Goal: Information Seeking & Learning: Understand process/instructions

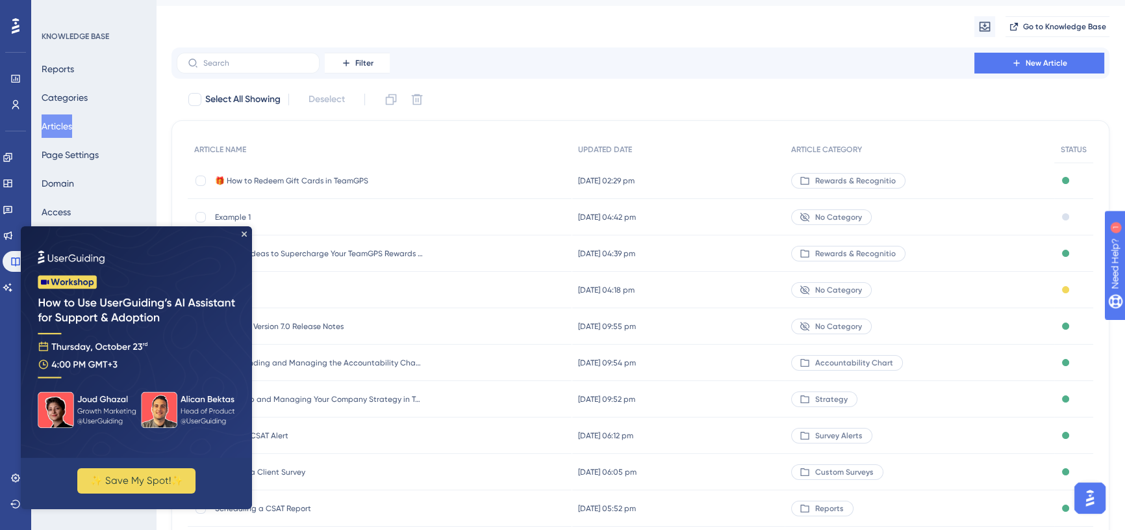
click at [328, 175] on span "🎁 How to Redeem Gift Cards in TeamGPS" at bounding box center [319, 180] width 208 height 10
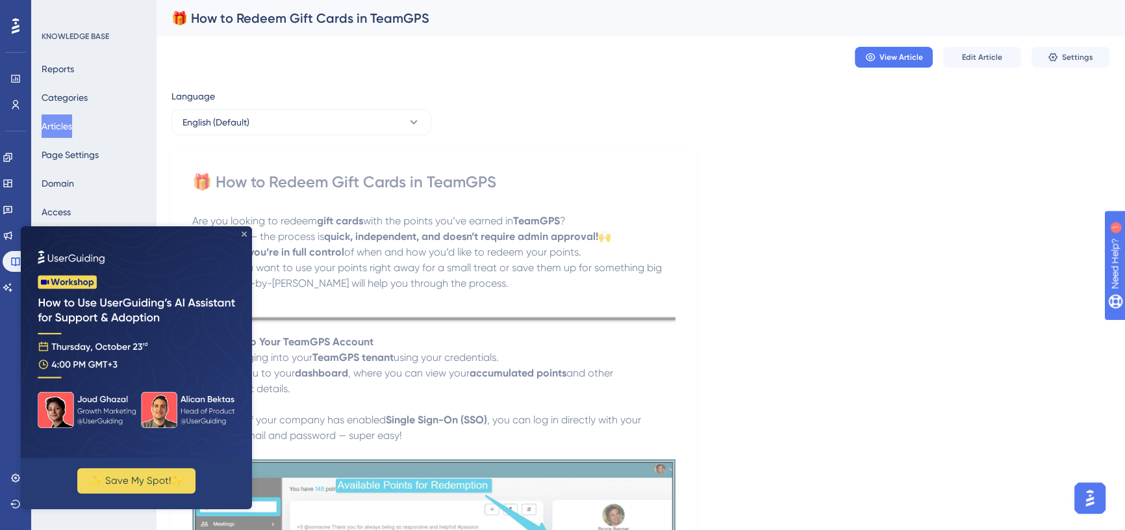
click at [245, 236] on icon "Close Preview" at bounding box center [244, 233] width 5 height 5
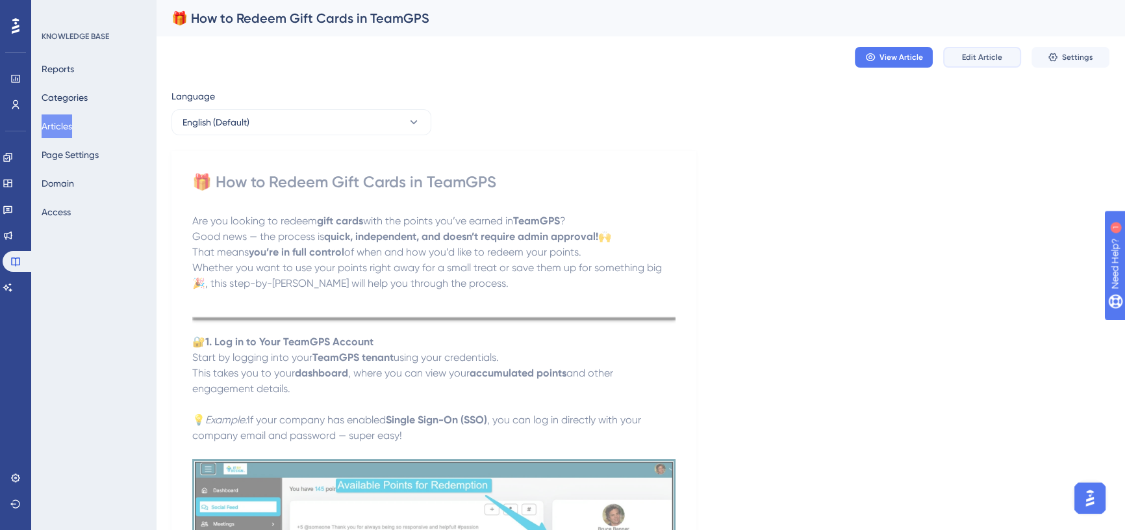
click at [970, 55] on span "Edit Article" at bounding box center [982, 57] width 40 height 10
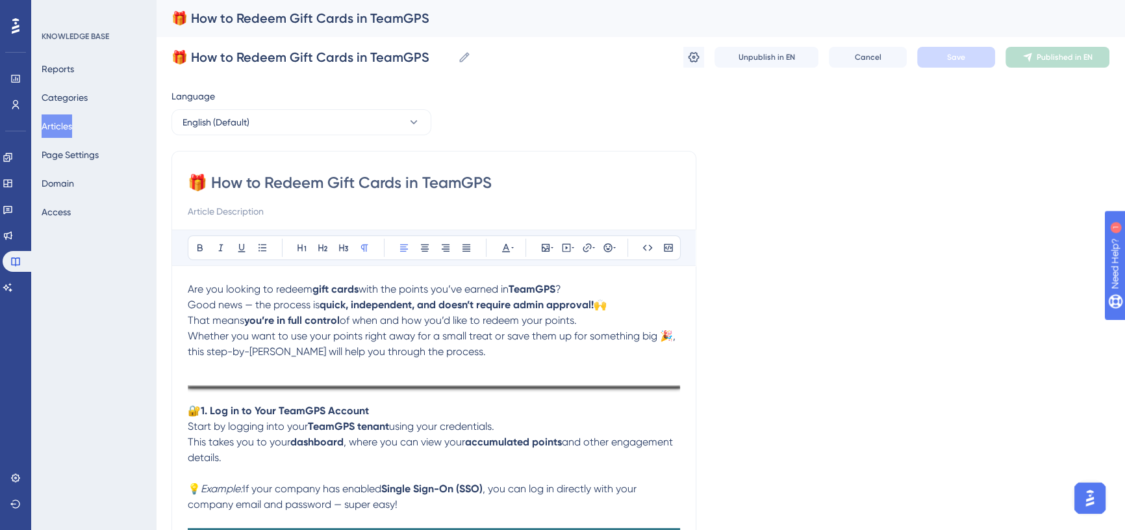
click at [240, 365] on p at bounding box center [434, 367] width 493 height 16
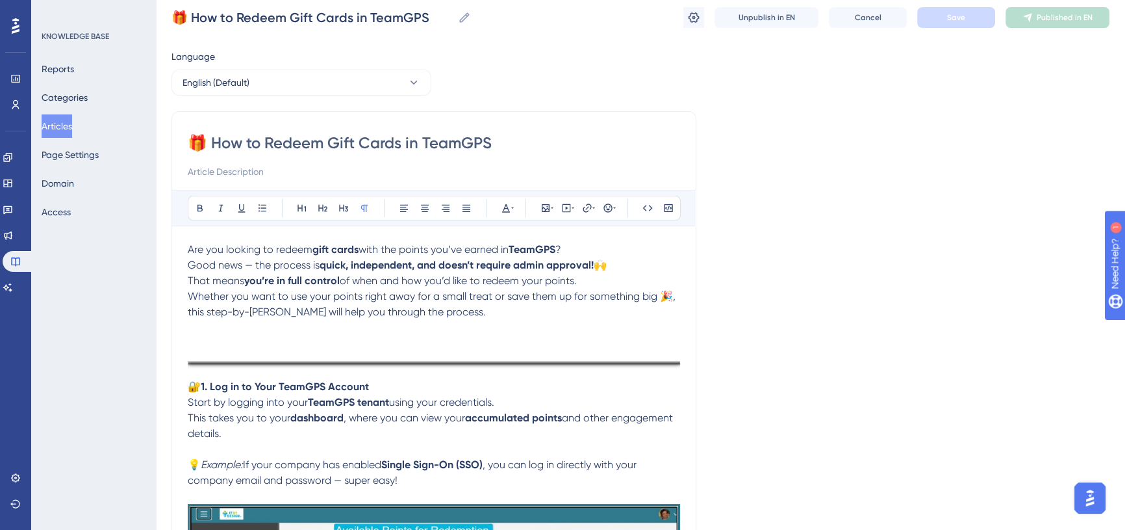
scroll to position [58, 0]
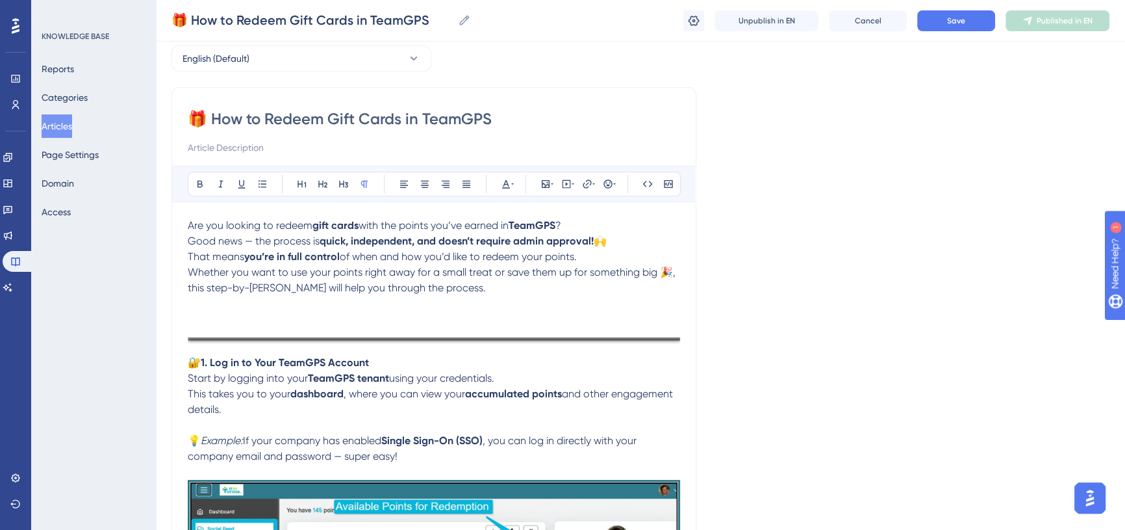
click at [192, 357] on span "🔐" at bounding box center [194, 362] width 13 height 12
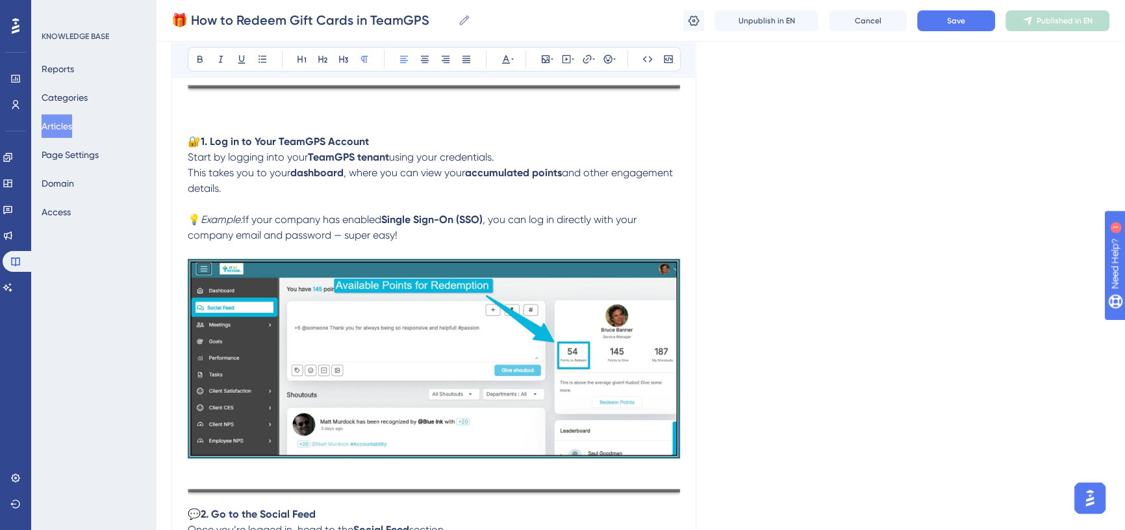
scroll to position [472, 0]
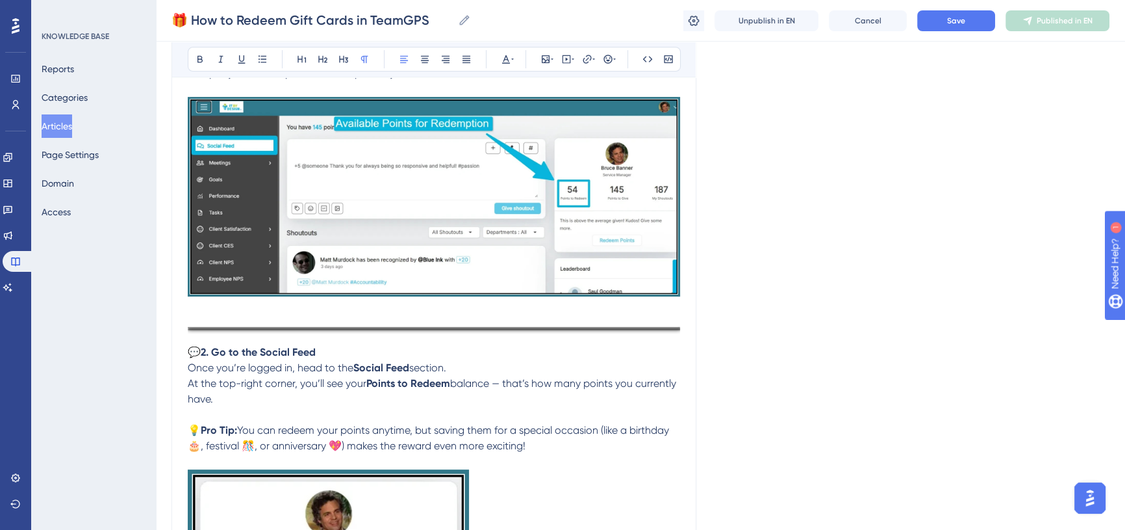
click at [188, 348] on span "💬" at bounding box center [194, 352] width 13 height 12
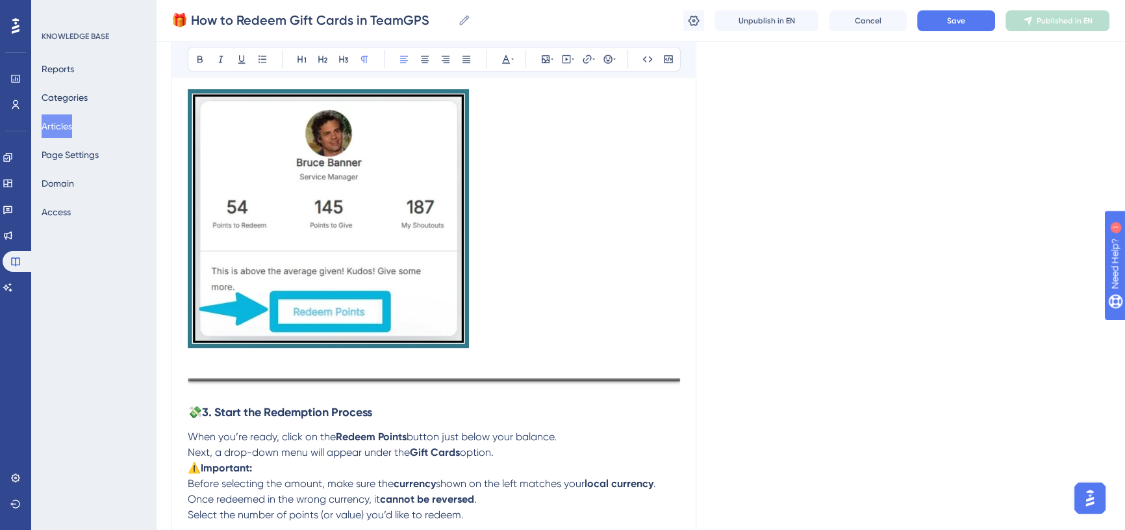
scroll to position [945, 0]
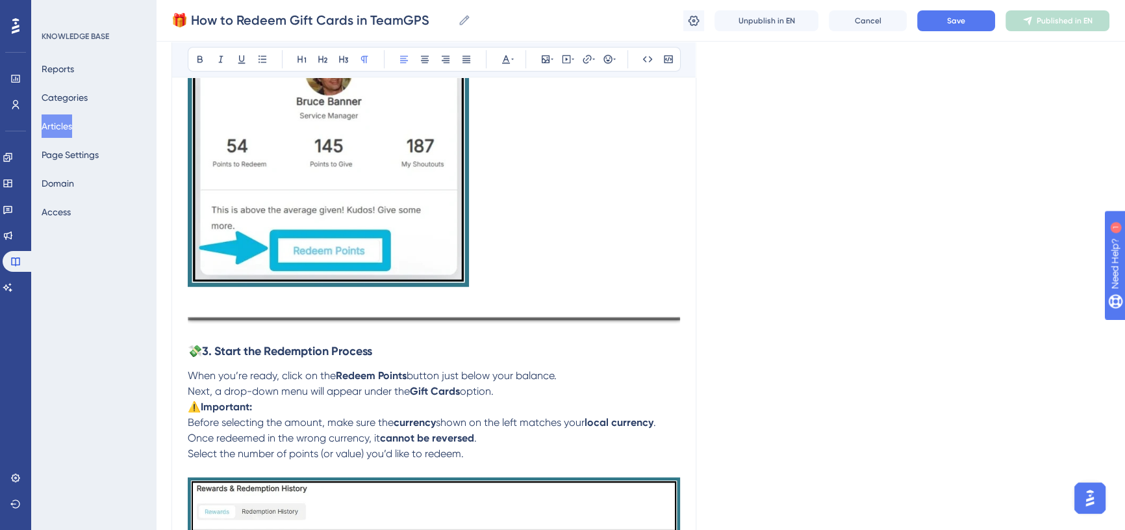
click at [190, 344] on span "💸" at bounding box center [195, 351] width 14 height 14
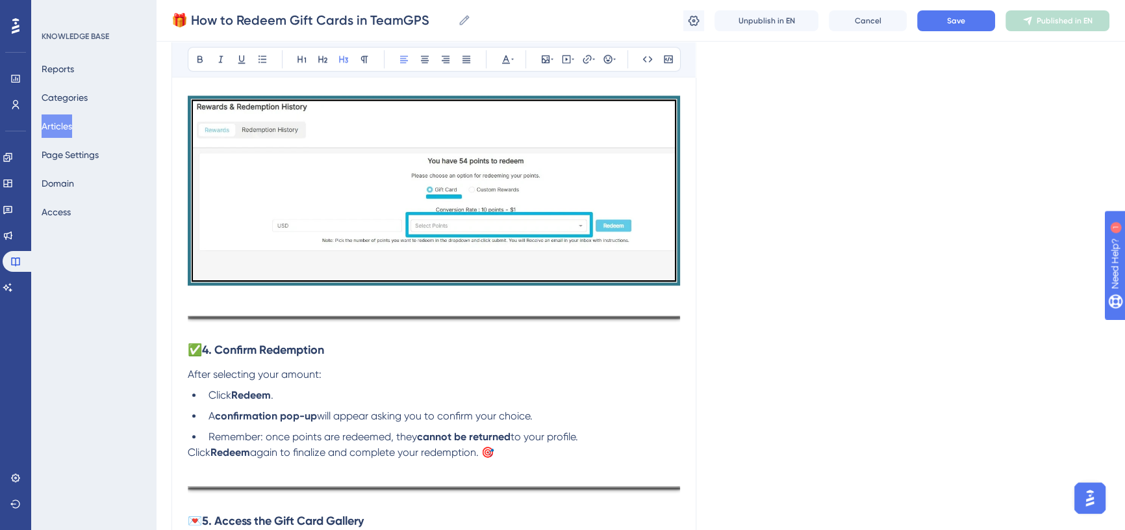
scroll to position [1358, 0]
click at [190, 349] on span "✅" at bounding box center [195, 349] width 14 height 14
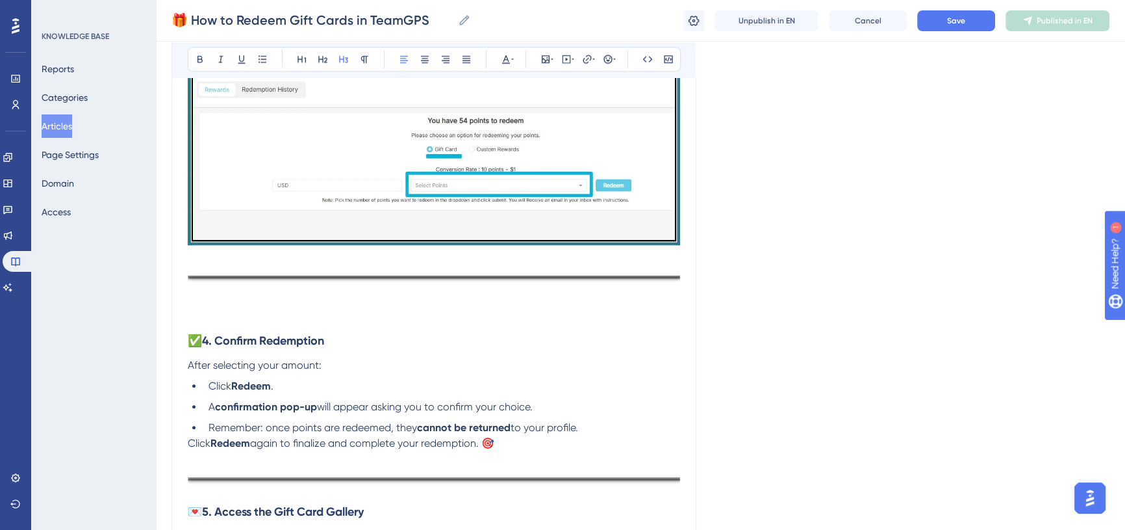
scroll to position [1476, 0]
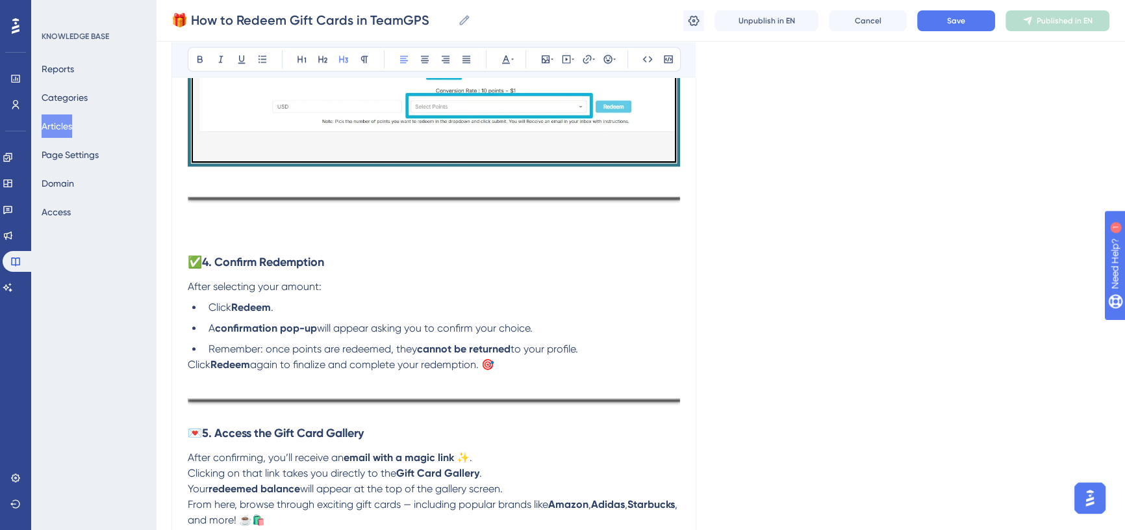
click at [189, 430] on span "💌" at bounding box center [195, 433] width 14 height 14
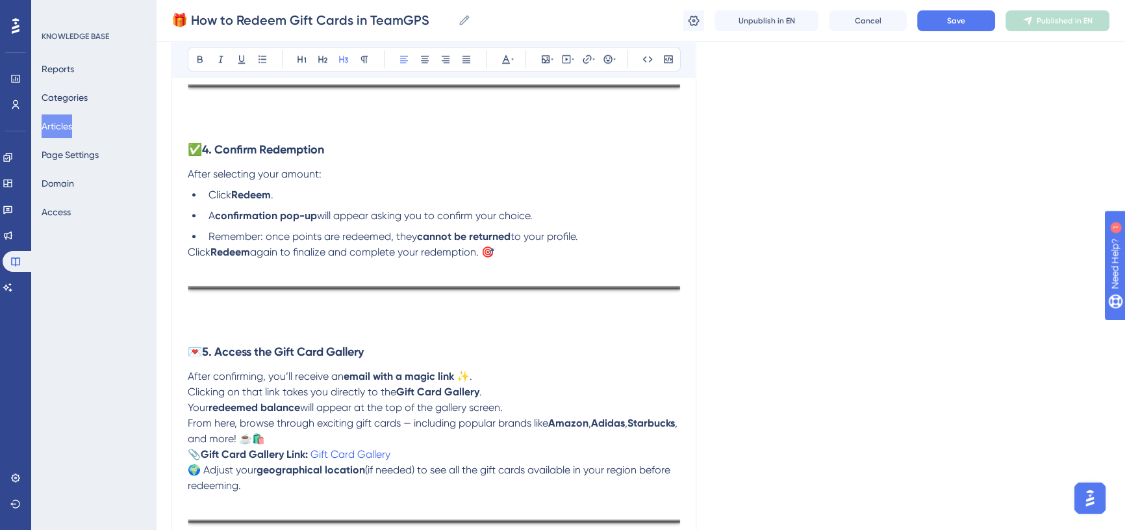
scroll to position [1595, 0]
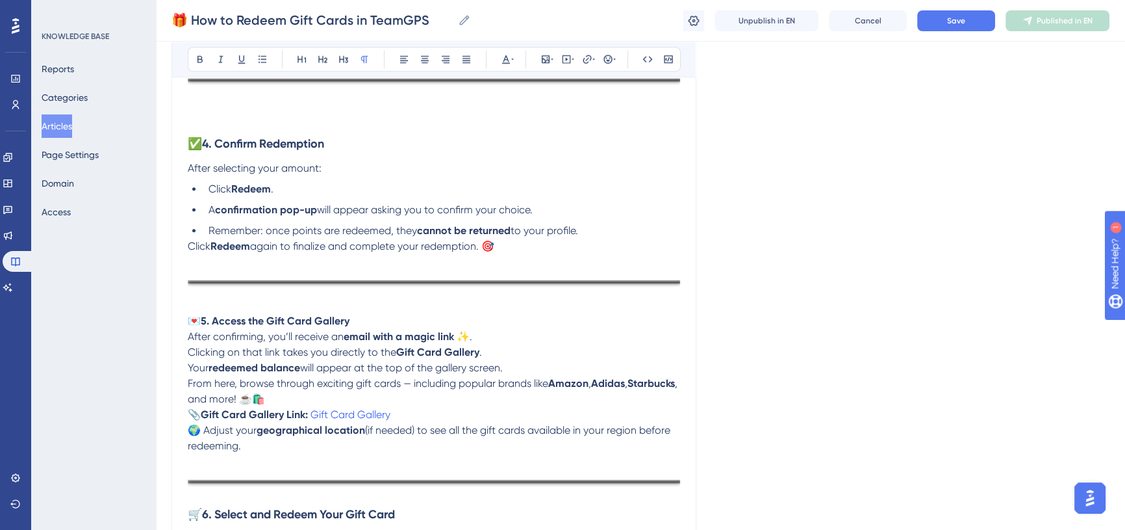
click at [192, 255] on p at bounding box center [434, 262] width 493 height 16
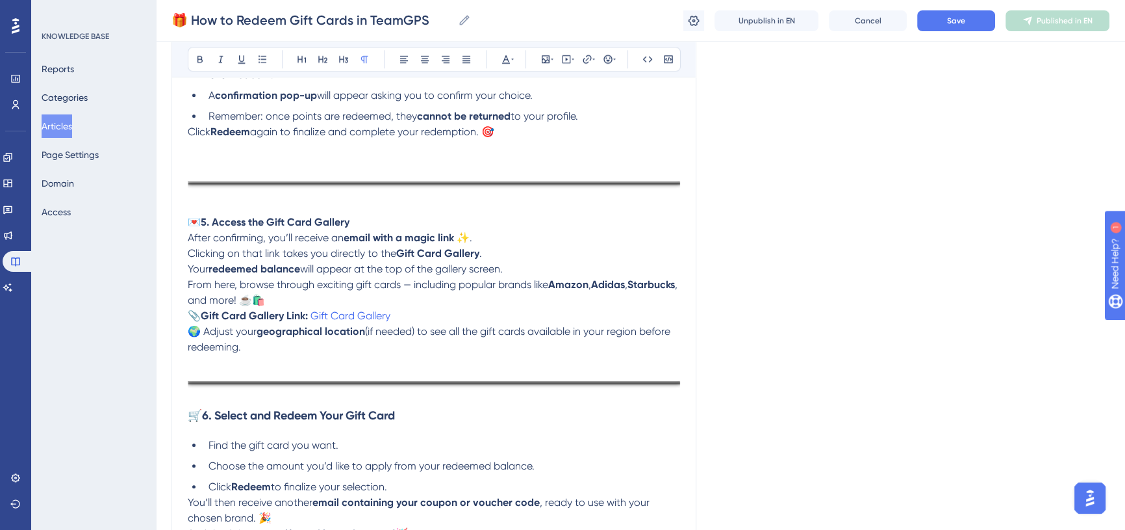
scroll to position [1713, 0]
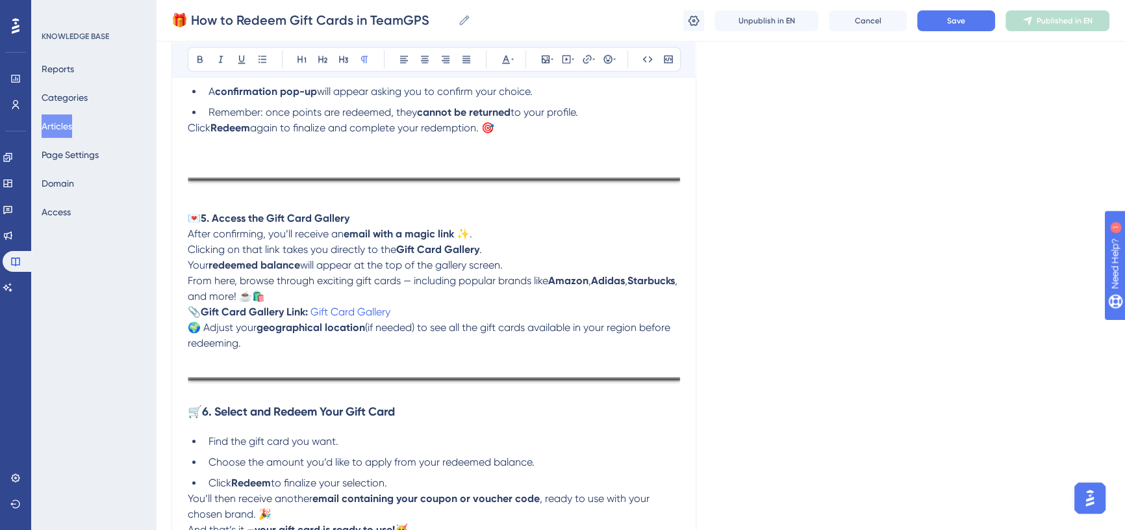
click at [190, 405] on span "🛒" at bounding box center [195, 411] width 14 height 14
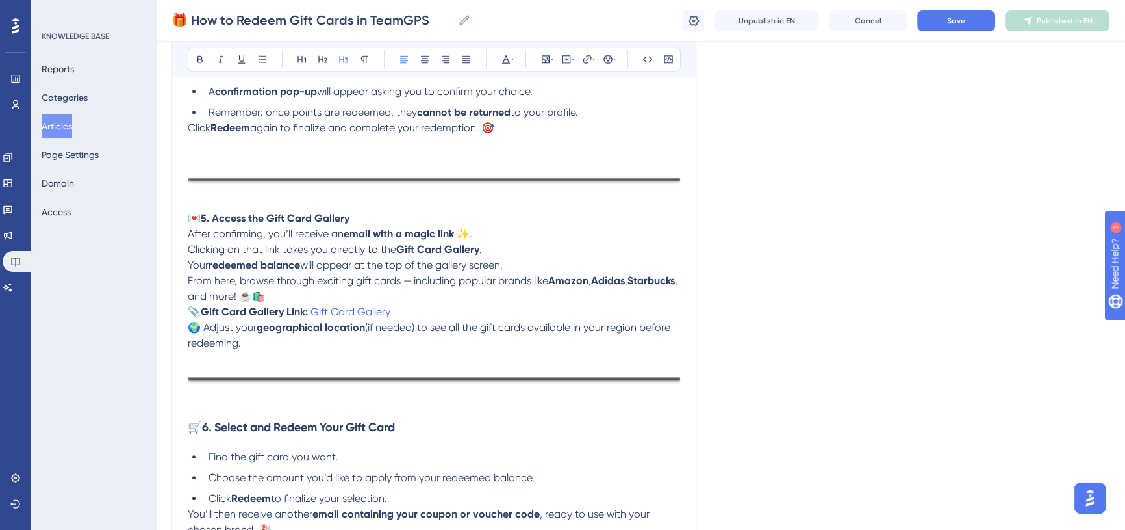
click at [200, 366] on img at bounding box center [434, 377] width 493 height 23
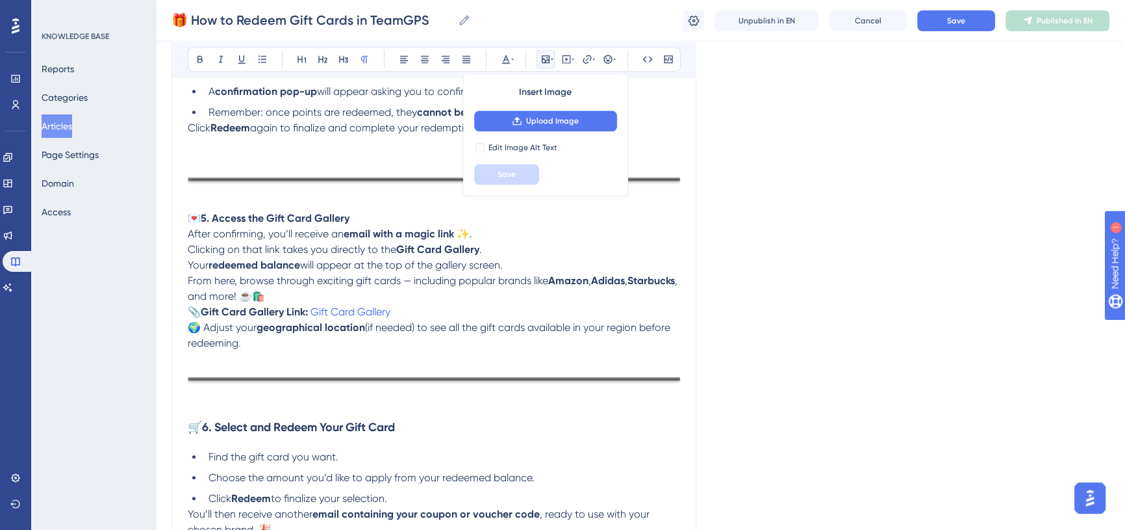
click at [201, 355] on p at bounding box center [434, 359] width 493 height 16
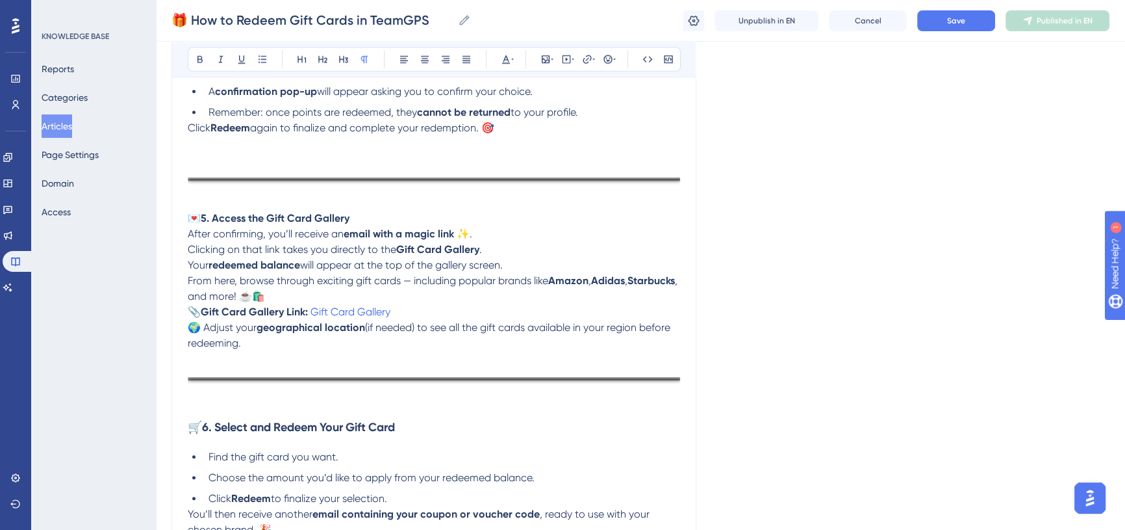
click at [191, 155] on p at bounding box center [434, 159] width 493 height 16
click at [196, 141] on p at bounding box center [434, 144] width 493 height 16
click at [191, 389] on div at bounding box center [434, 380] width 493 height 28
click at [188, 392] on div at bounding box center [434, 380] width 493 height 28
click at [190, 398] on p at bounding box center [434, 402] width 493 height 16
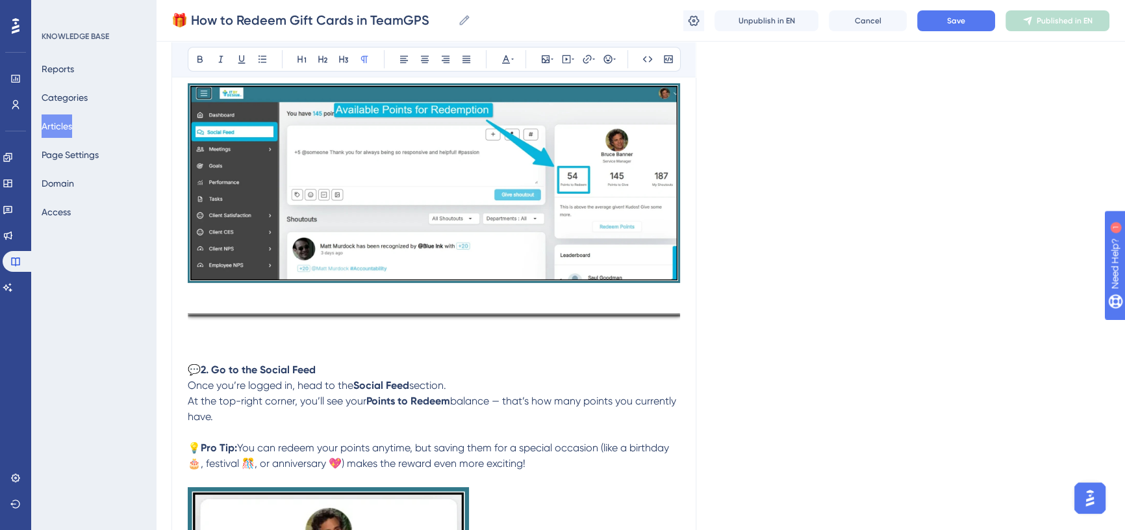
scroll to position [472, 0]
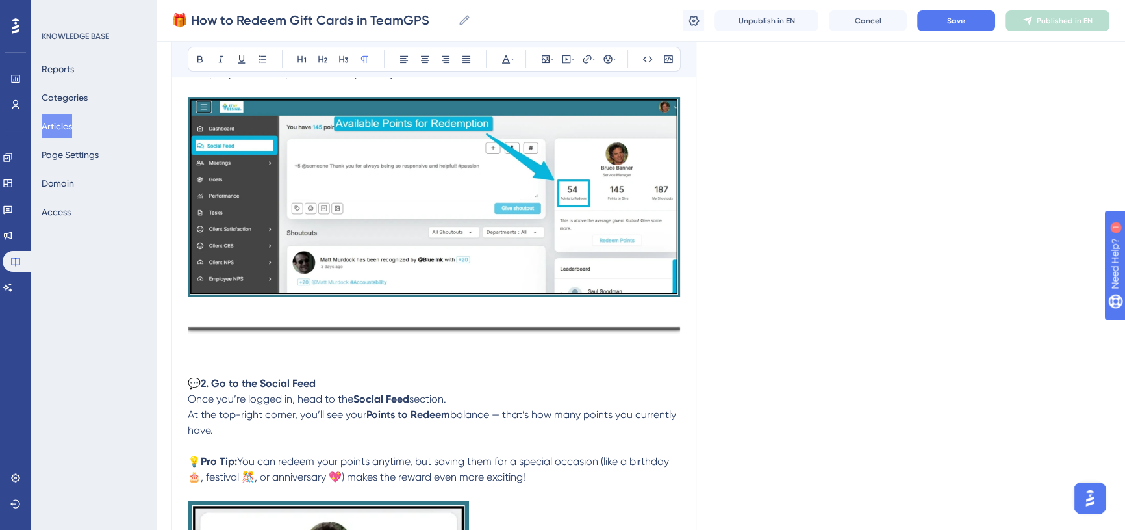
click at [192, 305] on p at bounding box center [434, 309] width 493 height 16
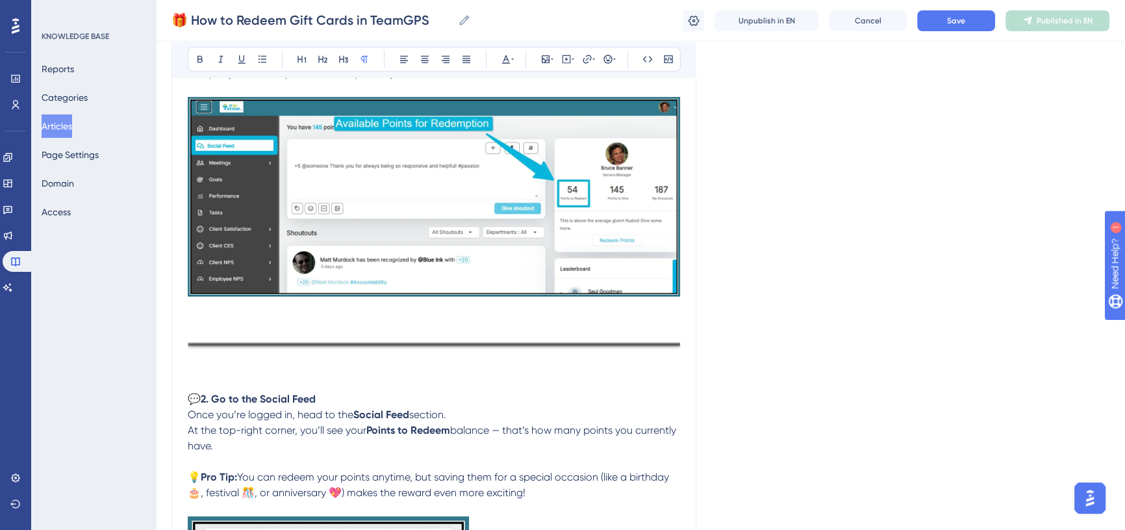
click at [189, 384] on p at bounding box center [434, 384] width 493 height 16
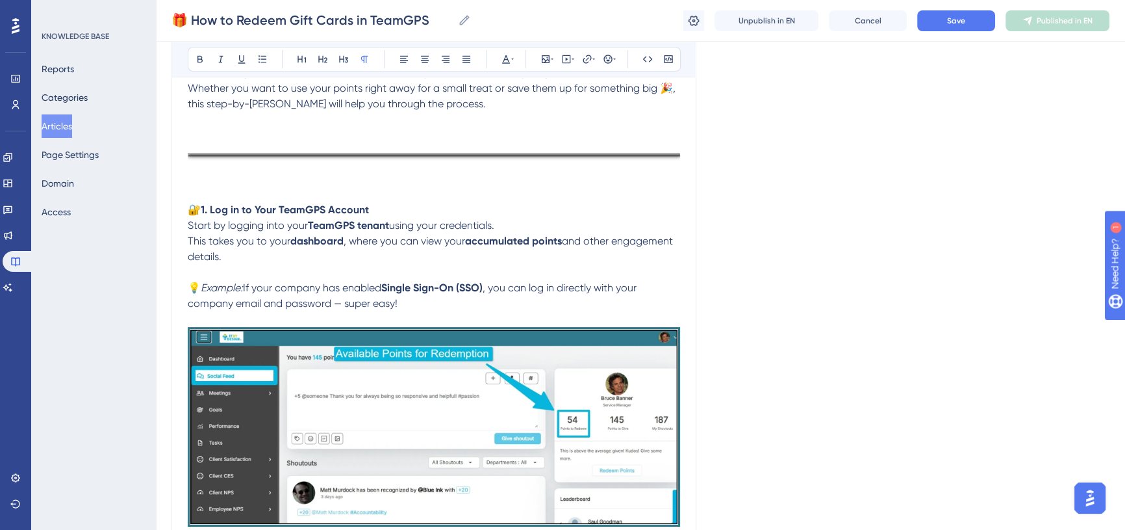
scroll to position [236, 0]
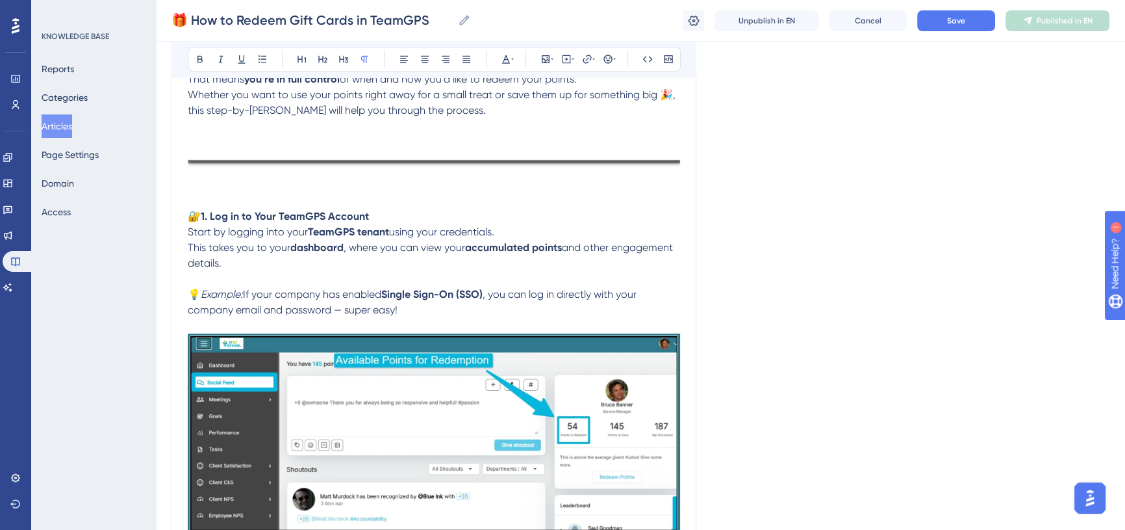
click at [189, 202] on p at bounding box center [434, 201] width 493 height 16
click at [197, 140] on p at bounding box center [434, 142] width 493 height 16
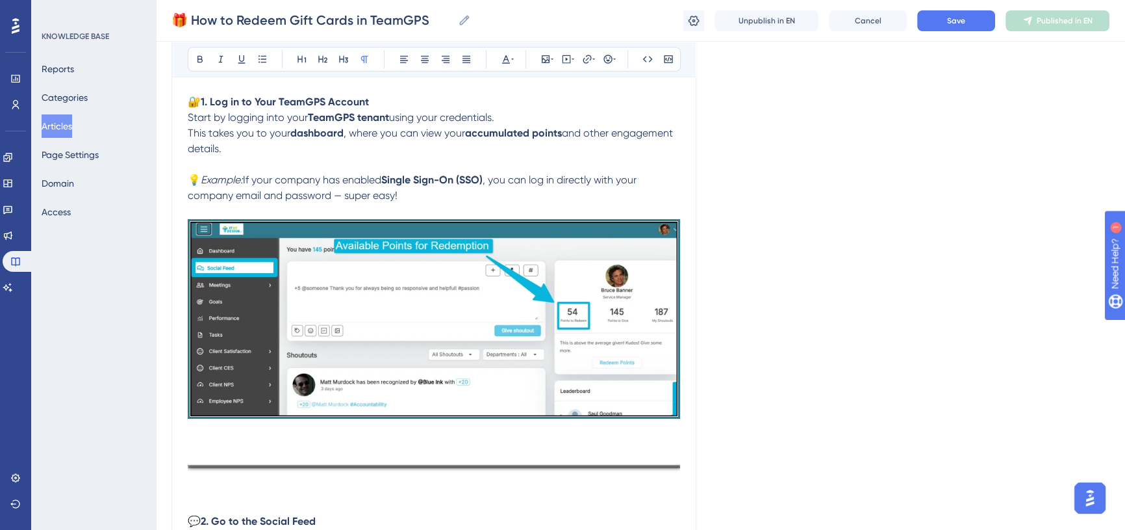
scroll to position [413, 0]
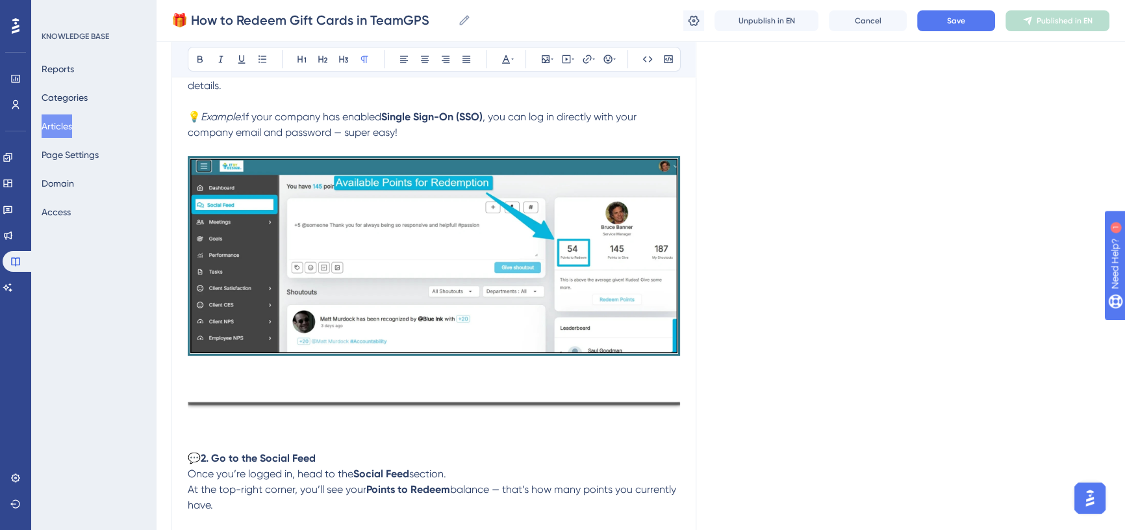
click at [211, 372] on p at bounding box center [434, 368] width 493 height 16
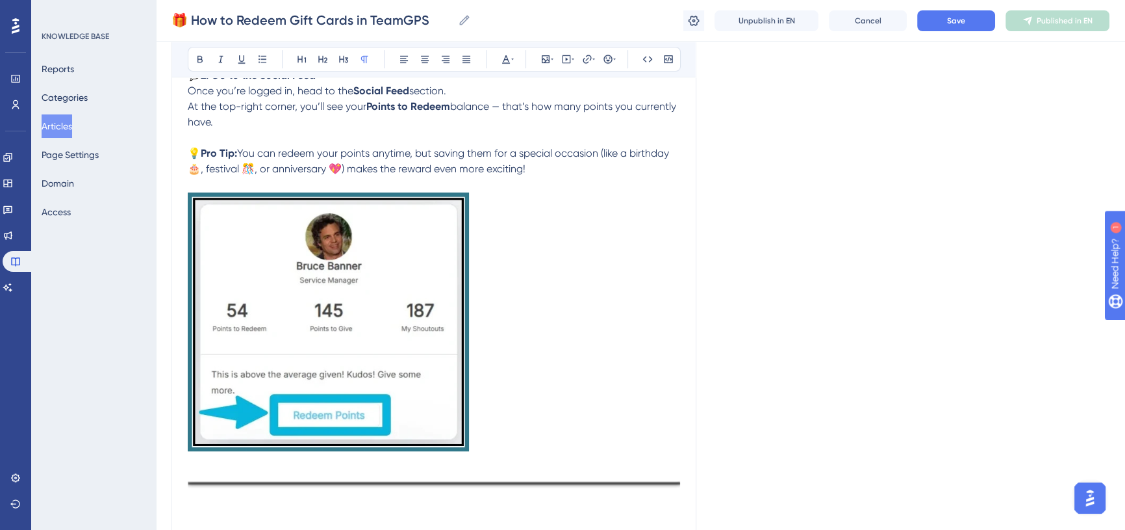
scroll to position [827, 0]
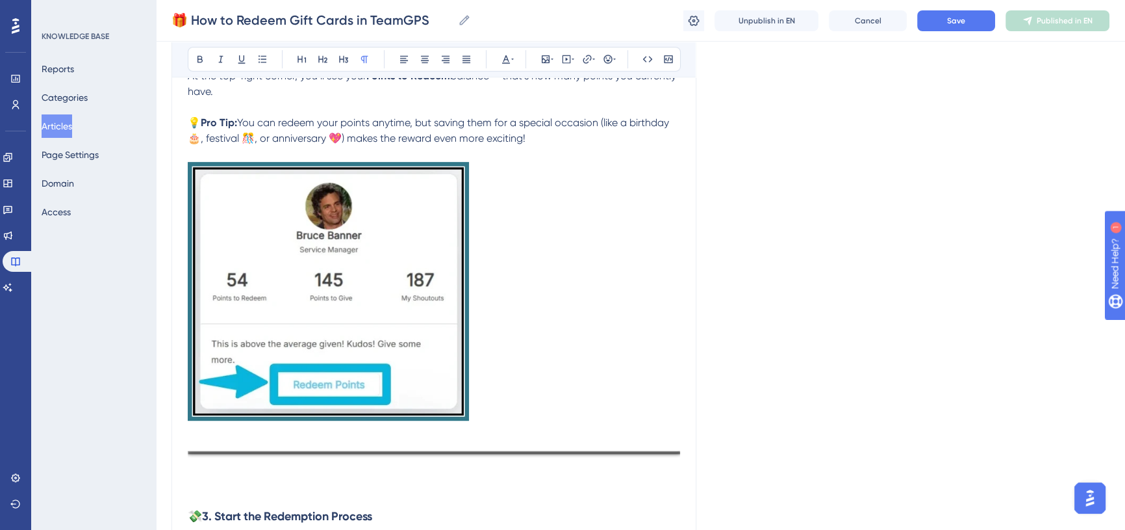
click at [205, 430] on p at bounding box center [434, 433] width 493 height 16
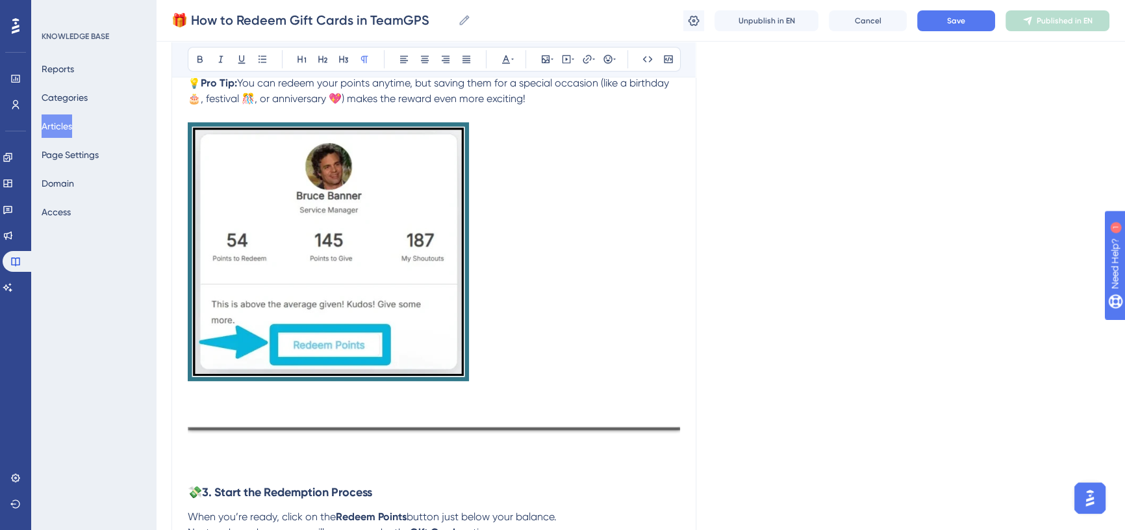
scroll to position [945, 0]
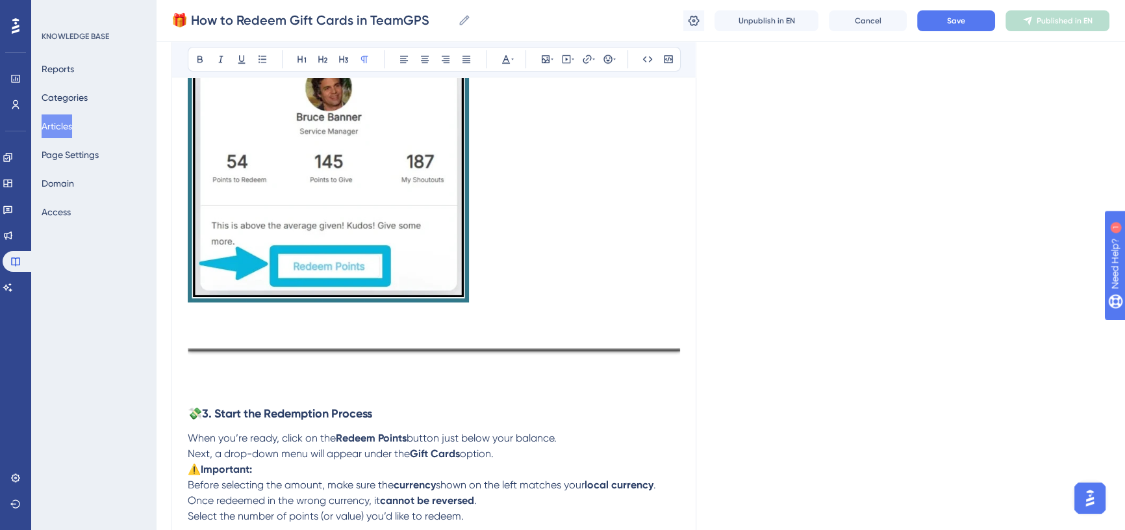
click at [193, 365] on p at bounding box center [434, 373] width 493 height 16
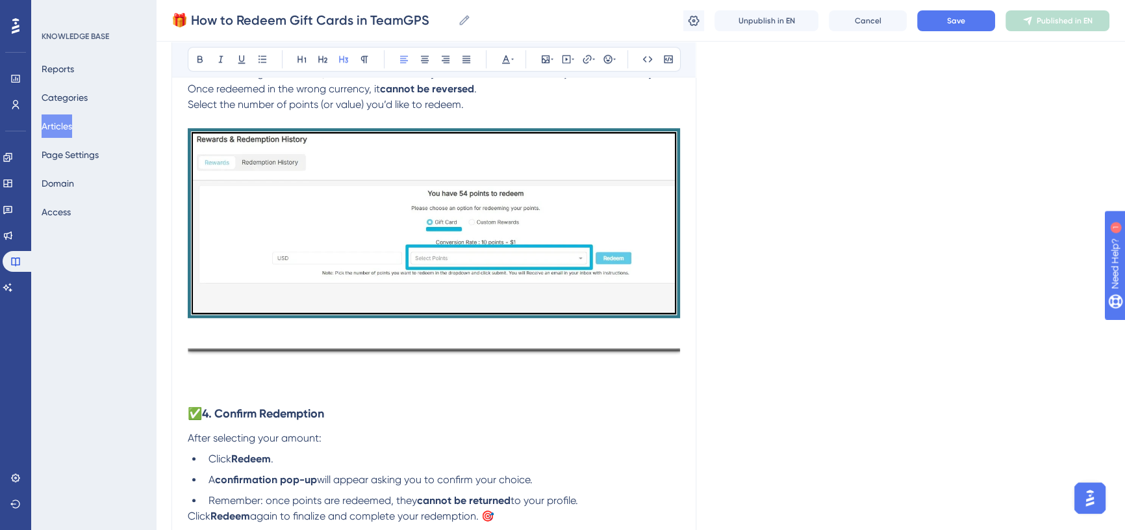
scroll to position [1358, 0]
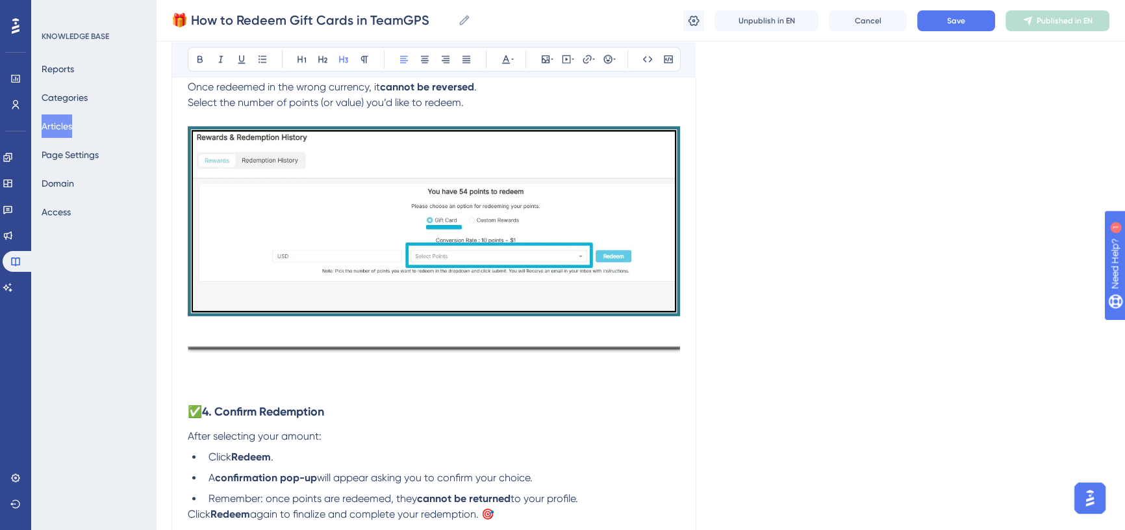
click at [195, 331] on p at bounding box center [434, 328] width 493 height 16
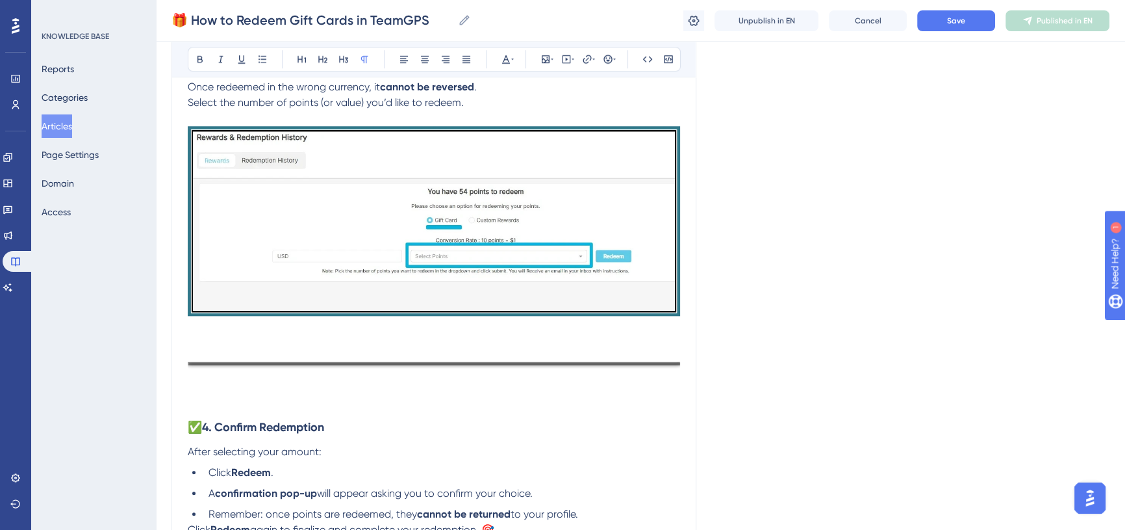
click at [200, 371] on img at bounding box center [434, 363] width 493 height 23
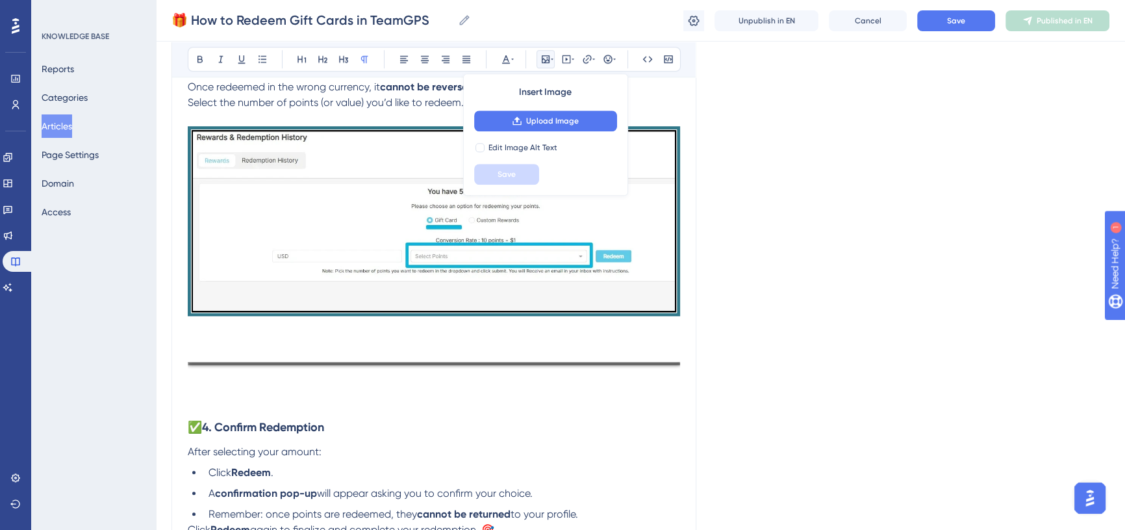
click at [196, 390] on p at bounding box center [434, 387] width 493 height 16
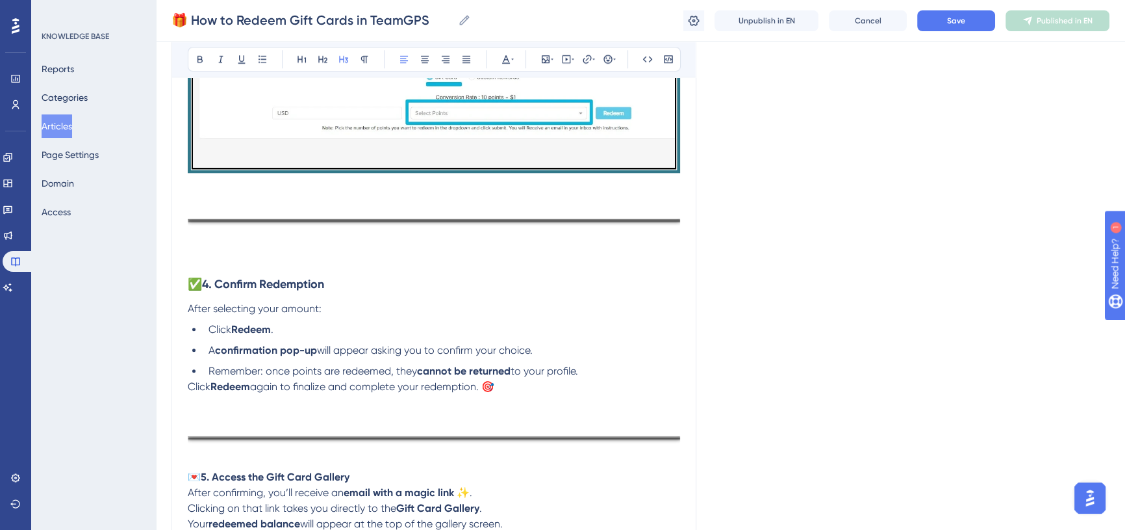
scroll to position [1535, 0]
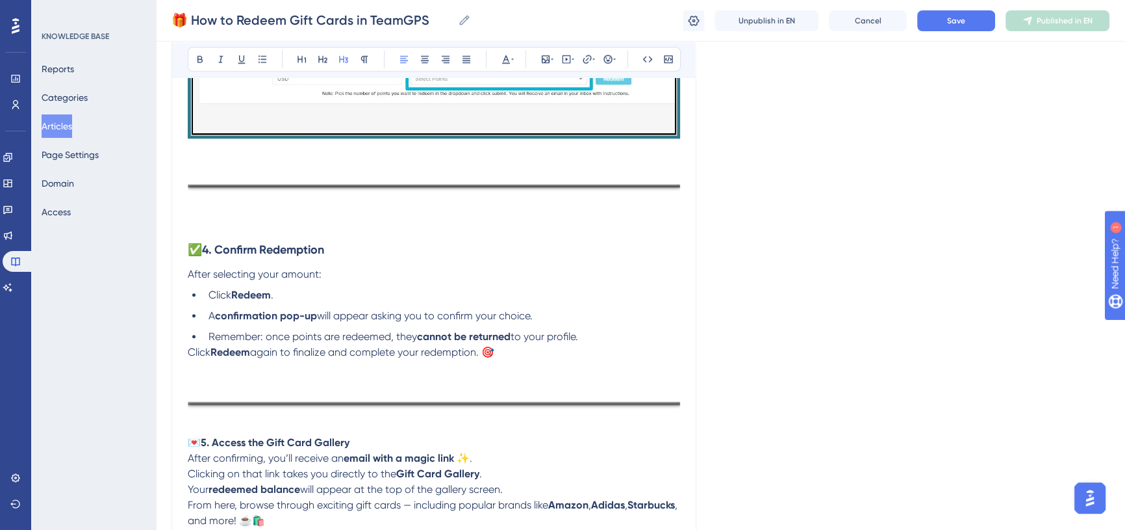
click at [195, 370] on p at bounding box center [434, 368] width 493 height 16
click at [188, 417] on div at bounding box center [434, 405] width 493 height 28
click at [199, 426] on p at bounding box center [434, 427] width 493 height 16
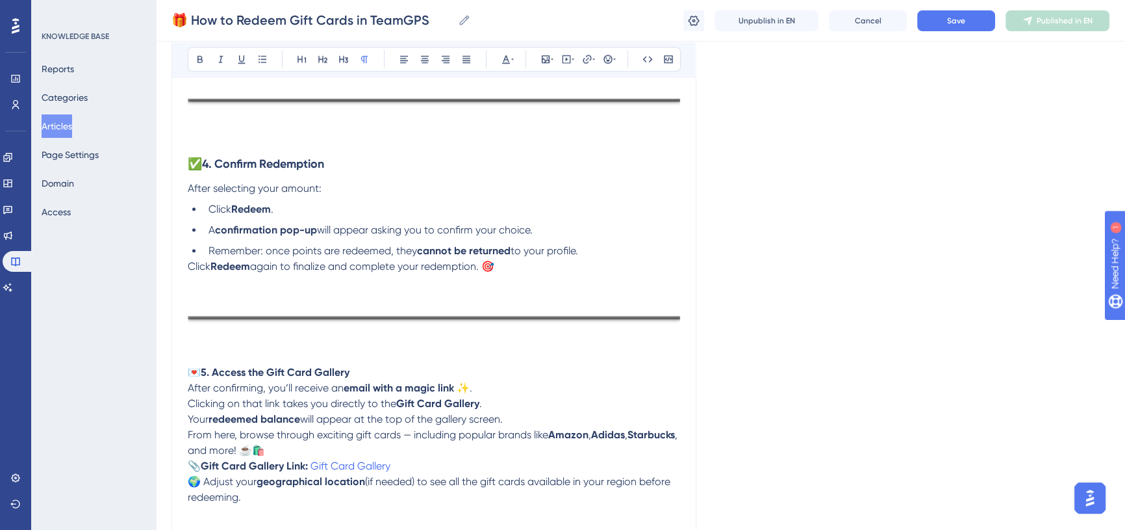
scroll to position [1713, 0]
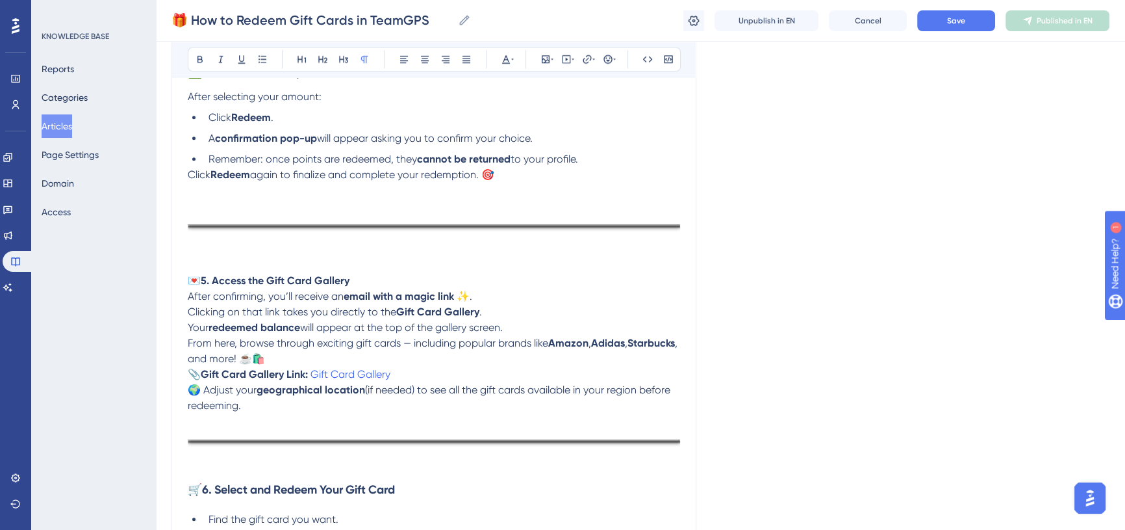
click at [192, 418] on p at bounding box center [434, 421] width 493 height 16
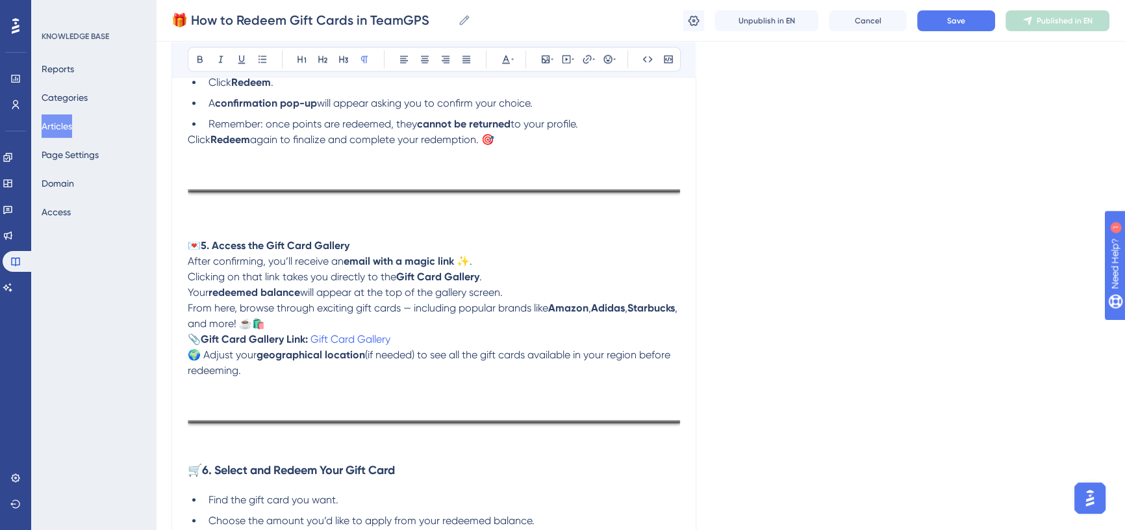
scroll to position [1831, 0]
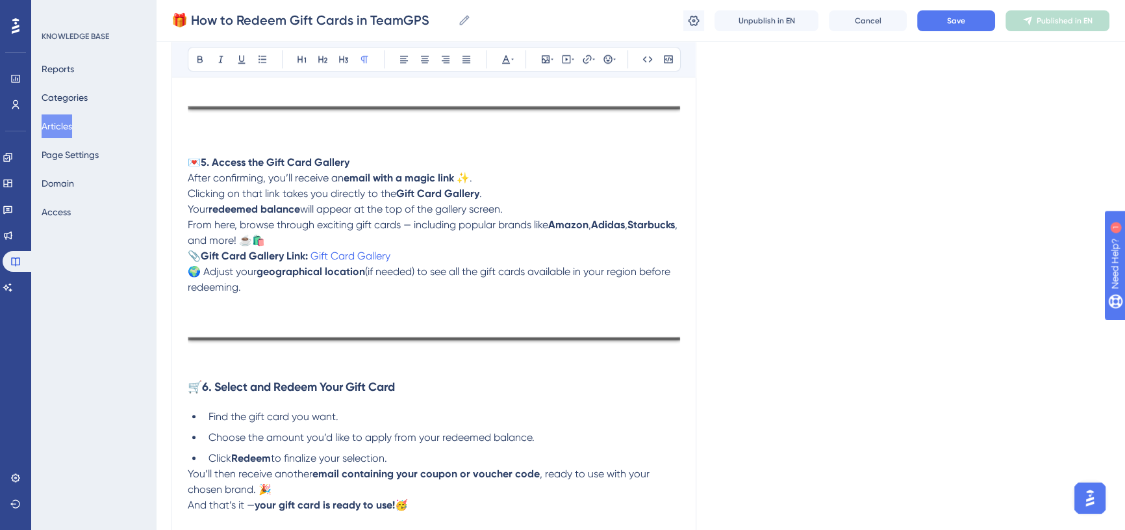
click at [195, 351] on div at bounding box center [434, 340] width 493 height 28
click at [193, 359] on p at bounding box center [434, 362] width 493 height 16
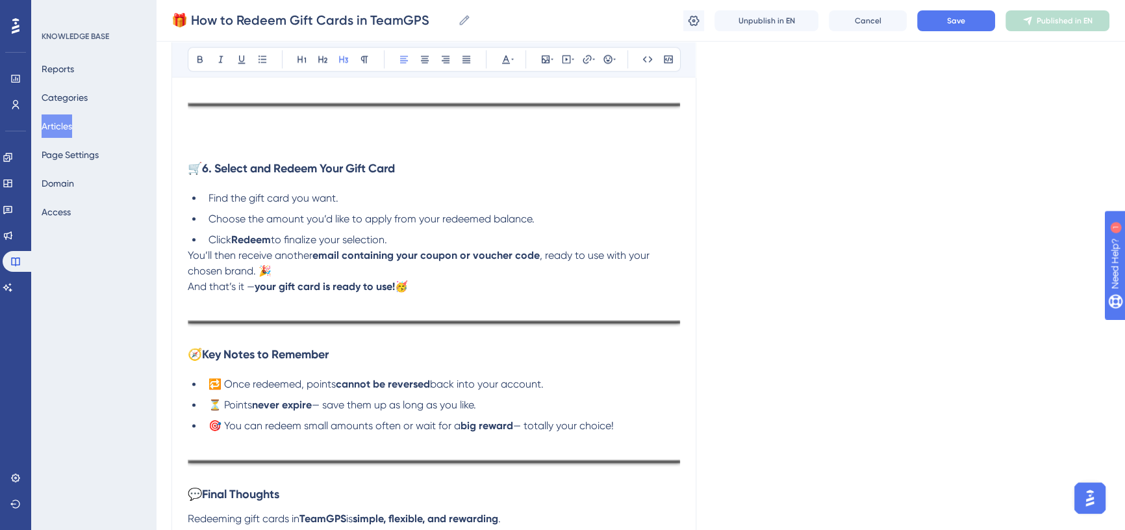
scroll to position [2067, 0]
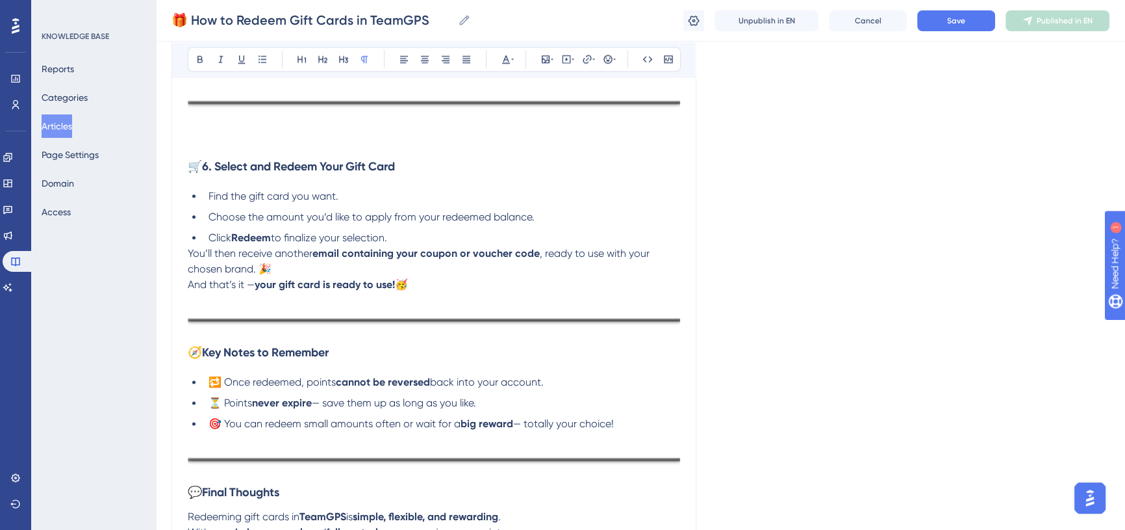
click at [193, 305] on p at bounding box center [434, 300] width 493 height 16
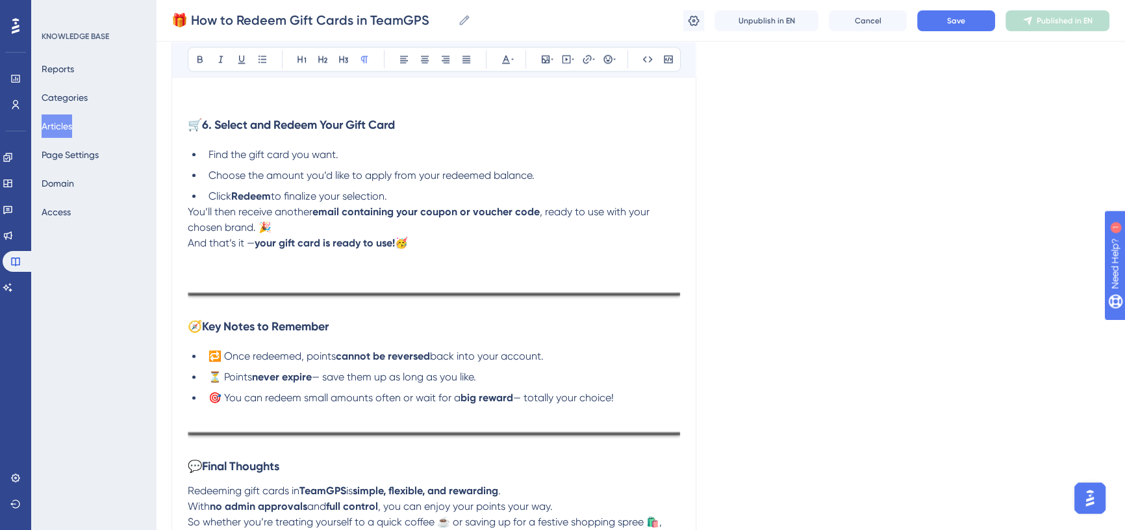
scroll to position [2126, 0]
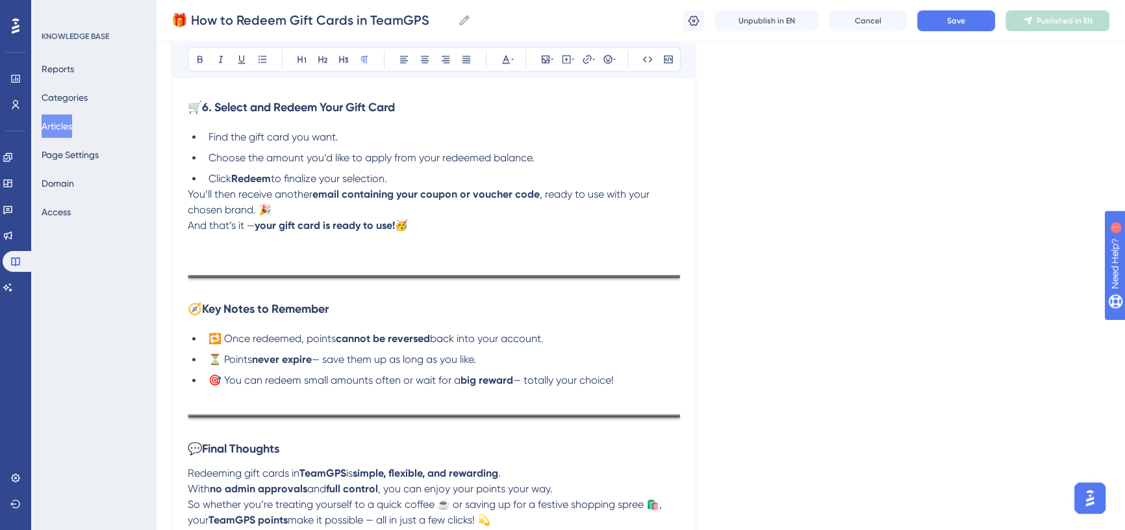
click at [192, 296] on h3 "🧭 Key Notes to Remember" at bounding box center [434, 309] width 493 height 34
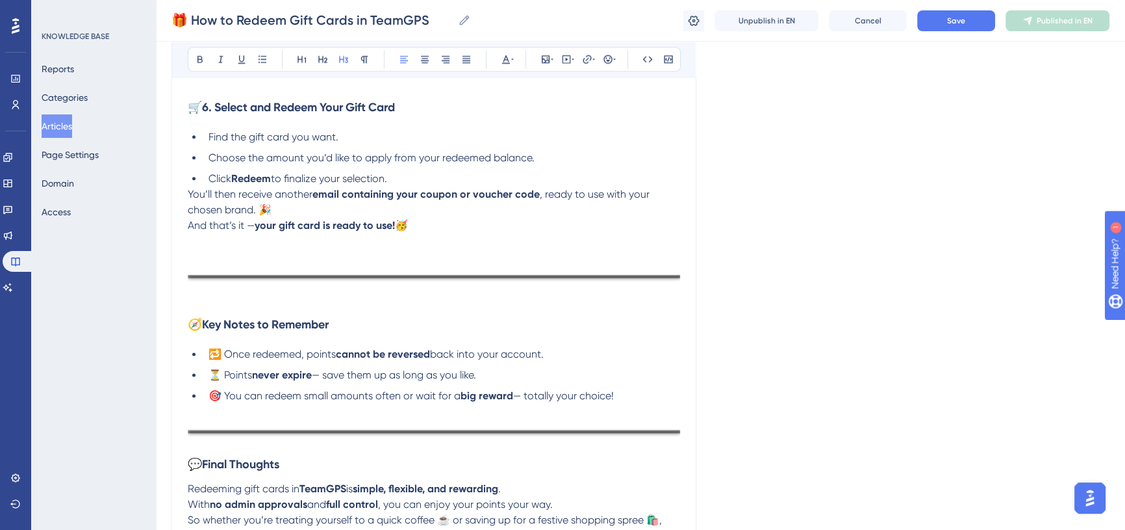
click at [192, 296] on p at bounding box center [434, 300] width 493 height 16
click at [192, 305] on p at bounding box center [434, 300] width 493 height 16
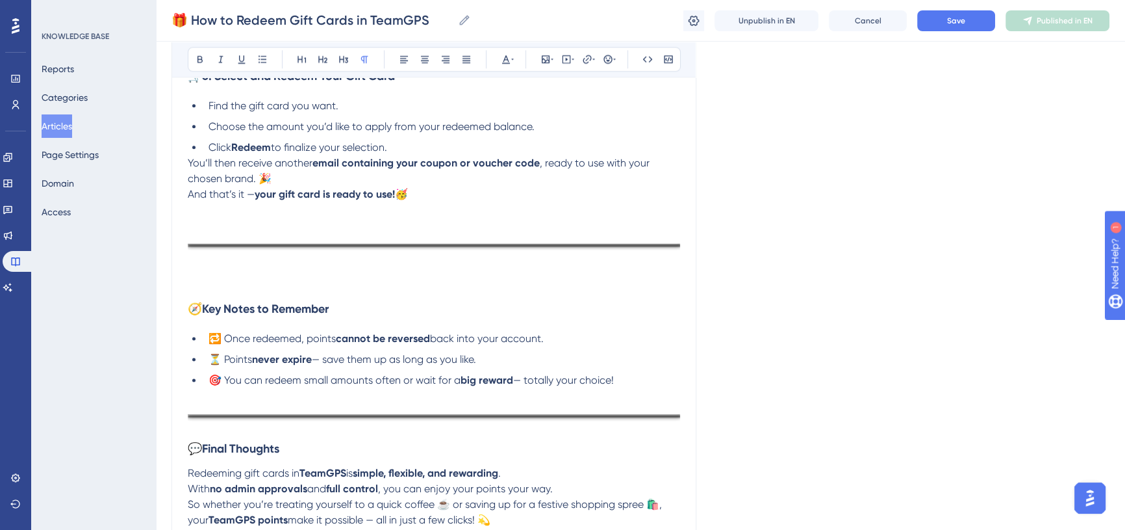
scroll to position [2185, 0]
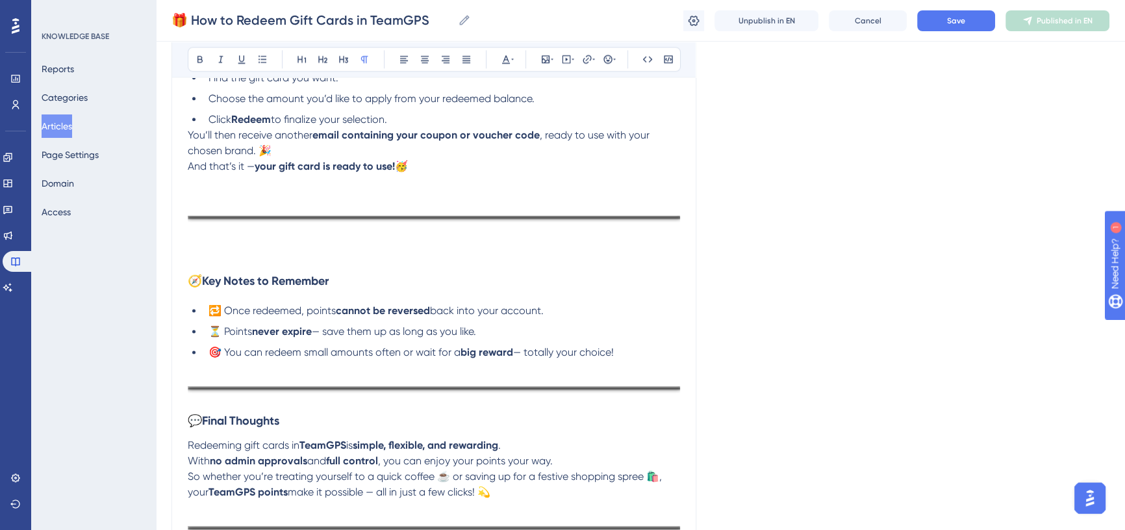
click at [196, 370] on p at bounding box center [434, 368] width 493 height 16
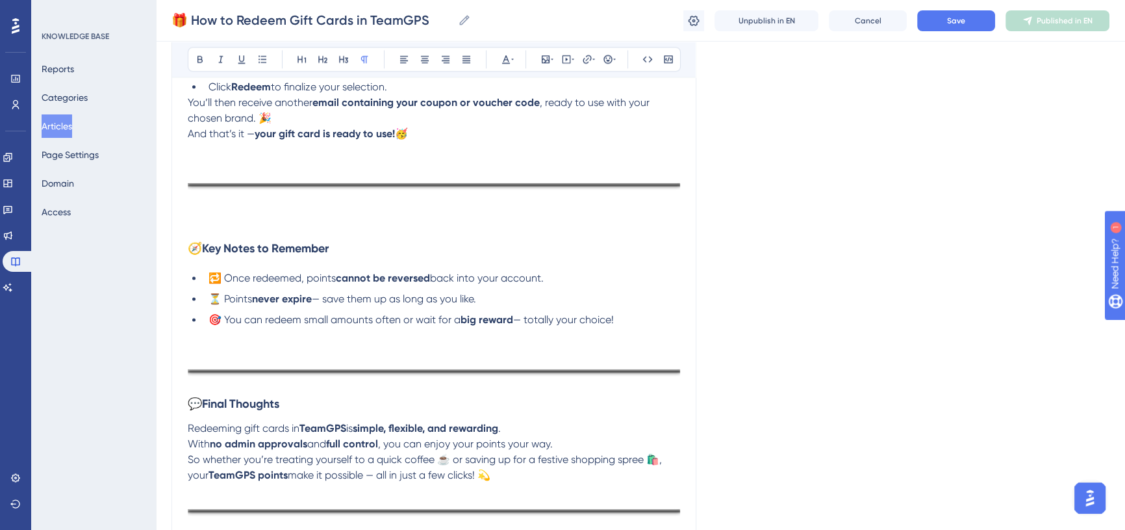
scroll to position [2244, 0]
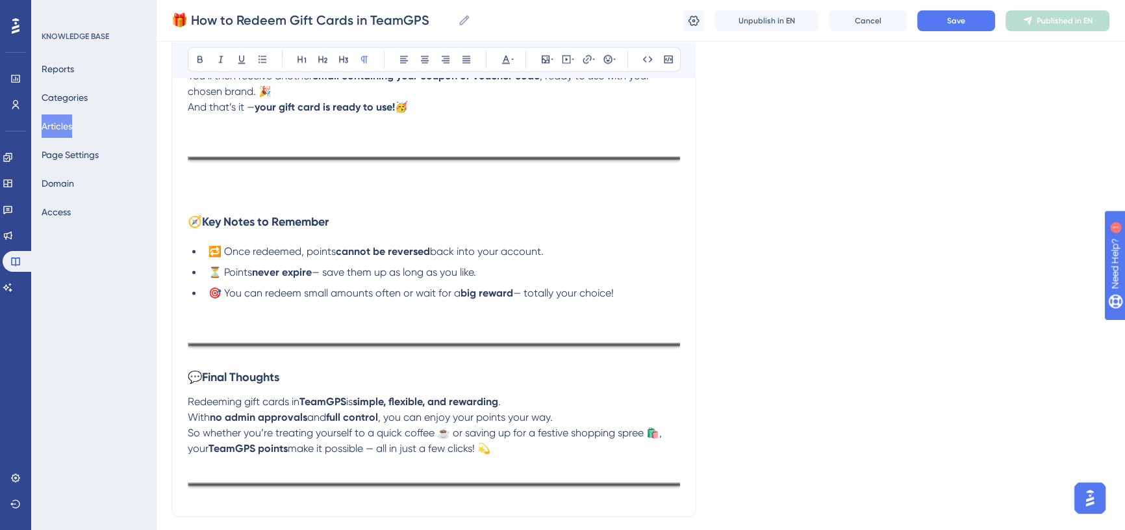
click at [194, 362] on h3 "💬 Final Thoughts" at bounding box center [434, 377] width 493 height 34
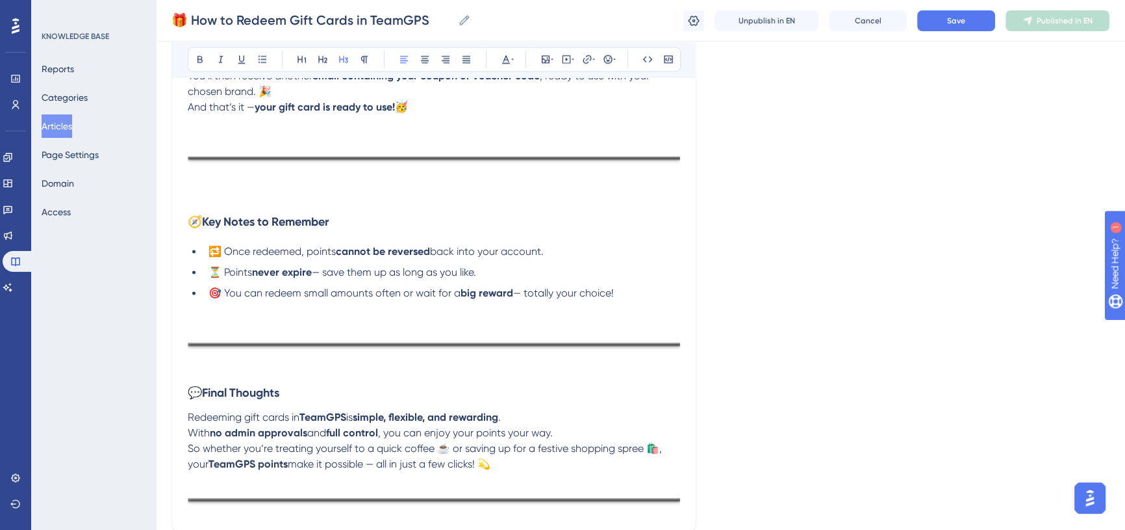
click at [199, 363] on p at bounding box center [434, 368] width 493 height 16
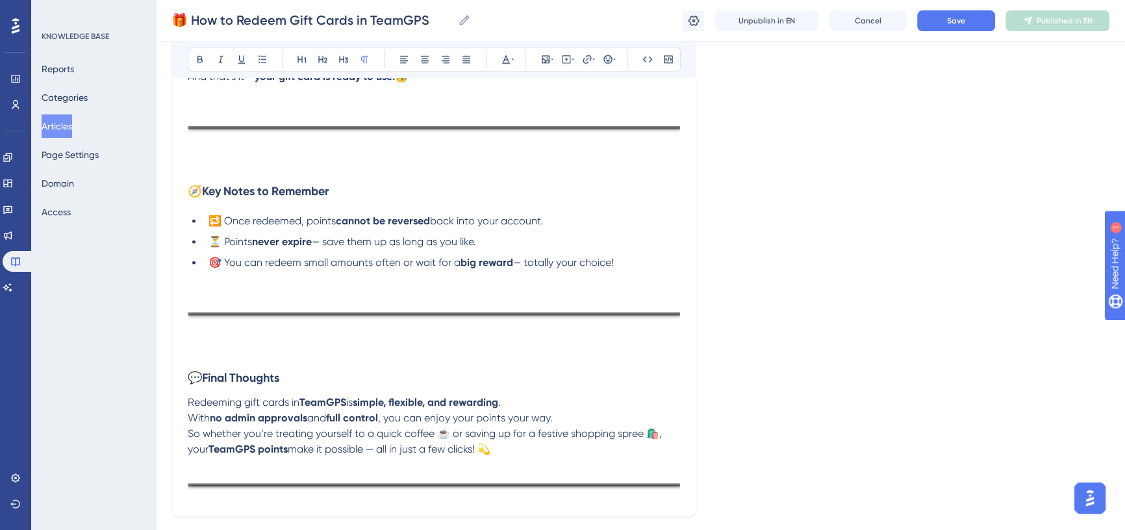
scroll to position [2304, 0]
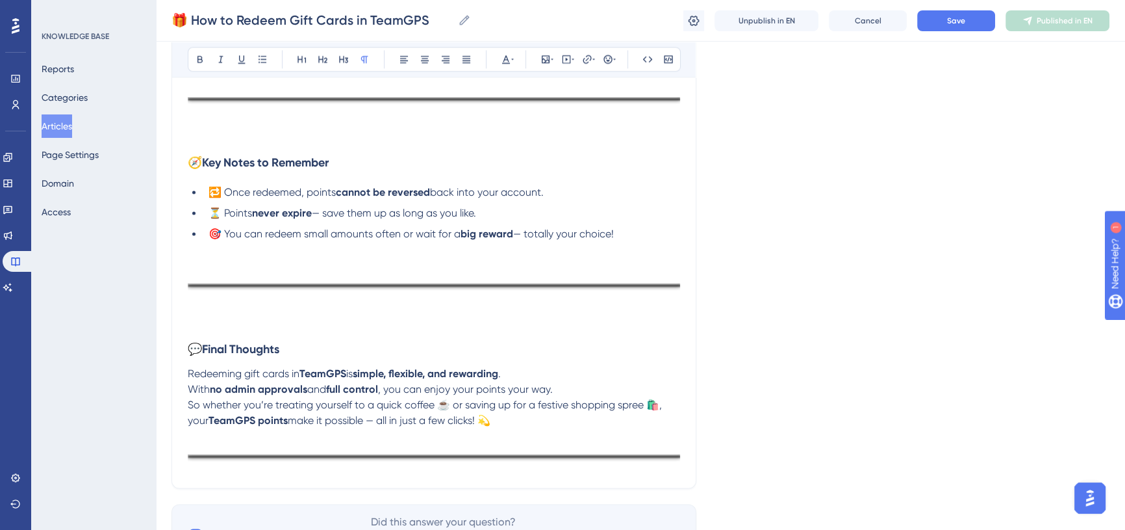
click at [198, 435] on p at bounding box center [434, 436] width 493 height 16
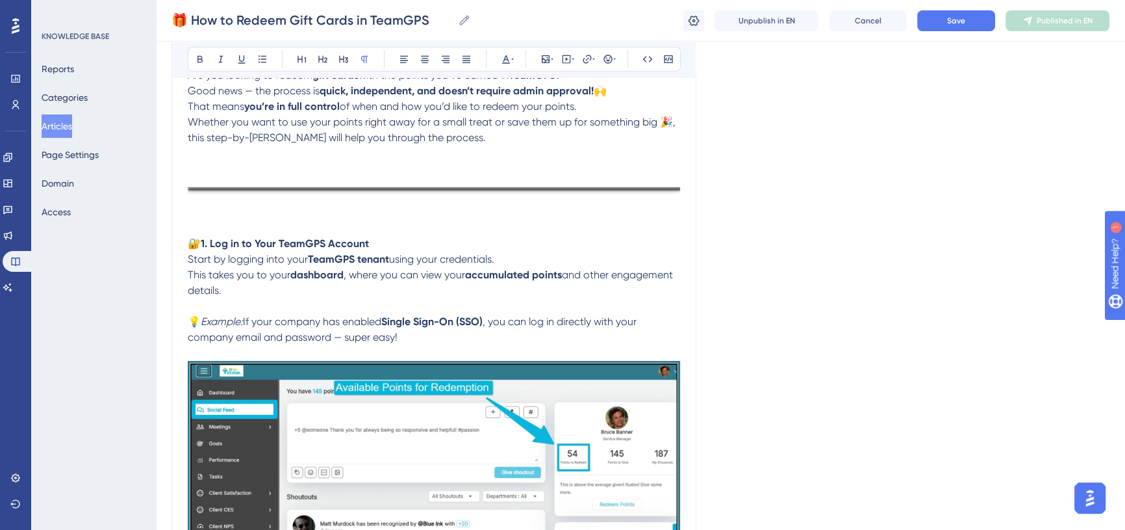
scroll to position [0, 0]
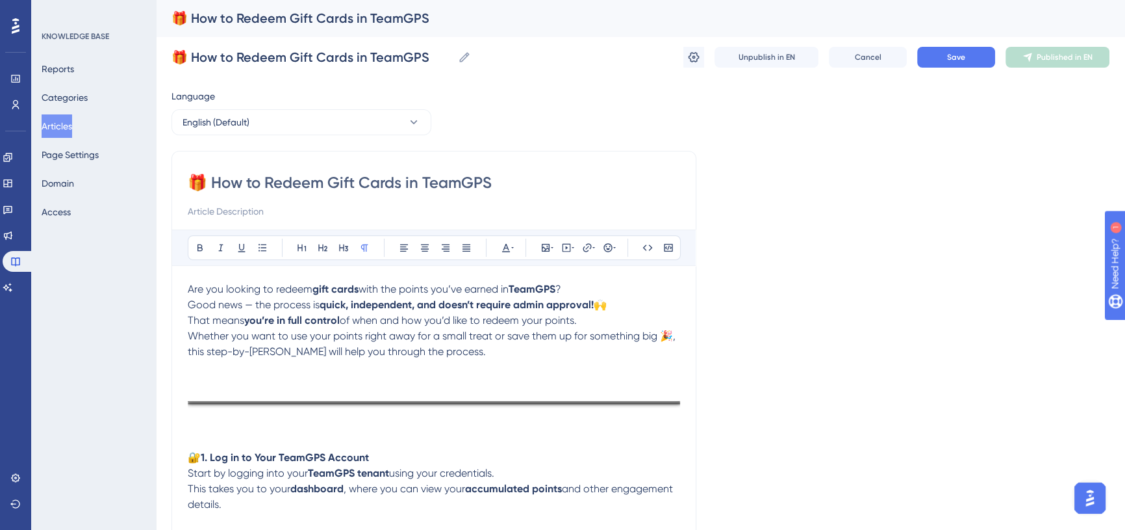
click at [188, 376] on p at bounding box center [434, 383] width 493 height 16
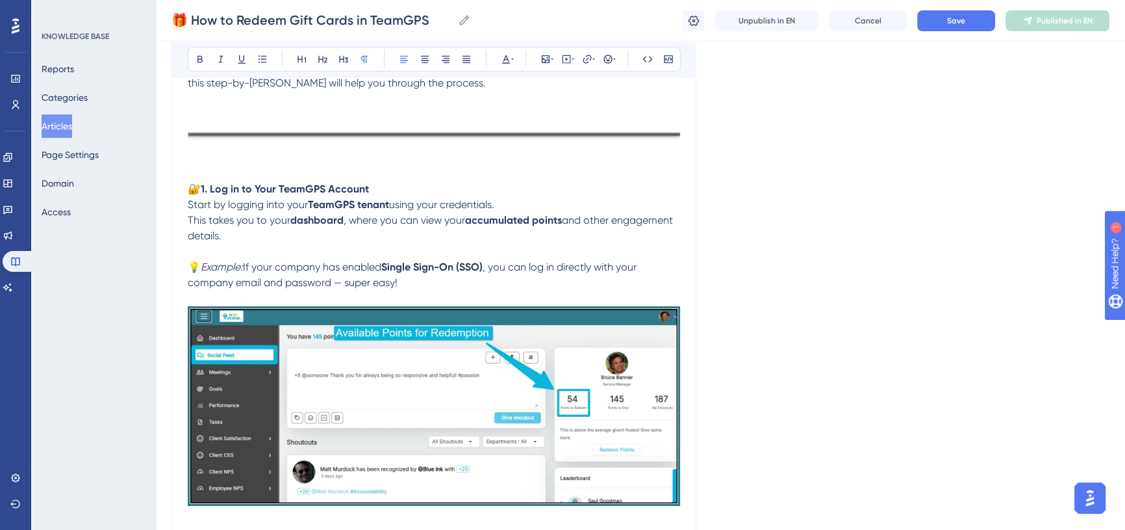
scroll to position [413, 0]
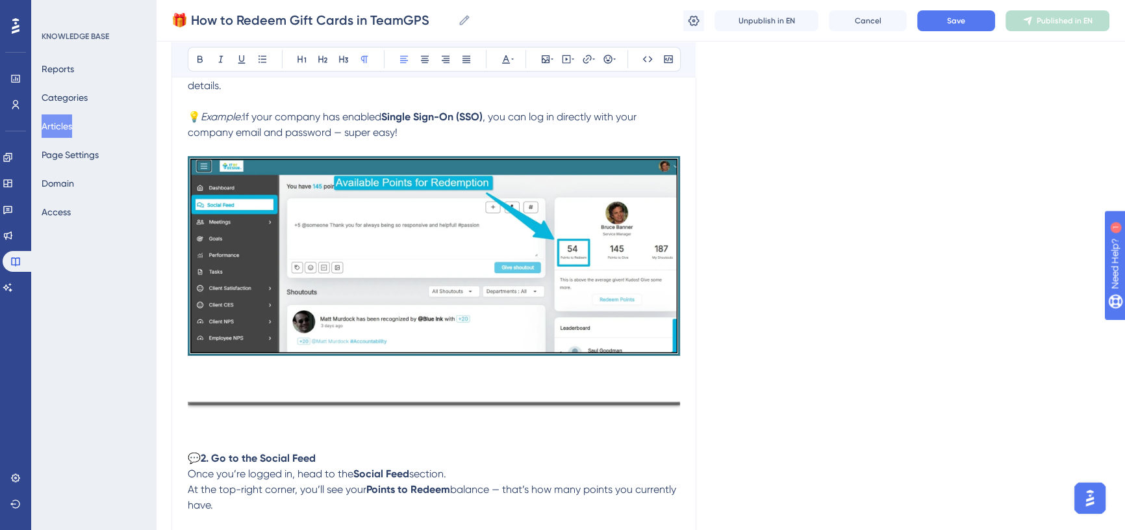
click at [188, 362] on p at bounding box center [434, 368] width 493 height 16
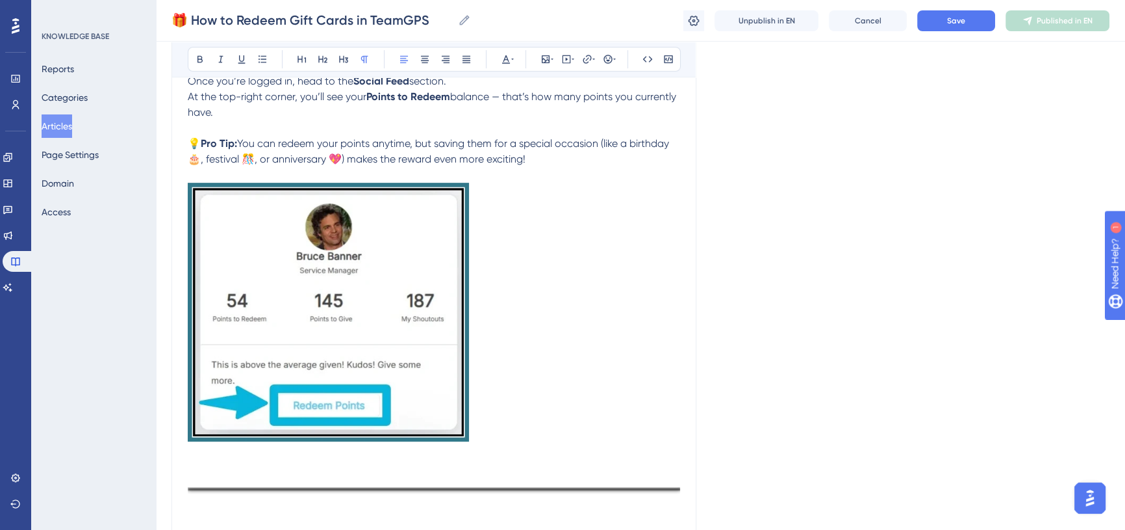
scroll to position [827, 0]
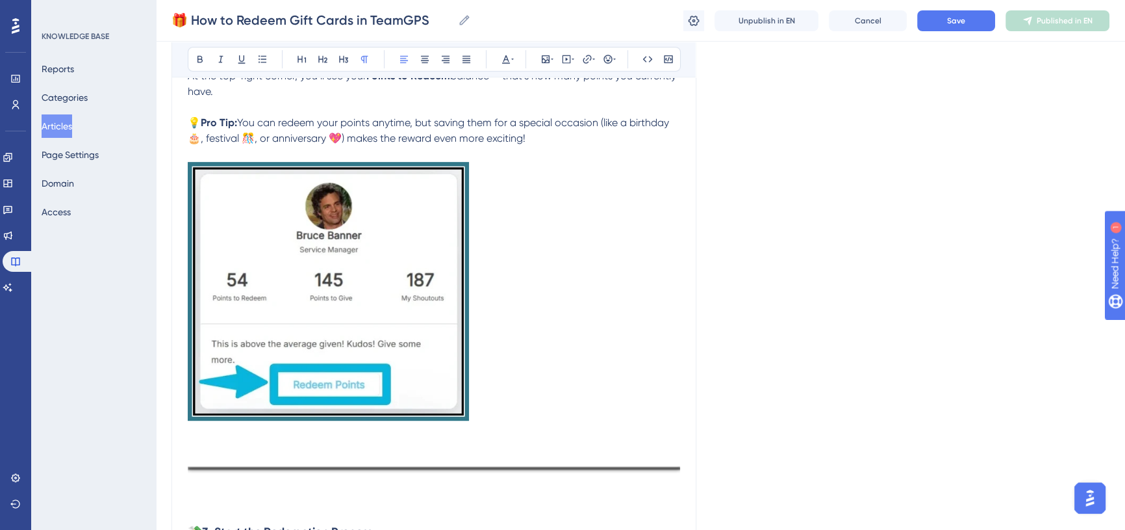
click at [196, 426] on p at bounding box center [434, 433] width 493 height 16
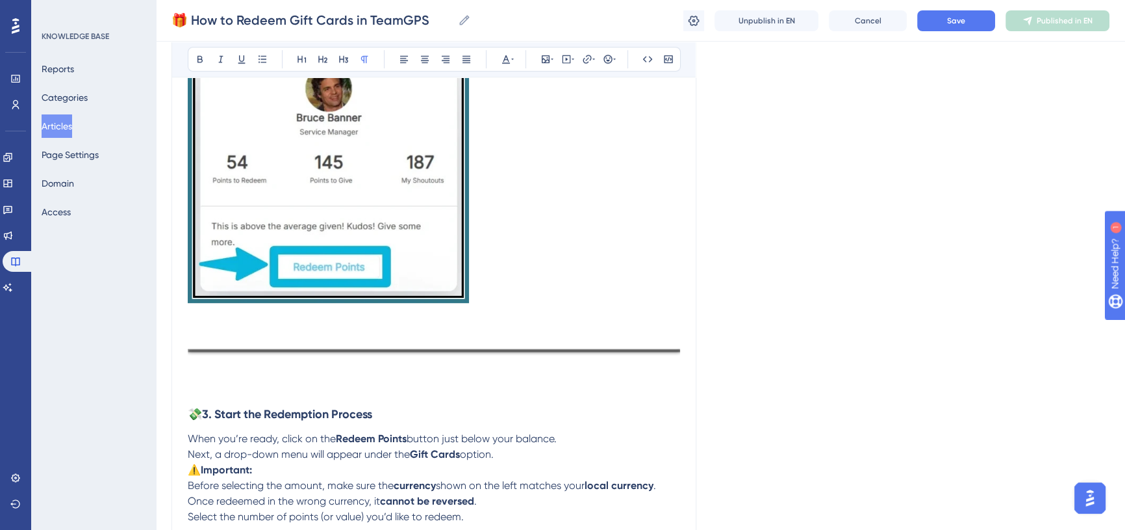
scroll to position [945, 0]
click at [195, 367] on p at bounding box center [434, 373] width 493 height 16
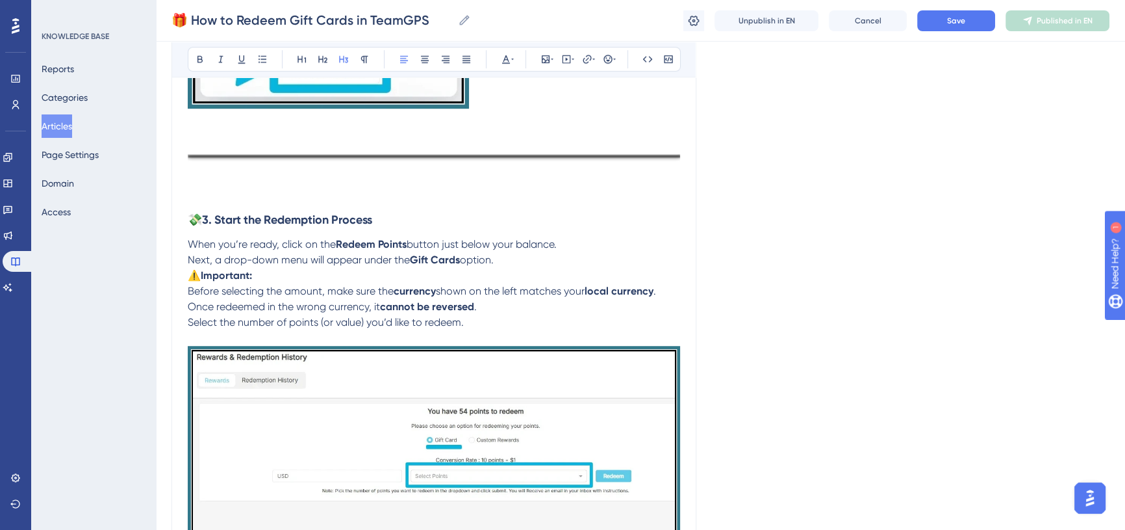
scroll to position [1240, 0]
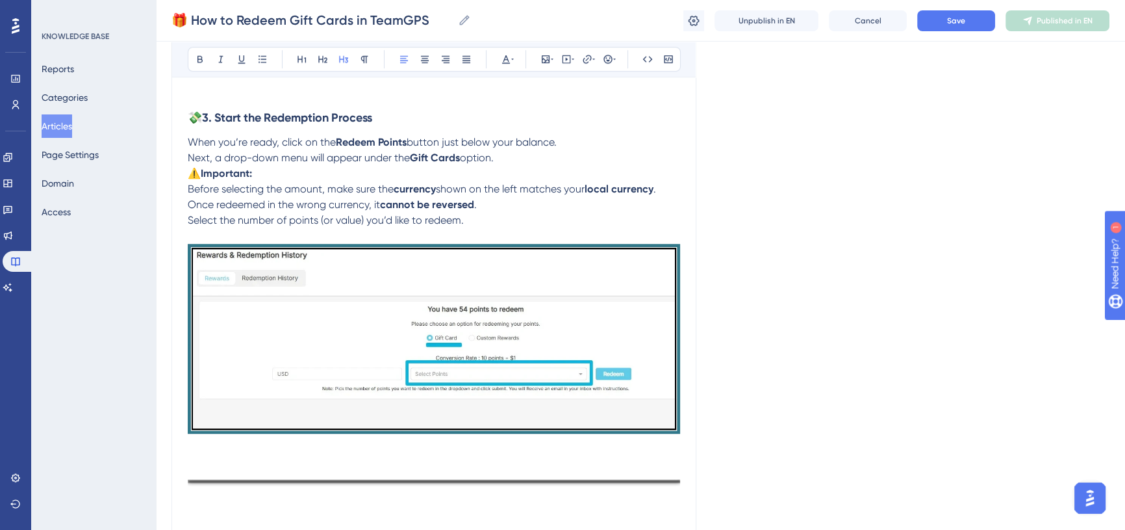
click at [214, 442] on p at bounding box center [434, 446] width 493 height 16
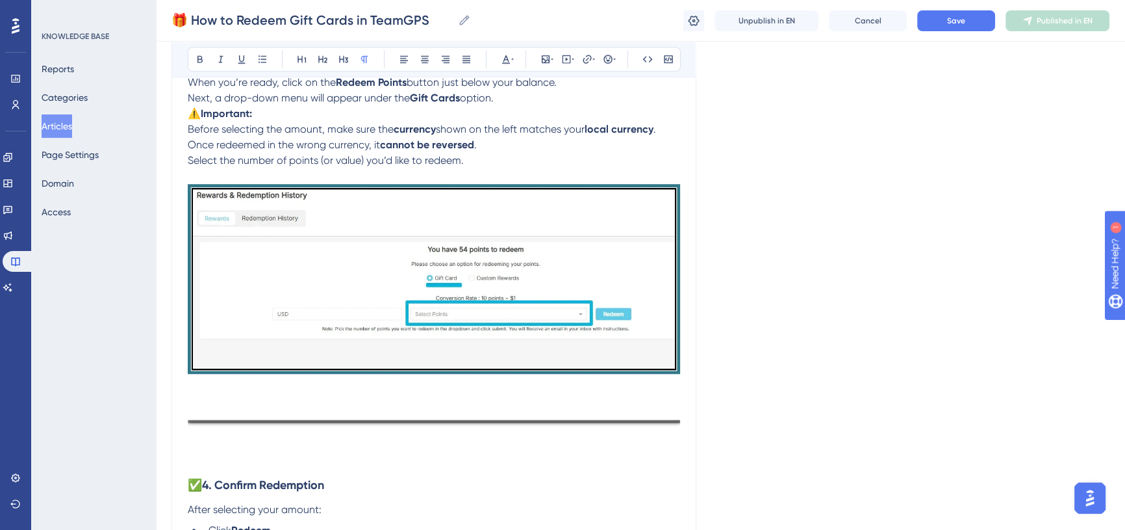
scroll to position [1358, 0]
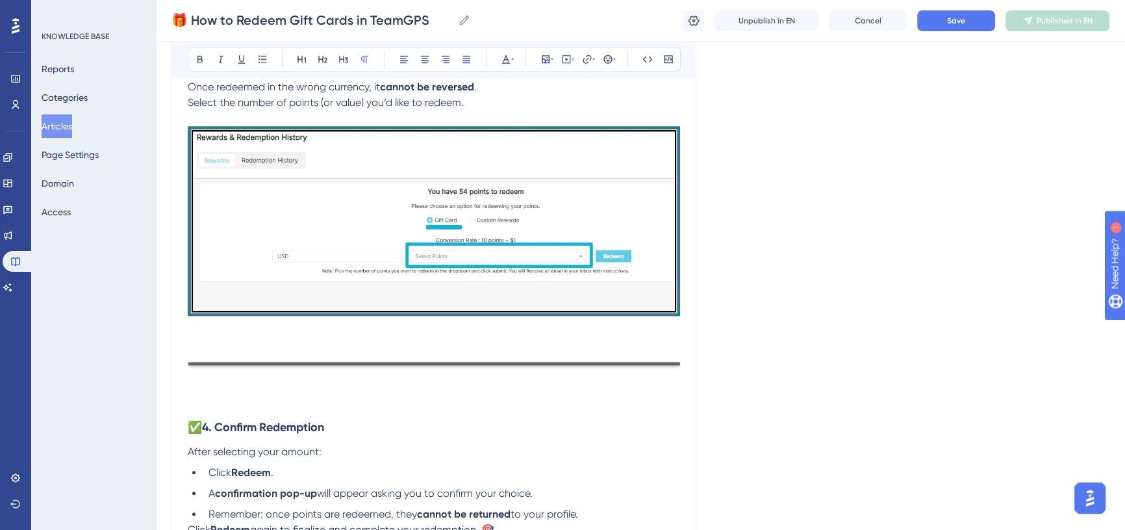
click at [195, 377] on div at bounding box center [434, 366] width 493 height 28
click at [198, 383] on p at bounding box center [434, 387] width 493 height 16
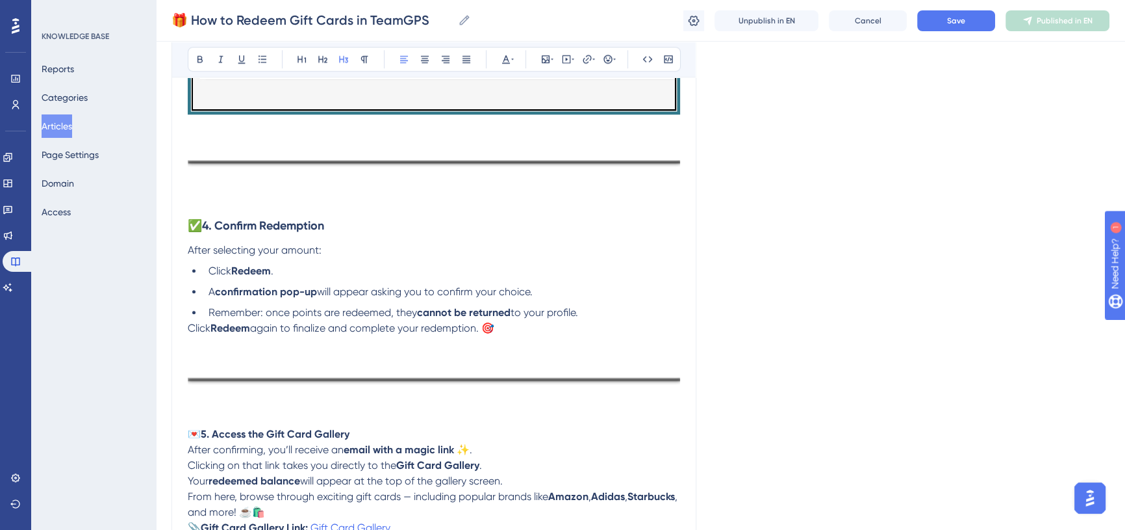
scroll to position [1595, 0]
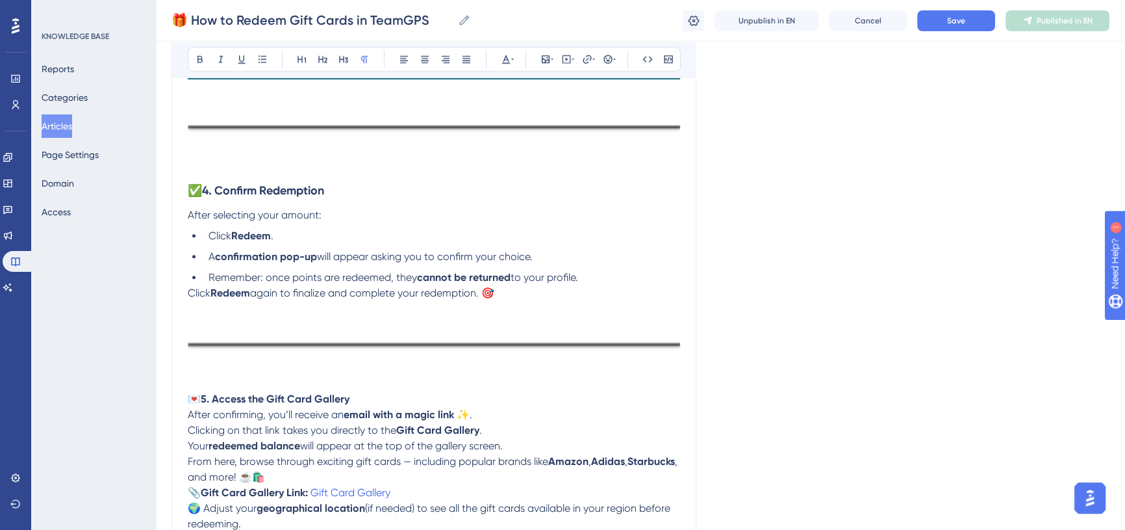
click at [196, 303] on p at bounding box center [434, 309] width 493 height 16
click at [198, 370] on p at bounding box center [434, 368] width 493 height 16
click at [198, 369] on p at bounding box center [434, 368] width 493 height 16
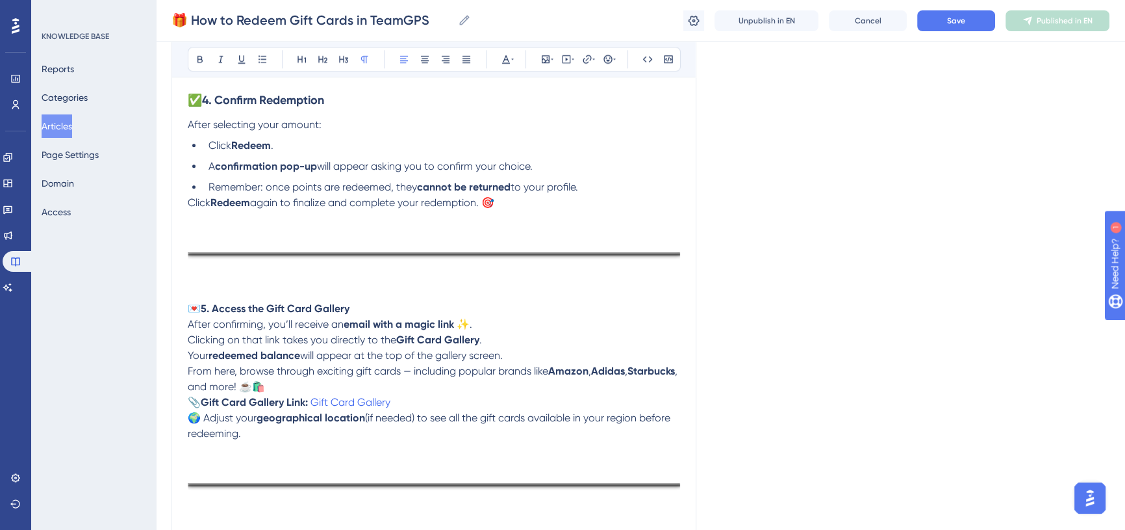
scroll to position [1772, 0]
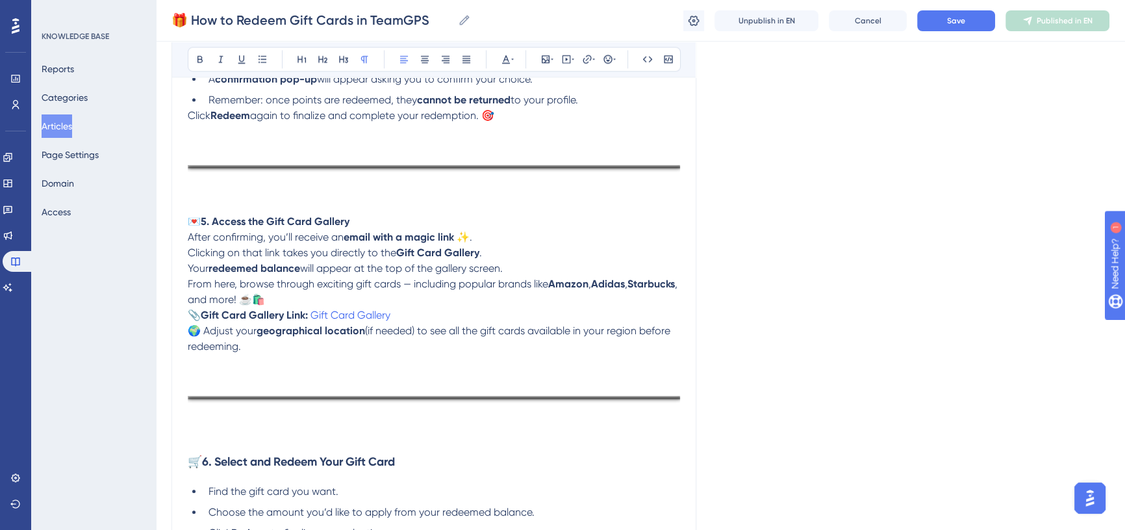
click at [199, 357] on p at bounding box center [434, 362] width 493 height 16
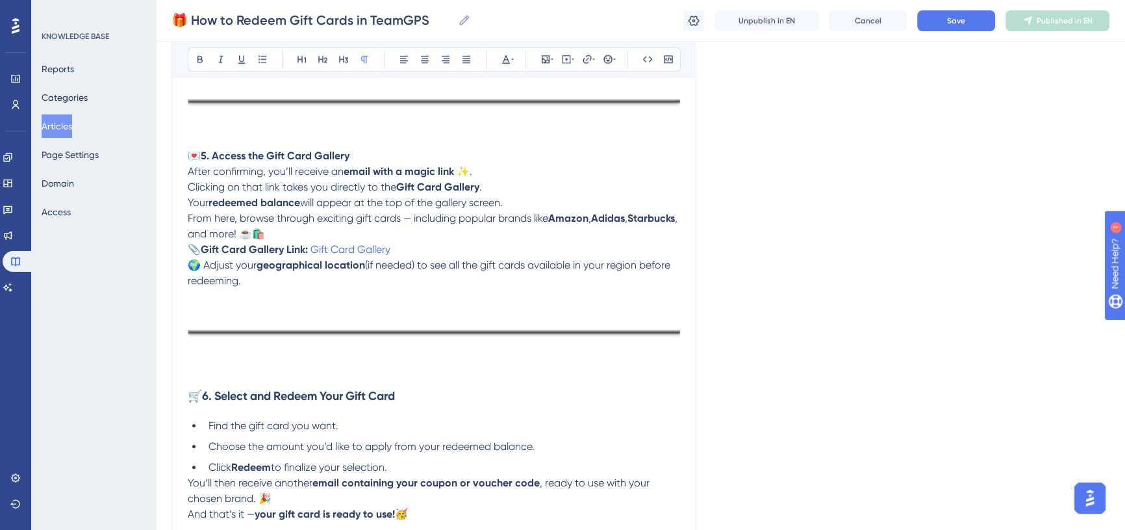
scroll to position [1890, 0]
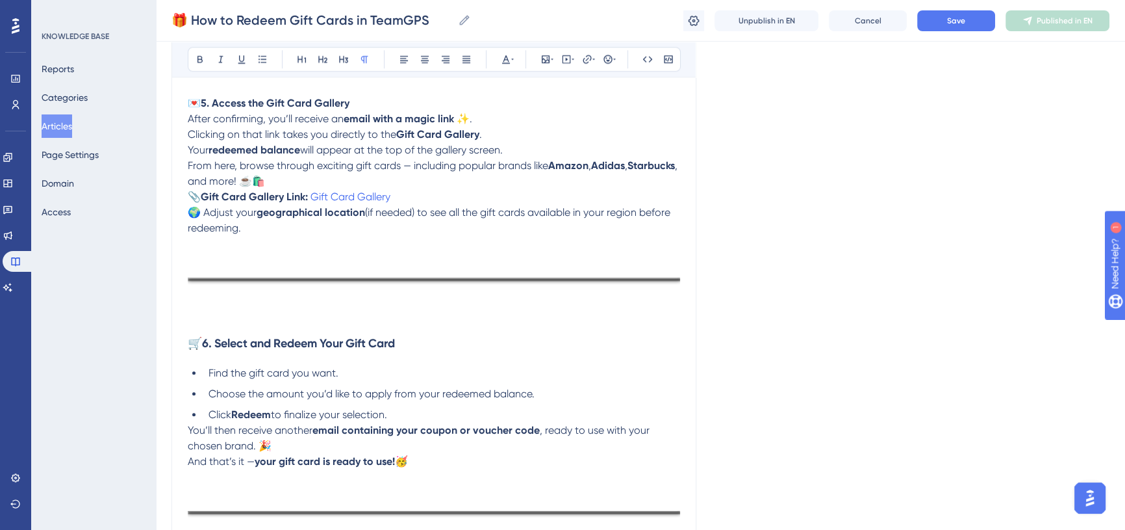
click at [193, 295] on p at bounding box center [434, 303] width 493 height 16
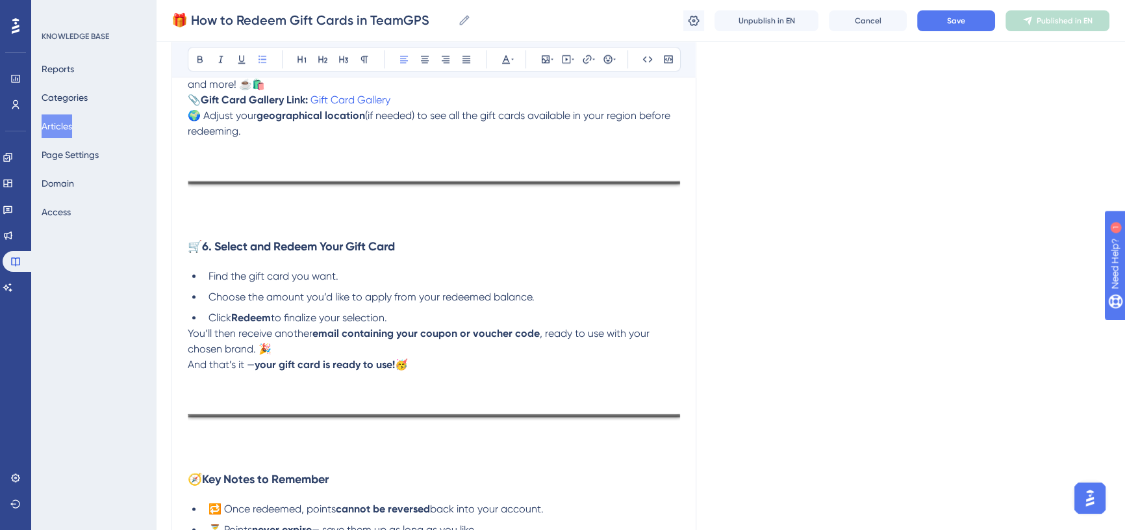
scroll to position [2067, 0]
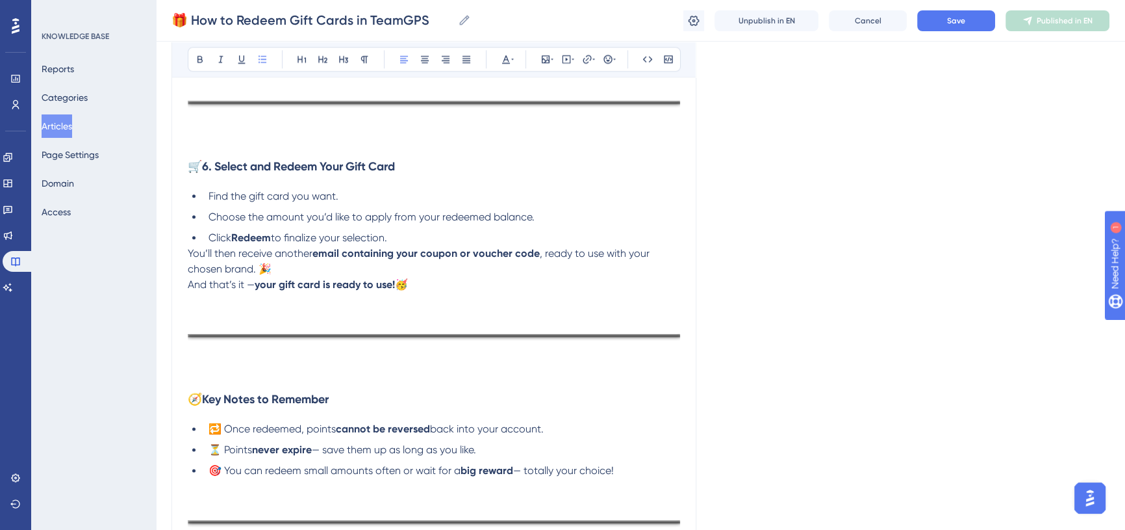
click at [198, 305] on p at bounding box center [434, 300] width 493 height 16
click at [201, 345] on img at bounding box center [434, 335] width 493 height 23
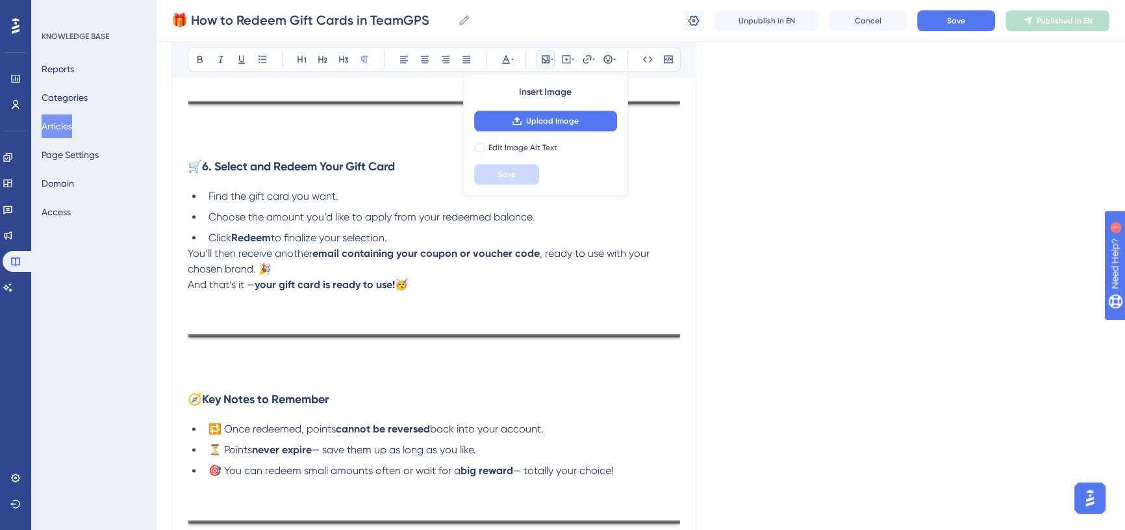
click at [201, 355] on p at bounding box center [434, 359] width 493 height 16
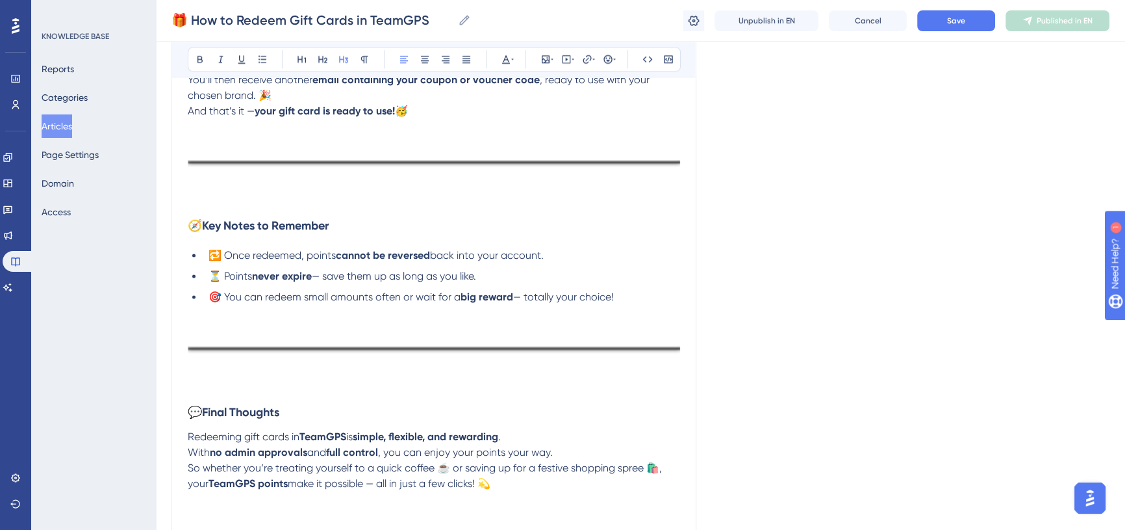
scroll to position [2244, 0]
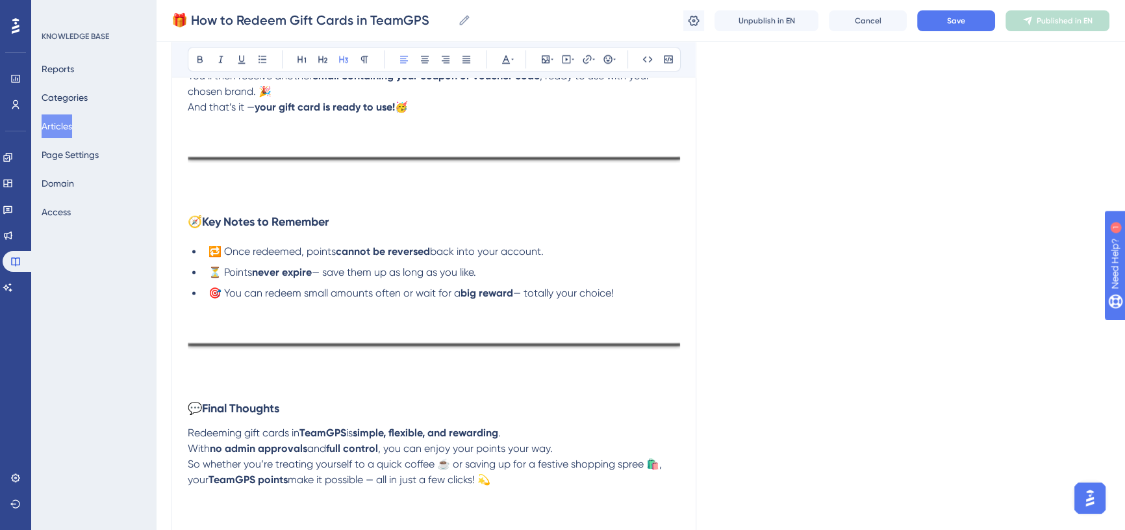
click at [201, 311] on p at bounding box center [434, 309] width 493 height 16
click at [205, 368] on p at bounding box center [434, 368] width 493 height 16
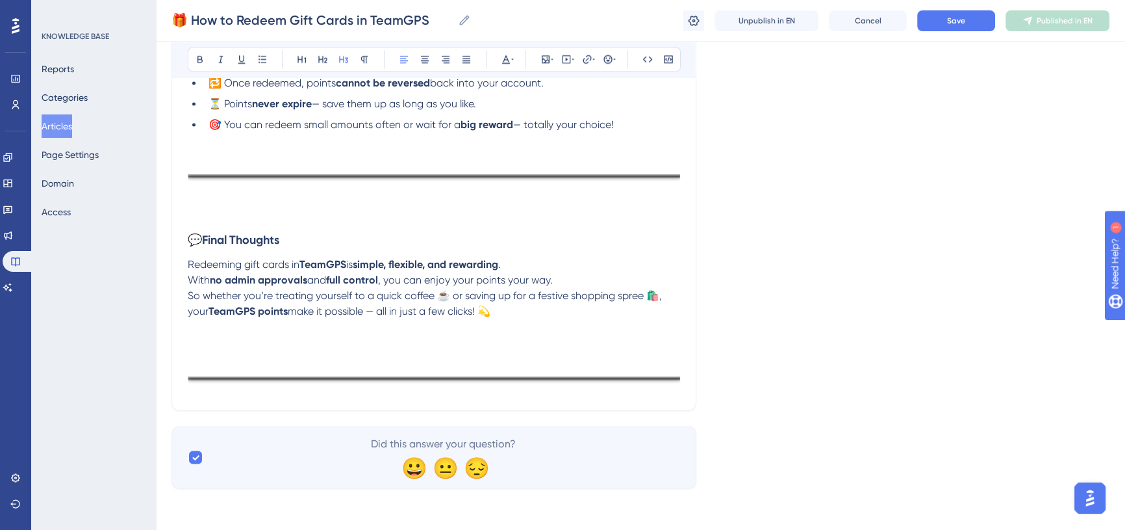
click at [188, 330] on p at bounding box center [434, 327] width 493 height 16
click at [217, 362] on p at bounding box center [434, 358] width 493 height 16
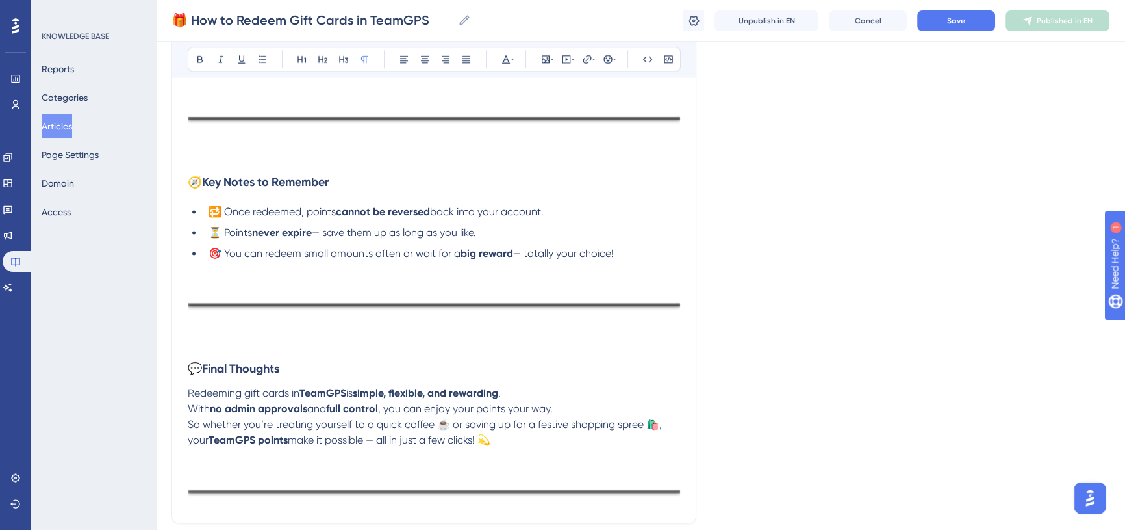
scroll to position [2280, 0]
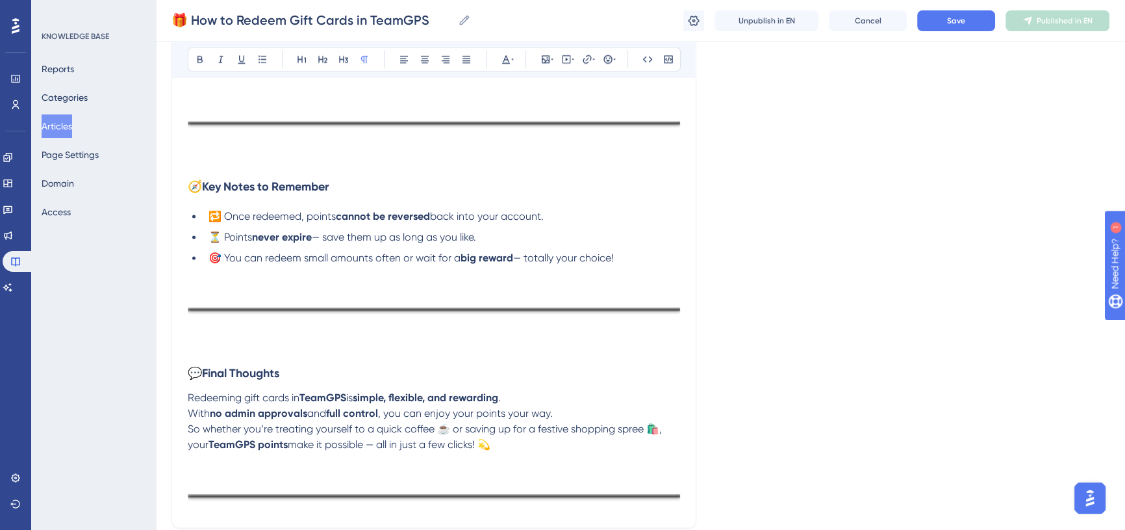
click at [196, 352] on p at bounding box center [434, 348] width 493 height 16
click at [941, 23] on button "Save" at bounding box center [957, 20] width 78 height 21
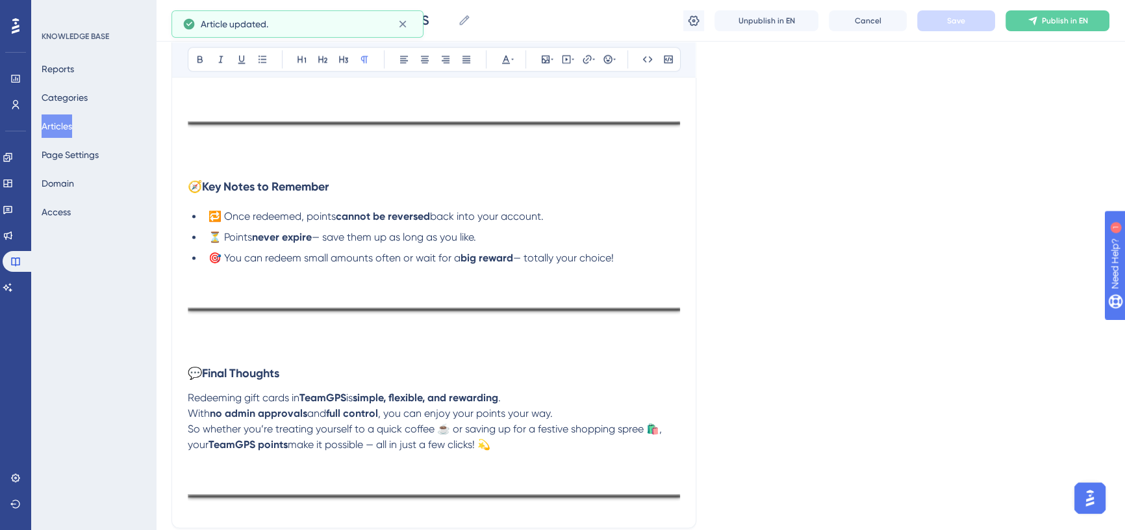
click at [1074, 25] on span "Publish in EN" at bounding box center [1065, 21] width 46 height 10
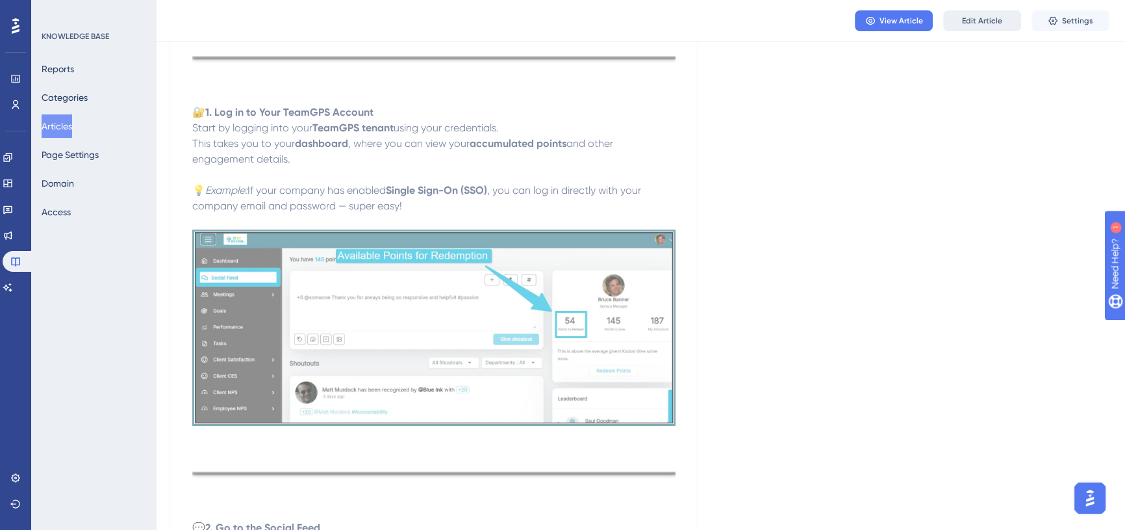
click at [995, 11] on button "Edit Article" at bounding box center [983, 20] width 78 height 21
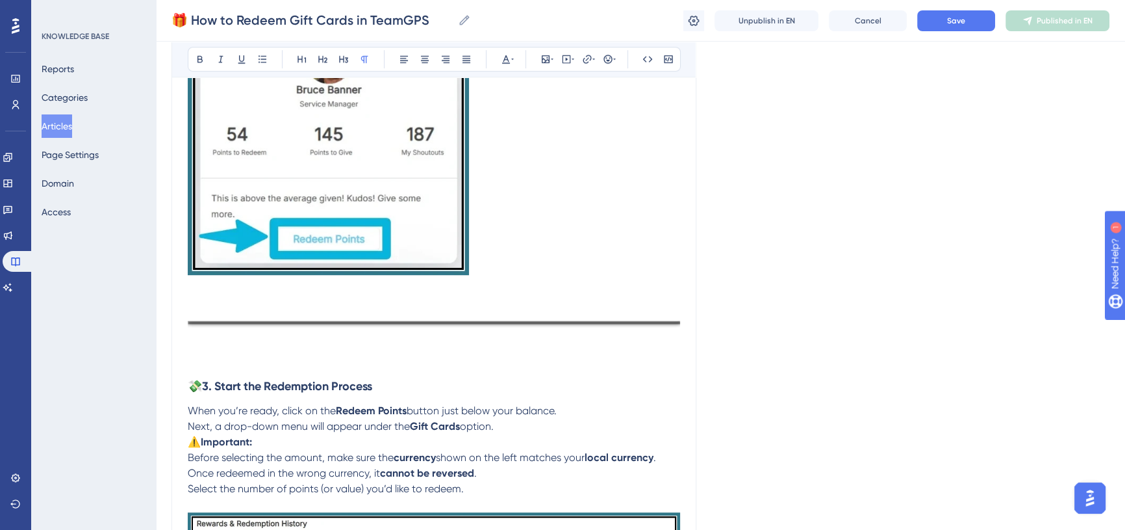
scroll to position [1063, 0]
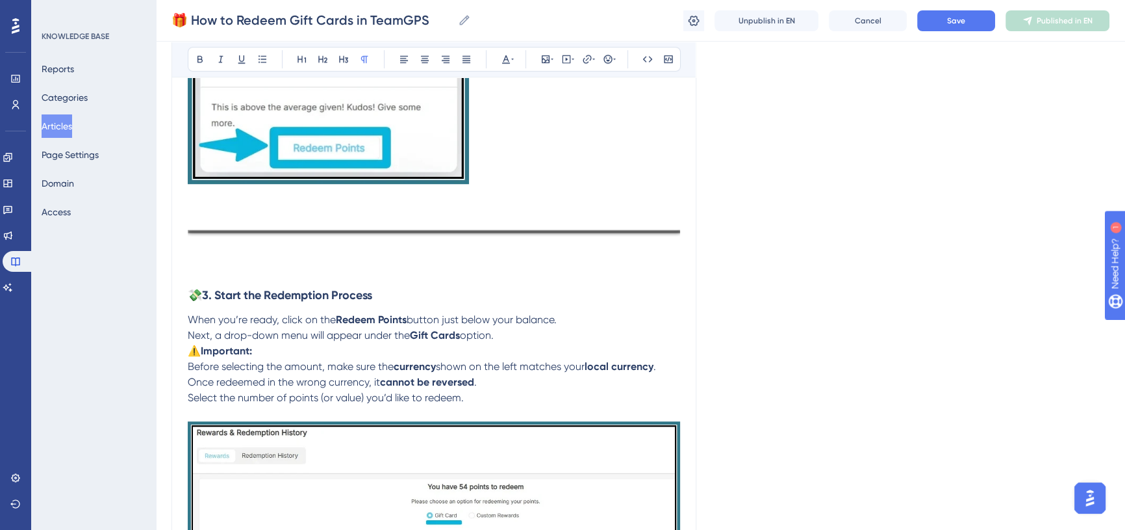
click at [507, 329] on p "Next, a drop-down menu will appear under the Gift Cards option." at bounding box center [434, 336] width 493 height 16
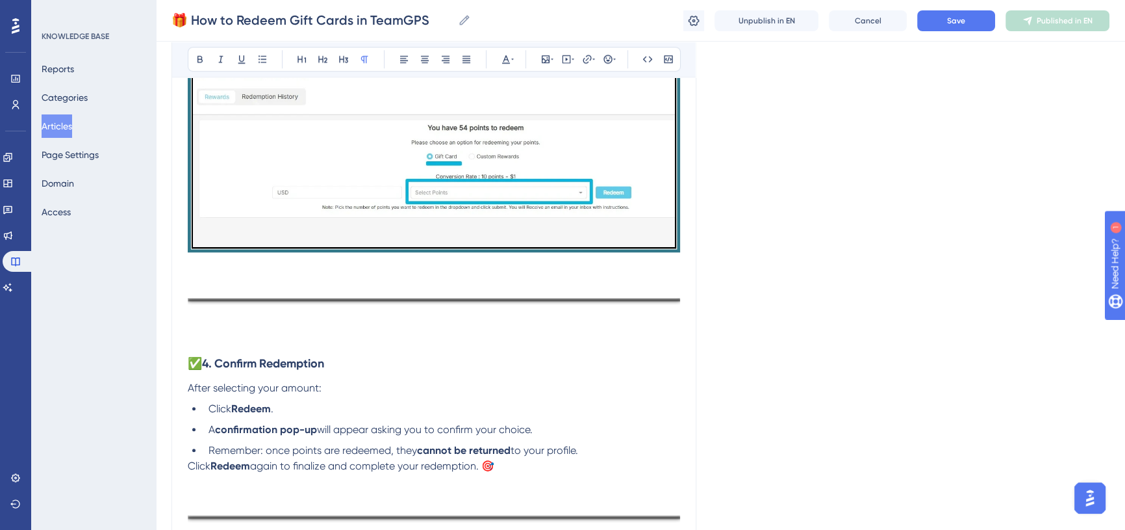
scroll to position [1476, 0]
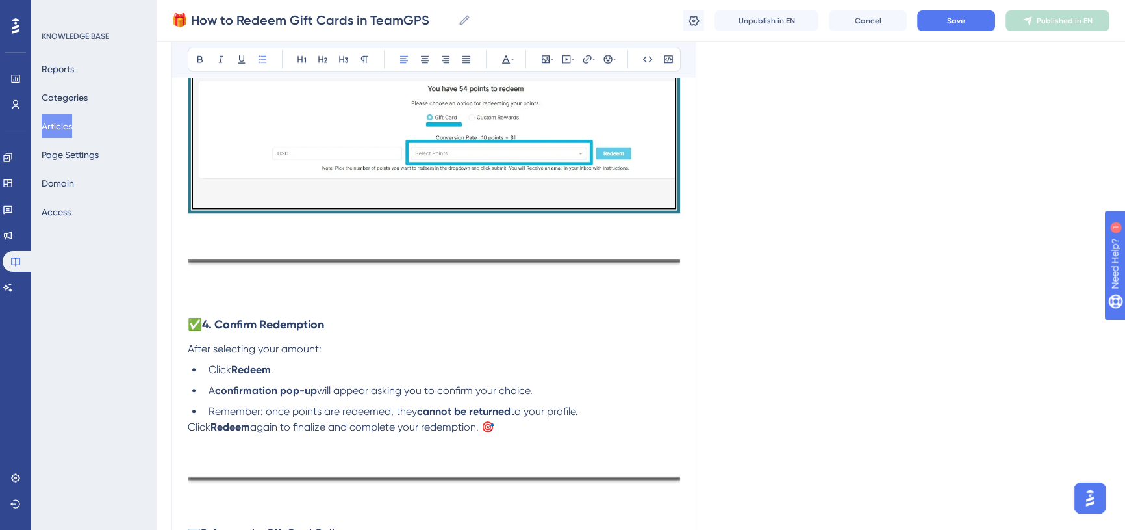
click at [598, 408] on li "Remember: once points are redeemed, they cannot be returned to your profile." at bounding box center [441, 412] width 477 height 16
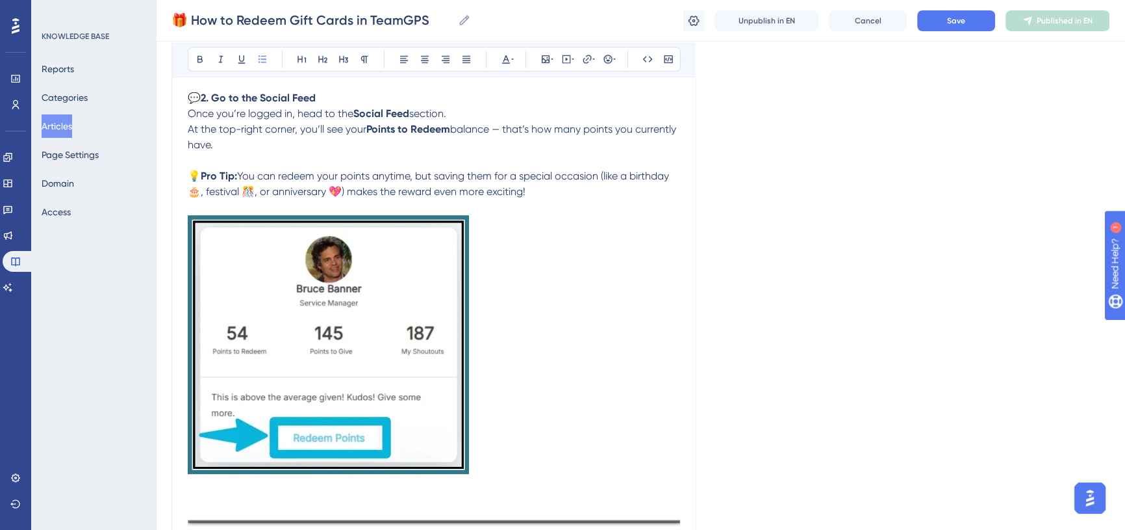
scroll to position [767, 0]
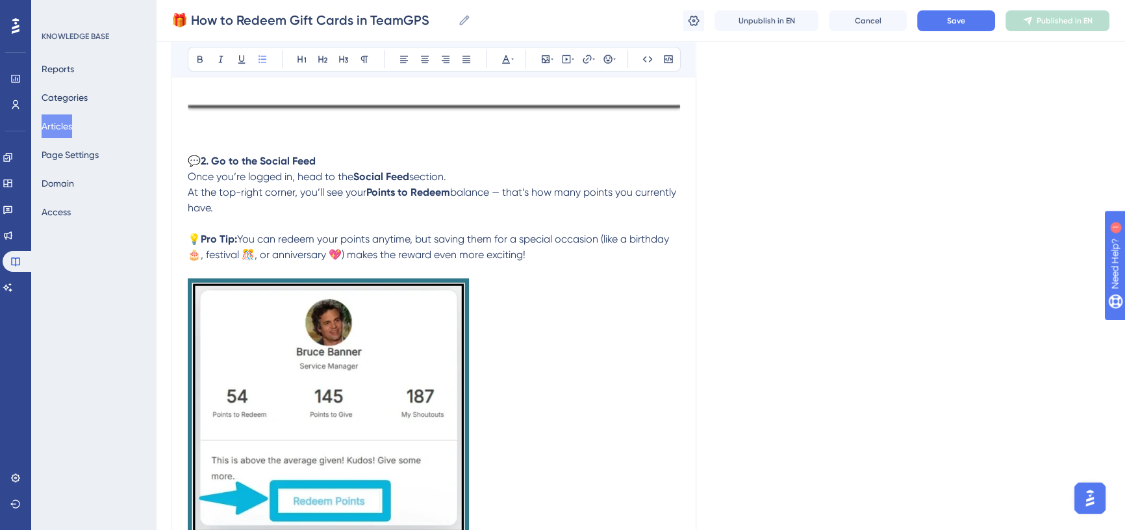
drag, startPoint x: 390, startPoint y: 369, endPoint x: 611, endPoint y: 333, distance: 223.8
click at [611, 333] on p at bounding box center [434, 409] width 493 height 263
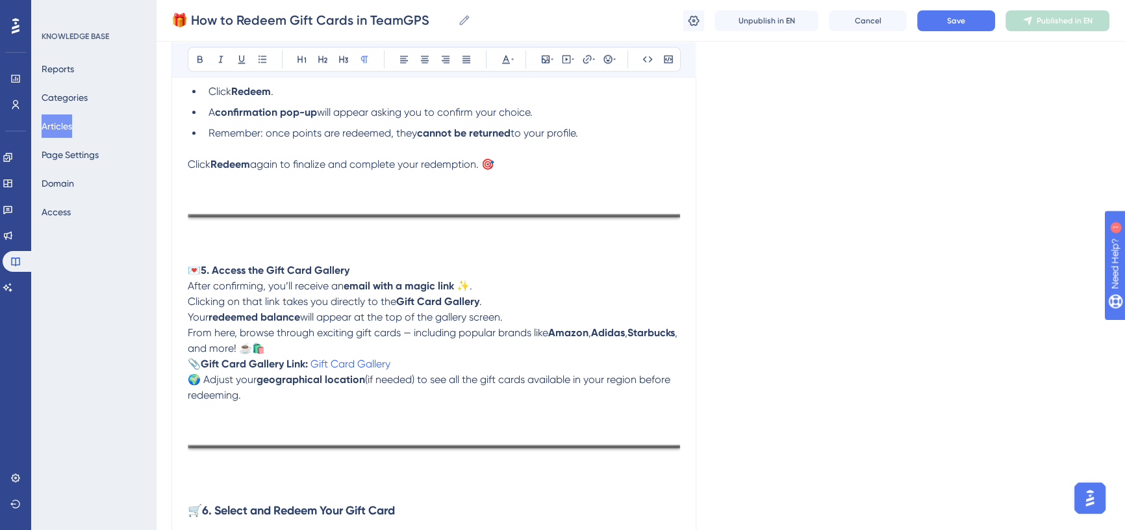
scroll to position [1832, 0]
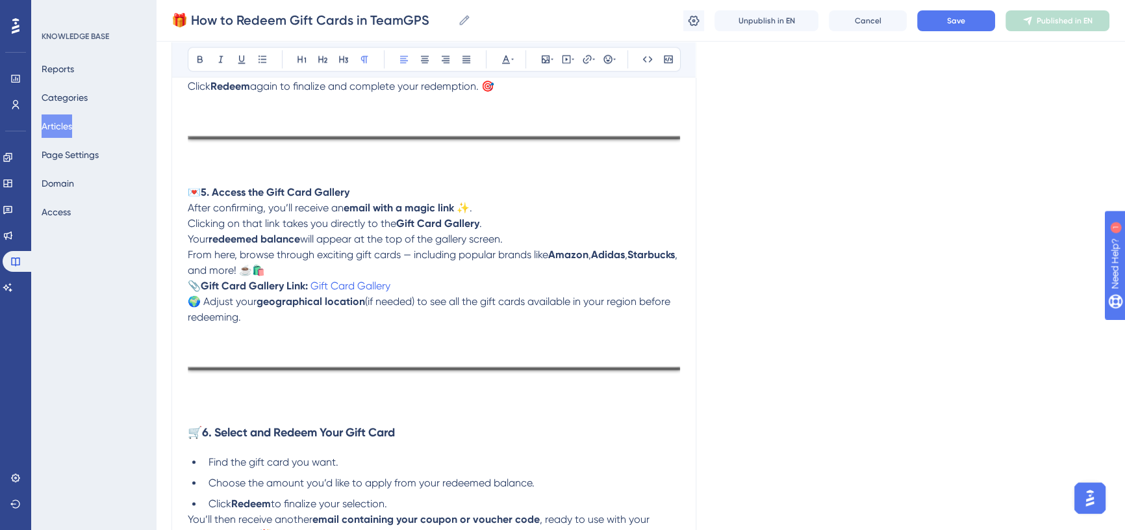
click at [514, 222] on p "After confirming, you’ll receive an email with a magic link ✨ . Clicking on tha…" at bounding box center [434, 215] width 493 height 31
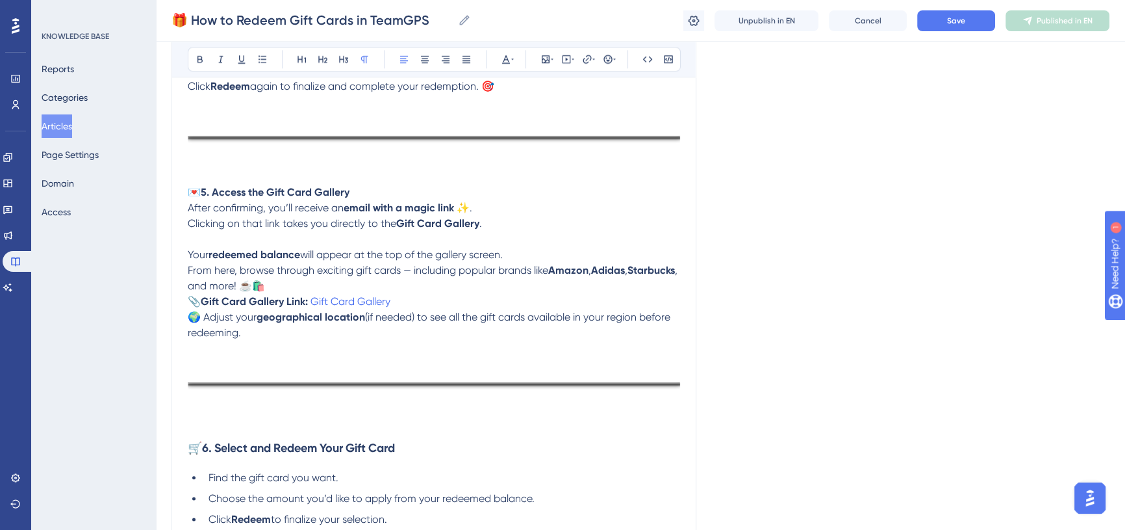
click at [332, 284] on p "Your redeemed balance will appear at the top of the gallery screen. From here, …" at bounding box center [434, 270] width 493 height 47
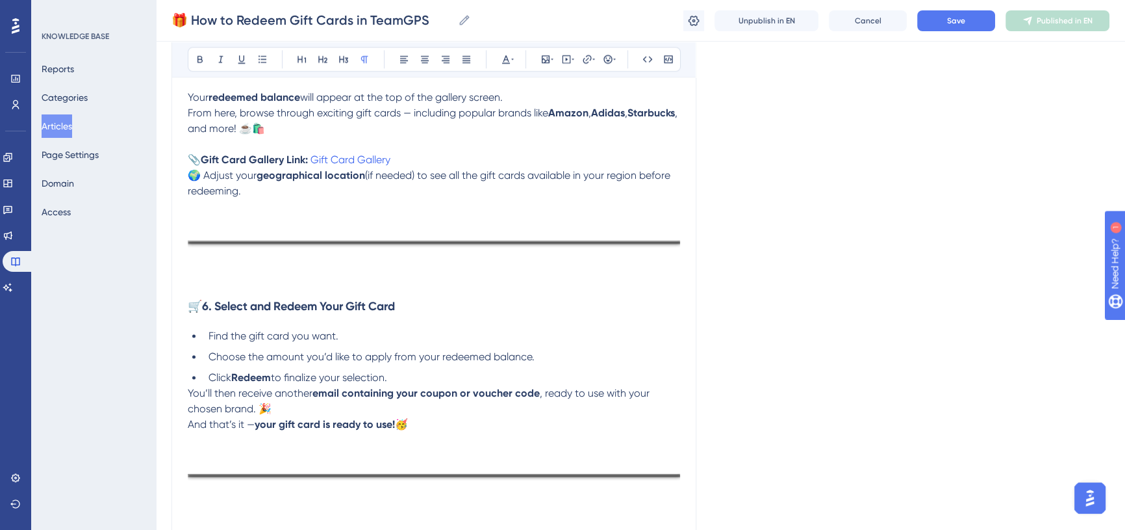
scroll to position [2010, 0]
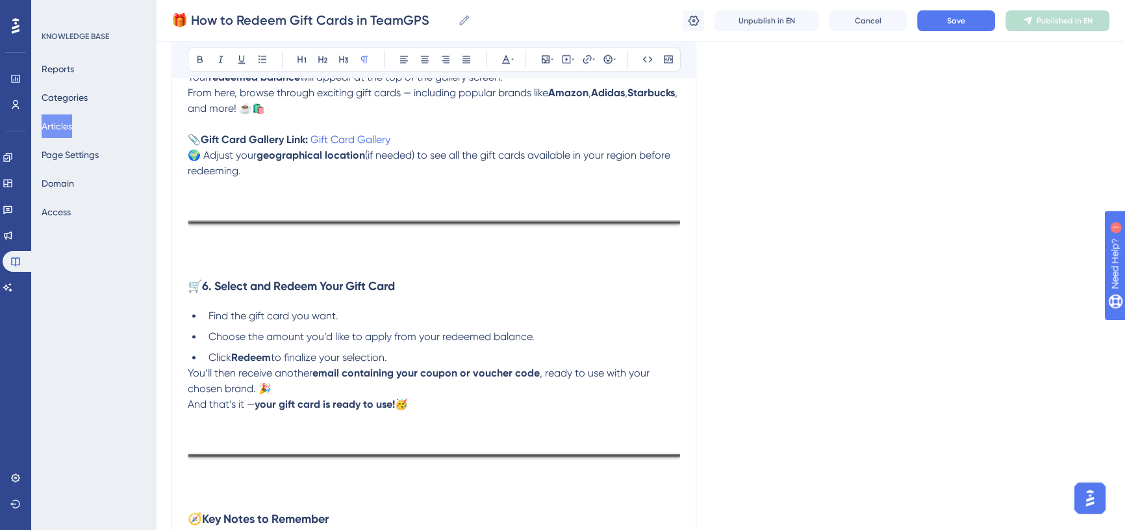
click at [229, 262] on p at bounding box center [434, 261] width 493 height 16
click at [420, 361] on li "Click Redeem to finalize your selection." at bounding box center [441, 358] width 477 height 16
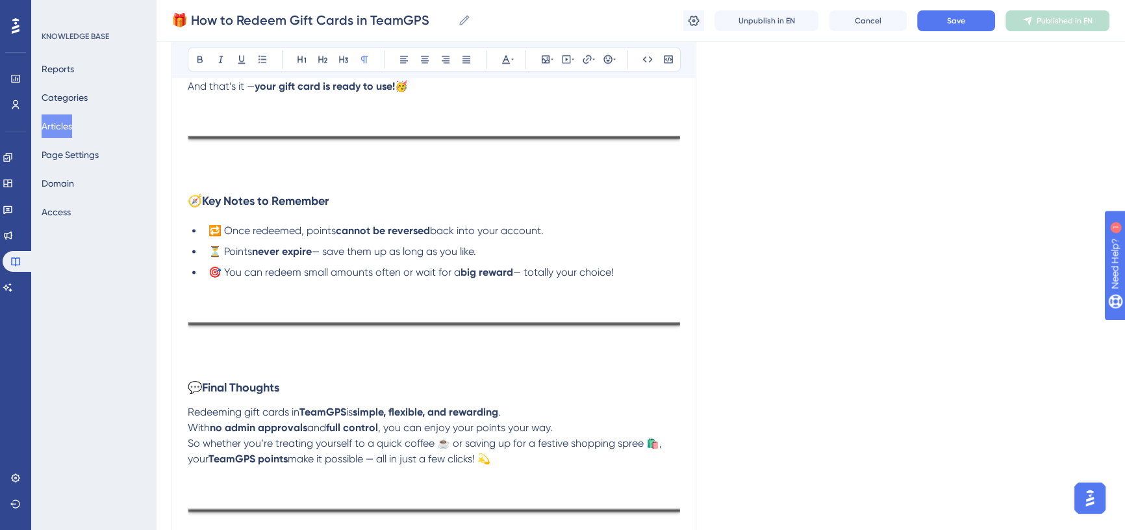
scroll to position [2365, 0]
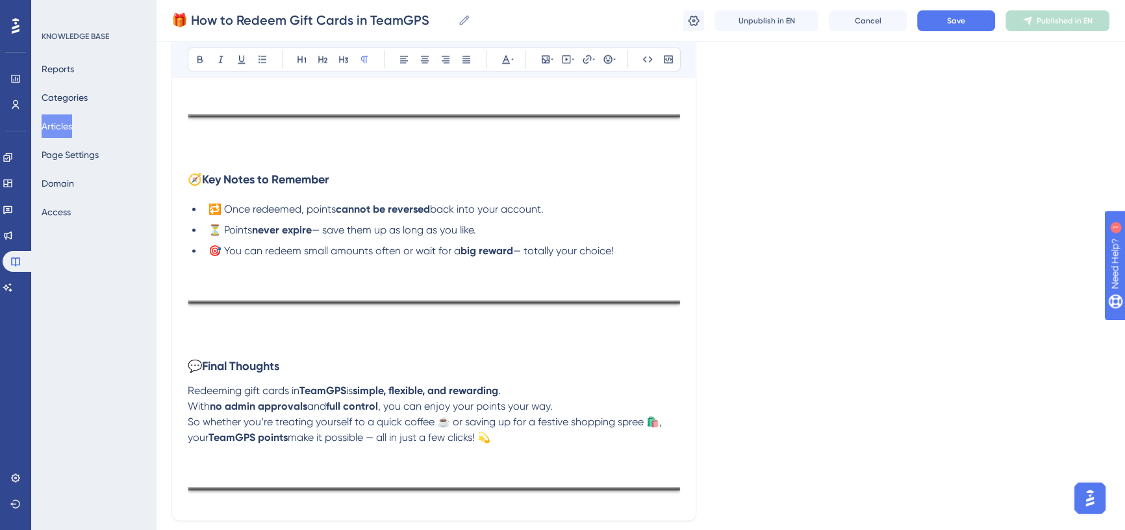
click at [568, 403] on p "Redeeming gift cards in TeamGPS is simple, flexible, and rewarding . With no ad…" at bounding box center [434, 398] width 493 height 31
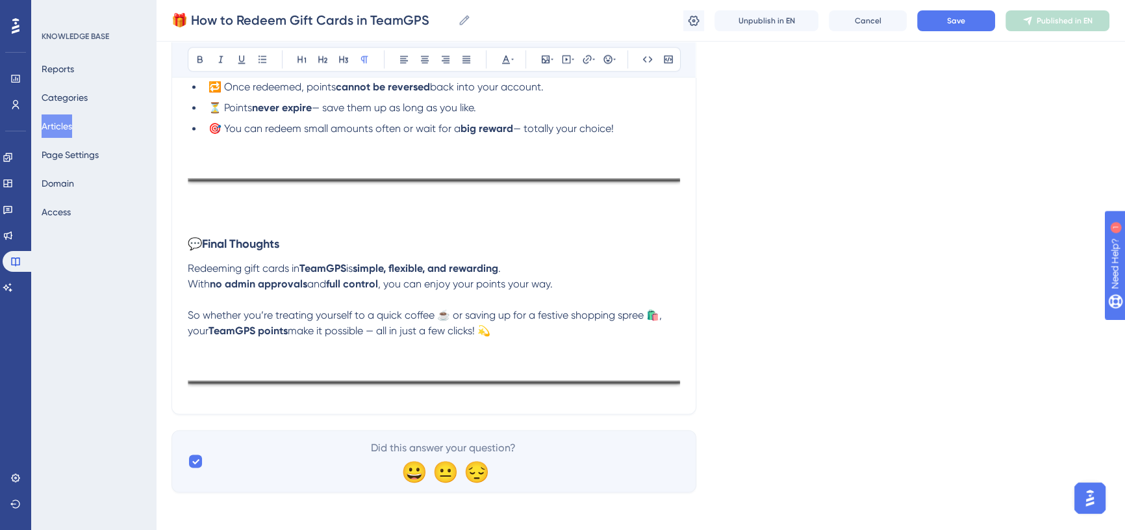
scroll to position [2491, 0]
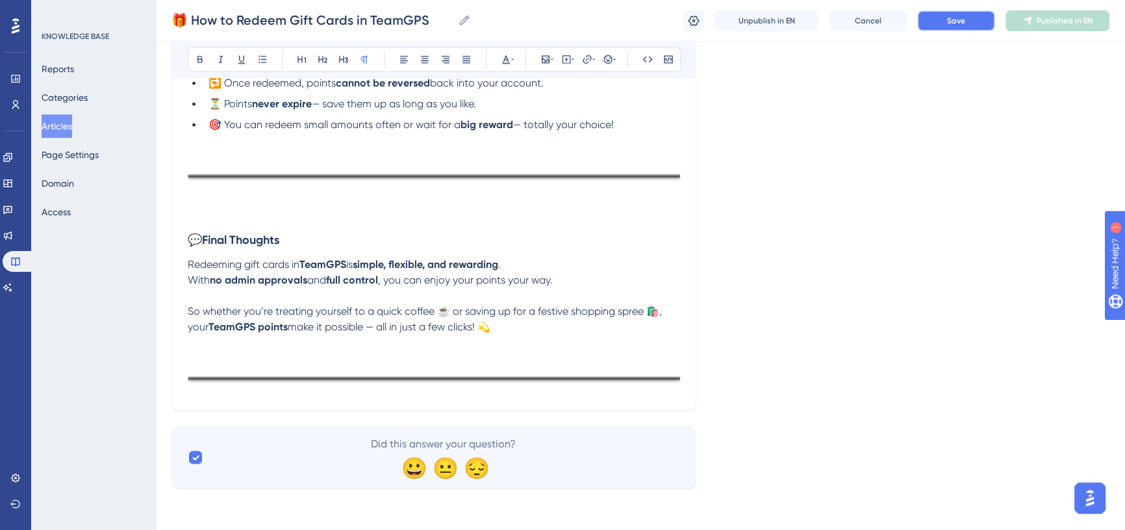
click at [932, 13] on button "Save" at bounding box center [957, 20] width 78 height 21
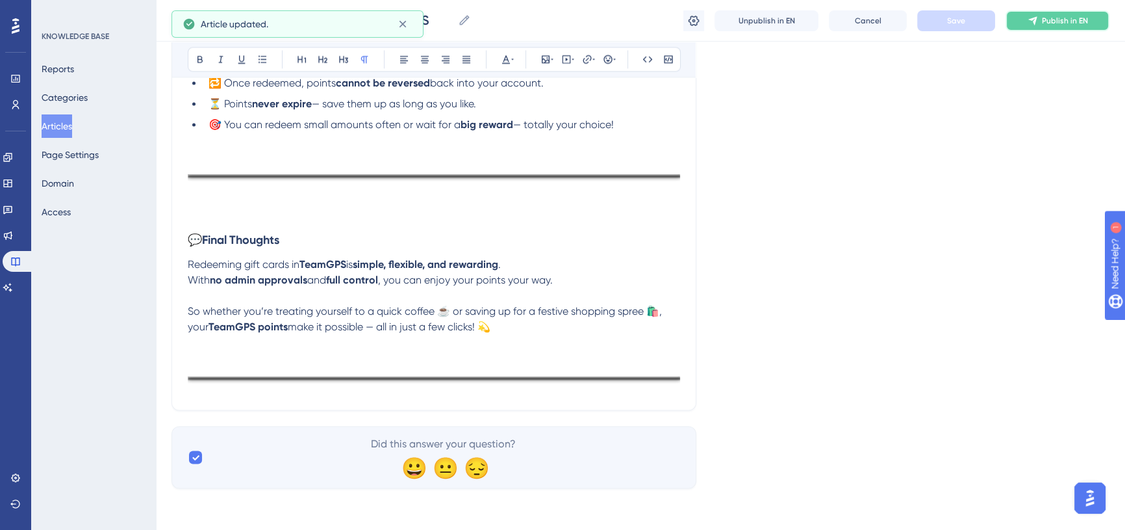
click at [1044, 24] on span "Publish in EN" at bounding box center [1065, 21] width 46 height 10
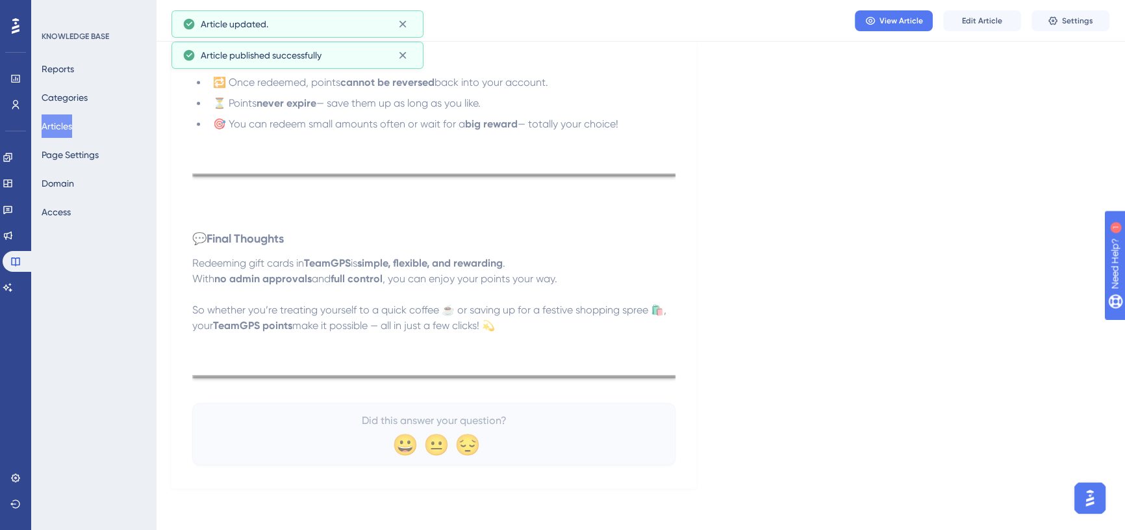
scroll to position [2414, 0]
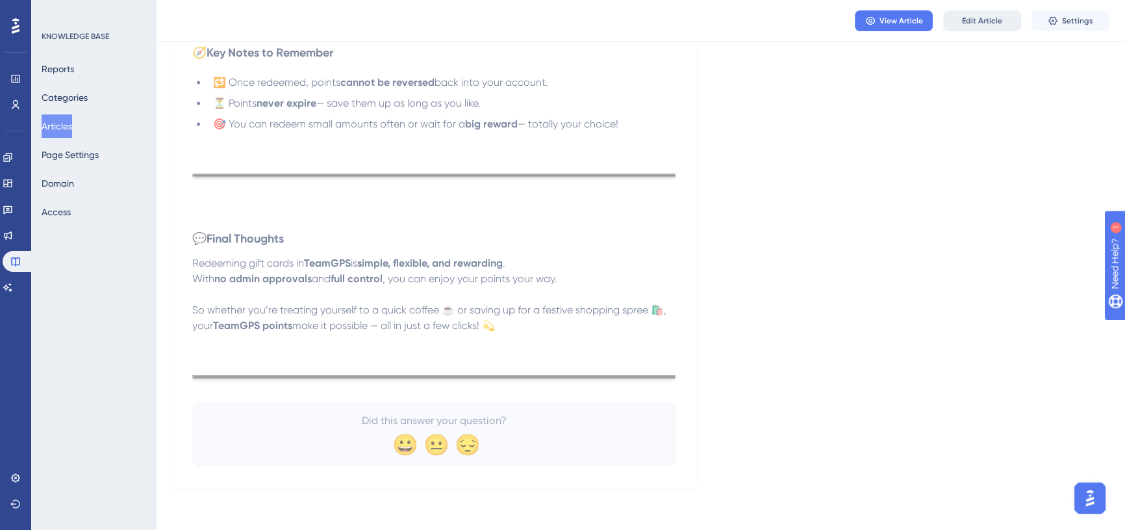
click at [978, 26] on button "Edit Article" at bounding box center [983, 20] width 78 height 21
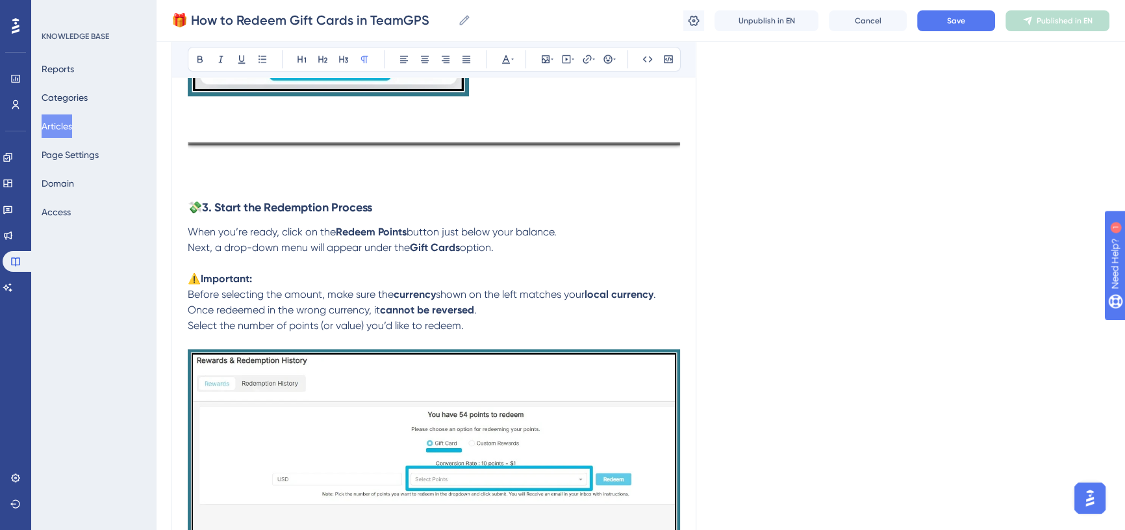
scroll to position [1132, 0]
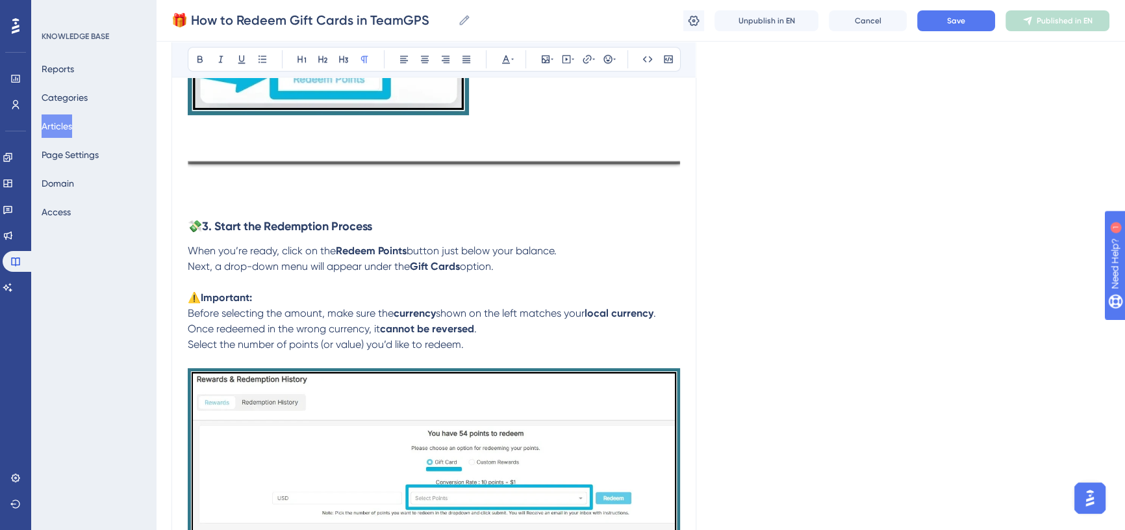
click at [501, 325] on p "⚠️ Important: Before selecting the amount, make sure the currency shown on the …" at bounding box center [434, 313] width 493 height 47
click at [184, 327] on div "🎁 How to Redeem Gift Cards in TeamGPS Bold Italic Underline Bullet Point Headin…" at bounding box center [434, 391] width 525 height 2755
click at [188, 329] on span "Once redeemed in the wrong currency, it" at bounding box center [284, 328] width 192 height 12
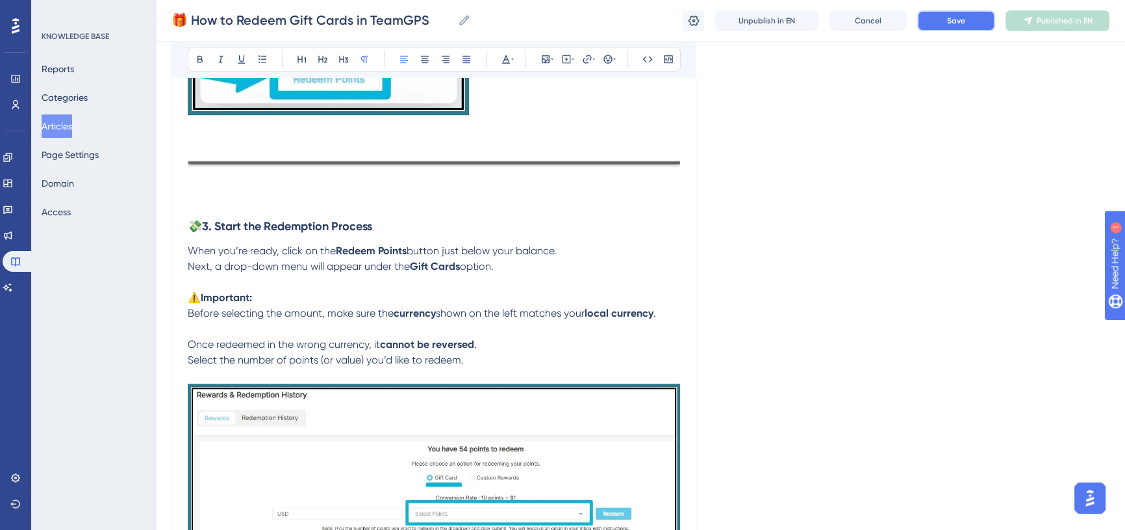
click at [953, 19] on span "Save" at bounding box center [956, 21] width 18 height 10
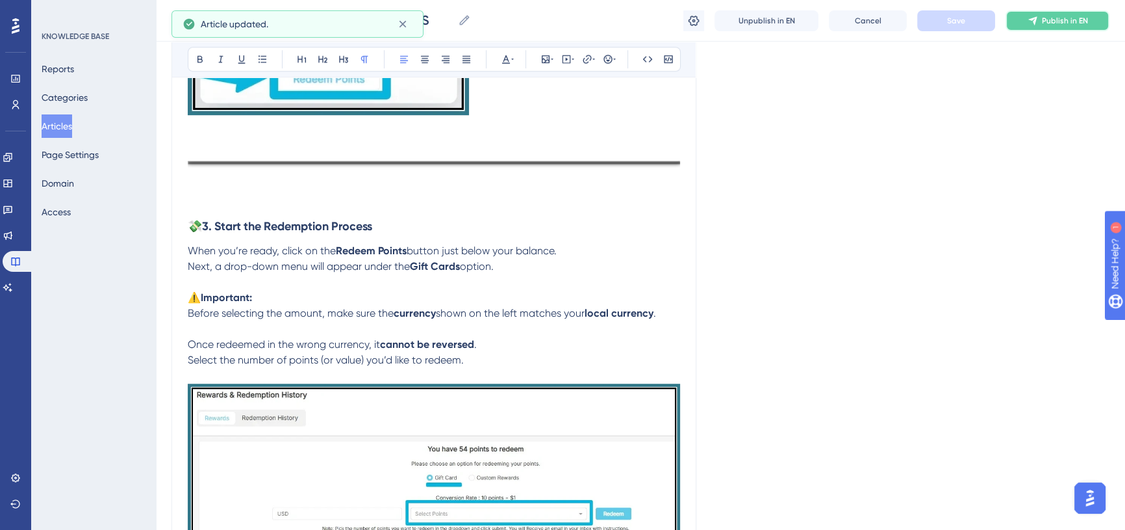
click at [1059, 25] on span "Publish in EN" at bounding box center [1065, 21] width 46 height 10
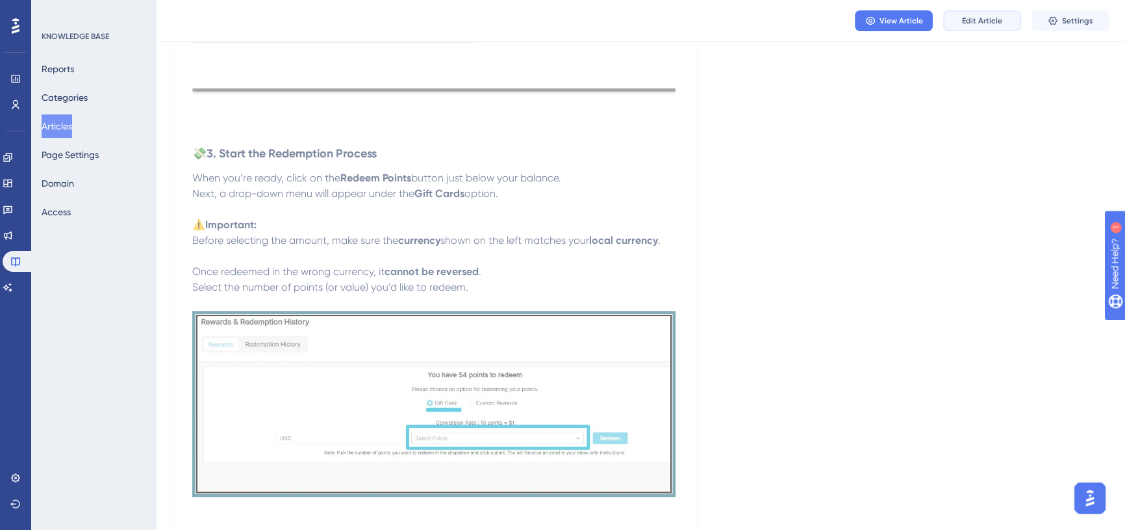
click at [1000, 23] on span "Edit Article" at bounding box center [982, 21] width 40 height 10
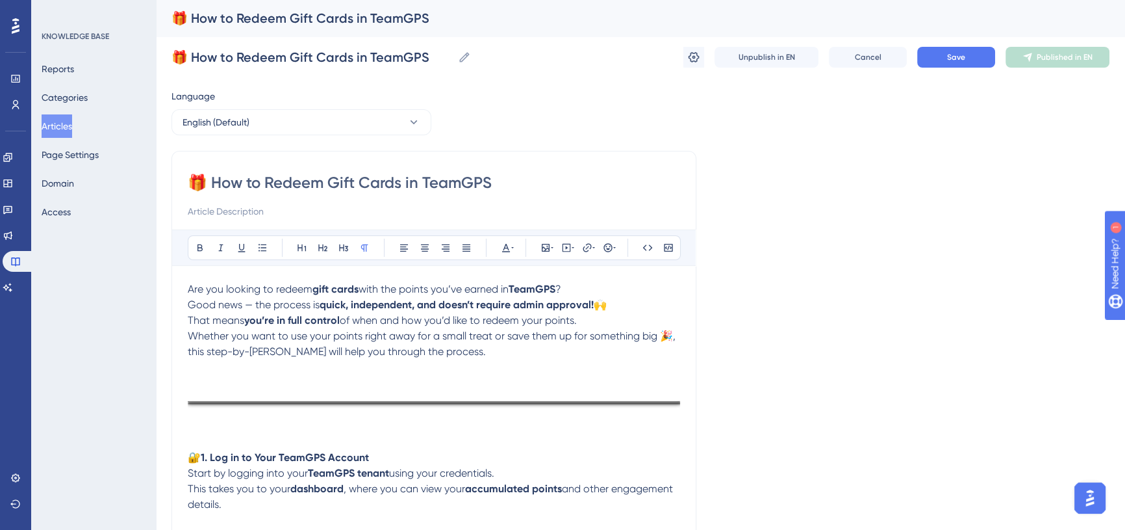
scroll to position [58, 0]
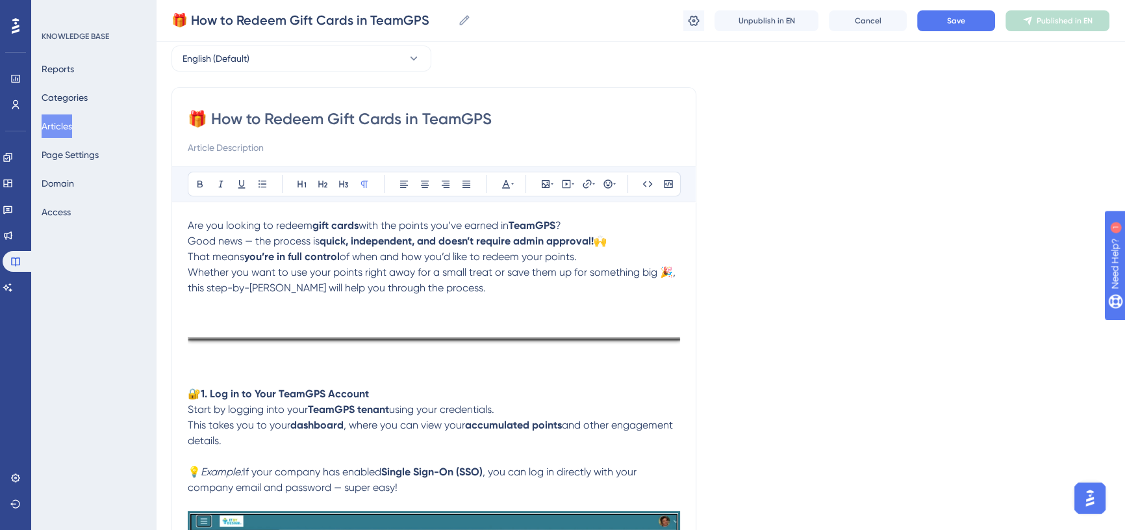
click at [391, 389] on p "🔐 1. Log in to Your TeamGPS Account" at bounding box center [434, 394] width 493 height 16
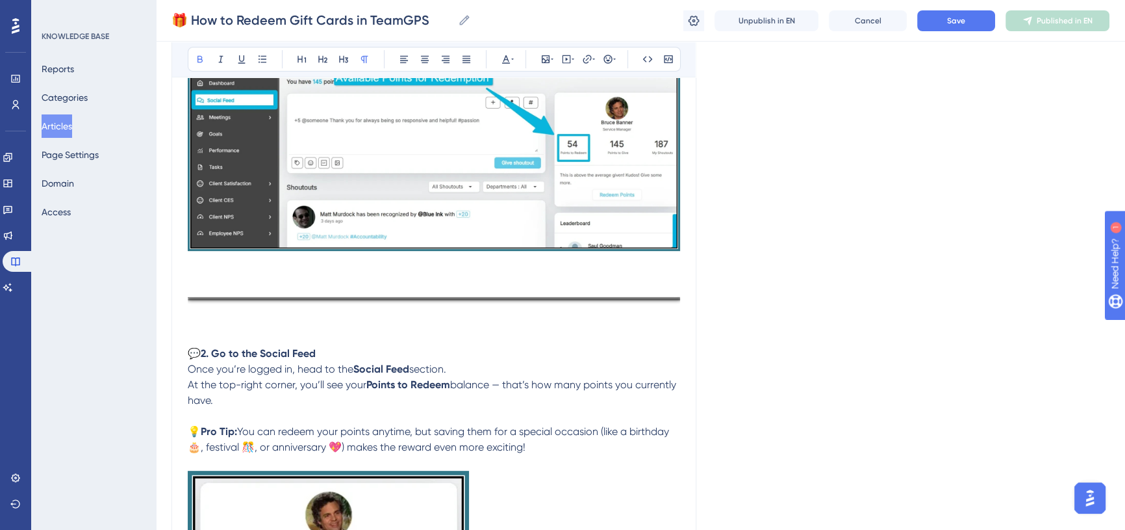
scroll to position [591, 0]
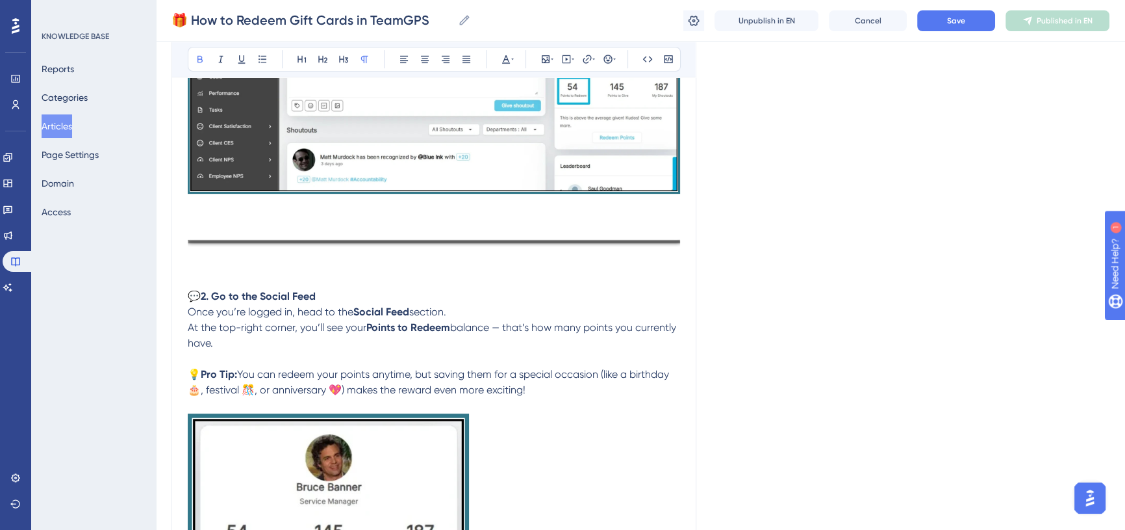
click at [339, 289] on p "💬 2. Go to the Social Feed" at bounding box center [434, 297] width 493 height 16
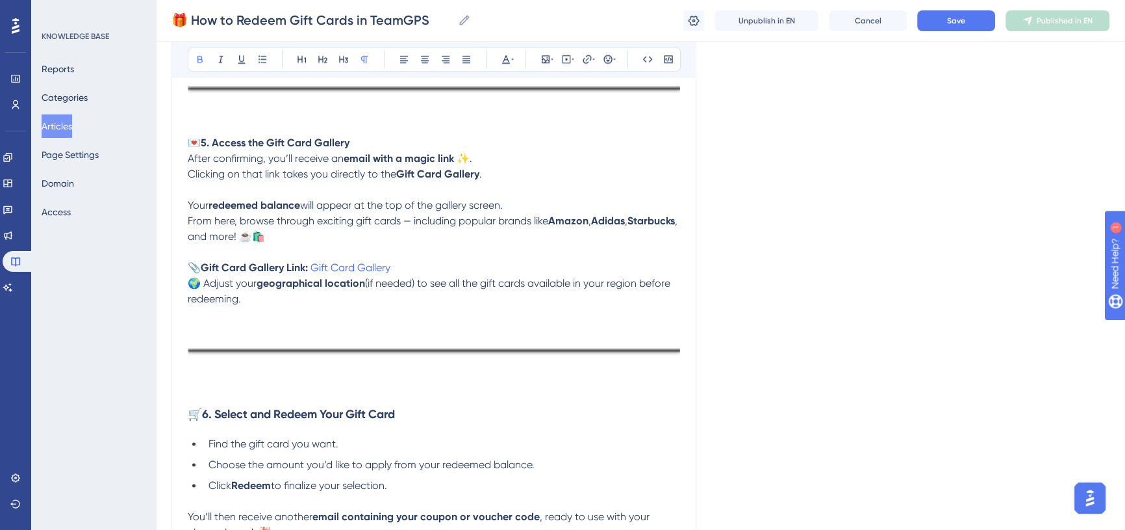
scroll to position [1831, 0]
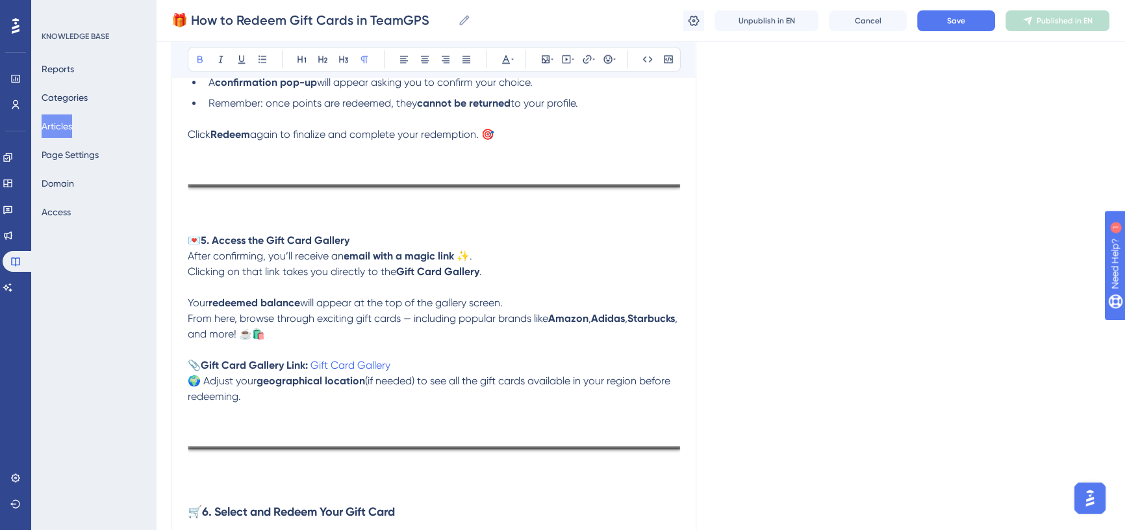
click at [370, 238] on p "💌 5. Access the Gift Card Gallery" at bounding box center [434, 241] width 493 height 16
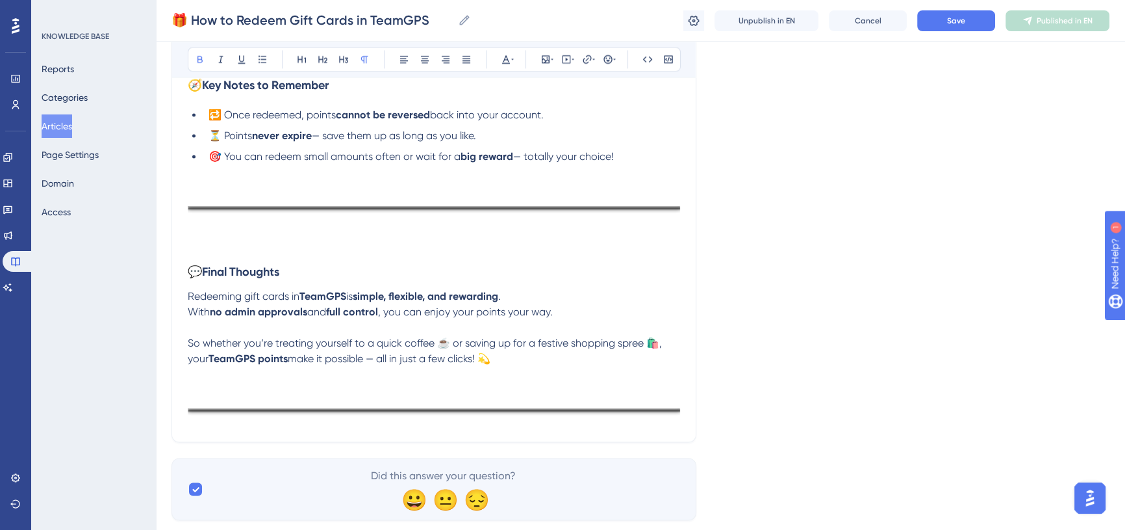
scroll to position [2554, 0]
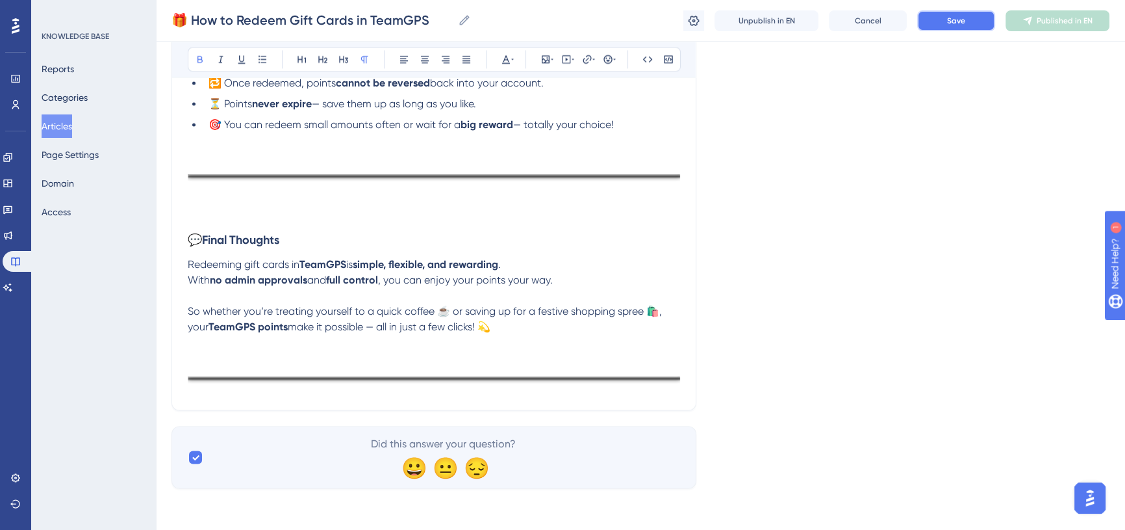
click at [977, 21] on button "Save" at bounding box center [957, 20] width 78 height 21
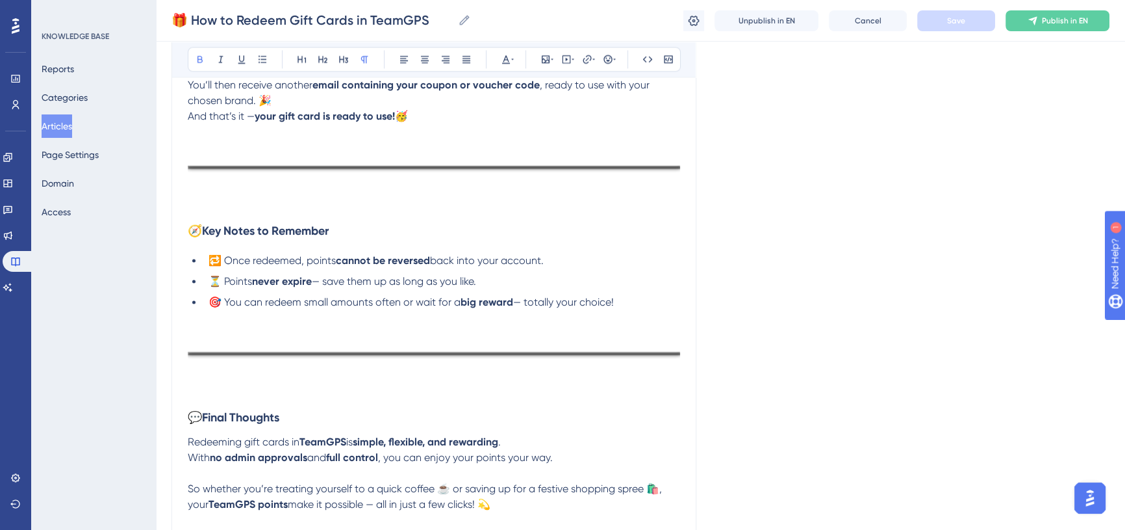
scroll to position [2317, 0]
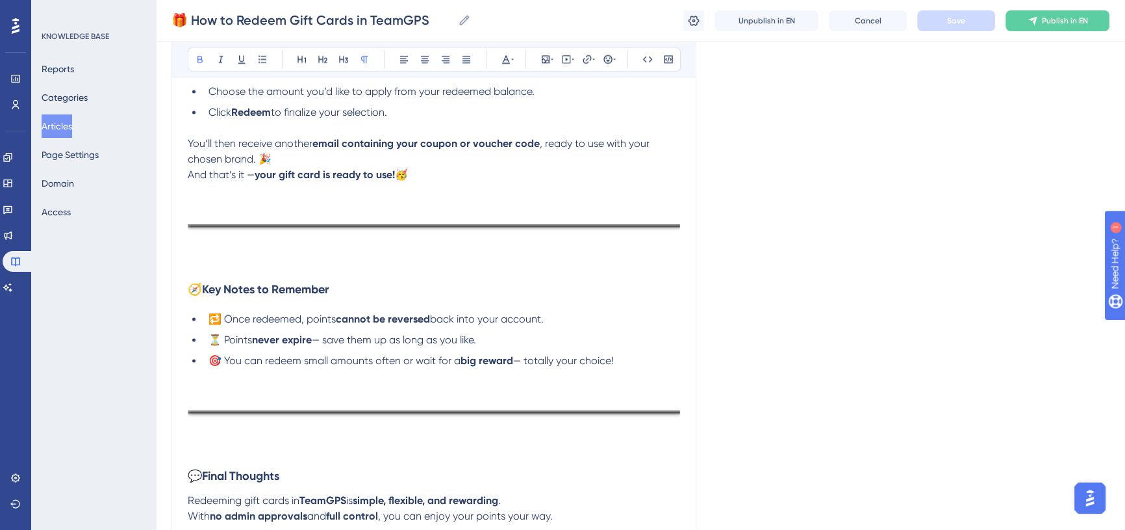
click at [285, 261] on p at bounding box center [434, 265] width 493 height 16
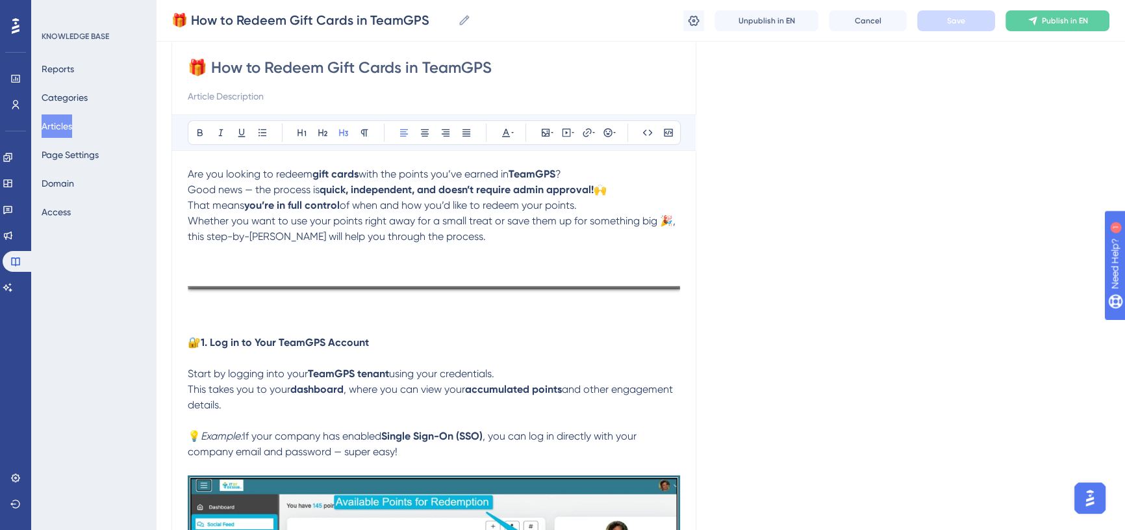
scroll to position [0, 0]
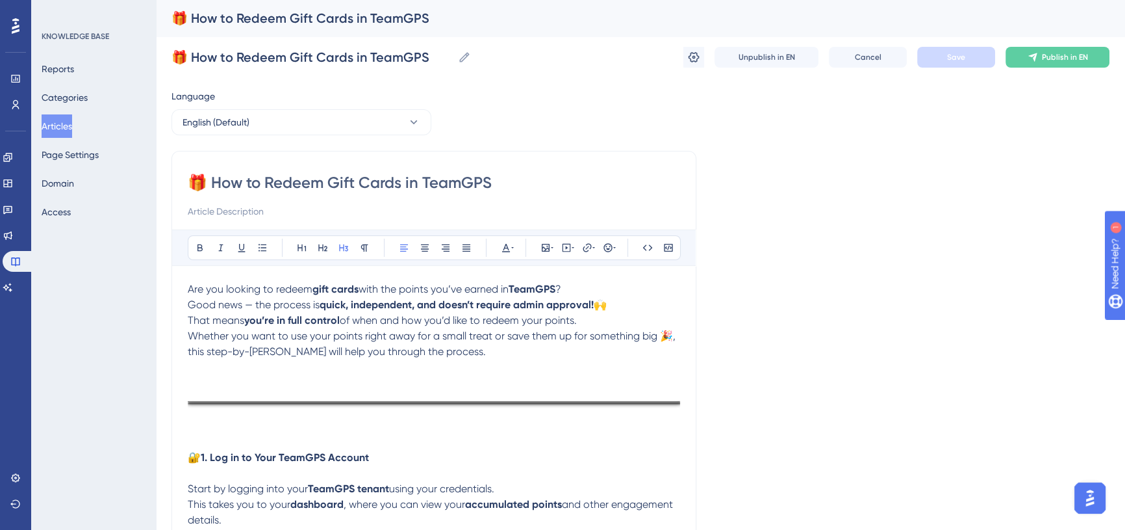
click at [617, 305] on p "Are you looking to redeem gift cards with the points you’ve earned in TeamGPS ?…" at bounding box center [434, 304] width 493 height 47
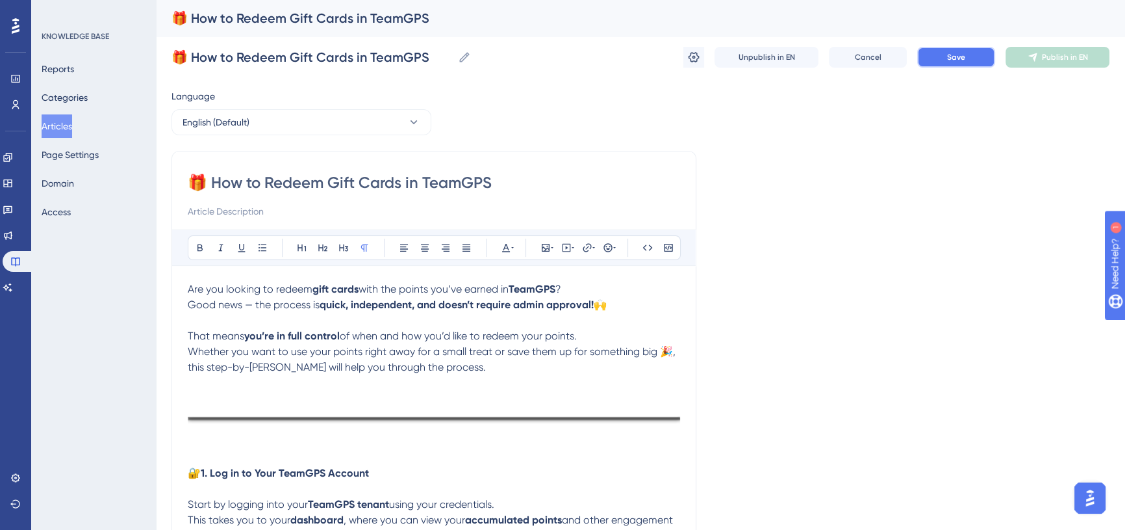
click at [929, 58] on button "Save" at bounding box center [957, 57] width 78 height 21
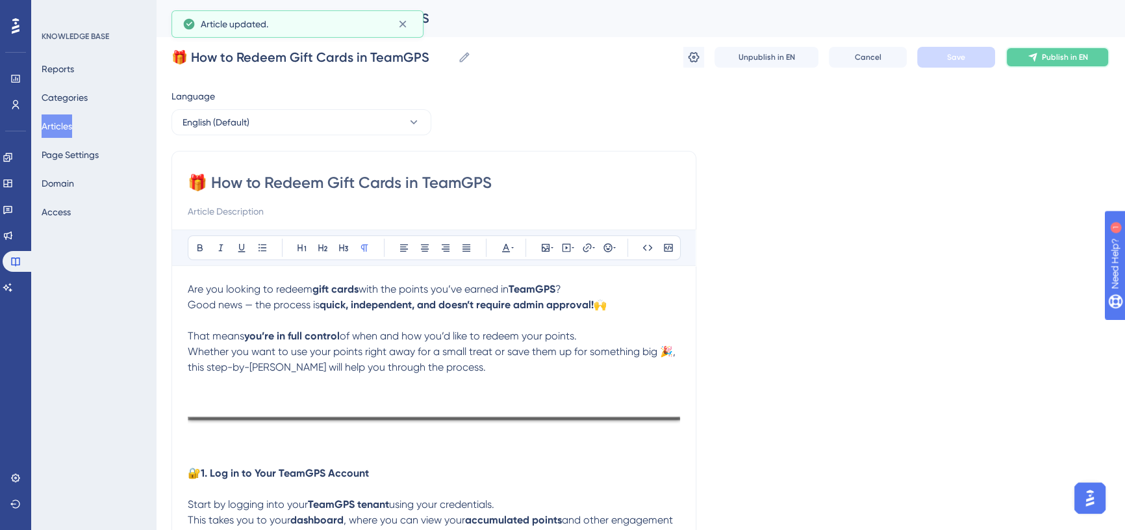
click at [1038, 58] on button "Publish in EN" at bounding box center [1058, 57] width 104 height 21
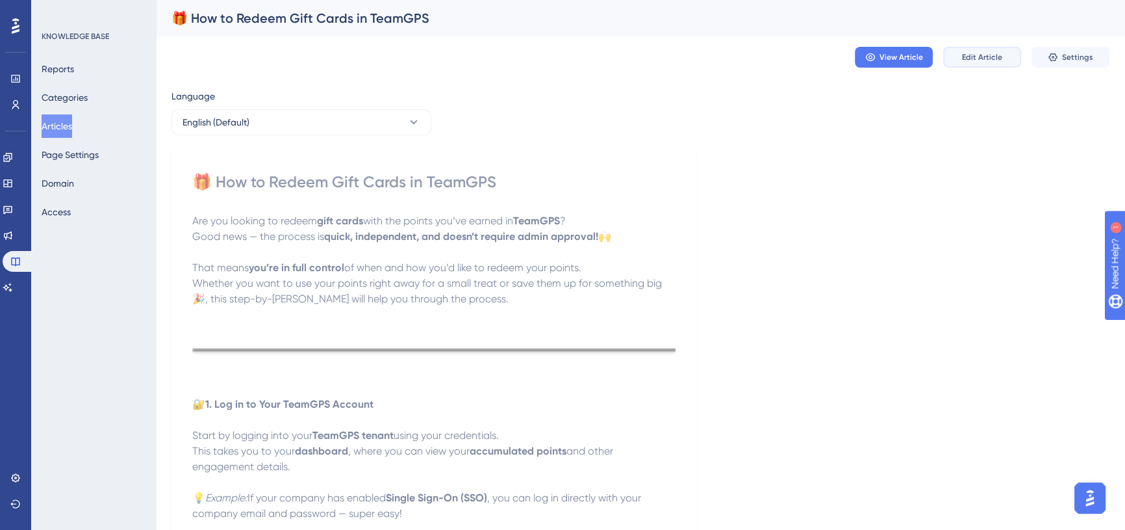
click at [995, 55] on span "Edit Article" at bounding box center [982, 57] width 40 height 10
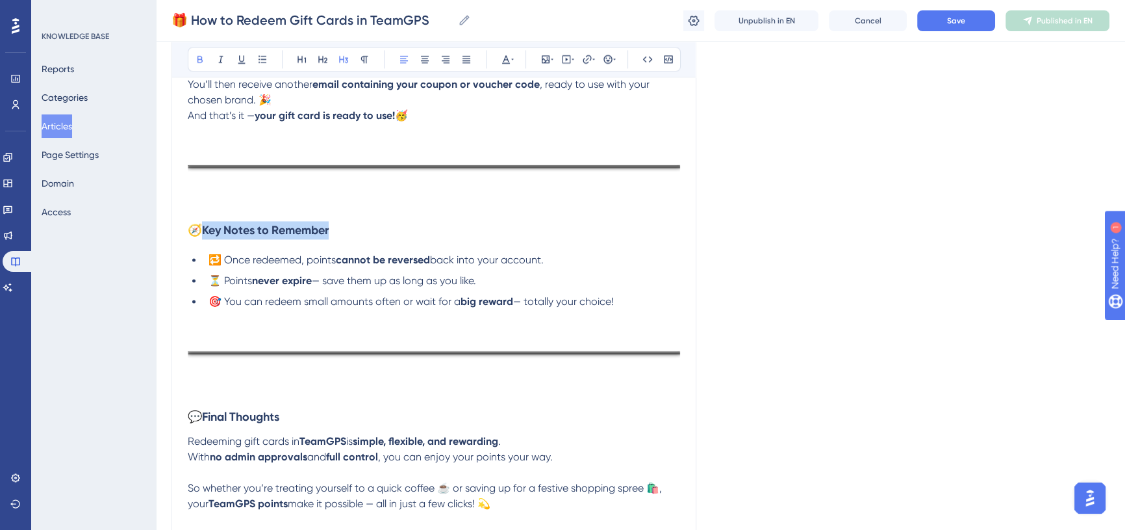
drag, startPoint x: 335, startPoint y: 232, endPoint x: 205, endPoint y: 232, distance: 130.0
click at [205, 232] on h3 "🧭 Key Notes to Remember" at bounding box center [434, 230] width 493 height 34
click at [239, 62] on icon at bounding box center [241, 59] width 7 height 8
click at [365, 182] on p at bounding box center [434, 190] width 493 height 16
drag, startPoint x: 279, startPoint y: 416, endPoint x: 209, endPoint y: 407, distance: 70.8
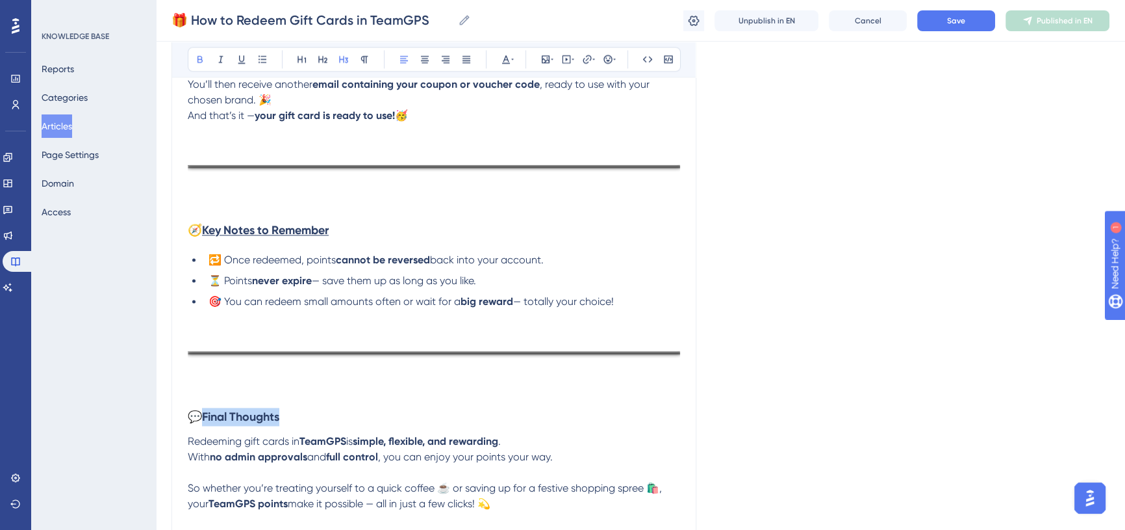
click at [209, 407] on h3 "💬 Final Thoughts" at bounding box center [434, 417] width 493 height 34
click at [242, 53] on button at bounding box center [242, 59] width 18 height 18
click at [312, 367] on div at bounding box center [434, 354] width 493 height 28
click at [357, 451] on strong "full control" at bounding box center [352, 456] width 52 height 12
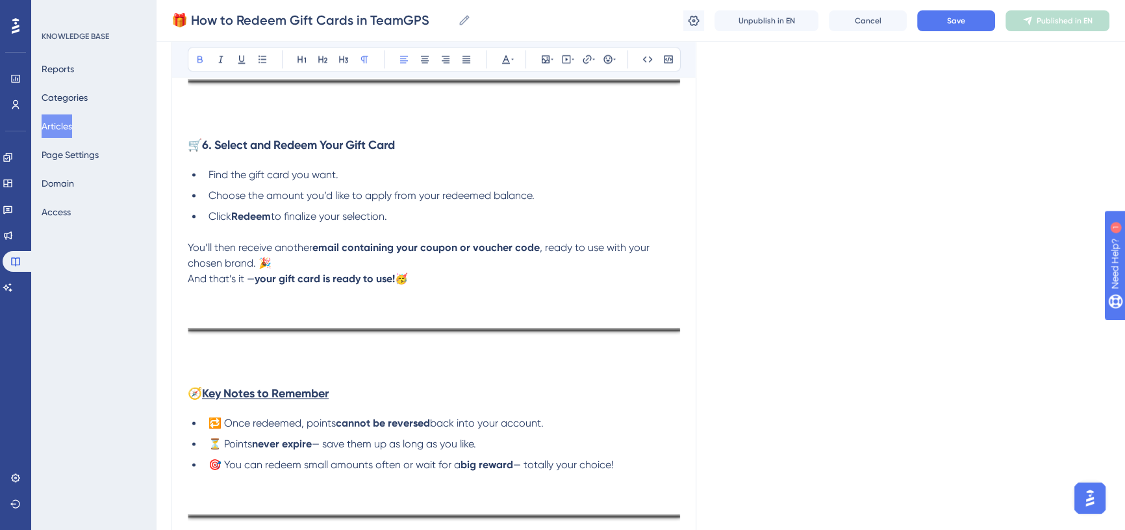
scroll to position [2215, 0]
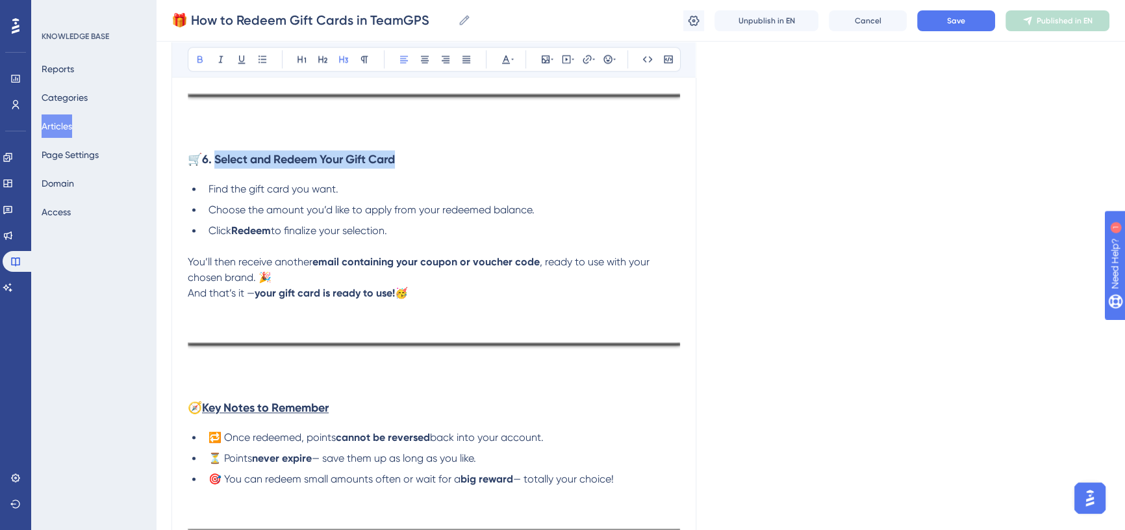
drag, startPoint x: 409, startPoint y: 156, endPoint x: 219, endPoint y: 154, distance: 189.8
click at [219, 154] on h3 "🛒 6. Select and Redeem Your Gift Card" at bounding box center [434, 159] width 493 height 34
click at [239, 55] on icon at bounding box center [242, 59] width 10 height 10
click at [328, 274] on p "You’ll then receive another email containing your coupon or voucher code , read…" at bounding box center [434, 269] width 493 height 31
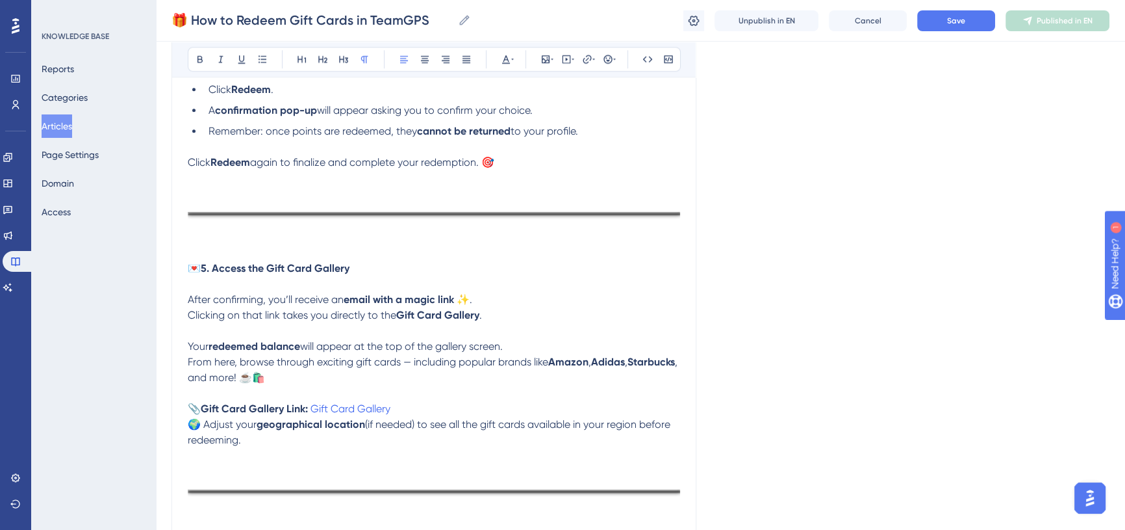
scroll to position [1801, 0]
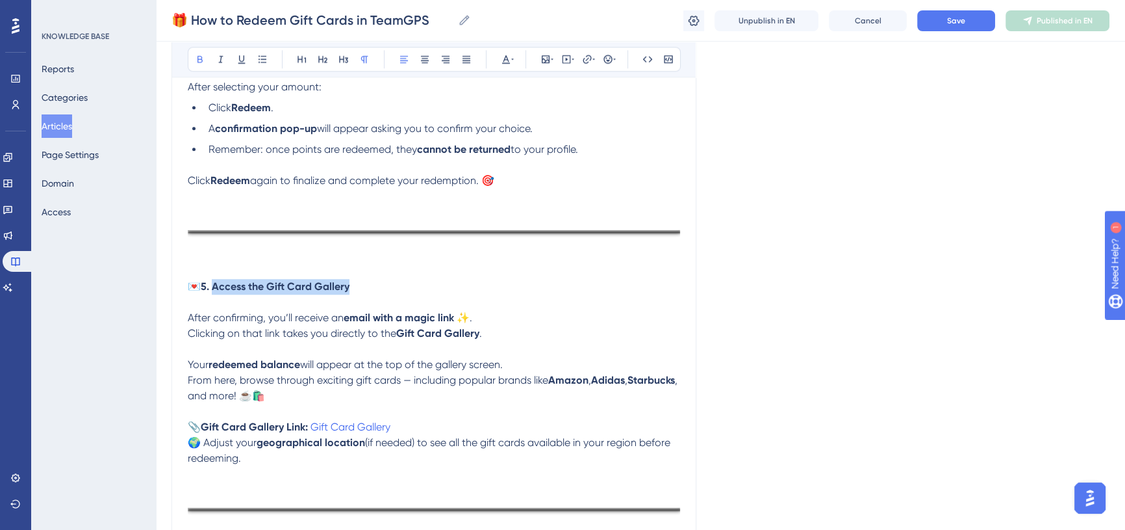
drag, startPoint x: 335, startPoint y: 281, endPoint x: 217, endPoint y: 284, distance: 117.7
click at [217, 284] on p "💌 5. Access the Gift Card Gallery" at bounding box center [434, 294] width 493 height 31
click at [238, 59] on icon at bounding box center [242, 59] width 10 height 10
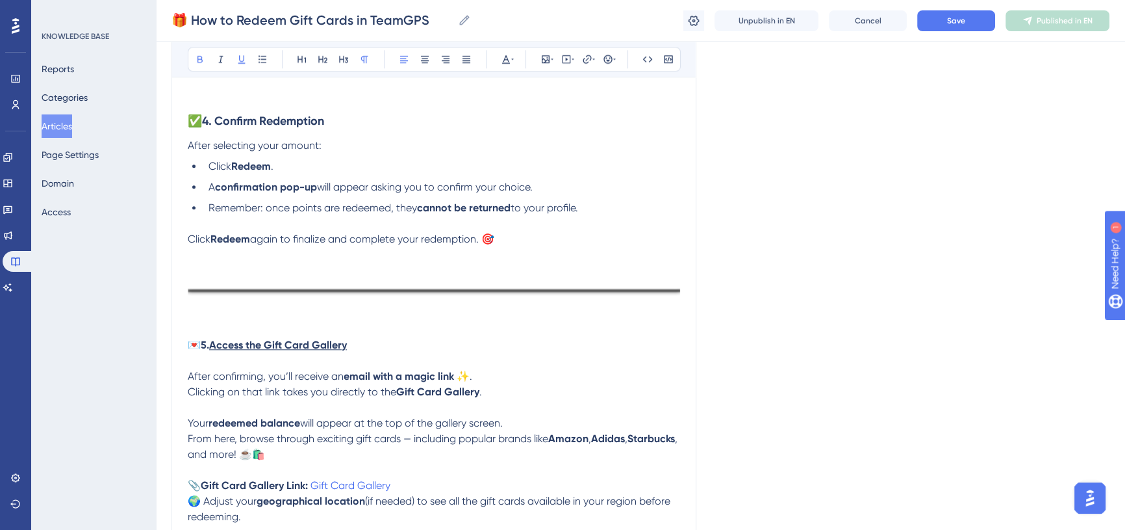
scroll to position [1565, 0]
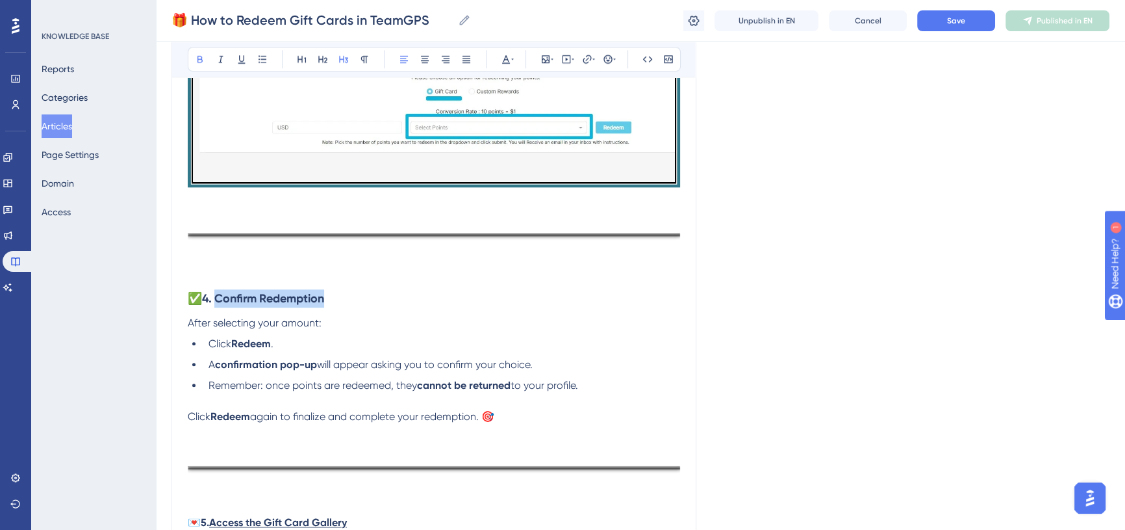
drag, startPoint x: 340, startPoint y: 298, endPoint x: 222, endPoint y: 292, distance: 117.8
click at [222, 292] on h3 "✅ 4. Confirm Redemption" at bounding box center [434, 298] width 493 height 34
click at [239, 60] on icon at bounding box center [242, 59] width 10 height 10
click at [349, 358] on span "will appear asking you to confirm your choice." at bounding box center [425, 364] width 216 height 12
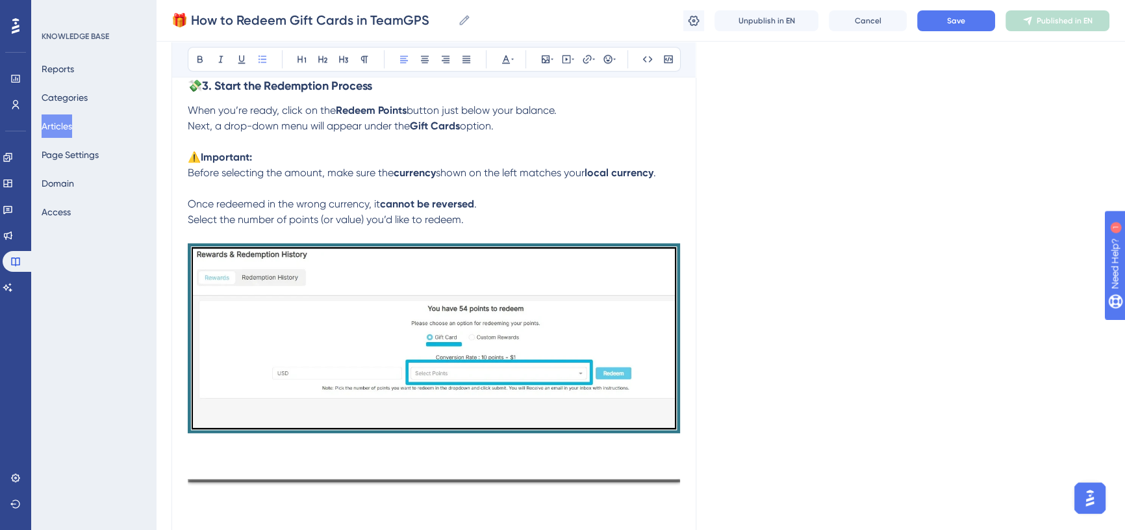
scroll to position [1210, 0]
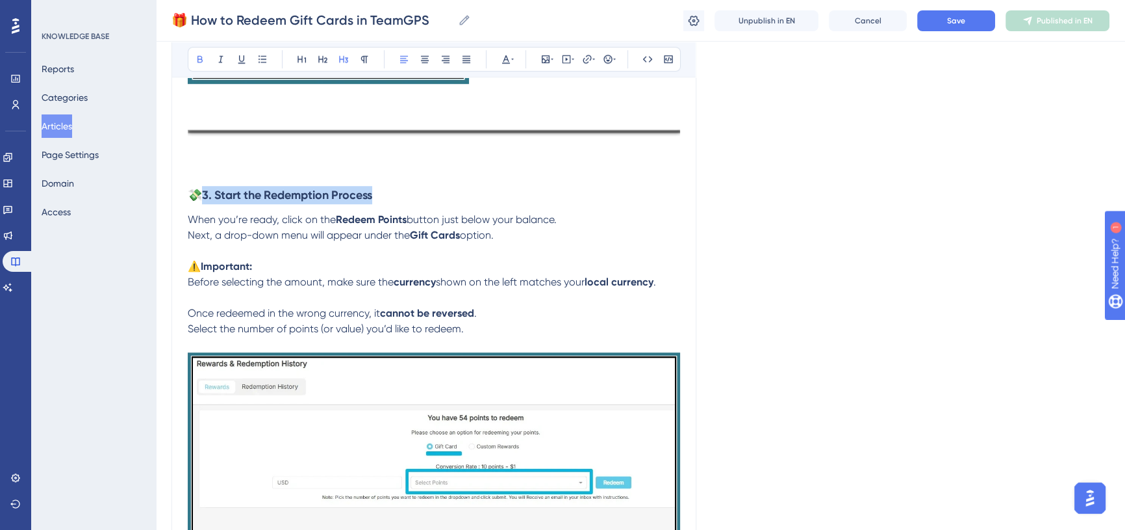
drag, startPoint x: 392, startPoint y: 198, endPoint x: 208, endPoint y: 197, distance: 184.5
click at [208, 197] on h3 "💸 3. Start the Redemption Process" at bounding box center [434, 195] width 493 height 34
click at [239, 64] on button at bounding box center [242, 59] width 18 height 18
click at [357, 392] on img at bounding box center [434, 446] width 493 height 189
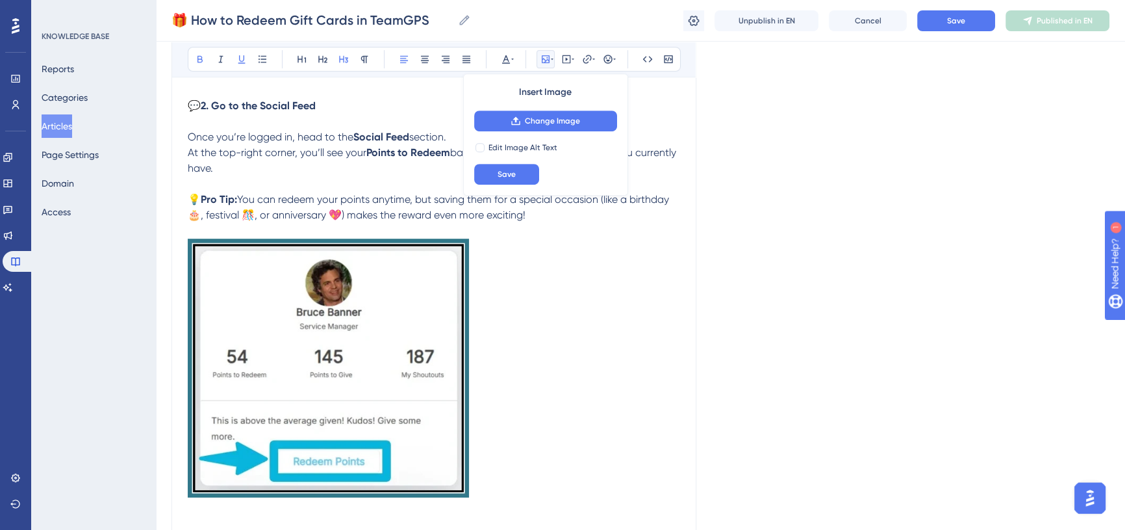
click at [377, 123] on p "💬 2. Go to the Social Feed" at bounding box center [434, 113] width 493 height 31
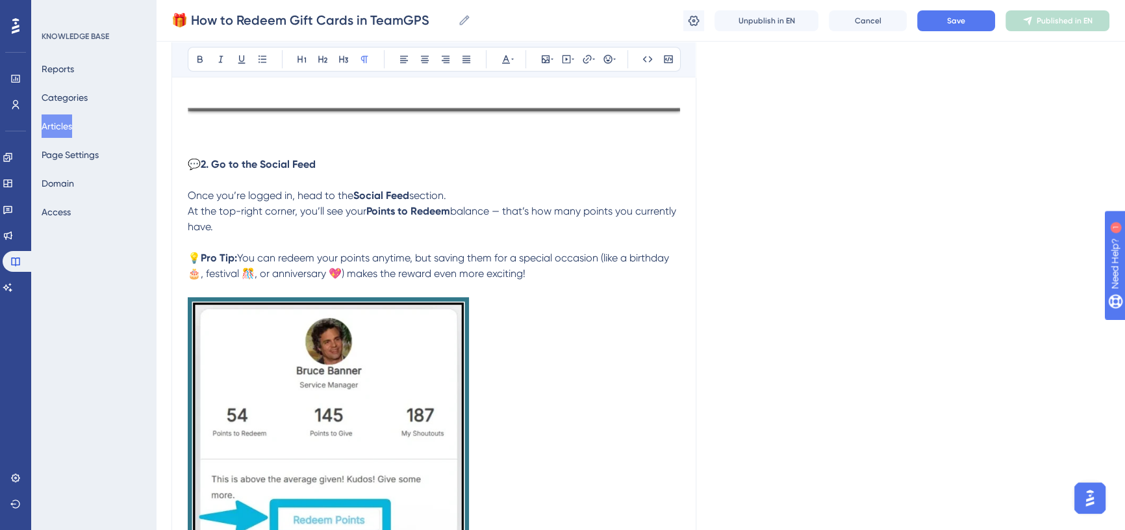
scroll to position [678, 0]
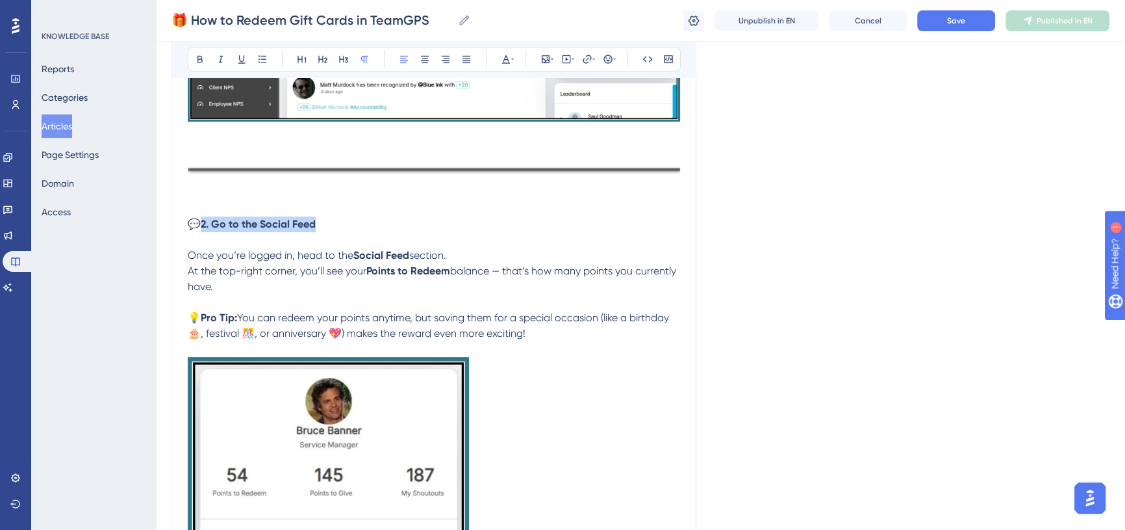
drag, startPoint x: 329, startPoint y: 225, endPoint x: 203, endPoint y: 223, distance: 126.1
click at [203, 223] on p "💬 2. Go to the Social Feed" at bounding box center [434, 231] width 493 height 31
click at [242, 57] on icon at bounding box center [242, 59] width 10 height 10
click at [209, 207] on p at bounding box center [434, 209] width 493 height 16
drag, startPoint x: 216, startPoint y: 221, endPoint x: 198, endPoint y: 221, distance: 18.8
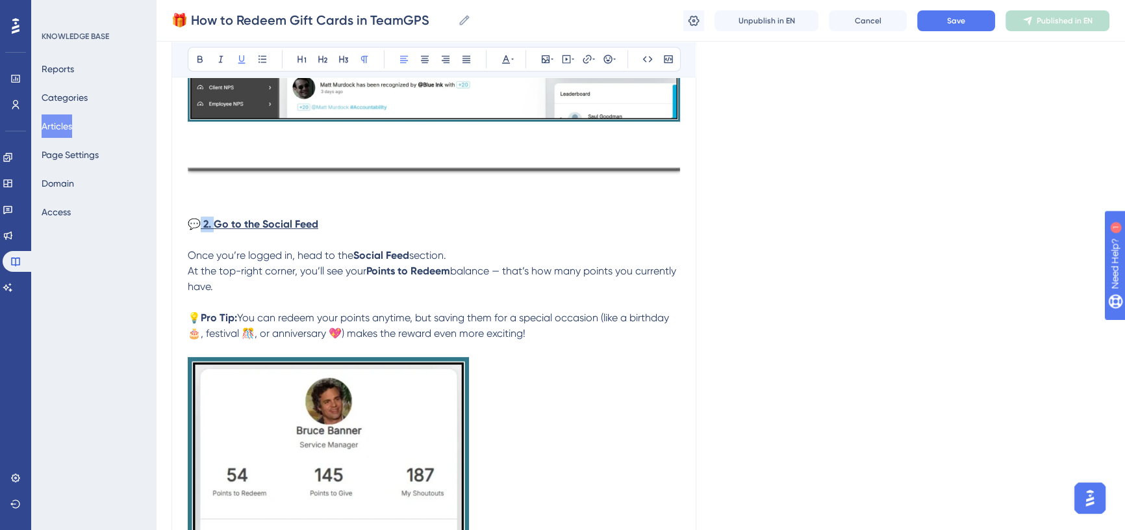
click at [198, 221] on p "💬 2. Go to the Social Feed" at bounding box center [434, 231] width 493 height 31
click at [235, 70] on div "Bold Italic Underline Bullet Point Heading 1 Heading 2 Heading 3 Normal Align L…" at bounding box center [434, 59] width 493 height 25
click at [246, 54] on icon at bounding box center [242, 59] width 10 height 10
click at [396, 339] on p "💡 Pro Tip: You can redeem your points anytime, but saving them for a special oc…" at bounding box center [434, 325] width 493 height 31
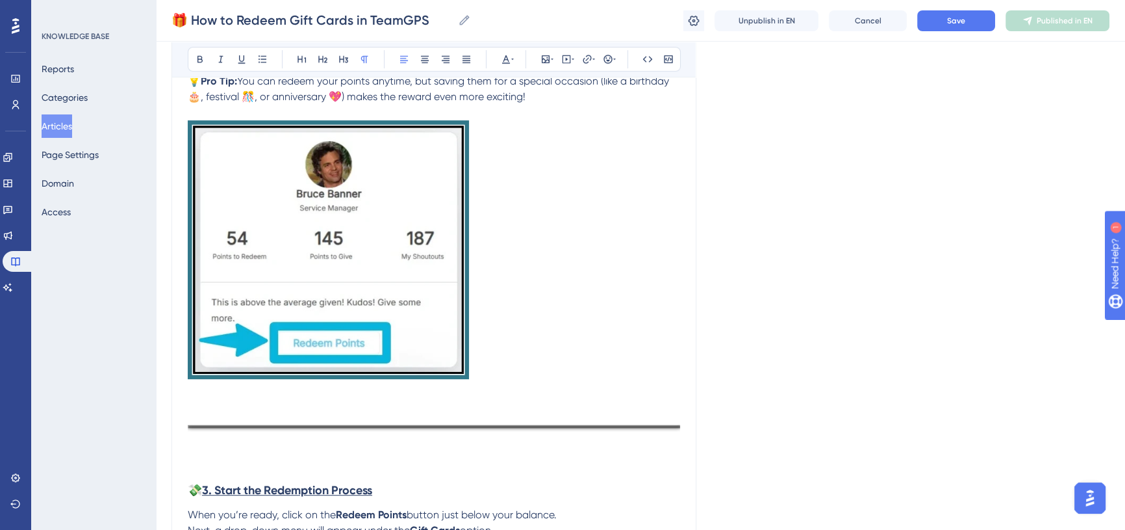
scroll to position [1210, 0]
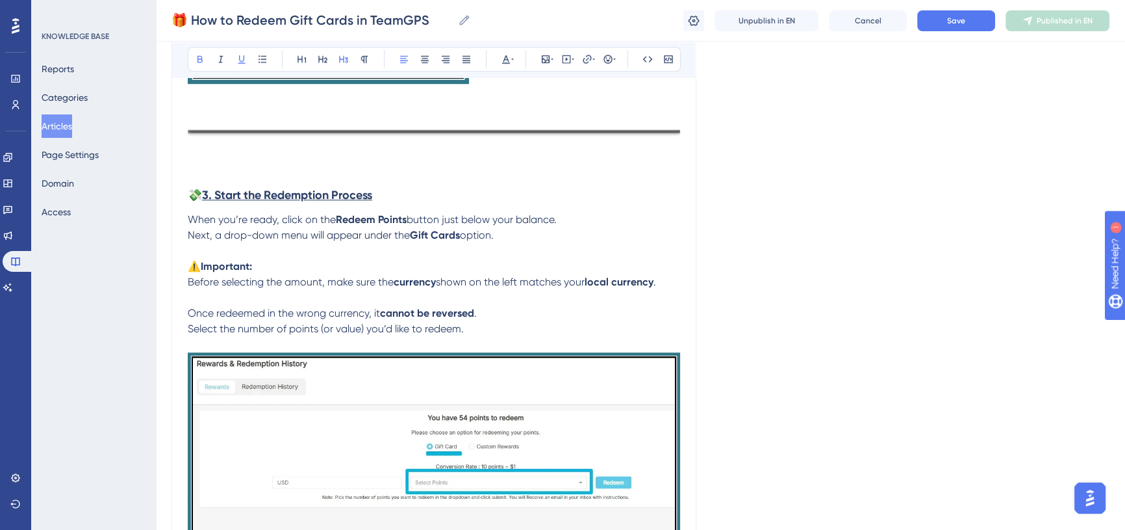
click at [219, 194] on strong "3. Start the Redemption Process" at bounding box center [287, 195] width 170 height 14
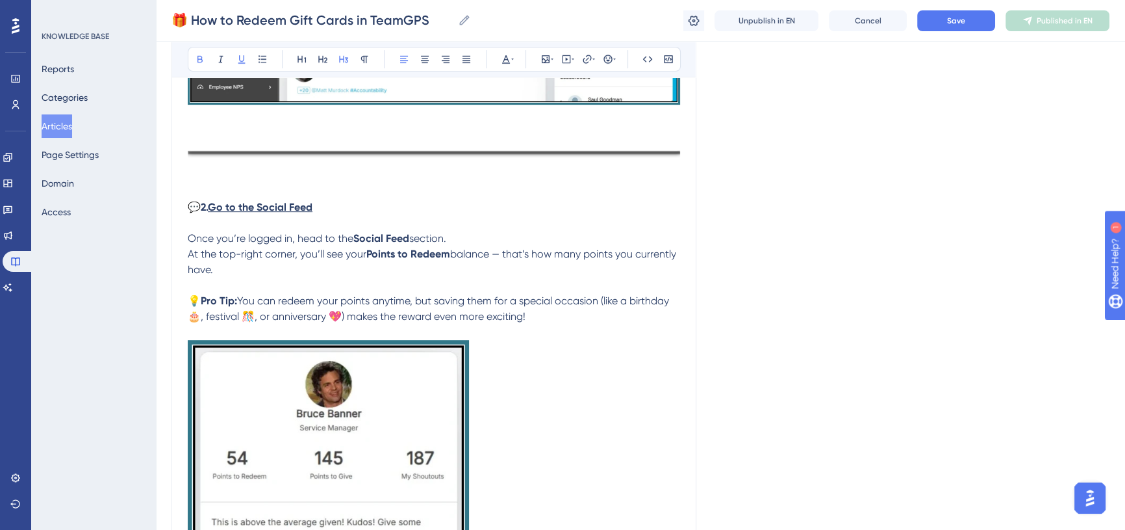
scroll to position [678, 0]
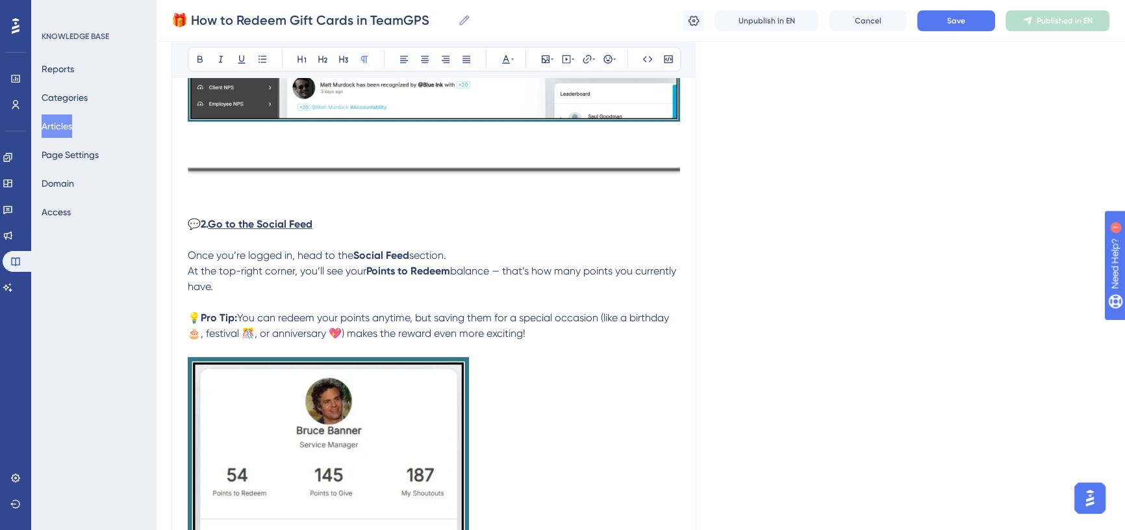
click at [335, 231] on p "💬 2. Go to the Social Feed" at bounding box center [434, 231] width 493 height 31
drag, startPoint x: 337, startPoint y: 227, endPoint x: 297, endPoint y: 227, distance: 39.6
click at [297, 227] on p "💬 2. Go to the Social Feed" at bounding box center [434, 231] width 493 height 31
click at [320, 294] on p at bounding box center [434, 302] width 493 height 16
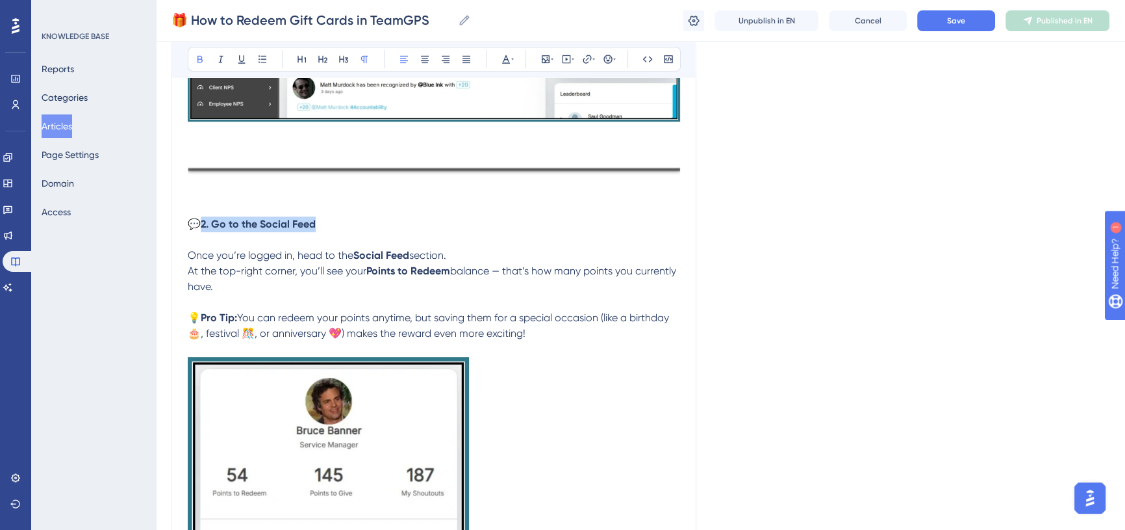
drag, startPoint x: 333, startPoint y: 227, endPoint x: 205, endPoint y: 226, distance: 128.0
click at [205, 226] on p "💬 2. Go to the Social Feed" at bounding box center [434, 231] width 493 height 31
click at [247, 57] on button at bounding box center [242, 59] width 18 height 18
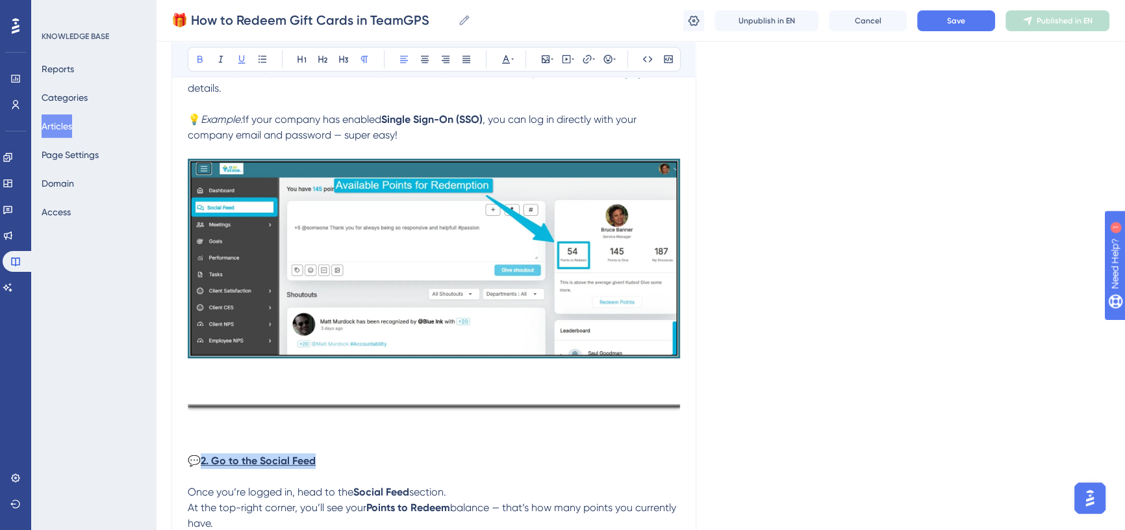
scroll to position [324, 0]
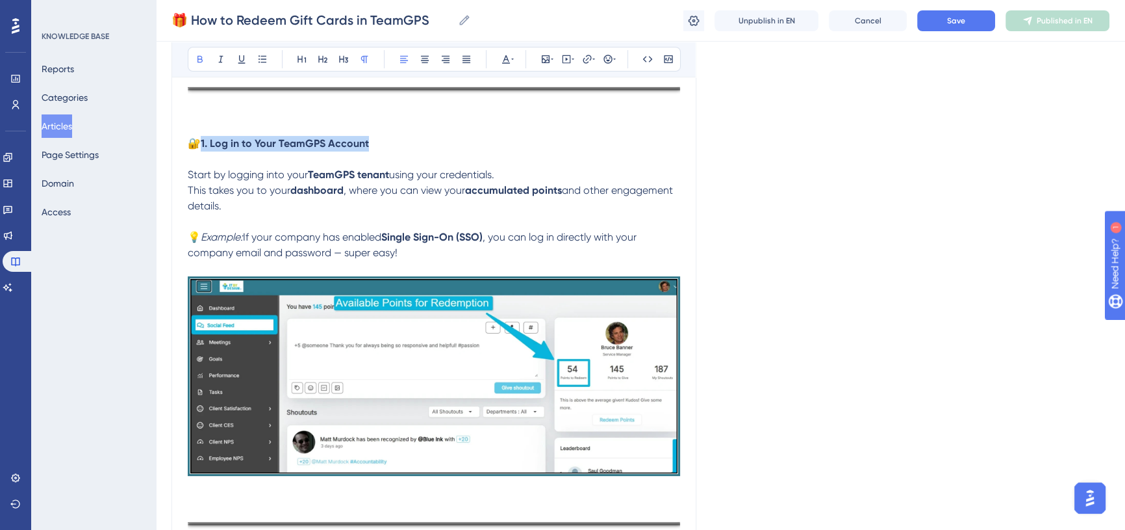
drag, startPoint x: 376, startPoint y: 142, endPoint x: 205, endPoint y: 140, distance: 170.9
click at [205, 140] on p "🔐 1. Log in to Your TeamGPS Account" at bounding box center [434, 151] width 493 height 31
click at [242, 60] on icon at bounding box center [241, 59] width 7 height 8
click at [331, 220] on p at bounding box center [434, 222] width 493 height 16
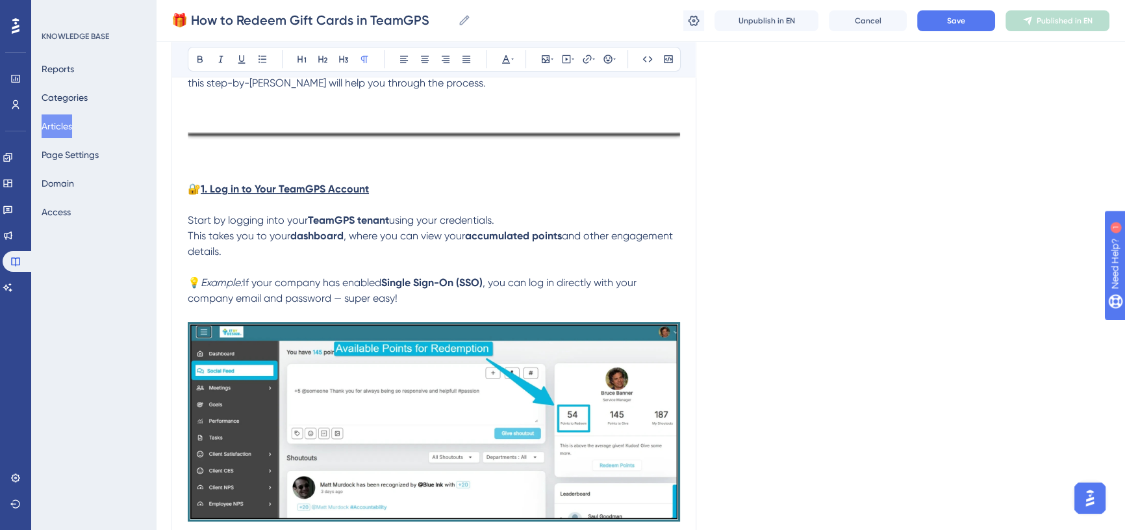
scroll to position [147, 0]
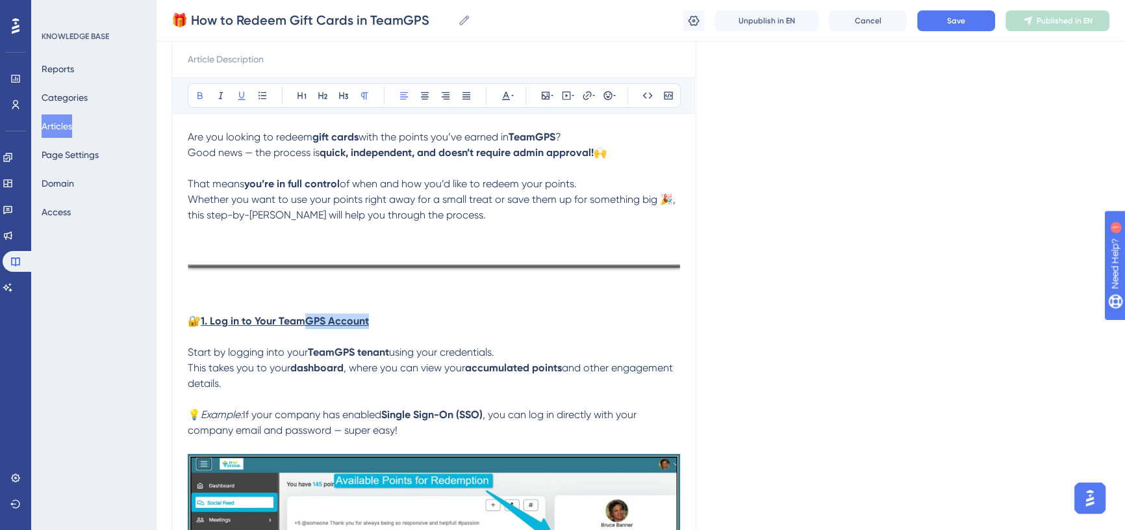
drag, startPoint x: 383, startPoint y: 312, endPoint x: 309, endPoint y: 316, distance: 74.9
click at [309, 316] on p "🔐 1. Log in to Your TeamGPS Account" at bounding box center [434, 328] width 493 height 31
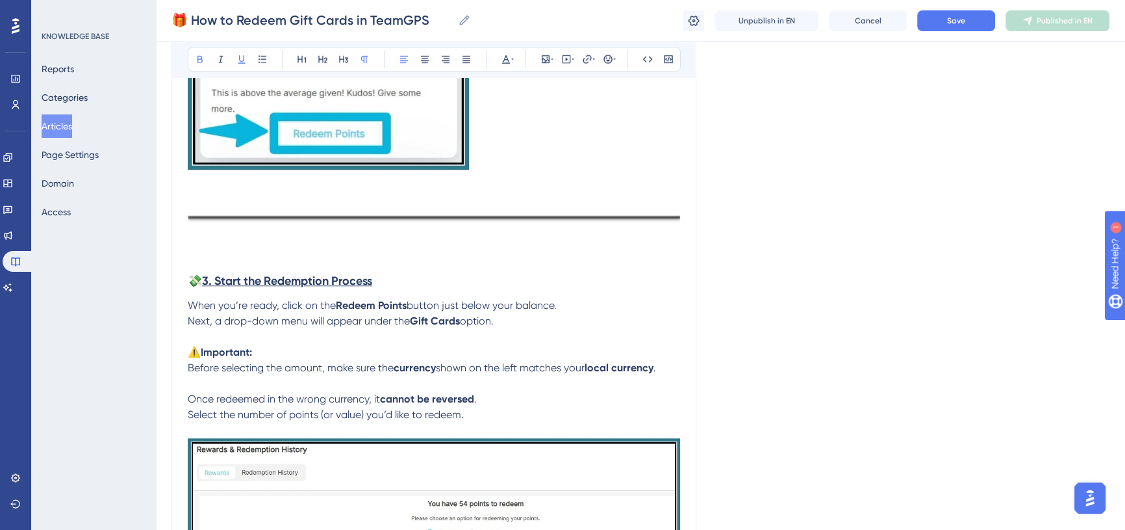
scroll to position [1269, 0]
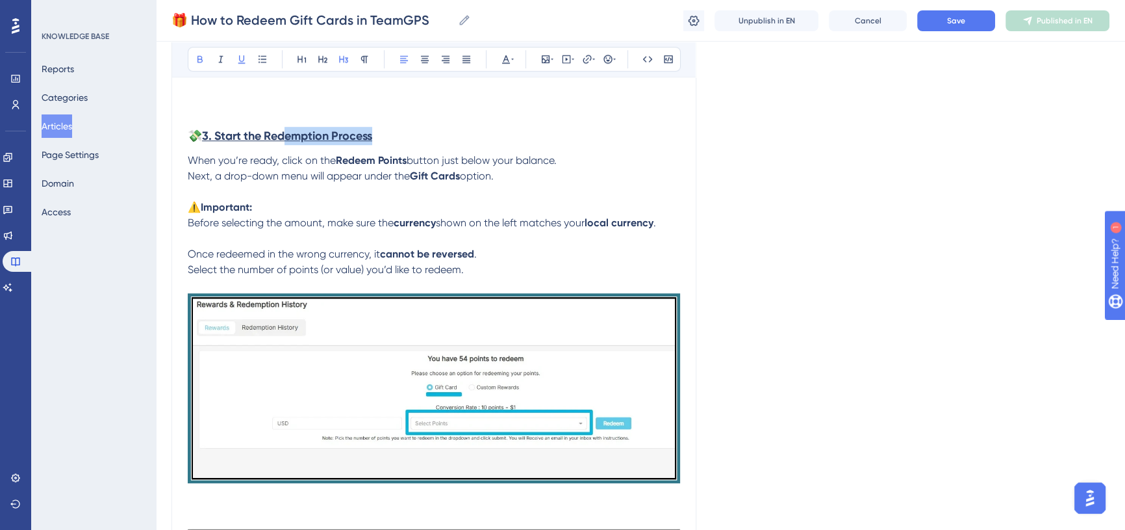
drag, startPoint x: 389, startPoint y: 128, endPoint x: 287, endPoint y: 131, distance: 102.1
click at [287, 131] on h3 "💸 3. Start the Redemption Process" at bounding box center [434, 136] width 493 height 34
click at [341, 193] on p "Next, a drop-down menu will appear under the Gift Cards option." at bounding box center [434, 183] width 493 height 31
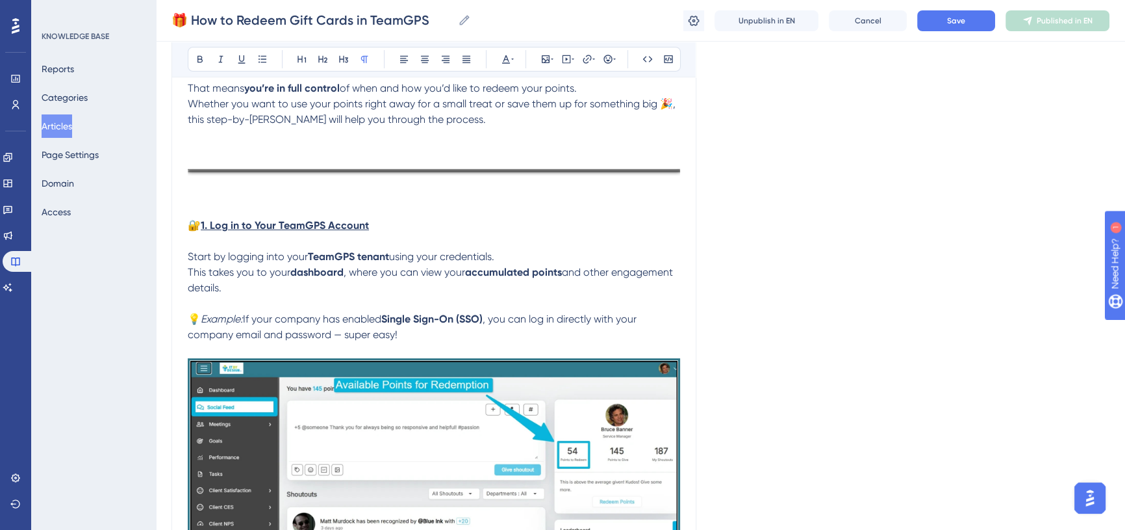
scroll to position [177, 0]
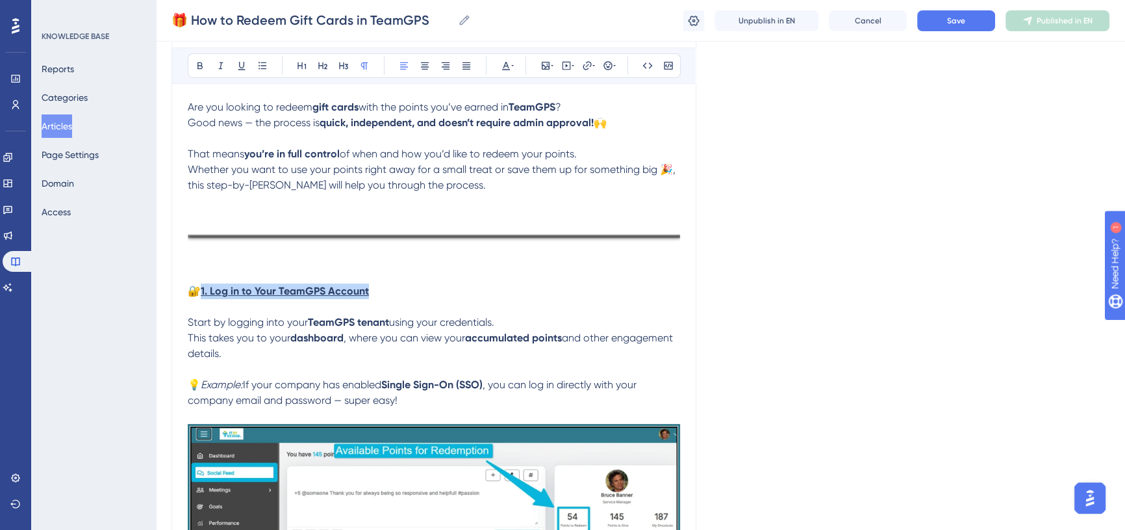
drag, startPoint x: 371, startPoint y: 290, endPoint x: 203, endPoint y: 289, distance: 168.3
click at [203, 289] on p "🔐 1. Log in to Your TeamGPS Account" at bounding box center [434, 298] width 493 height 31
click at [339, 65] on icon at bounding box center [343, 65] width 9 height 7
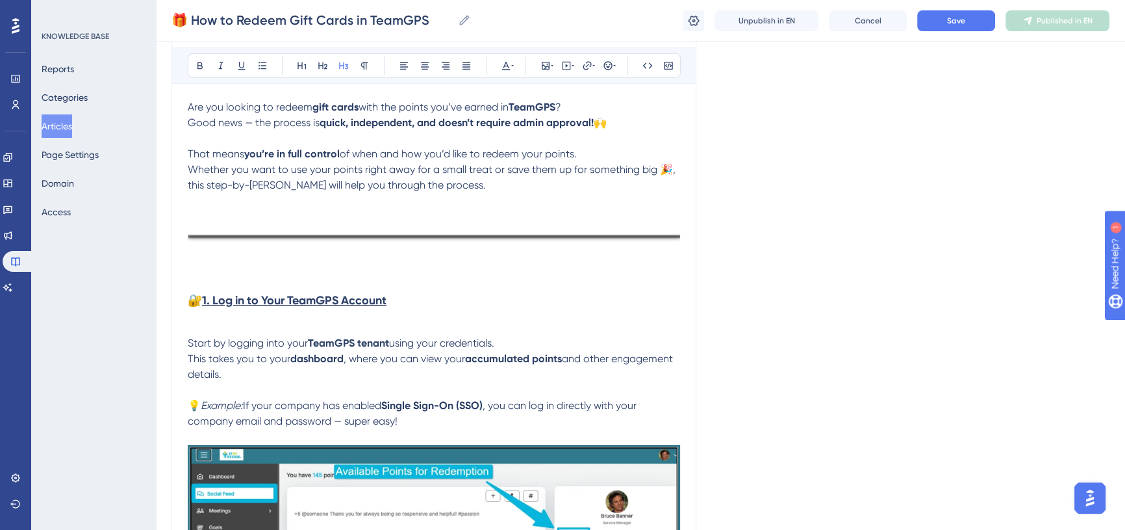
click at [229, 325] on h3 "🔐 1. Log in to Your TeamGPS Account" at bounding box center [434, 309] width 493 height 52
click at [242, 238] on img at bounding box center [434, 235] width 493 height 23
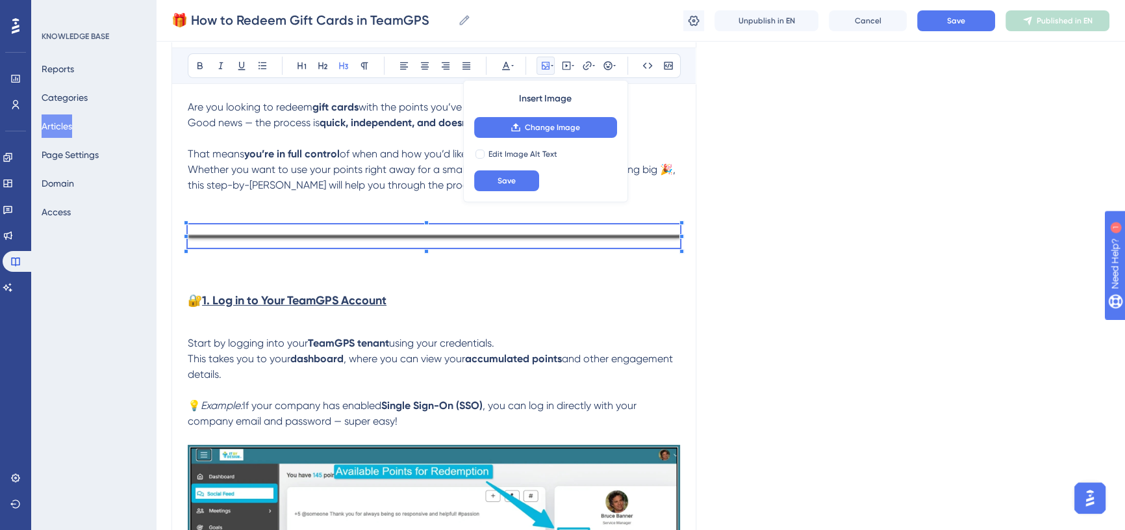
click at [227, 266] on p at bounding box center [434, 260] width 493 height 16
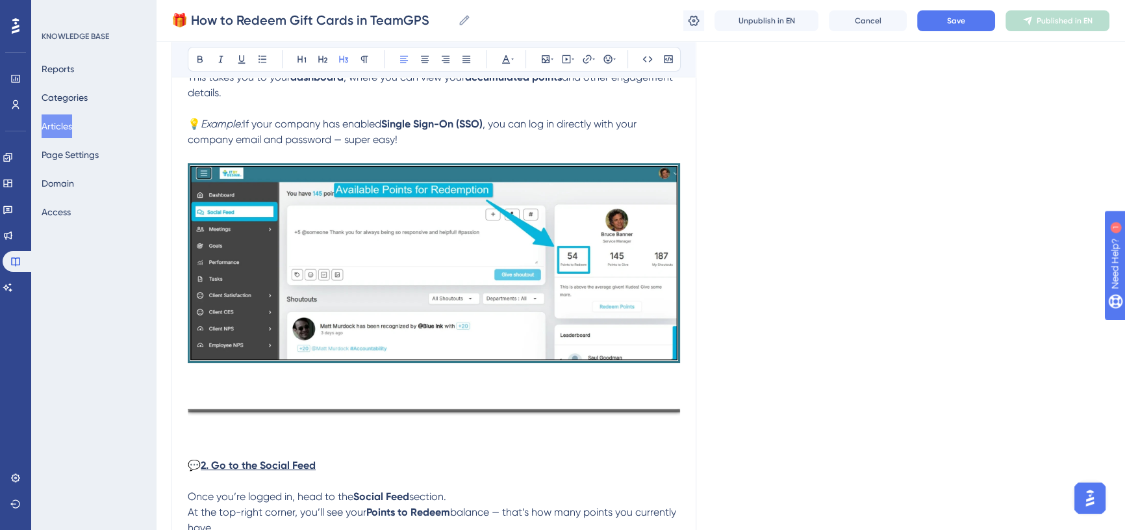
scroll to position [532, 0]
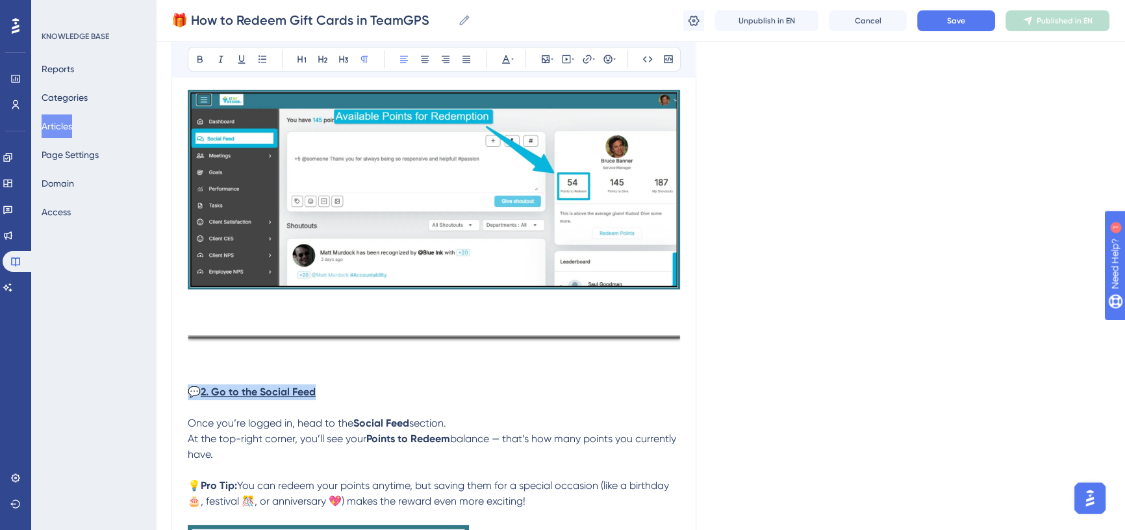
drag, startPoint x: 329, startPoint y: 394, endPoint x: 192, endPoint y: 391, distance: 137.8
click at [192, 391] on p "💬 2. Go to the Social Feed" at bounding box center [434, 399] width 493 height 31
click at [342, 60] on icon at bounding box center [344, 59] width 10 height 10
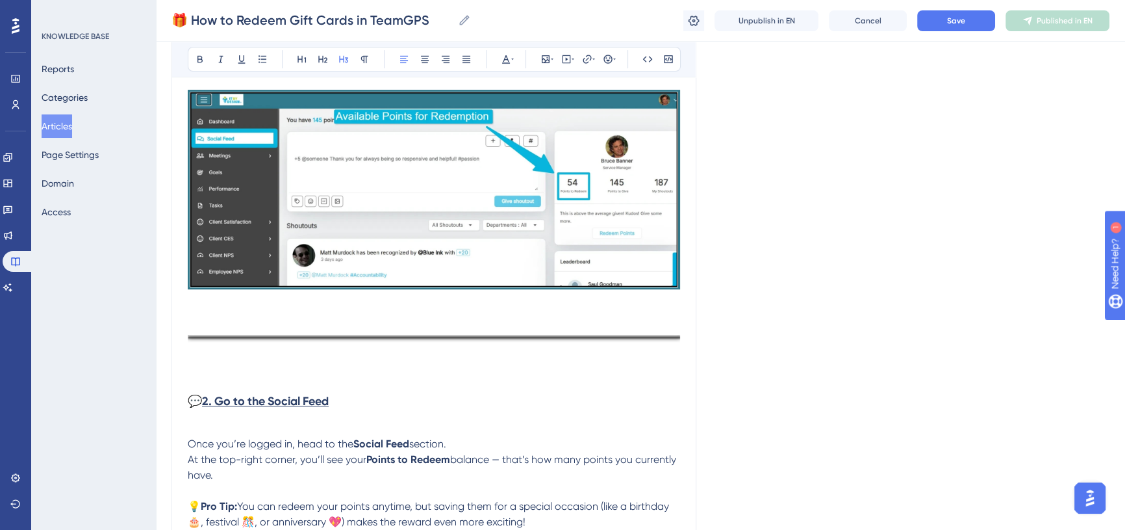
click at [385, 381] on p at bounding box center [434, 376] width 493 height 16
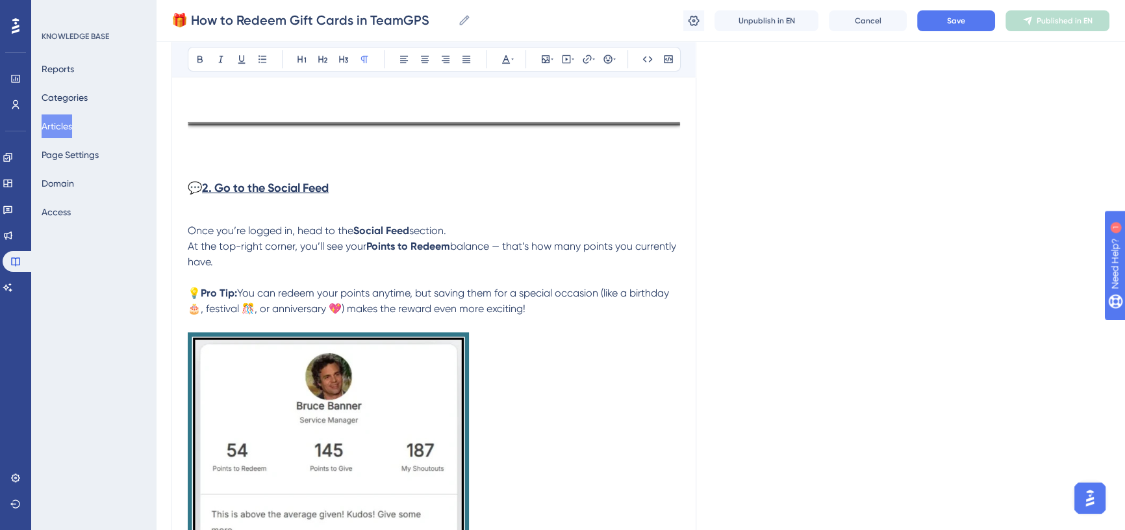
scroll to position [767, 0]
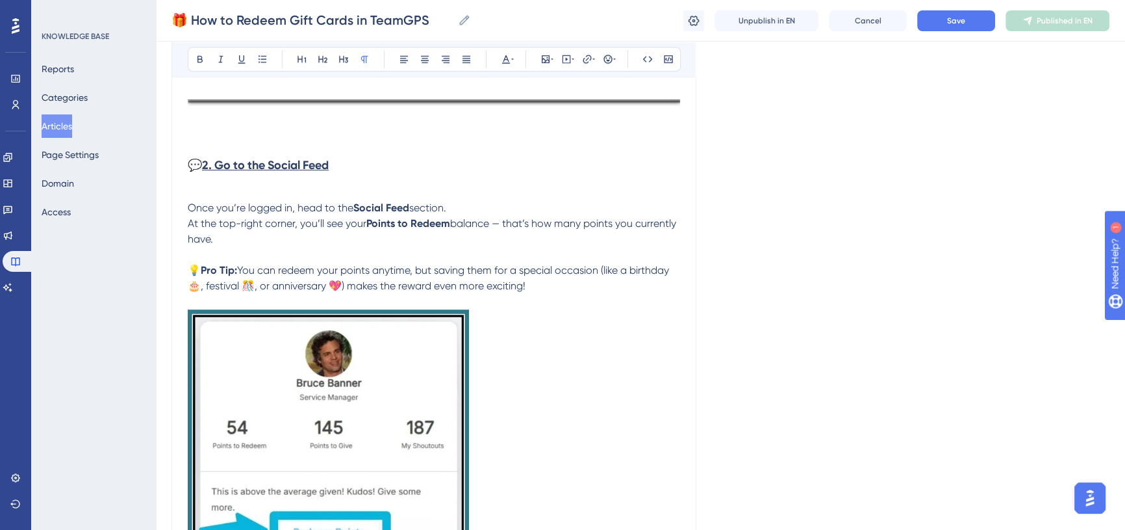
click at [226, 189] on h3 "💬 2. Go to the Social Feed" at bounding box center [434, 174] width 493 height 52
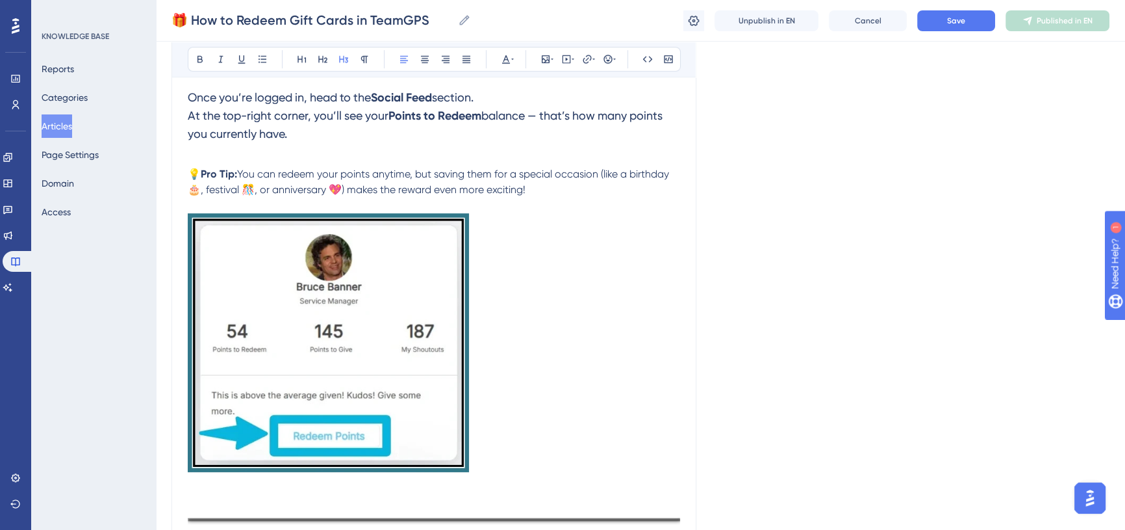
scroll to position [1004, 0]
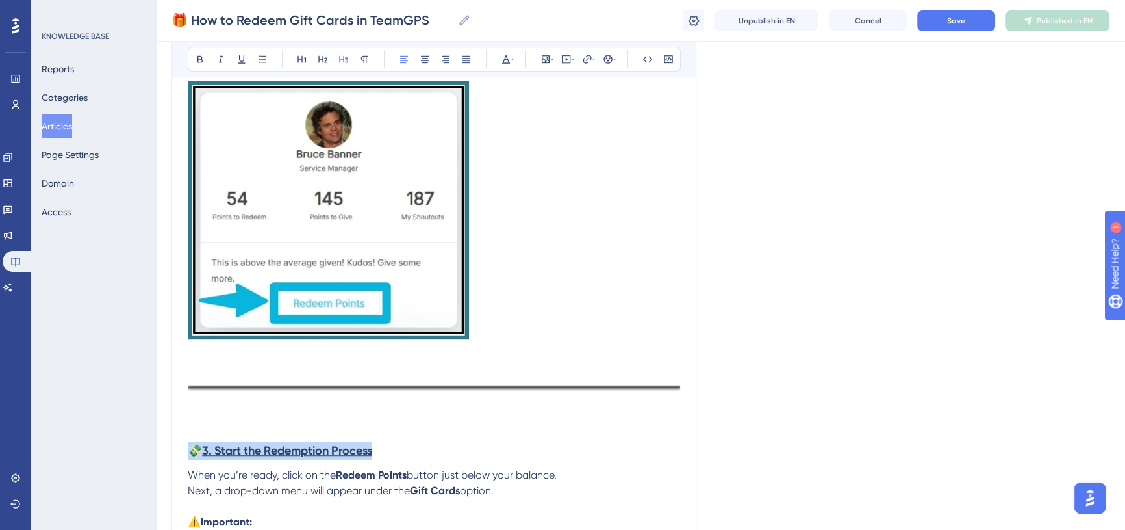
drag, startPoint x: 389, startPoint y: 451, endPoint x: 166, endPoint y: 446, distance: 223.6
click at [344, 57] on icon at bounding box center [343, 59] width 9 height 7
click at [463, 456] on h3 "💸 3. Start the Redemption Process" at bounding box center [434, 450] width 493 height 34
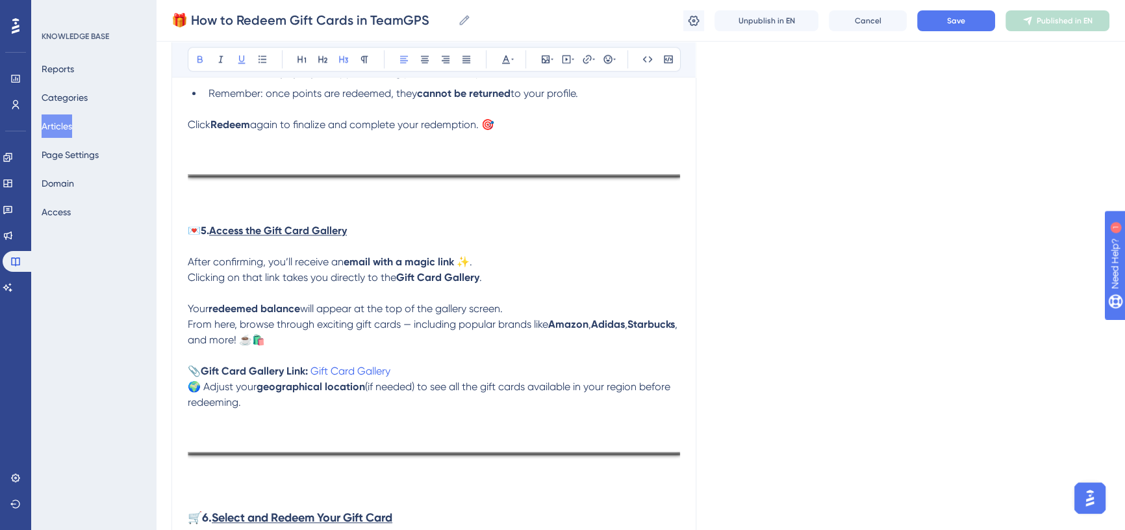
scroll to position [1949, 0]
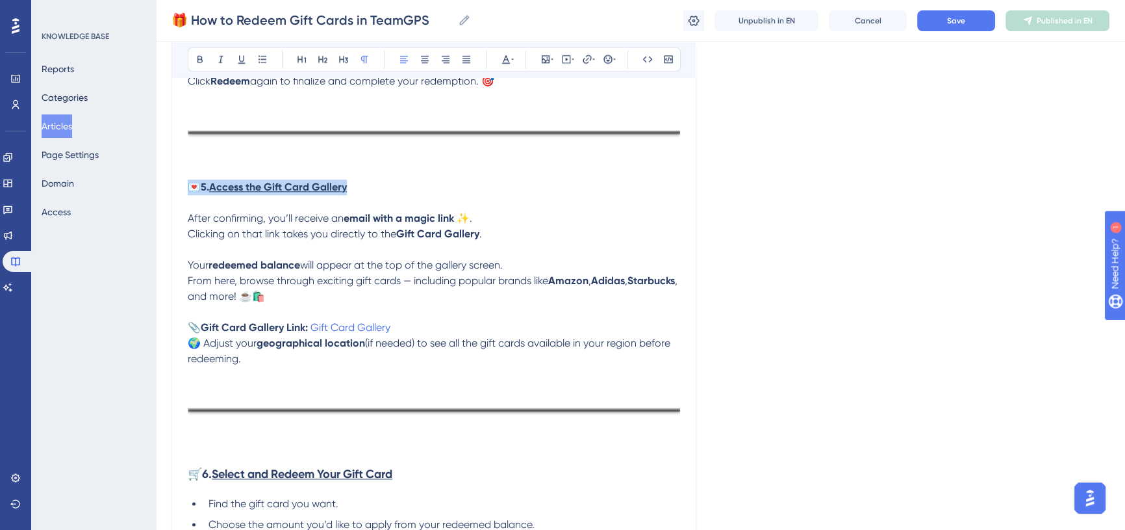
drag, startPoint x: 364, startPoint y: 190, endPoint x: 153, endPoint y: 187, distance: 210.6
click at [348, 56] on icon at bounding box center [344, 59] width 10 height 10
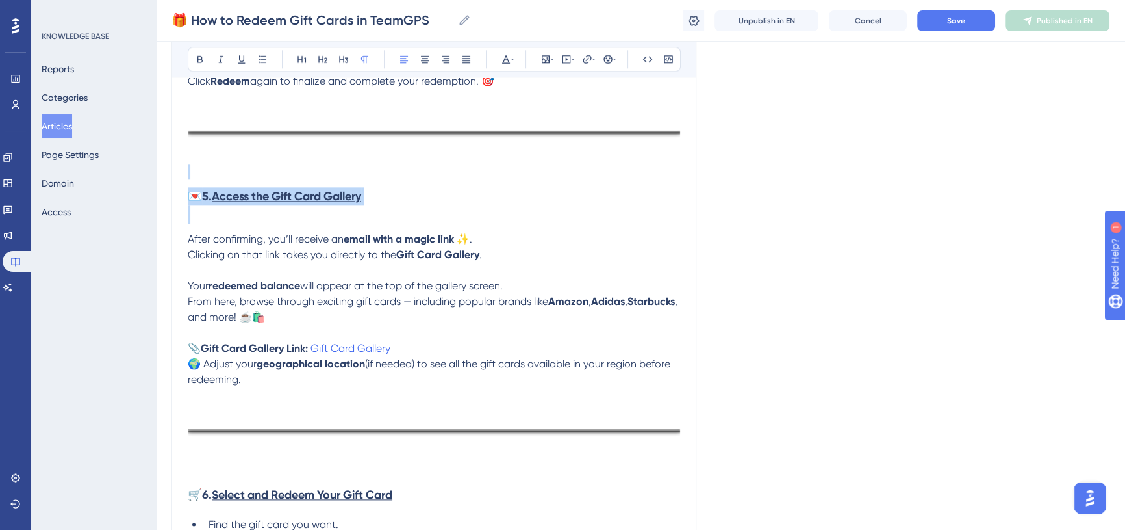
click at [379, 315] on p "Your redeemed balance will appear at the top of the gallery screen. From here, …" at bounding box center [434, 301] width 493 height 47
click at [199, 216] on h3 "💌 5. Access the Gift Card Gallery" at bounding box center [434, 205] width 493 height 52
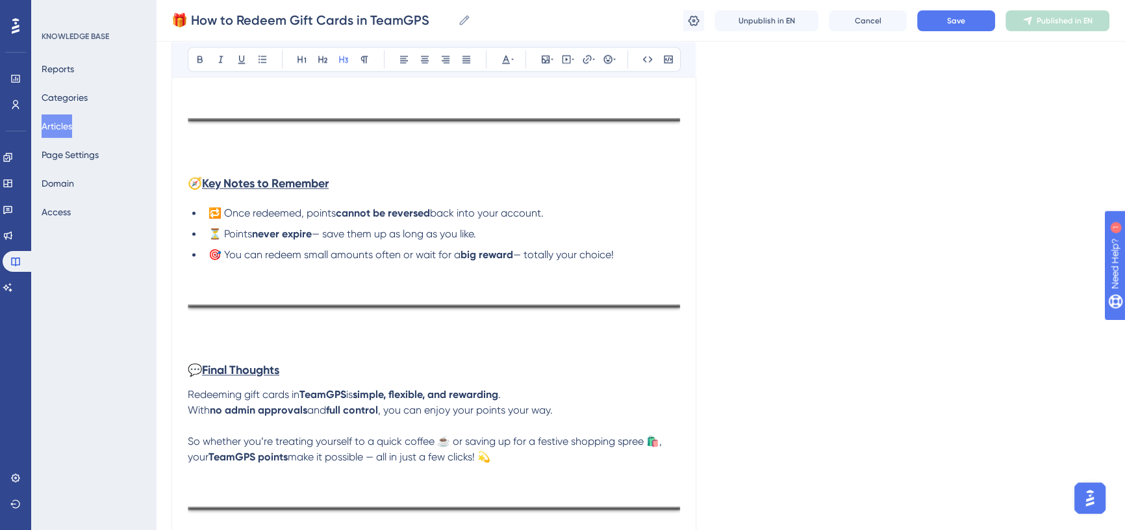
scroll to position [2540, 0]
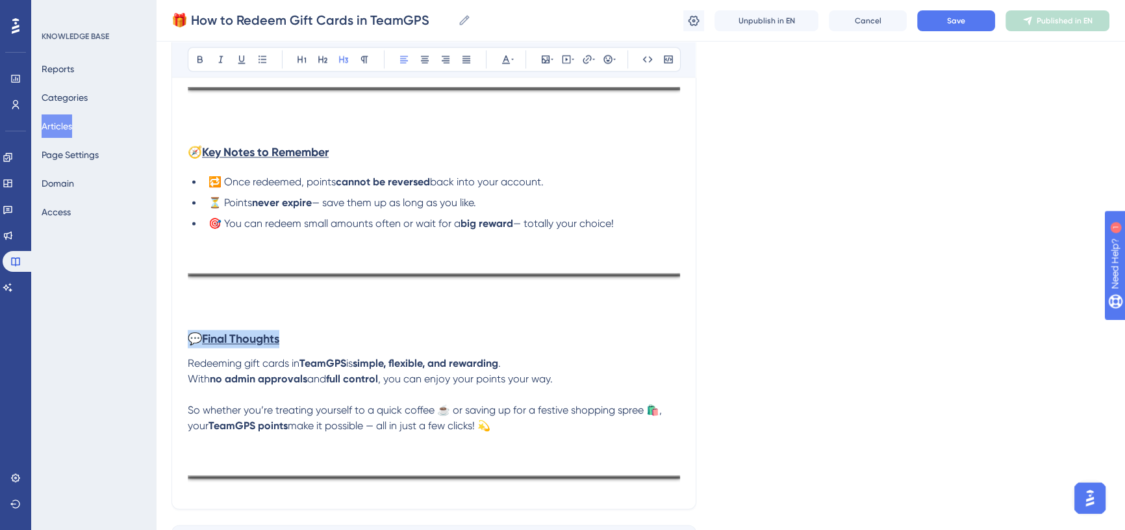
drag, startPoint x: 303, startPoint y: 344, endPoint x: 181, endPoint y: 339, distance: 122.3
drag, startPoint x: 348, startPoint y: 155, endPoint x: 108, endPoint y: 157, distance: 240.4
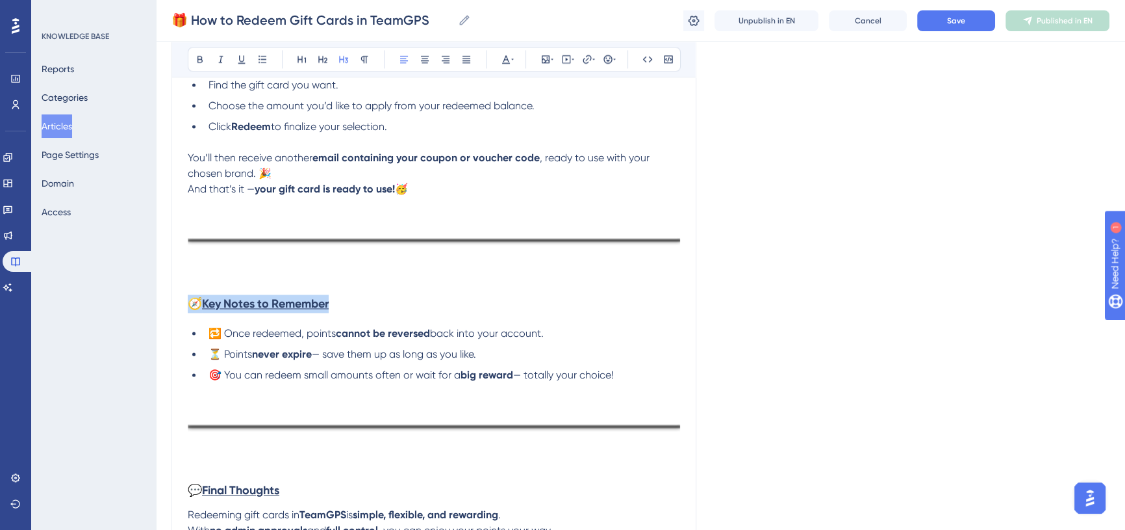
scroll to position [2304, 0]
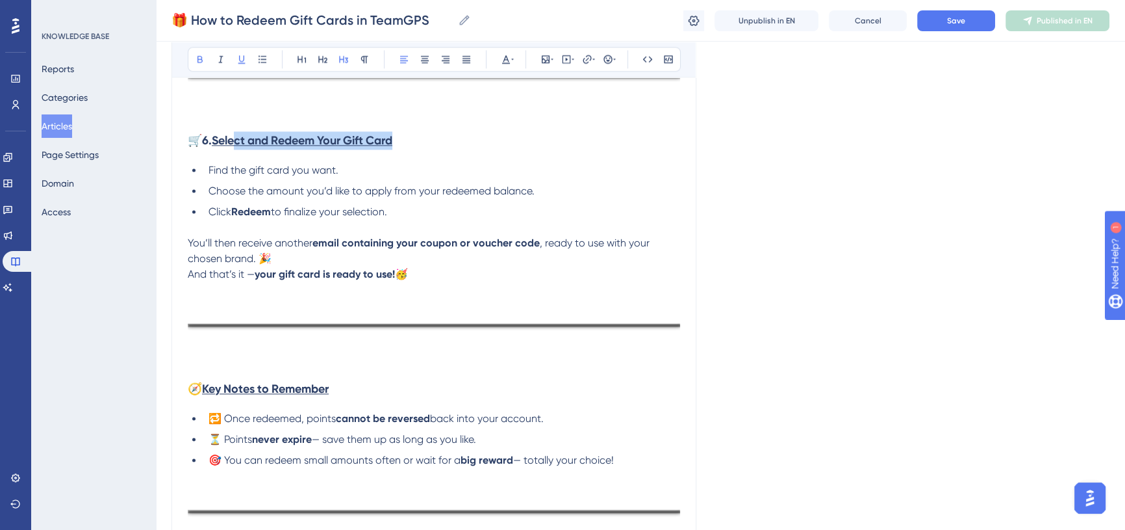
drag, startPoint x: 416, startPoint y: 142, endPoint x: 242, endPoint y: 143, distance: 174.2
click at [242, 143] on h3 "🛒 6. Select and Redeem Your Gift Card" at bounding box center [434, 140] width 493 height 34
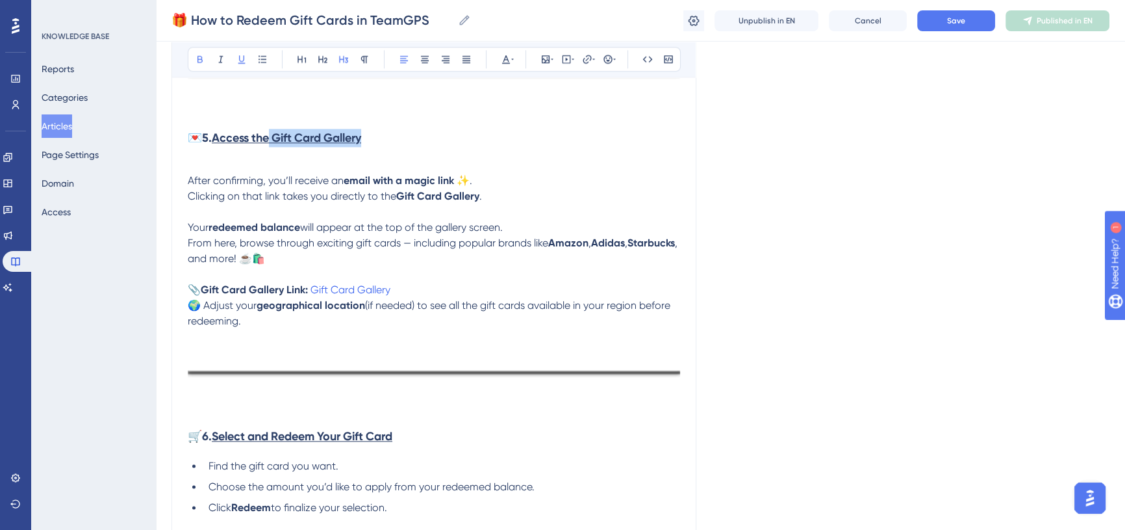
drag, startPoint x: 391, startPoint y: 136, endPoint x: 278, endPoint y: 133, distance: 112.5
click at [278, 133] on h3 "💌 5. Access the Gift Card Gallery" at bounding box center [434, 147] width 493 height 52
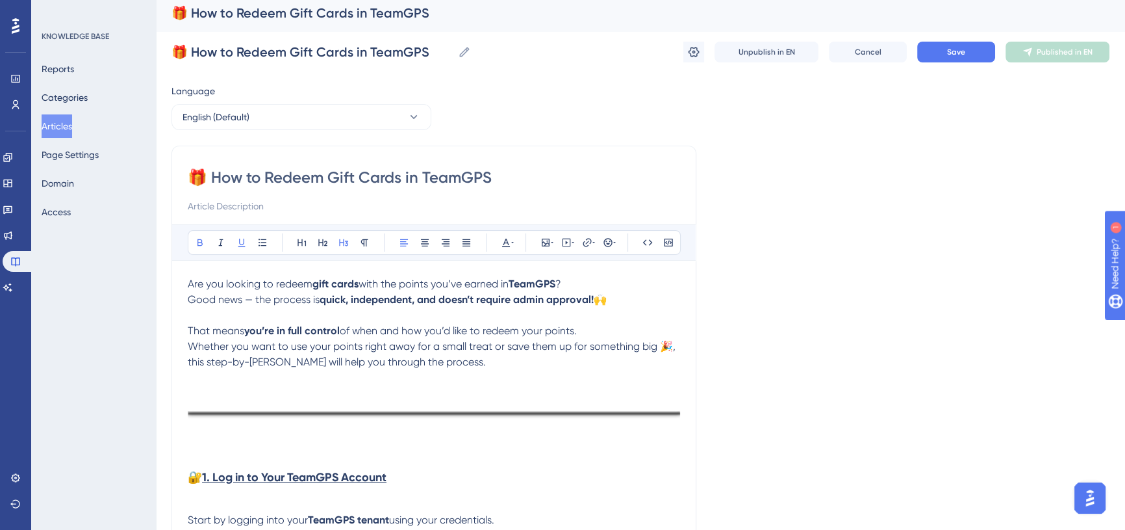
scroll to position [0, 0]
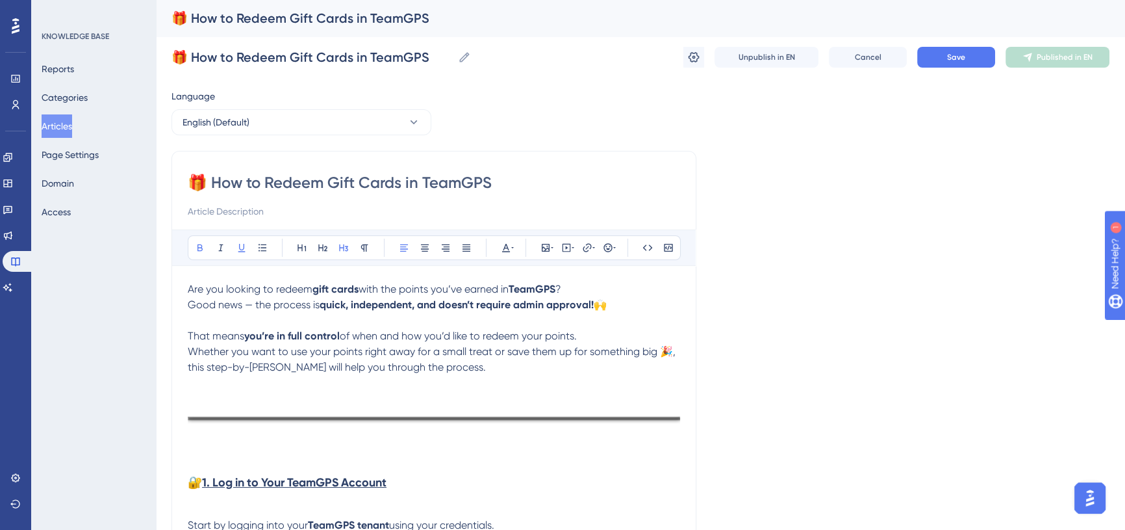
click at [333, 322] on p "Are you looking to redeem gift cards with the points you’ve earned in TeamGPS ?…" at bounding box center [434, 312] width 493 height 62
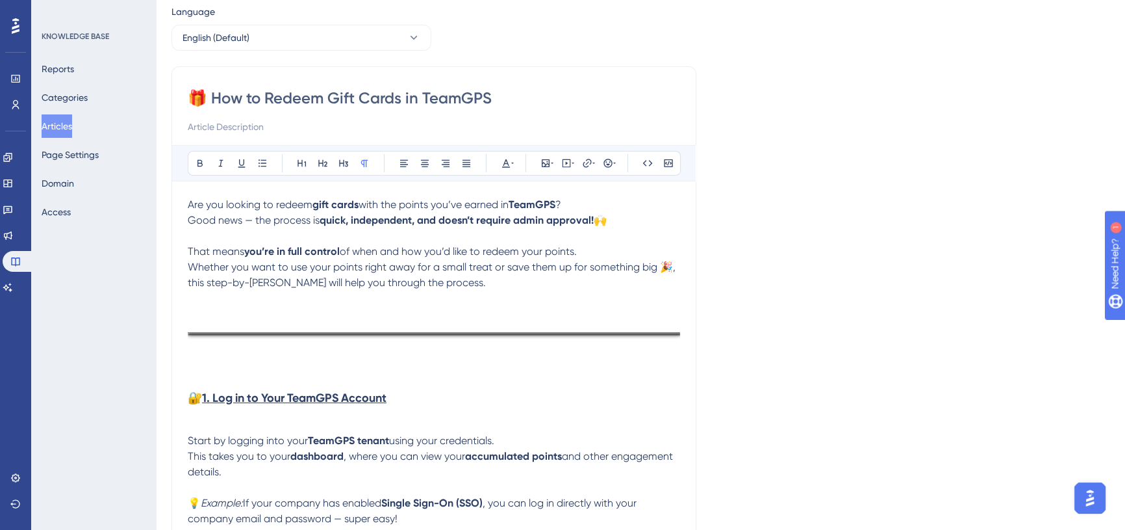
scroll to position [177, 0]
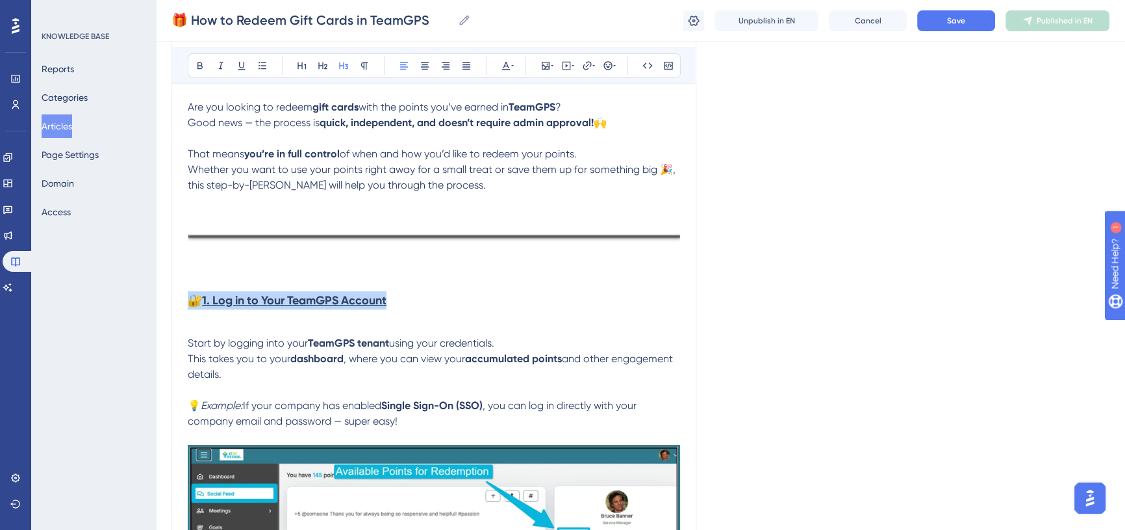
drag, startPoint x: 403, startPoint y: 303, endPoint x: 194, endPoint y: 307, distance: 209.3
click at [194, 307] on h3 "🔐 1. Log in to Your TeamGPS Account" at bounding box center [434, 309] width 493 height 52
click at [191, 269] on p at bounding box center [434, 276] width 493 height 16
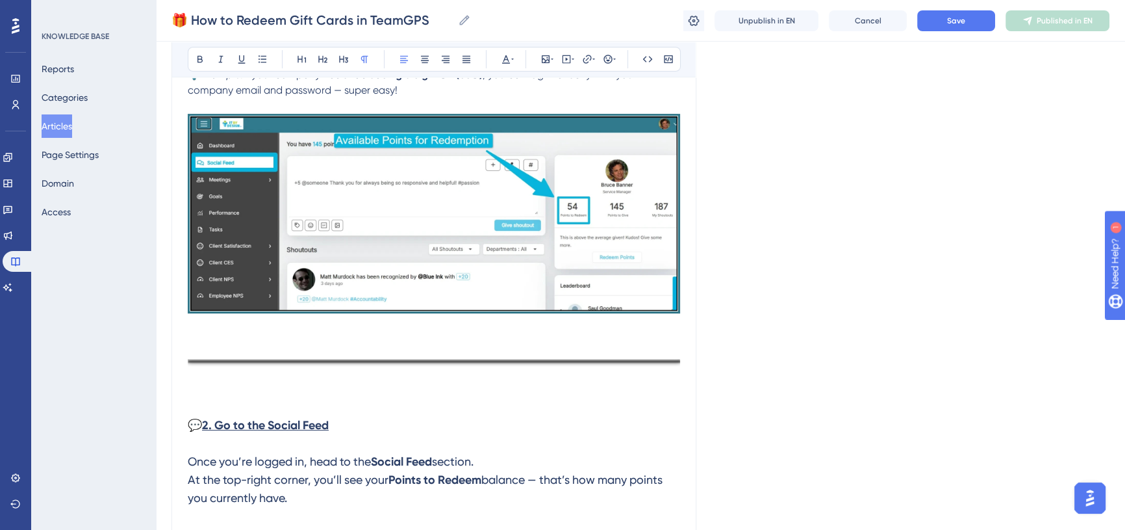
scroll to position [472, 0]
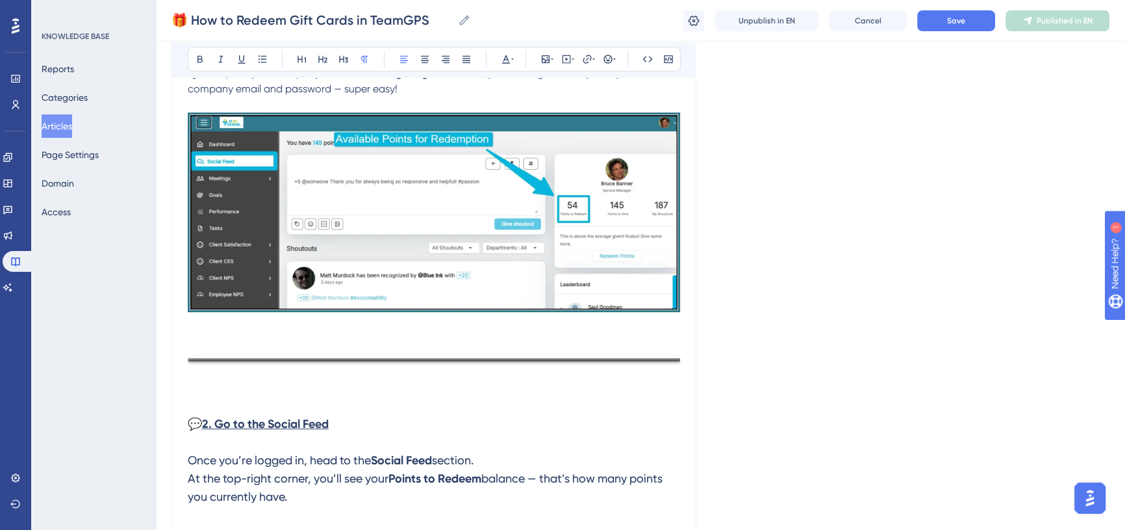
click at [196, 402] on p at bounding box center [434, 399] width 493 height 16
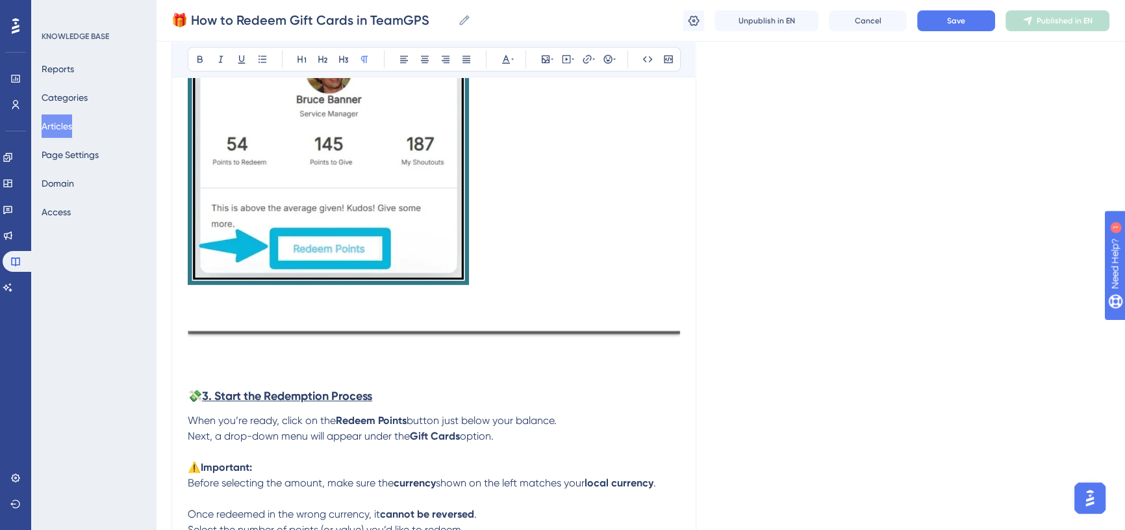
scroll to position [1063, 0]
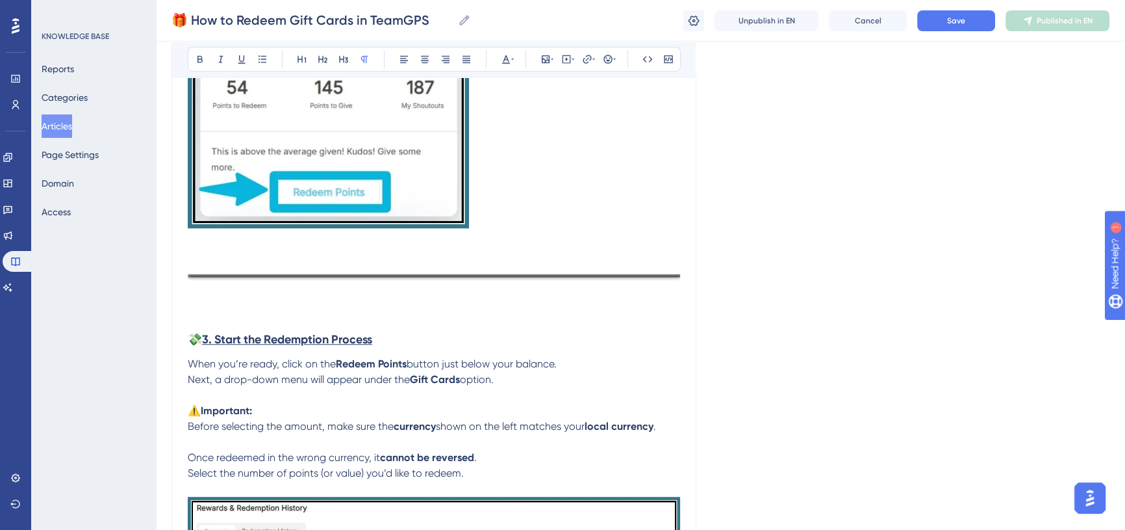
click at [198, 331] on h3 "💸 3. Start the Redemption Process" at bounding box center [434, 339] width 493 height 34
click at [201, 322] on p at bounding box center [434, 315] width 493 height 16
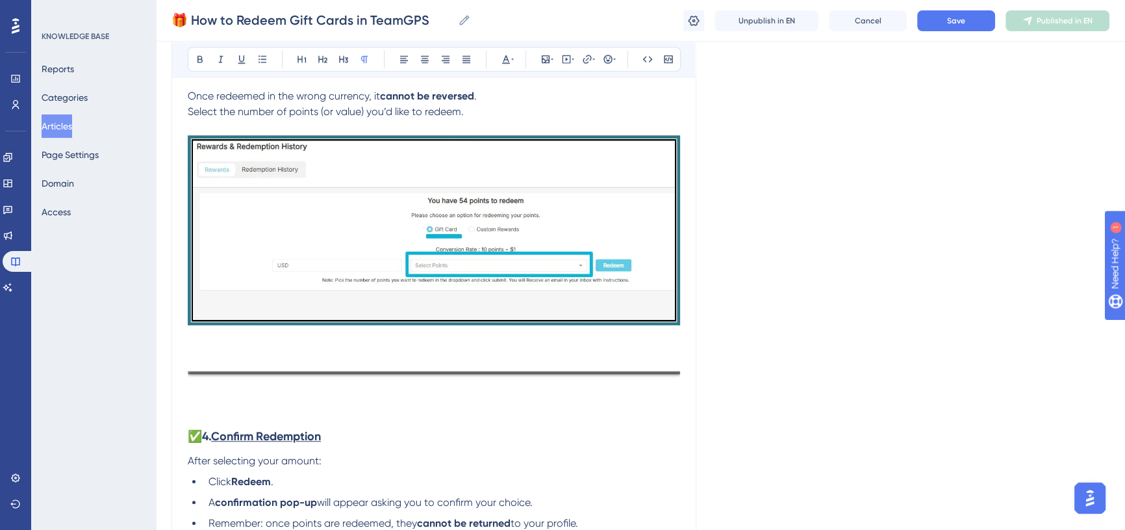
scroll to position [1476, 0]
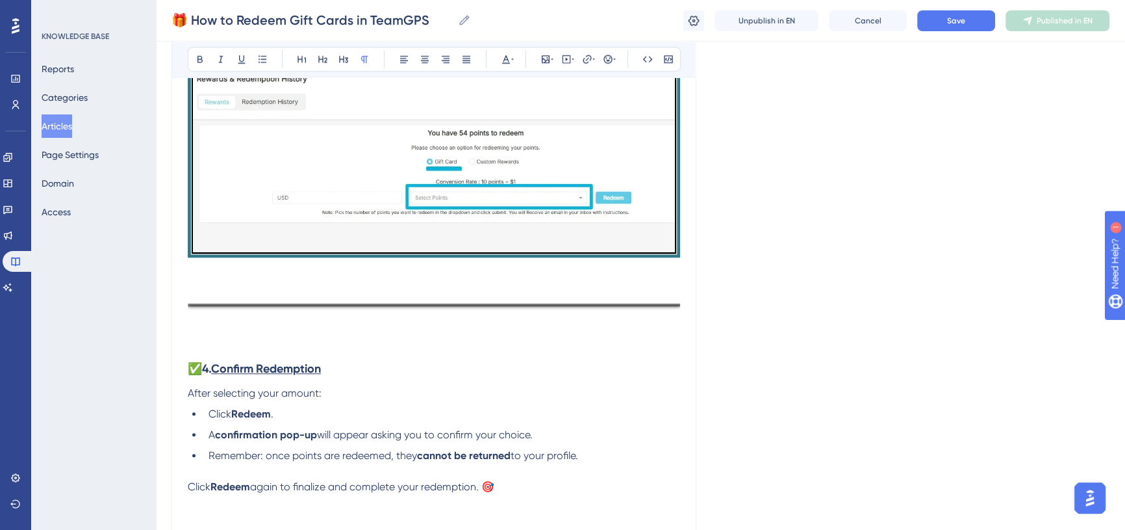
click at [203, 331] on p at bounding box center [434, 328] width 493 height 16
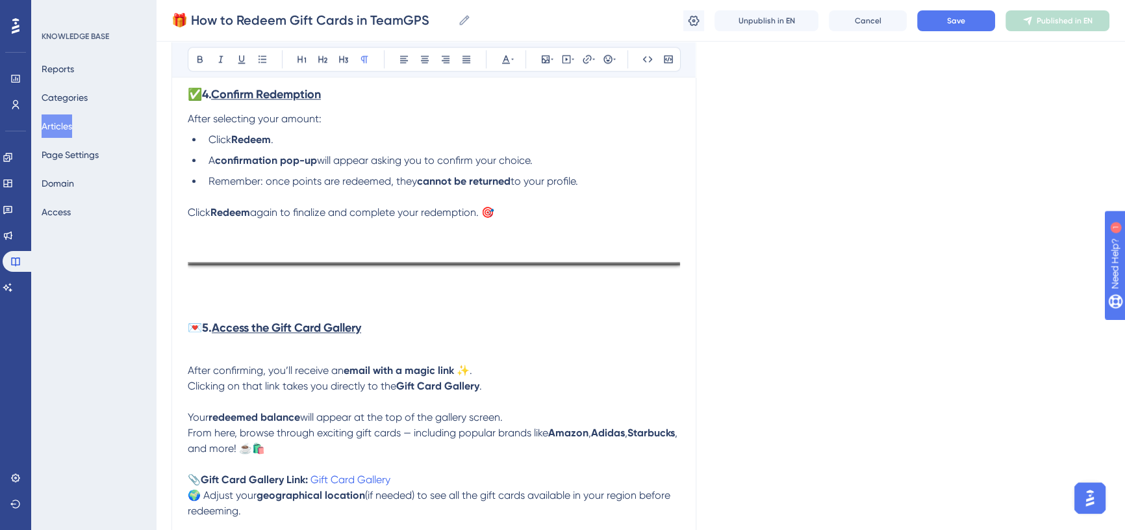
scroll to position [1772, 0]
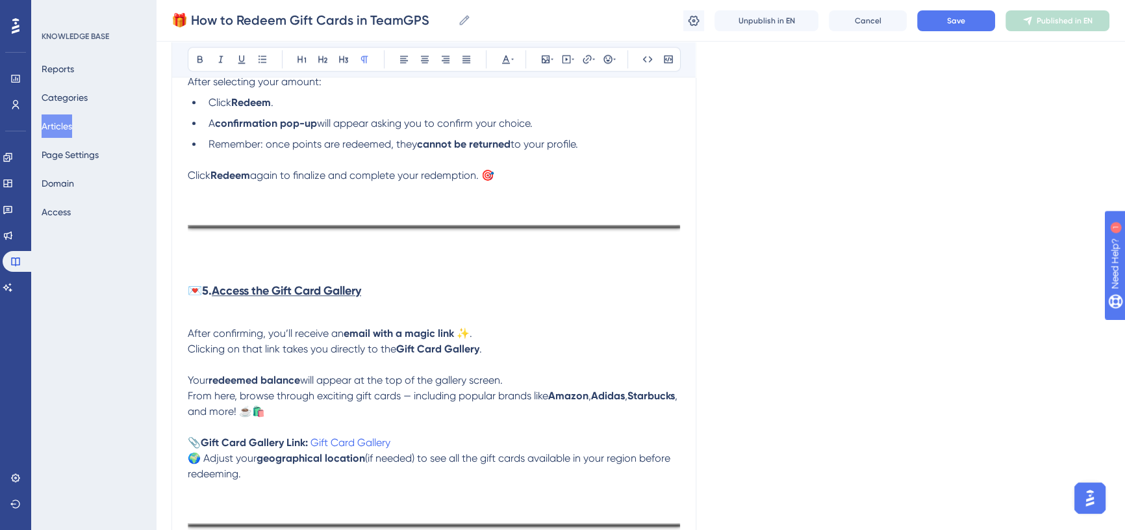
click at [201, 248] on p at bounding box center [434, 250] width 493 height 16
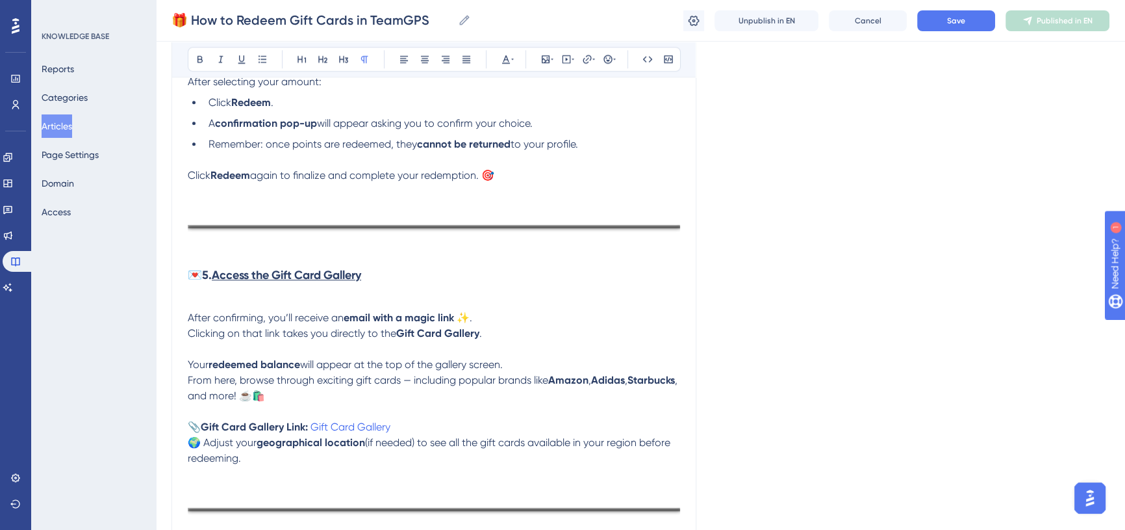
click at [203, 302] on h3 "💌 5. Access the Gift Card Gallery" at bounding box center [434, 284] width 493 height 52
click at [205, 308] on h3 "💌 5. Access the Gift Card Gallery" at bounding box center [434, 284] width 493 height 52
click at [188, 318] on span "After confirming, you’ll receive an" at bounding box center [266, 317] width 156 height 12
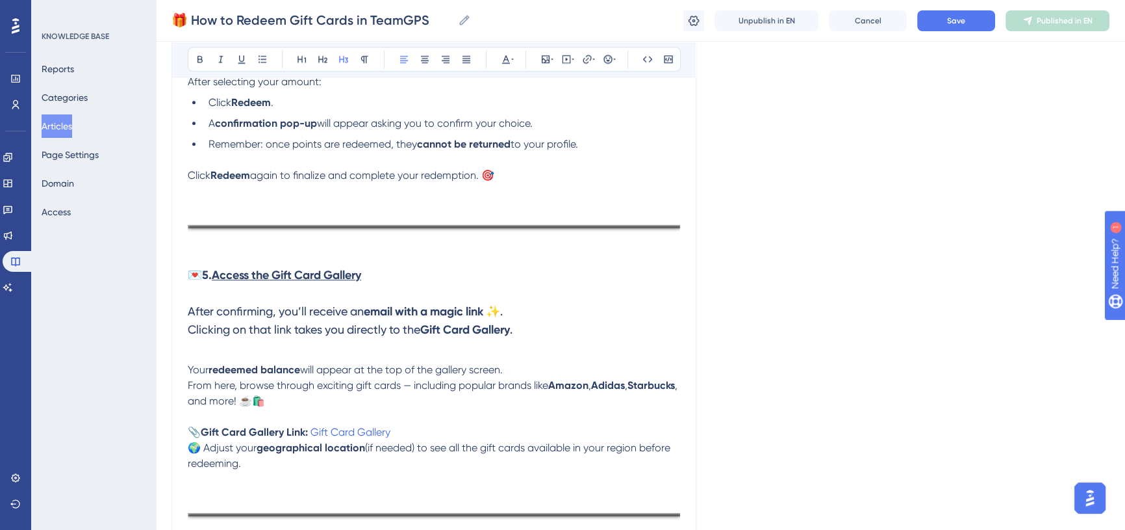
scroll to position [1831, 0]
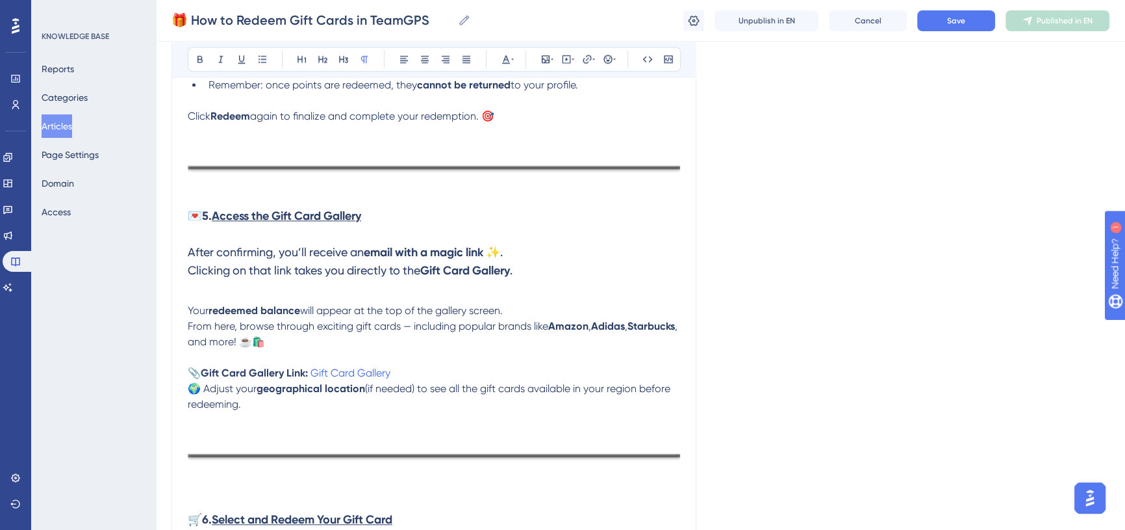
click at [270, 298] on p at bounding box center [434, 295] width 493 height 16
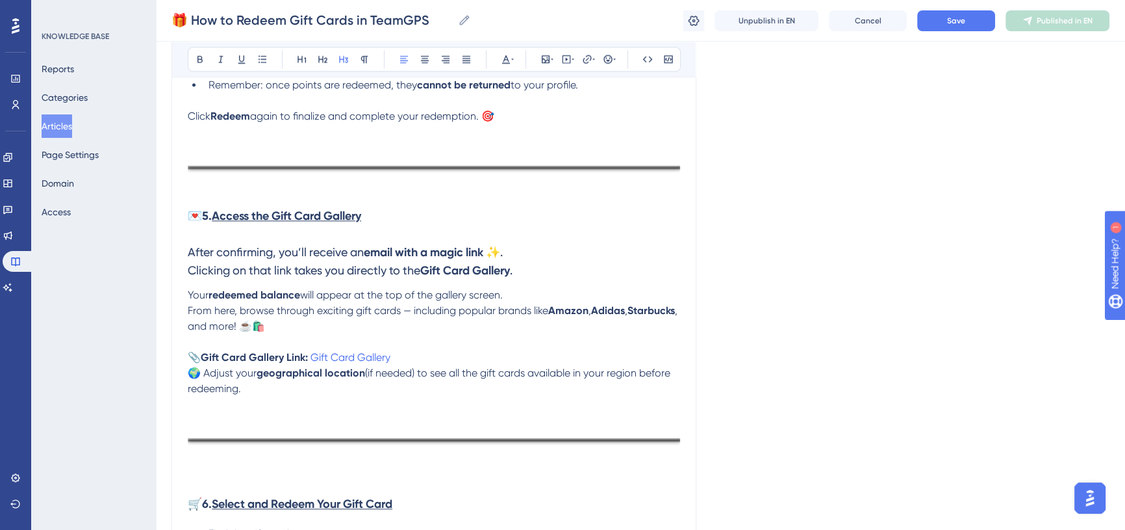
click at [417, 361] on p "📎 Gift Card Gallery Link: Gift Card Gallery" at bounding box center [434, 358] width 493 height 16
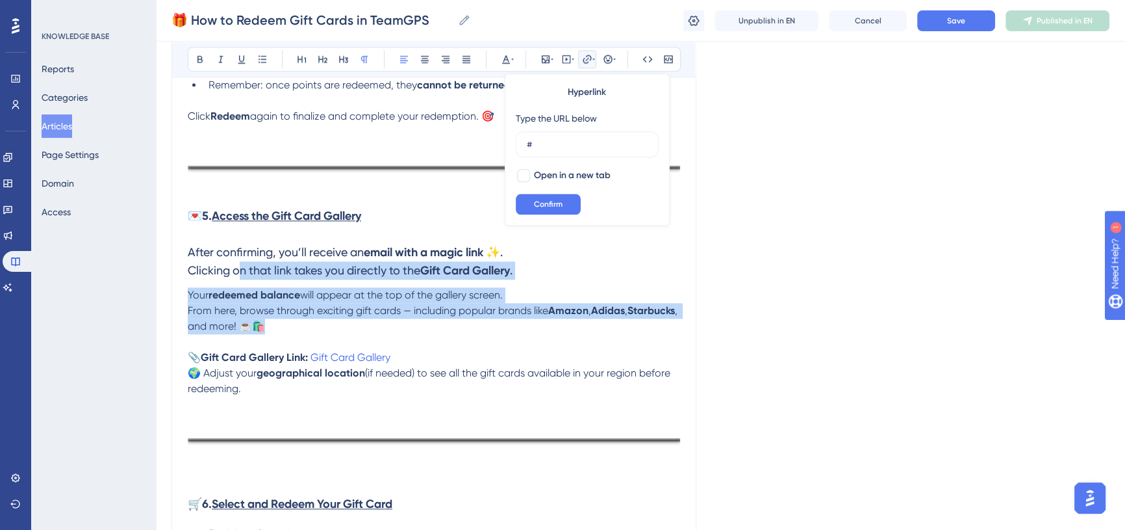
drag, startPoint x: 325, startPoint y: 320, endPoint x: 240, endPoint y: 283, distance: 92.0
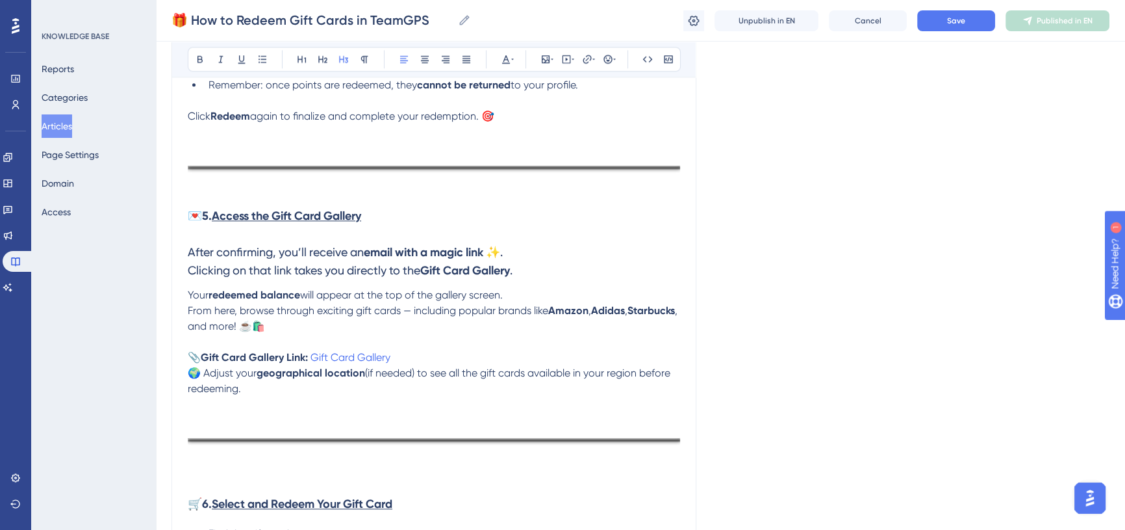
click at [269, 261] on h3 "💌 5. Access the Gift Card Gallery After confirming, you’ll receive an email wit…" at bounding box center [434, 243] width 493 height 88
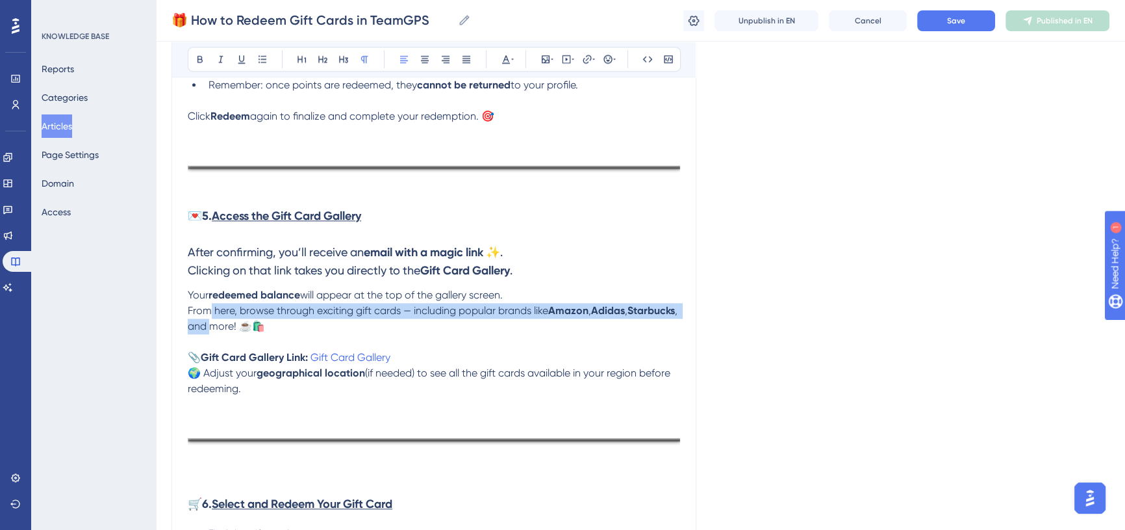
drag, startPoint x: 211, startPoint y: 311, endPoint x: 266, endPoint y: 329, distance: 58.2
click at [266, 329] on p "Your redeemed balance will appear at the top of the gallery screen. From here, …" at bounding box center [434, 310] width 493 height 47
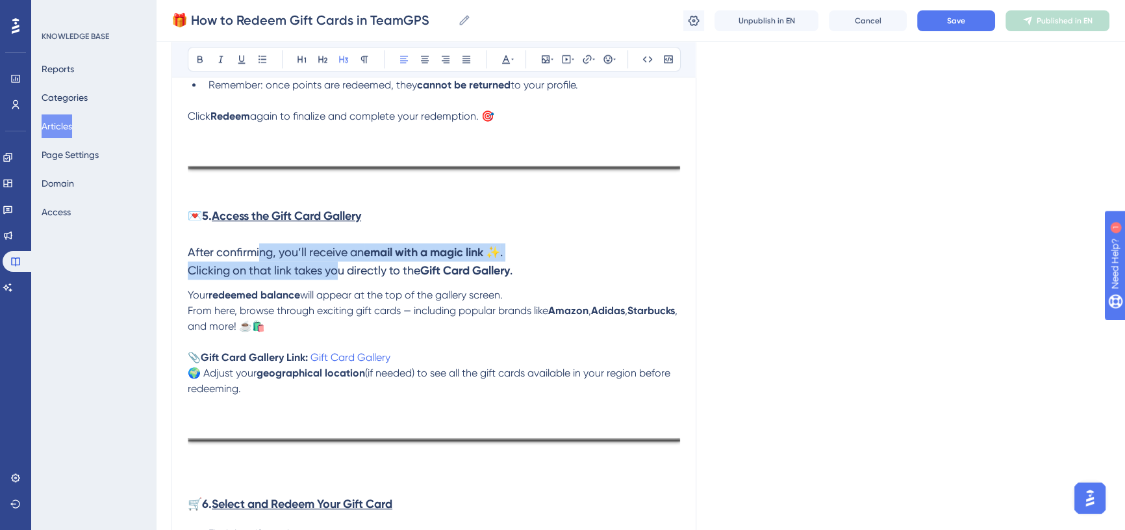
drag, startPoint x: 342, startPoint y: 275, endPoint x: 262, endPoint y: 263, distance: 80.8
click at [262, 263] on h3 "💌 5. Access the Gift Card Gallery After confirming, you’ll receive an email wit…" at bounding box center [434, 243] width 493 height 88
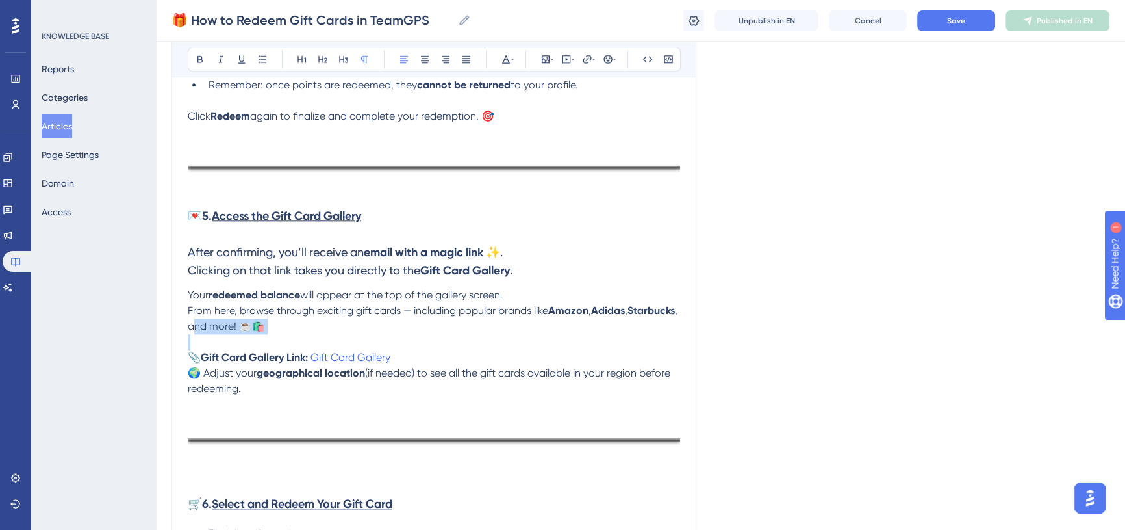
drag, startPoint x: 244, startPoint y: 336, endPoint x: 242, endPoint y: 345, distance: 9.5
click at [285, 357] on strong "Gift Card Gallery Link:" at bounding box center [254, 357] width 107 height 12
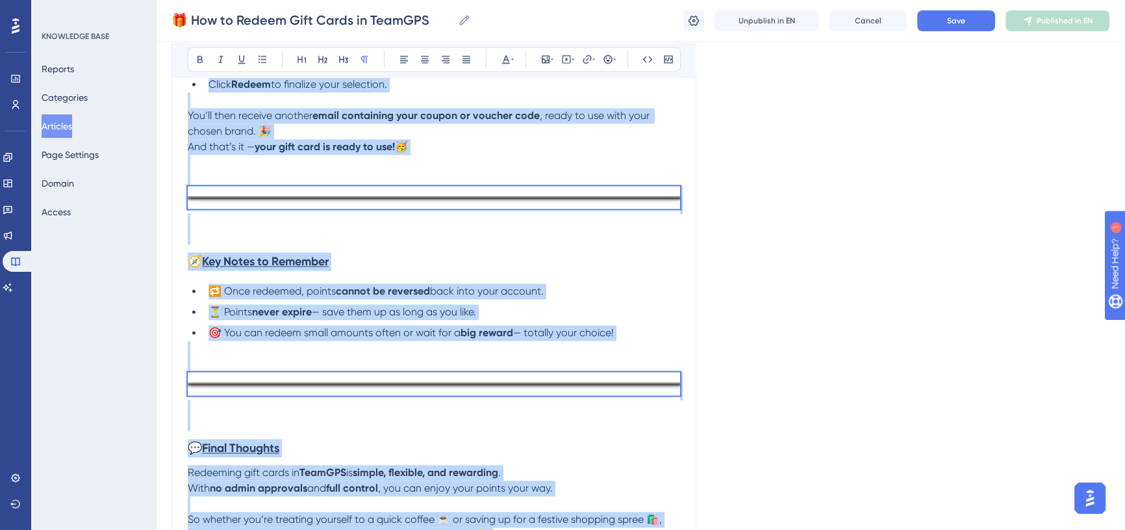
scroll to position [2534, 0]
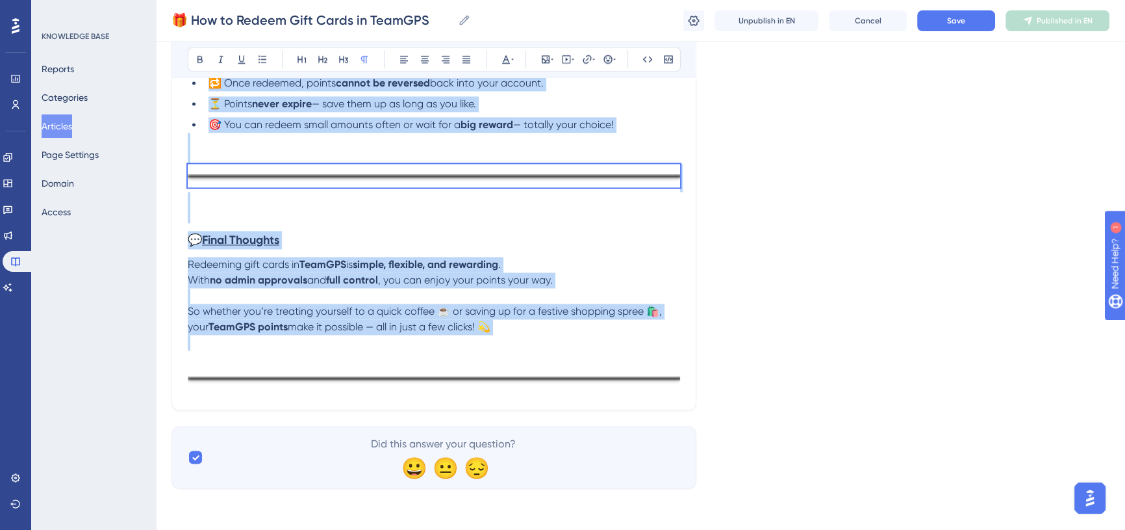
drag, startPoint x: 188, startPoint y: 105, endPoint x: 521, endPoint y: 338, distance: 406.3
copy div "Lor ips dolorsi am consec adip elits doei tem incidi utl’et dolore ma AliqUAE ?…"
click at [679, 331] on p "So whether you’re treating yourself to a quick coffee ☕ or saving up for a fest…" at bounding box center [434, 318] width 493 height 31
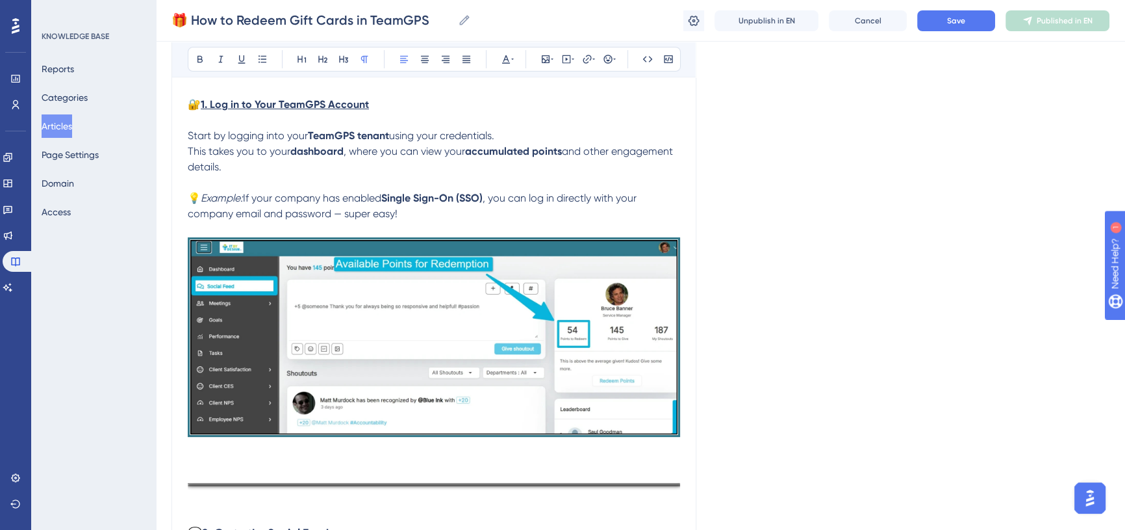
scroll to position [0, 0]
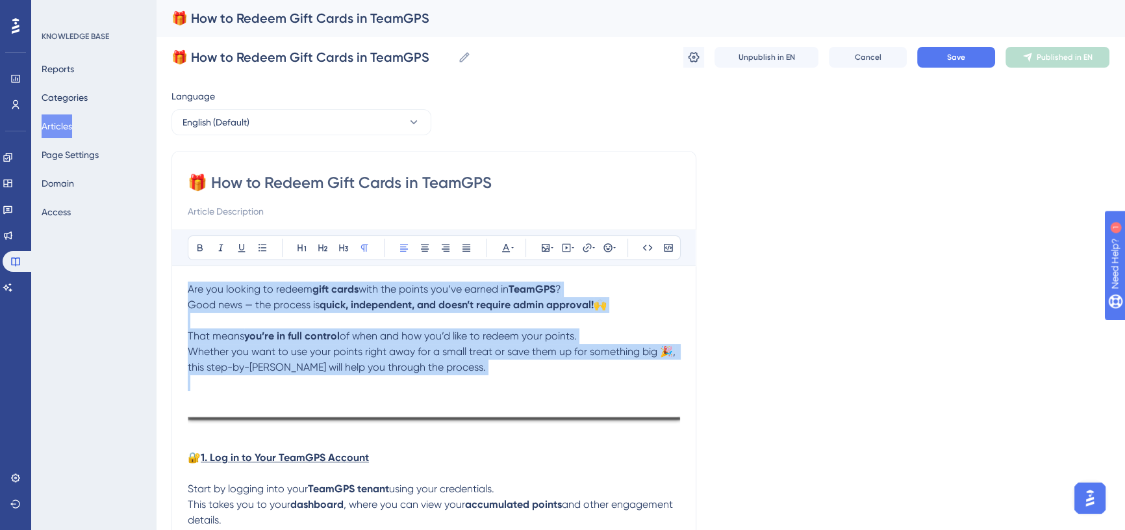
drag, startPoint x: 476, startPoint y: 375, endPoint x: 186, endPoint y: 295, distance: 300.6
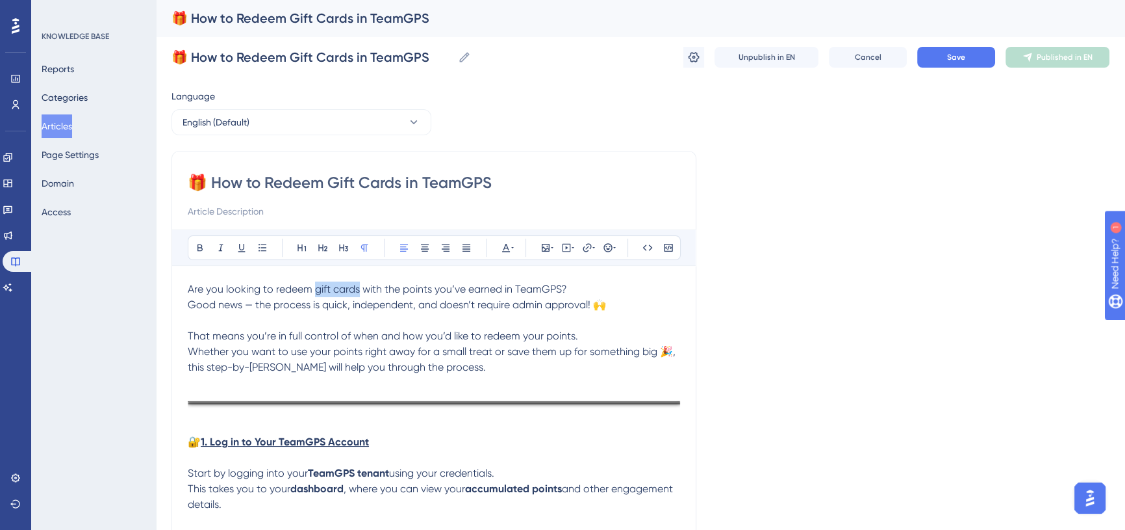
drag, startPoint x: 315, startPoint y: 288, endPoint x: 360, endPoint y: 290, distance: 44.9
click at [360, 290] on span "Are you looking to redeem gift cards with the points you’ve earned in TeamGPS? …" at bounding box center [433, 328] width 491 height 90
click at [203, 245] on icon at bounding box center [200, 247] width 10 height 10
click at [339, 337] on span "with the points you’ve earned in TeamGPS? Good news — the process is quick, ind…" at bounding box center [433, 328] width 491 height 90
click at [250, 305] on span "with the points you’ve earned in TeamGPS? Good news — the process is quick, ind…" at bounding box center [433, 328] width 491 height 90
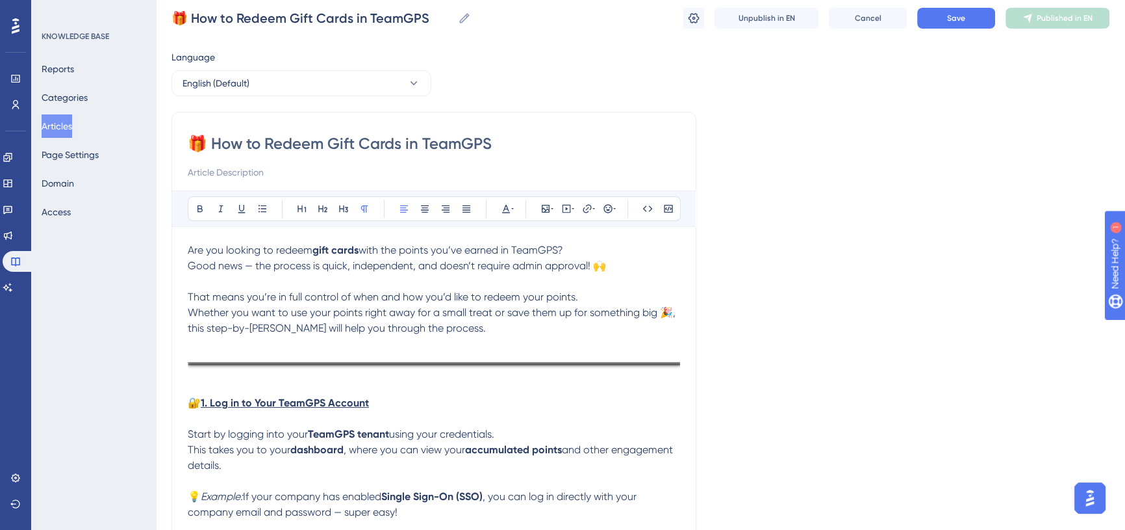
scroll to position [58, 0]
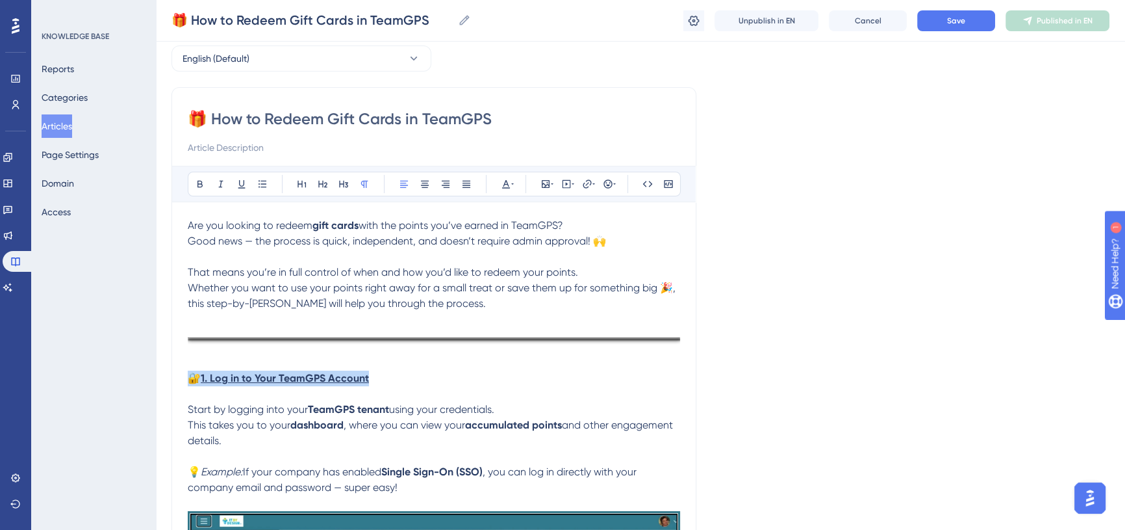
drag, startPoint x: 381, startPoint y: 377, endPoint x: 190, endPoint y: 376, distance: 191.0
click at [190, 376] on p "🔐 1. Log in to Your TeamGPS Account" at bounding box center [434, 385] width 493 height 31
drag, startPoint x: 205, startPoint y: 376, endPoint x: 375, endPoint y: 380, distance: 170.3
click at [375, 380] on p "🔐 1. Log in to Your TeamGPS Account" at bounding box center [434, 385] width 493 height 31
click at [202, 183] on icon at bounding box center [200, 184] width 10 height 10
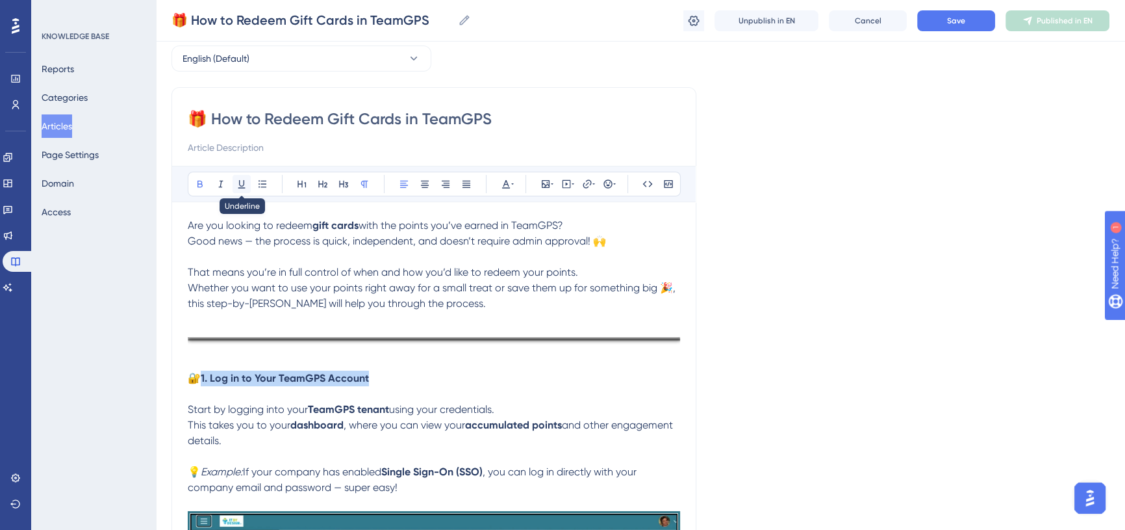
click at [244, 182] on icon at bounding box center [241, 184] width 7 height 8
click at [413, 415] on p "Start by logging into your TeamGPS tenant using your credentials. This takes yo…" at bounding box center [434, 425] width 493 height 47
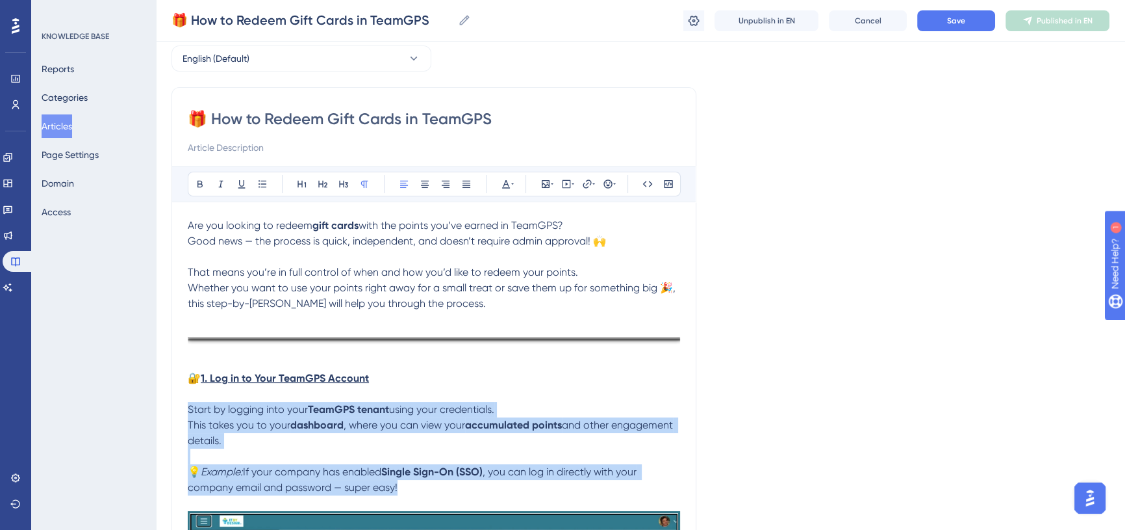
drag, startPoint x: 415, startPoint y: 487, endPoint x: 188, endPoint y: 414, distance: 237.6
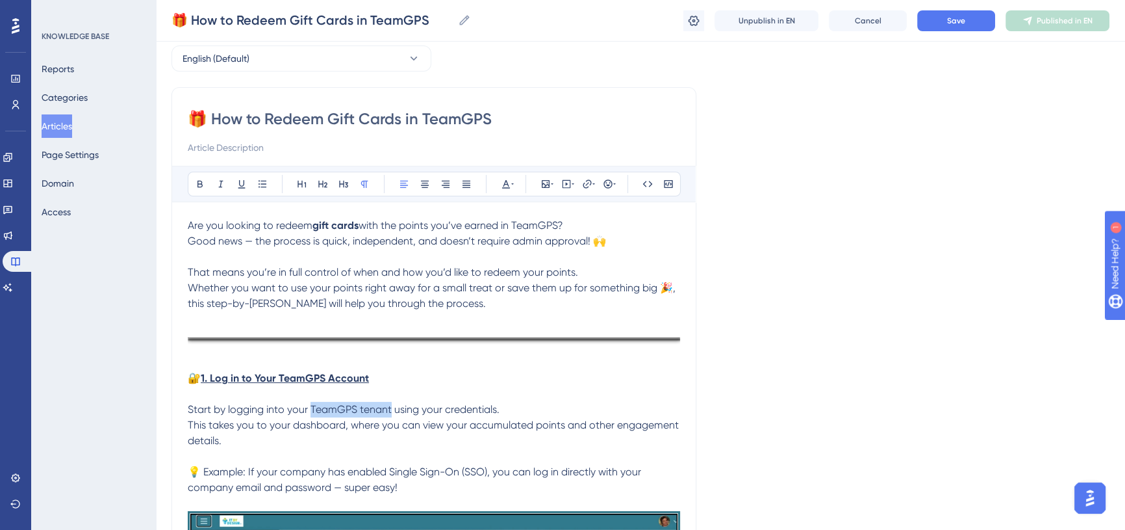
drag, startPoint x: 311, startPoint y: 406, endPoint x: 391, endPoint y: 410, distance: 79.4
click at [391, 410] on span "Start by logging into your TeamGPS tenant using your credentials. This takes yo…" at bounding box center [435, 448] width 494 height 90
click at [199, 187] on icon at bounding box center [200, 184] width 10 height 10
click at [461, 453] on p "Start by logging into your TeamGPS tenant using your credentials. This takes yo…" at bounding box center [434, 449] width 493 height 94
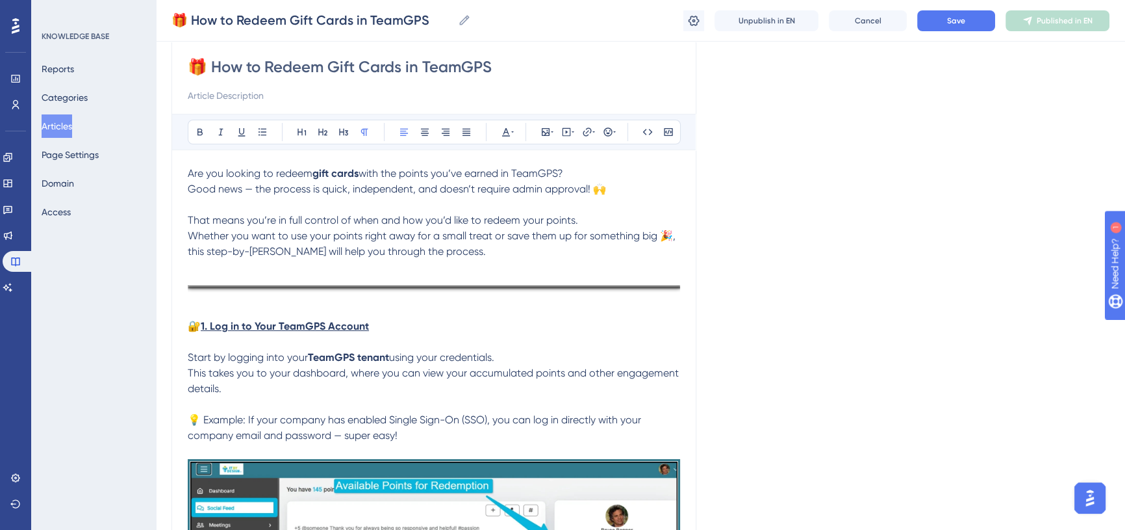
scroll to position [118, 0]
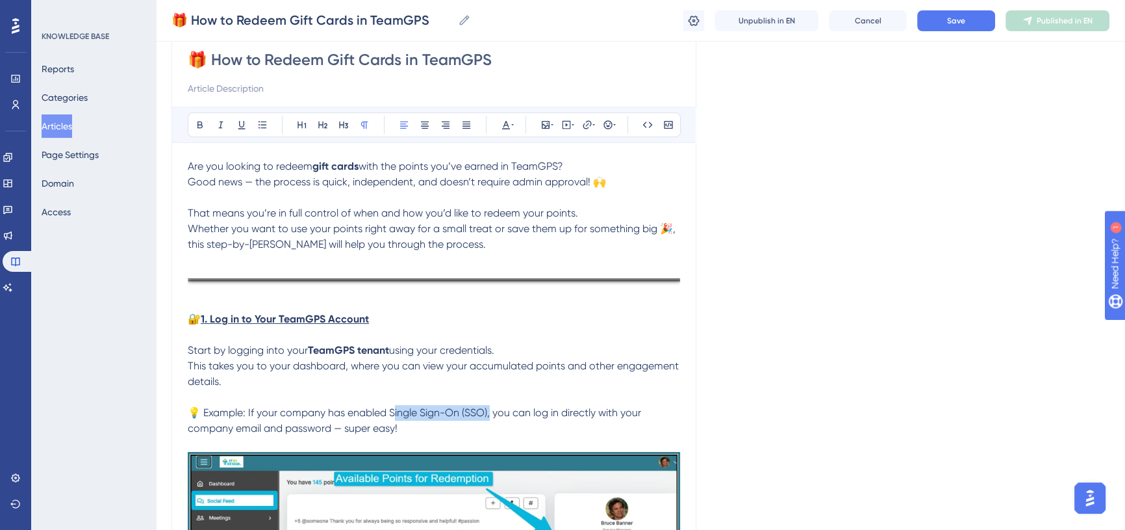
drag, startPoint x: 391, startPoint y: 412, endPoint x: 490, endPoint y: 414, distance: 98.8
click at [490, 414] on span "using your credentials. This takes you to your dashboard, where you can view yo…" at bounding box center [435, 389] width 494 height 90
click at [205, 124] on button at bounding box center [200, 125] width 18 height 18
click at [467, 337] on p "🔐 1. Log in to Your TeamGPS Account" at bounding box center [434, 326] width 493 height 31
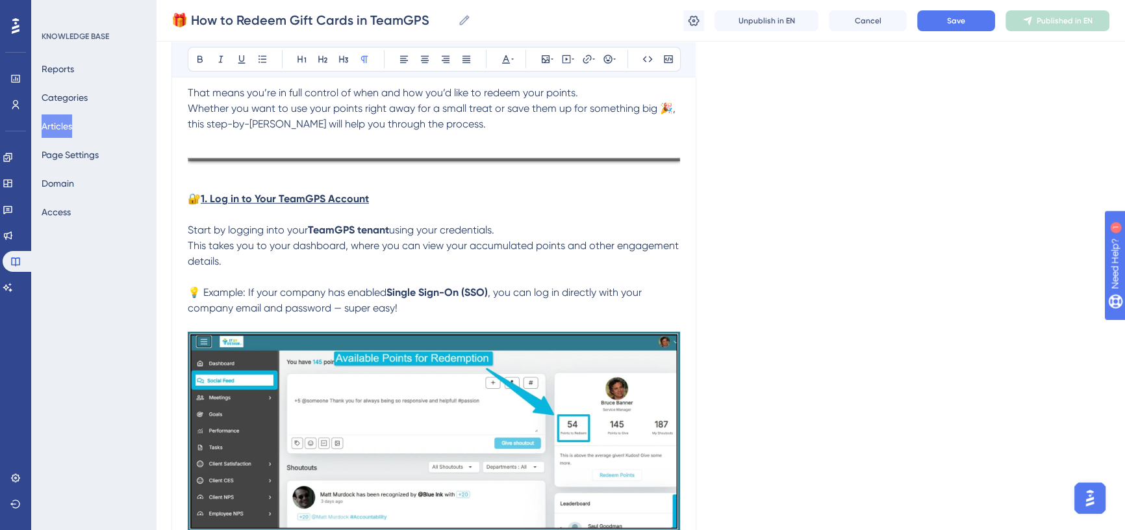
scroll to position [236, 0]
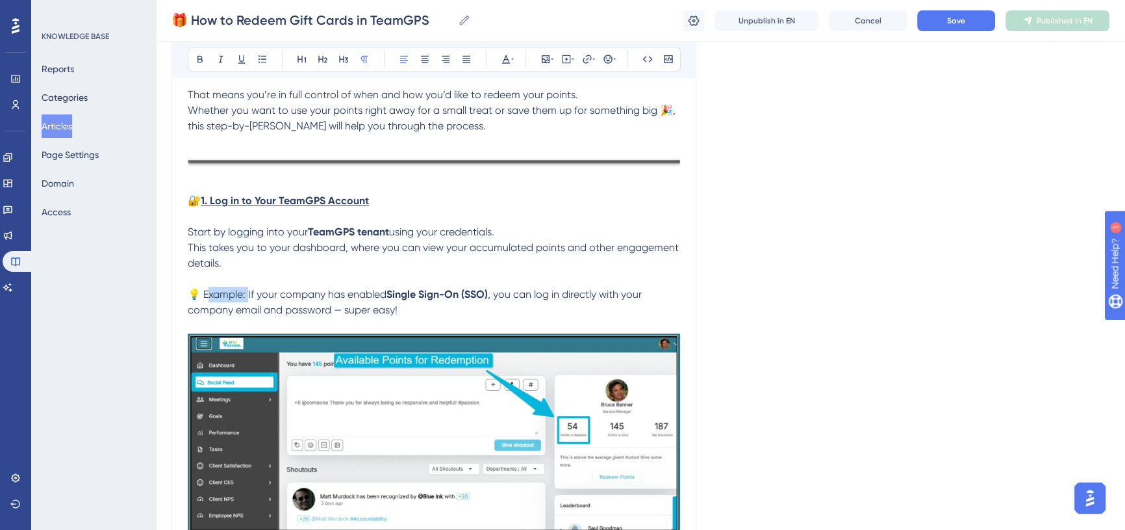
drag, startPoint x: 248, startPoint y: 291, endPoint x: 207, endPoint y: 291, distance: 40.9
click at [207, 291] on span "using your credentials. This takes you to your dashboard, where you can view yo…" at bounding box center [435, 262] width 494 height 75
click at [218, 63] on icon at bounding box center [221, 59] width 10 height 10
click at [323, 307] on span ", you can log in directly with your company email and password — super easy!" at bounding box center [414, 302] width 452 height 28
click at [251, 292] on span "If your company has enabled" at bounding box center [312, 294] width 138 height 12
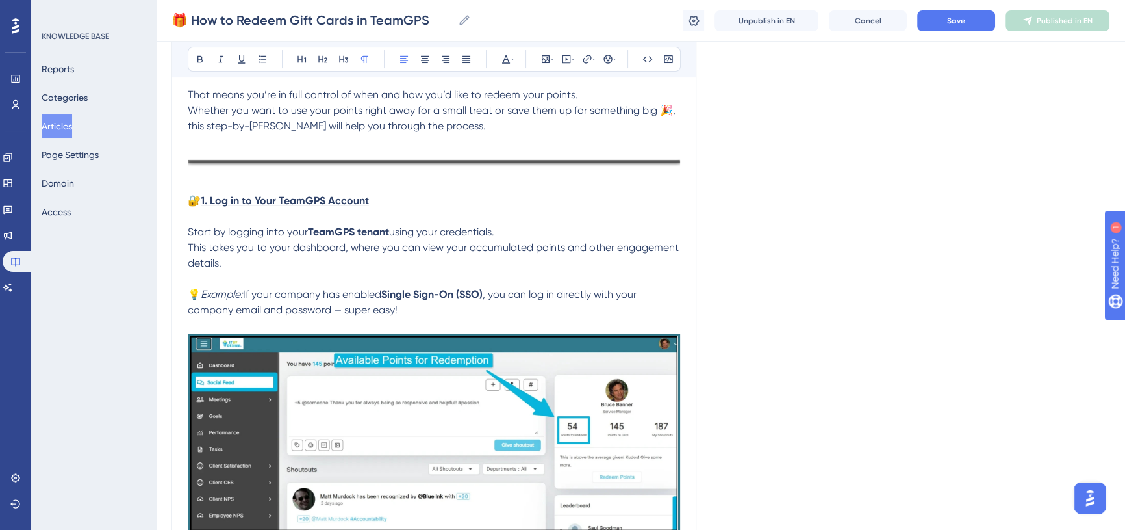
click at [277, 276] on p "Start by logging into your TeamGPS tenant using your credentials. This takes yo…" at bounding box center [434, 271] width 493 height 94
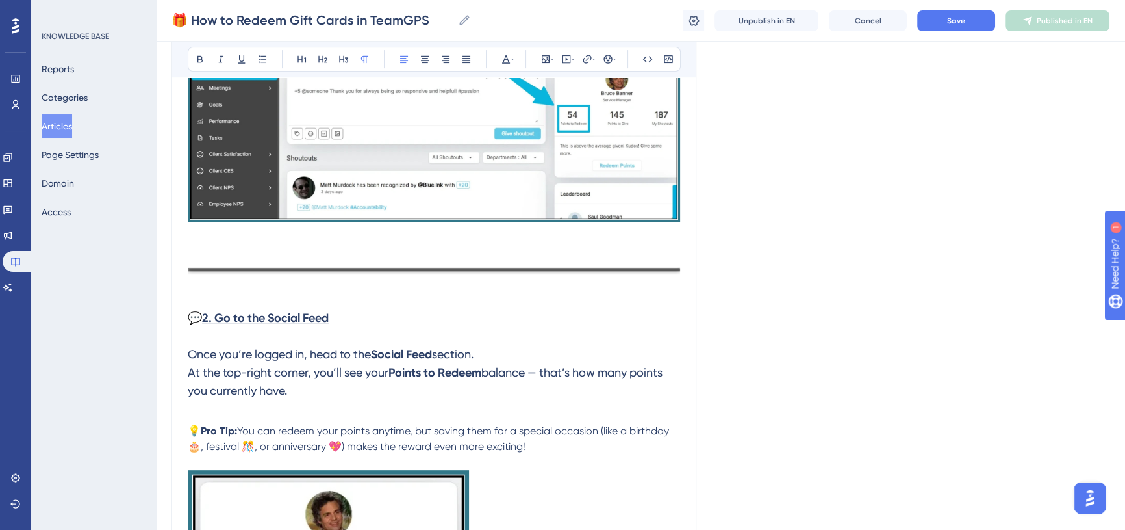
scroll to position [650, 0]
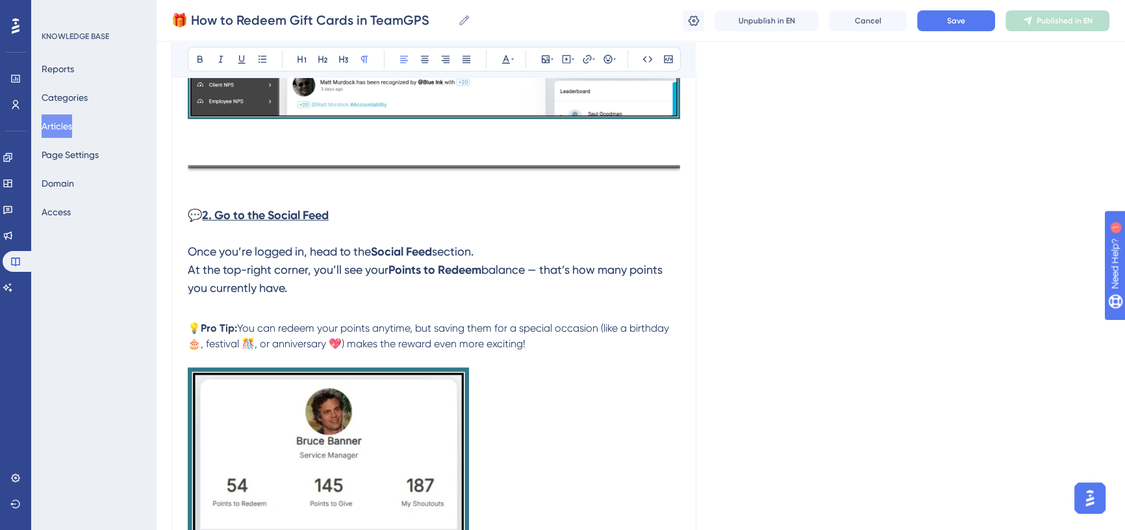
drag, startPoint x: 521, startPoint y: 337, endPoint x: 187, endPoint y: 258, distance: 343.3
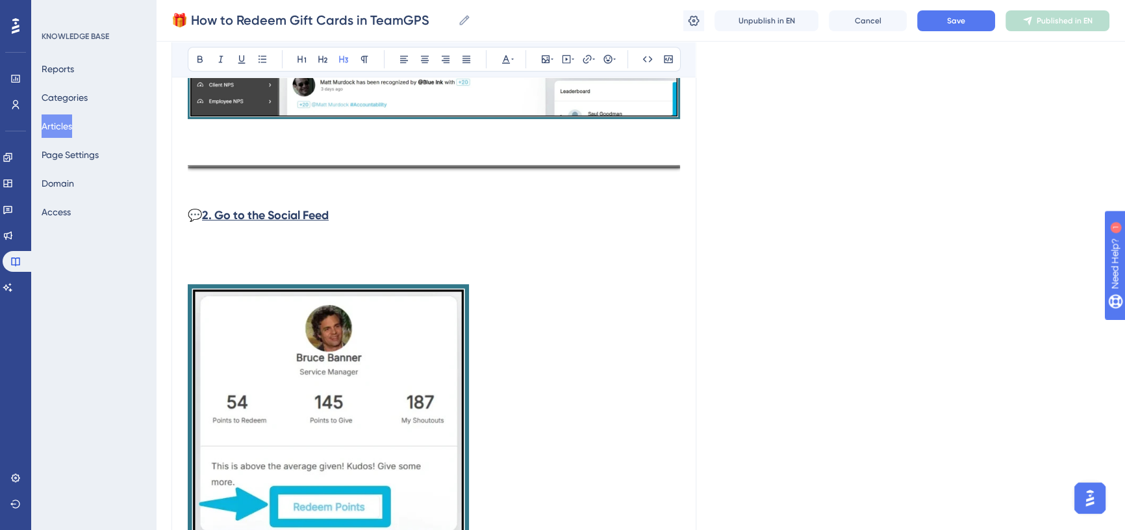
click at [253, 248] on h3 "💬 2. Go to the Social Feed" at bounding box center [434, 233] width 493 height 70
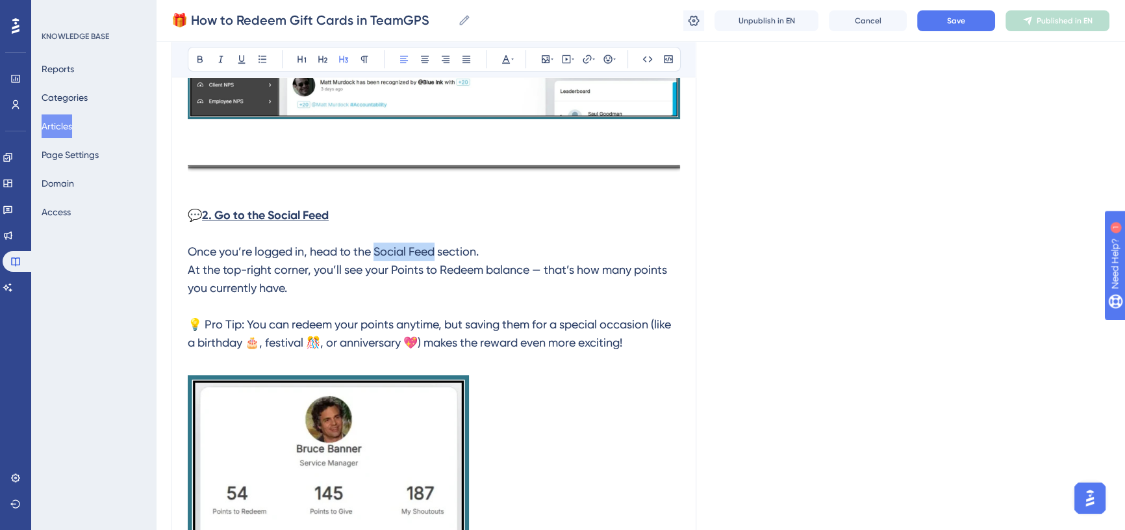
drag, startPoint x: 378, startPoint y: 247, endPoint x: 438, endPoint y: 251, distance: 60.6
click at [438, 251] on span "Once you’re logged in, head to the Social Feed section. At the top-right corner…" at bounding box center [431, 296] width 486 height 105
click at [193, 64] on button at bounding box center [200, 59] width 18 height 18
click at [417, 285] on h3 "💬 2. Go to the Social Feed Once you’re logged in, head to the Social Feed secti…" at bounding box center [434, 278] width 493 height 161
drag, startPoint x: 392, startPoint y: 272, endPoint x: 487, endPoint y: 274, distance: 94.9
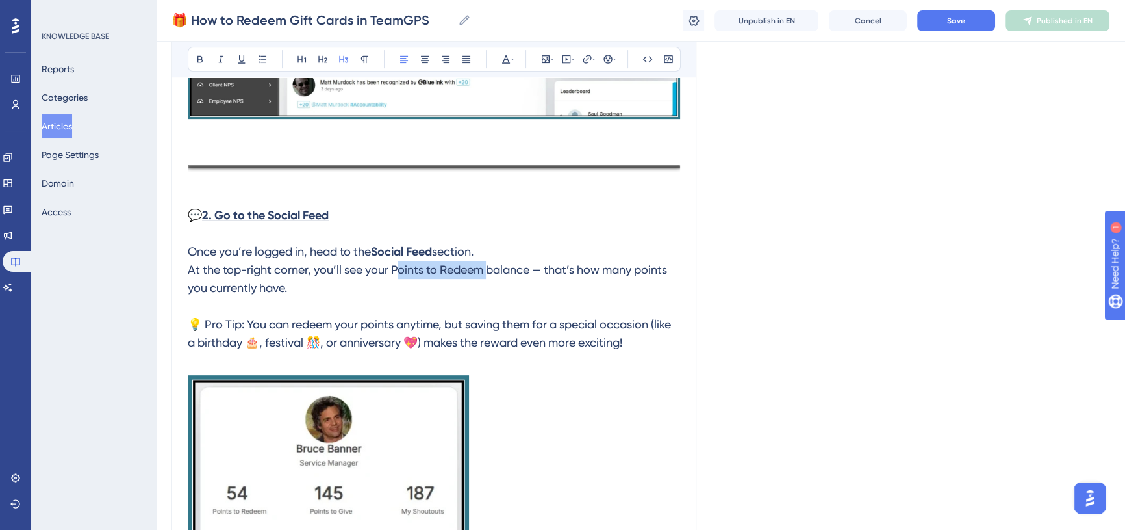
click at [487, 274] on span "section. At the top-right corner, you’ll see your Points to Redeem balance — th…" at bounding box center [431, 296] width 486 height 105
click at [192, 58] on button at bounding box center [200, 59] width 18 height 18
drag, startPoint x: 206, startPoint y: 326, endPoint x: 242, endPoint y: 324, distance: 35.8
click at [242, 324] on span "balance — that’s how many points you currently have. 💡 Pro Tip: You can redeem …" at bounding box center [431, 306] width 486 height 86
click at [200, 65] on button at bounding box center [200, 59] width 18 height 18
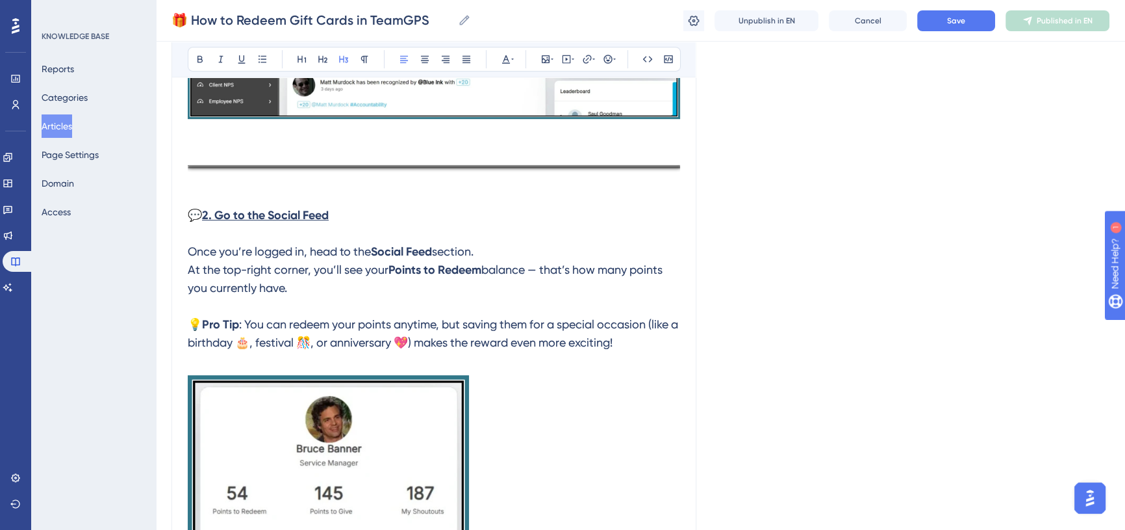
click at [472, 325] on span ": You can redeem your points anytime, but saving them for a special occasion (l…" at bounding box center [434, 333] width 493 height 32
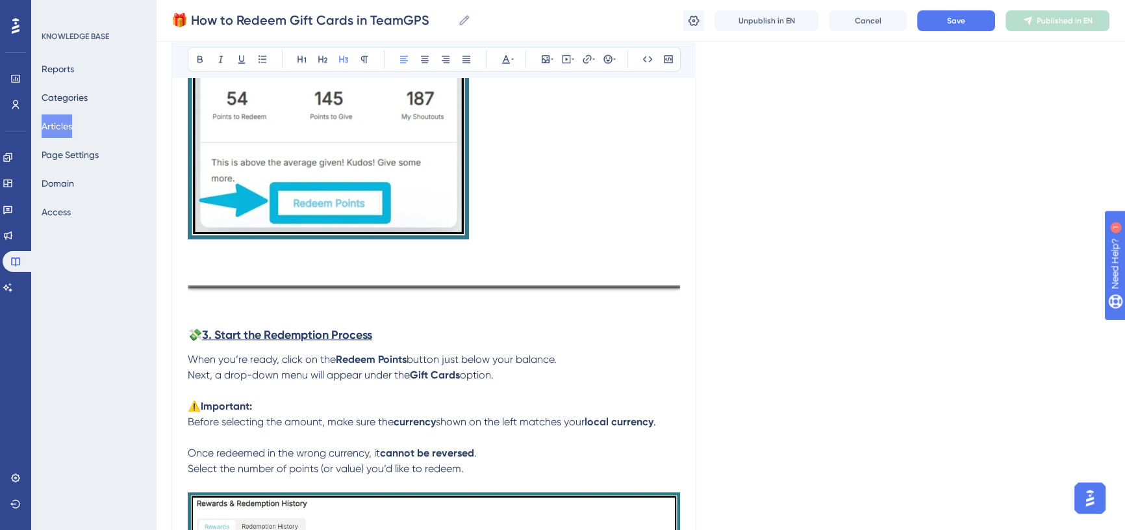
scroll to position [1063, 0]
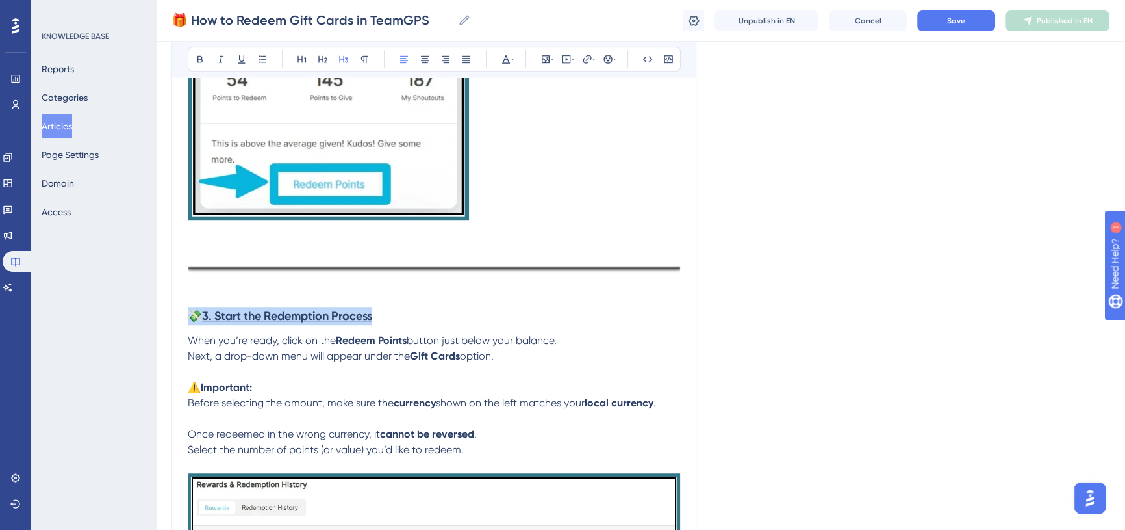
drag, startPoint x: 383, startPoint y: 319, endPoint x: 175, endPoint y: 330, distance: 208.2
click at [175, 330] on div "🎁 How to Redeem Gift Cards in TeamGPS Bold Italic Underline Bullet Point Headin…" at bounding box center [434, 475] width 525 height 2786
drag, startPoint x: 507, startPoint y: 357, endPoint x: 164, endPoint y: 346, distance: 342.6
click at [164, 346] on div "Performance Users Engagement Widgets Feedback Product Updates Knowledge Base AI…" at bounding box center [641, 452] width 970 height 3031
click at [231, 358] on span "Next, a drop-down menu will appear under the" at bounding box center [299, 356] width 222 height 12
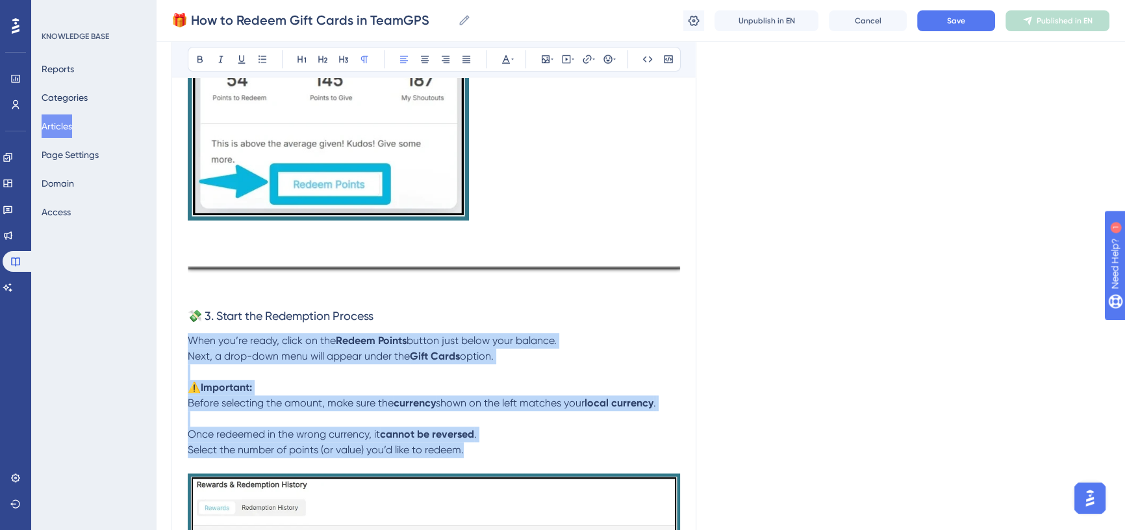
drag, startPoint x: 188, startPoint y: 337, endPoint x: 465, endPoint y: 452, distance: 300.0
click at [465, 452] on div "Are you looking to redeem gift cards with the points you’ve earned in TeamGPS? …" at bounding box center [434, 533] width 493 height 2640
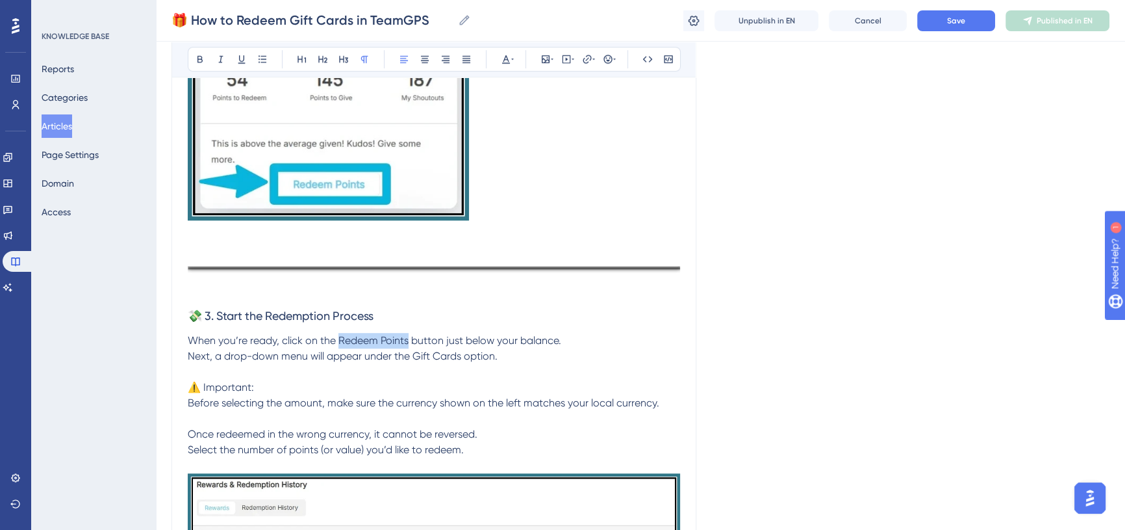
drag, startPoint x: 339, startPoint y: 340, endPoint x: 407, endPoint y: 342, distance: 68.2
click at [407, 342] on span "When you’re ready, click on the Redeem Points button just below your balance. N…" at bounding box center [424, 395] width 472 height 122
click at [200, 52] on button at bounding box center [200, 59] width 18 height 18
drag, startPoint x: 435, startPoint y: 357, endPoint x: 461, endPoint y: 357, distance: 26.0
click at [461, 357] on span "button just below your balance. Next, a drop-down menu will appear under the Gi…" at bounding box center [424, 395] width 472 height 122
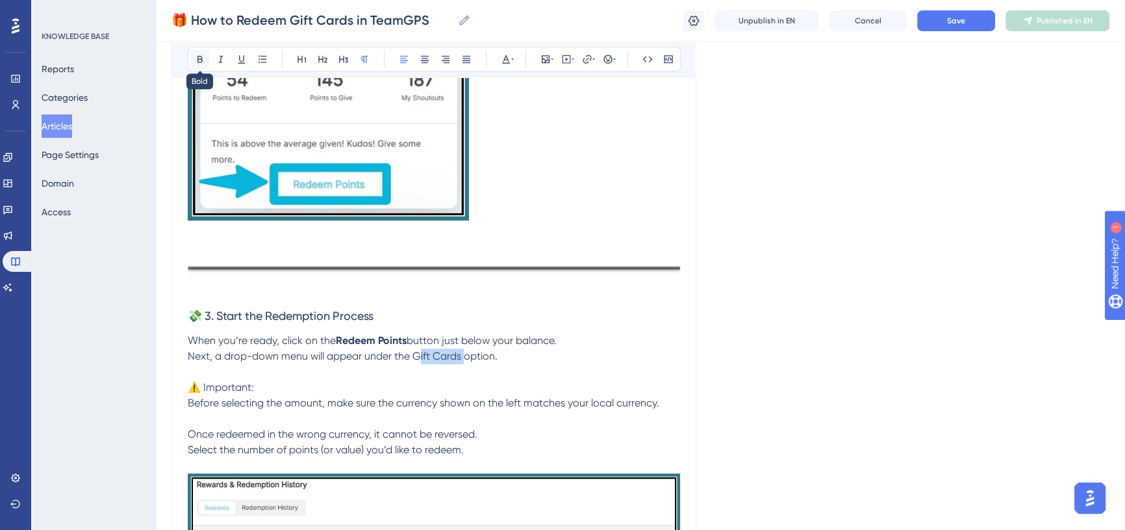
click at [198, 57] on icon at bounding box center [200, 59] width 5 height 7
drag, startPoint x: 207, startPoint y: 315, endPoint x: 378, endPoint y: 313, distance: 170.9
click at [378, 313] on h3 "💸 3. Start the Redemption Process" at bounding box center [434, 316] width 493 height 34
click at [195, 58] on button at bounding box center [200, 59] width 18 height 18
click at [246, 58] on icon at bounding box center [242, 59] width 10 height 10
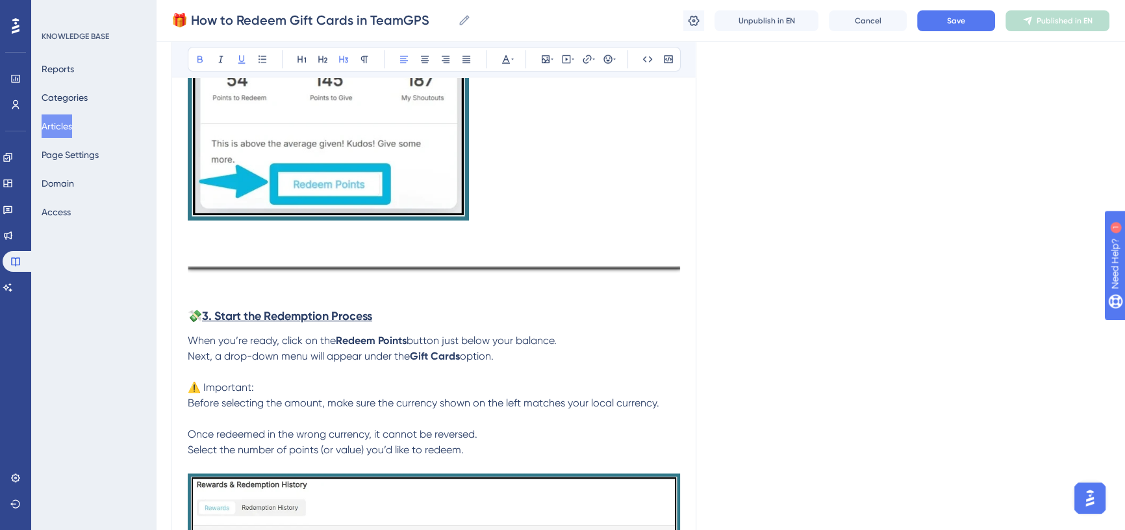
click at [428, 400] on span "option. ⚠️ Important: Before selecting the amount, make sure the currency shown…" at bounding box center [424, 403] width 472 height 106
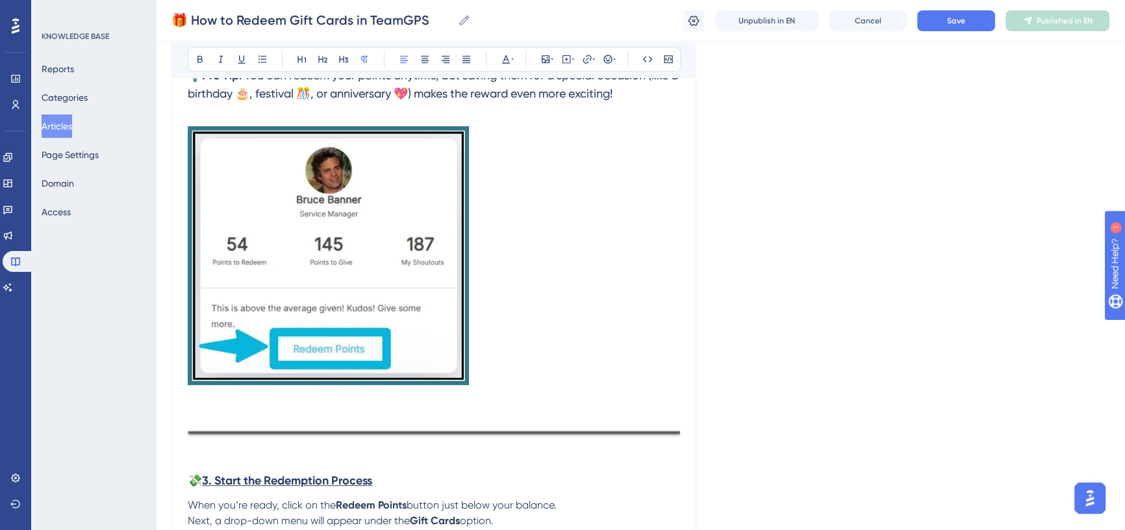
scroll to position [1122, 0]
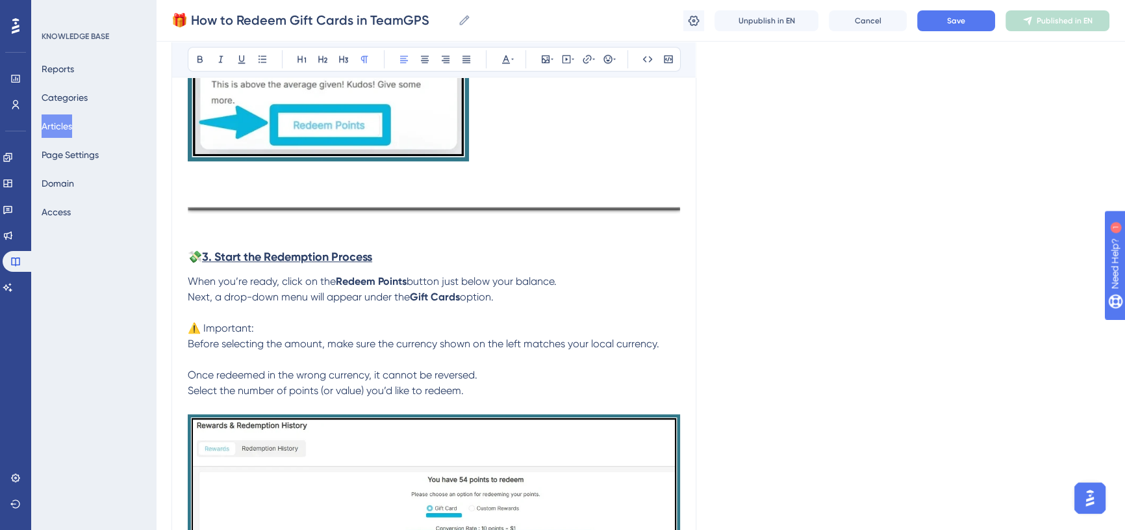
click at [188, 279] on span "When you’re ready, click on the" at bounding box center [262, 281] width 148 height 12
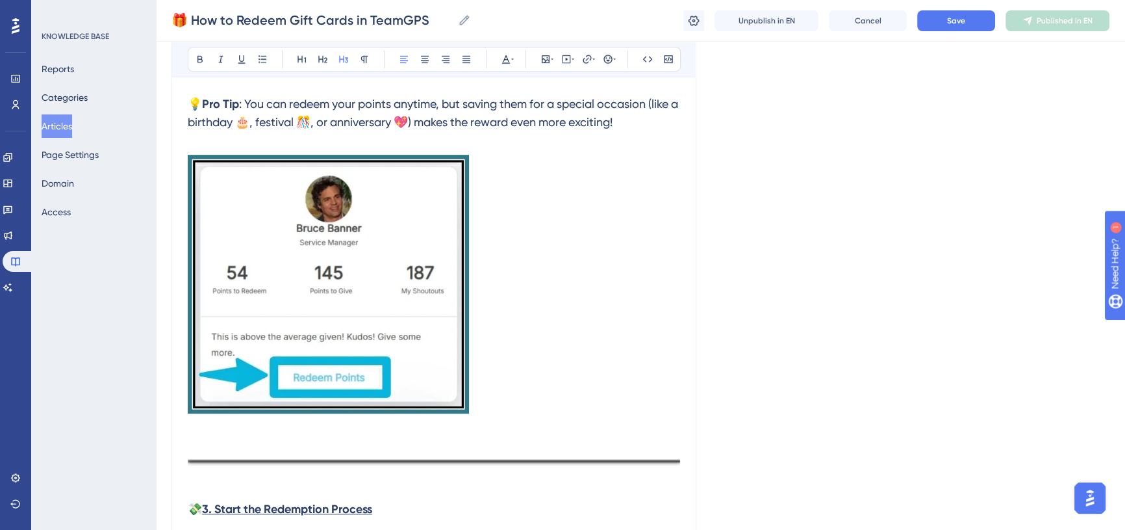
scroll to position [708, 0]
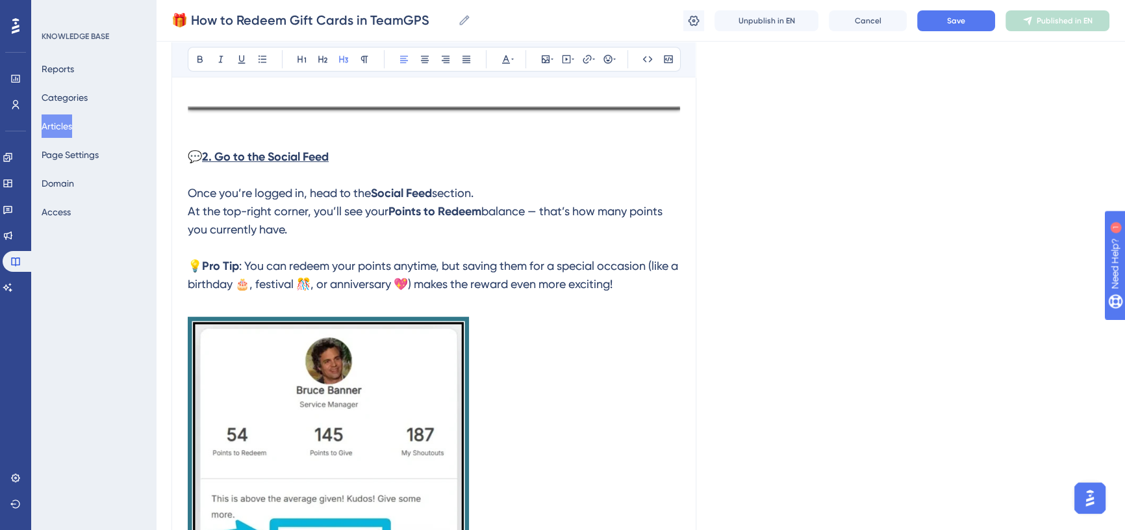
click at [189, 189] on span "Once you’re logged in, head to the" at bounding box center [279, 193] width 183 height 14
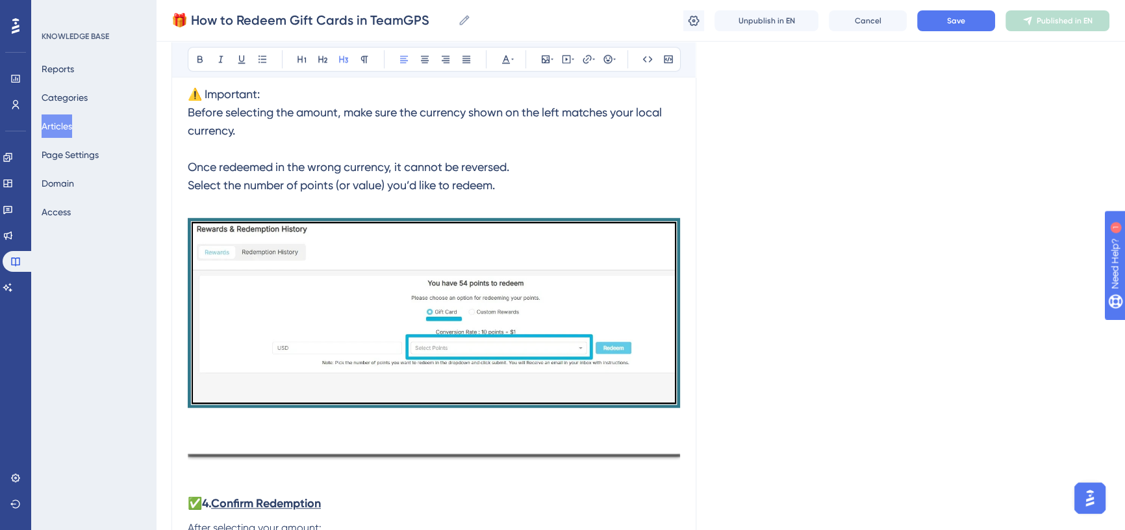
scroll to position [1358, 0]
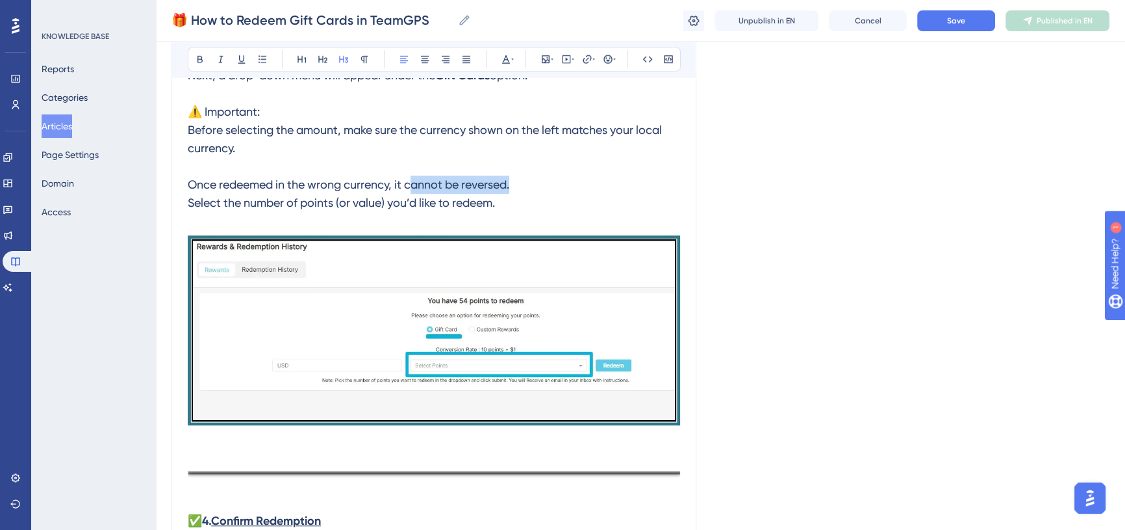
drag, startPoint x: 409, startPoint y: 185, endPoint x: 513, endPoint y: 185, distance: 104.0
click at [513, 185] on span "option. ⚠️ Important: Before selecting the amount, make sure the currency shown…" at bounding box center [426, 138] width 477 height 141
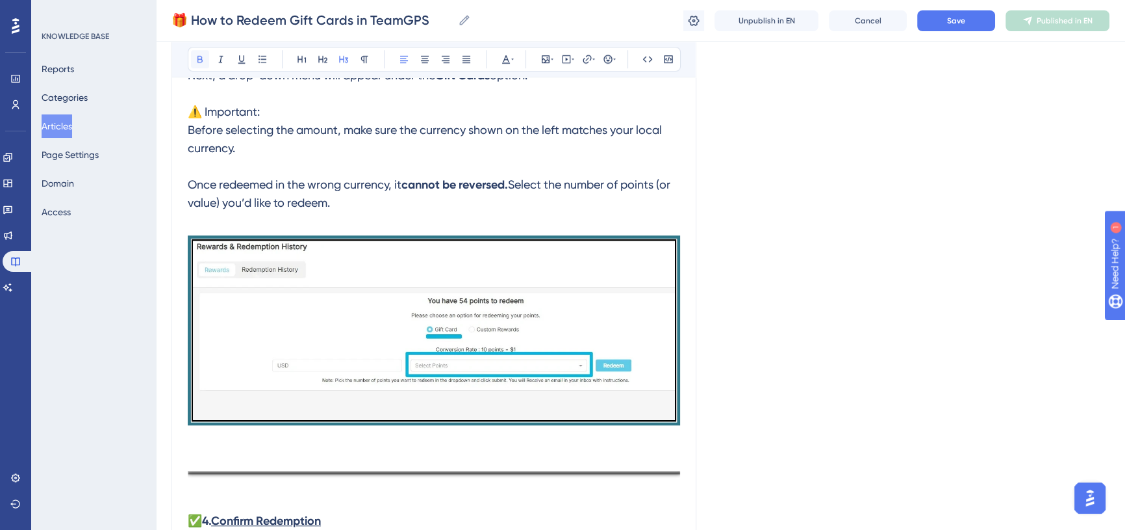
click at [198, 60] on icon at bounding box center [200, 59] width 5 height 7
click at [420, 164] on h3 "💸 3. Start the Redemption Process When you’re ready, click on the Redeem Points…" at bounding box center [434, 112] width 493 height 216
drag, startPoint x: 645, startPoint y: 129, endPoint x: 234, endPoint y: 157, distance: 411.7
click at [234, 157] on h3 "💸 3. Start the Redemption Process When you’re ready, click on the Redeem Points…" at bounding box center [434, 112] width 493 height 216
click at [200, 54] on icon at bounding box center [200, 59] width 10 height 10
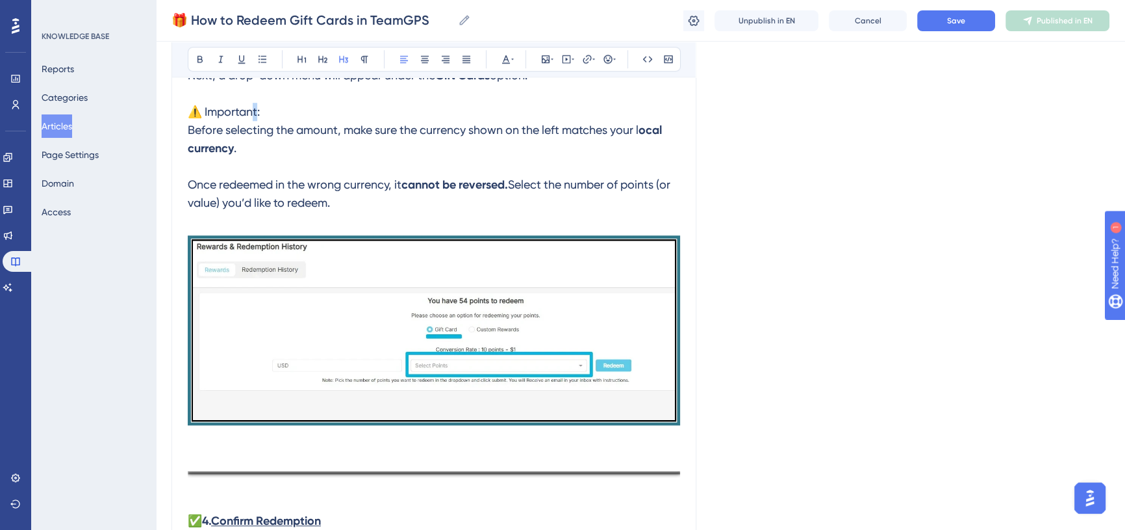
click at [251, 122] on h3 "💸 3. Start the Redemption Process When you’re ready, click on the Redeem Points…" at bounding box center [434, 112] width 493 height 216
drag, startPoint x: 266, startPoint y: 117, endPoint x: 207, endPoint y: 111, distance: 59.4
click at [207, 111] on h3 "💸 3. Start the Redemption Process When you’re ready, click on the Redeem Points…" at bounding box center [434, 112] width 493 height 216
click at [200, 59] on icon at bounding box center [200, 59] width 10 height 10
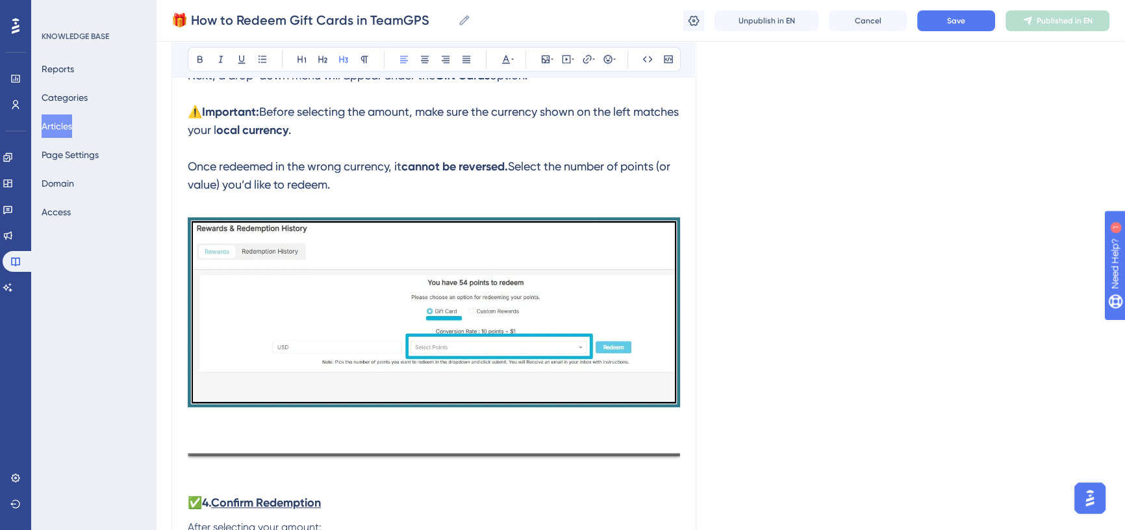
click at [311, 130] on span "Before selecting the amount, make sure the currency shown on the left matches y…" at bounding box center [435, 121] width 494 height 32
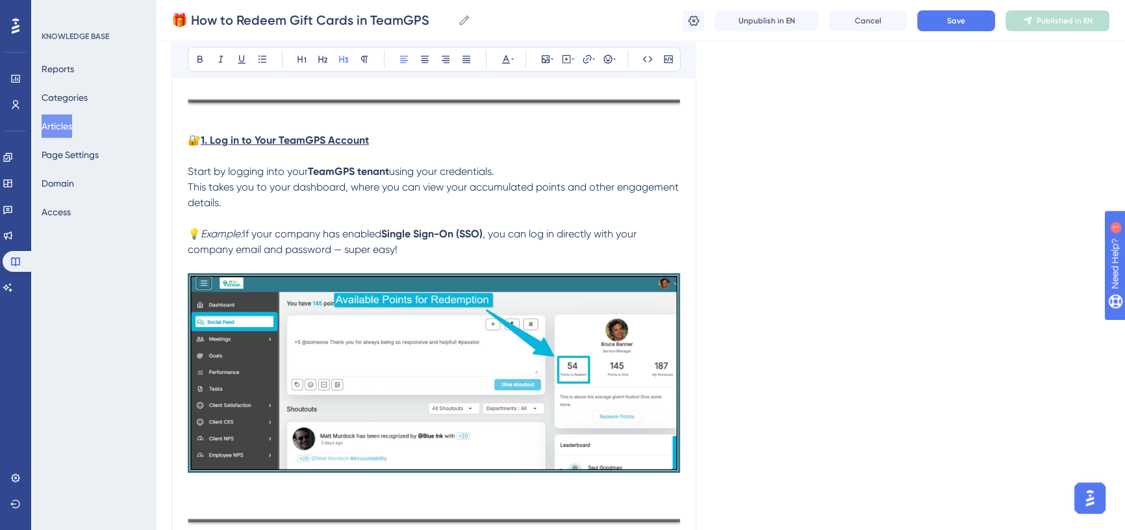
scroll to position [295, 0]
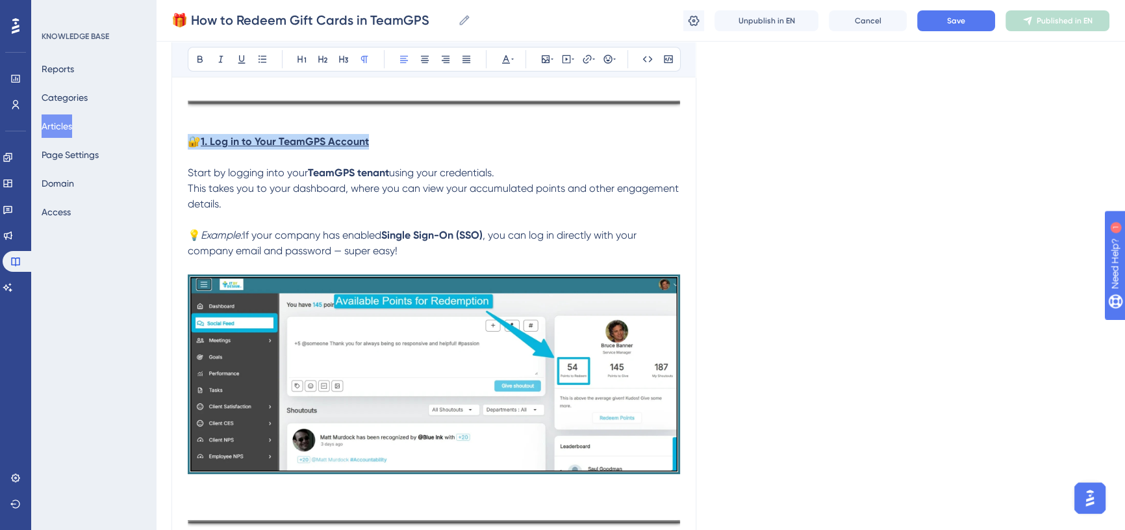
drag, startPoint x: 378, startPoint y: 140, endPoint x: 192, endPoint y: 140, distance: 185.8
click at [192, 140] on p "🔐 1. Log in to Your TeamGPS Account" at bounding box center [434, 149] width 493 height 31
drag, startPoint x: 204, startPoint y: 140, endPoint x: 369, endPoint y: 143, distance: 165.1
click at [369, 143] on p "🔐 1. Log in to Your TeamGPS Account" at bounding box center [434, 149] width 493 height 31
click at [201, 55] on icon at bounding box center [200, 59] width 10 height 10
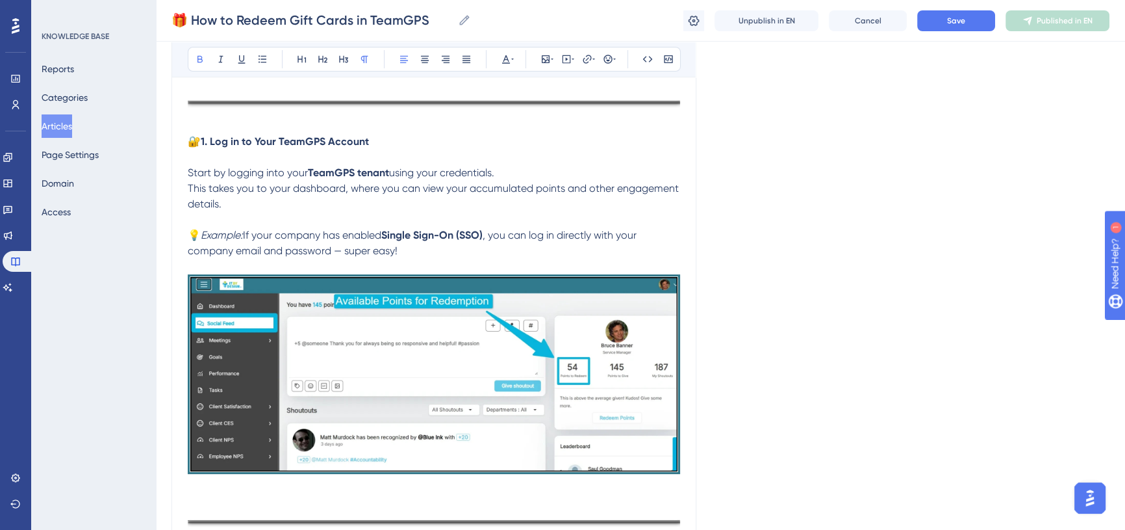
click at [533, 194] on p "Start by logging into your TeamGPS tenant using your credentials. This takes yo…" at bounding box center [434, 212] width 493 height 94
drag, startPoint x: 377, startPoint y: 140, endPoint x: 205, endPoint y: 140, distance: 171.5
click at [205, 140] on p "🔐 1. Log in to Your TeamGPS Account" at bounding box center [434, 149] width 493 height 31
click at [240, 53] on button at bounding box center [242, 59] width 18 height 18
click at [320, 187] on span "using your credentials. This takes you to your dashboard, where you can view yo…" at bounding box center [435, 203] width 494 height 75
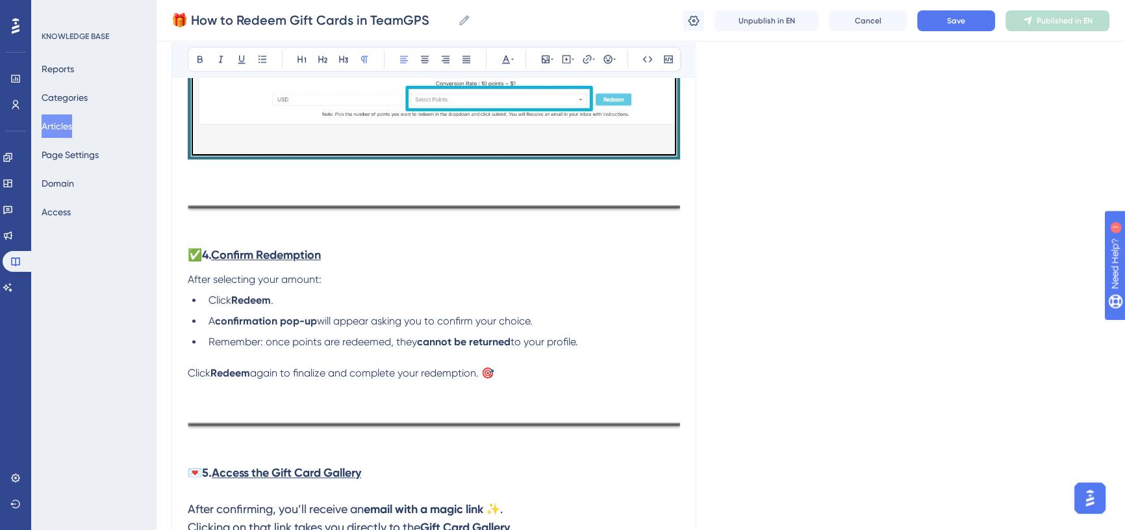
scroll to position [1654, 0]
